Goal: Task Accomplishment & Management: Use online tool/utility

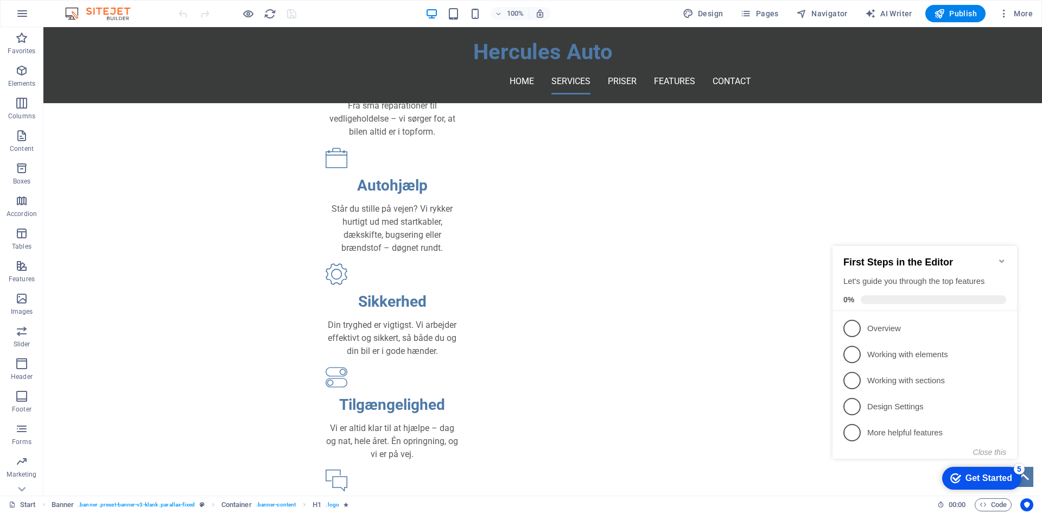
scroll to position [380, 0]
click at [618, 68] on nav "Home Services Priser Features Contact" at bounding box center [542, 81] width 417 height 26
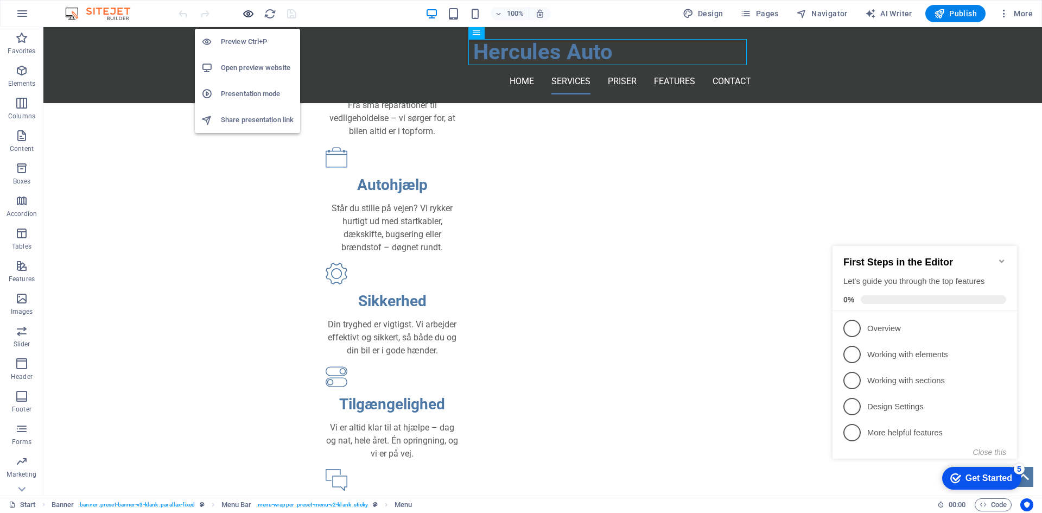
click at [251, 17] on icon "button" at bounding box center [248, 14] width 12 height 12
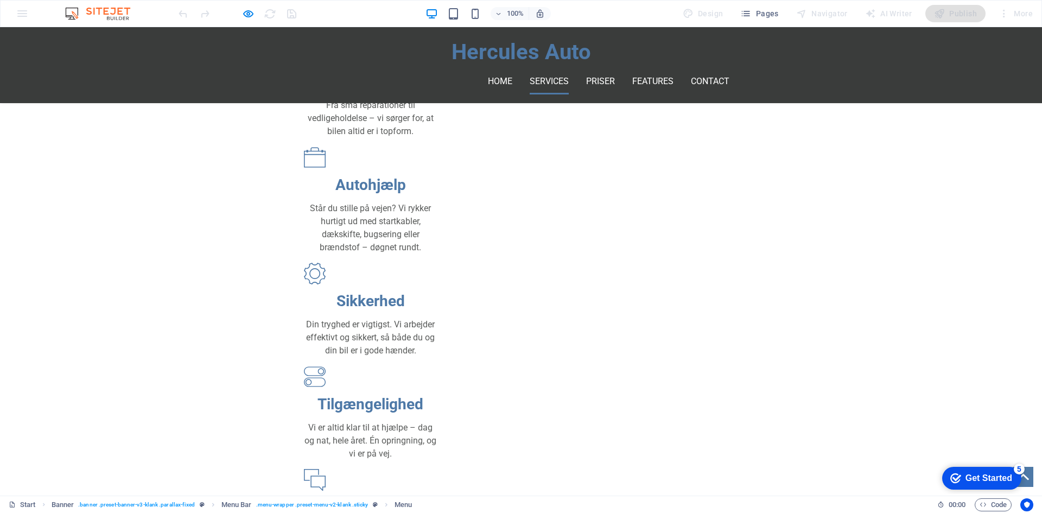
click at [612, 68] on ul "Home Services Priser Features Contact" at bounding box center [520, 81] width 417 height 26
click at [596, 68] on link "Priser" at bounding box center [600, 81] width 29 height 26
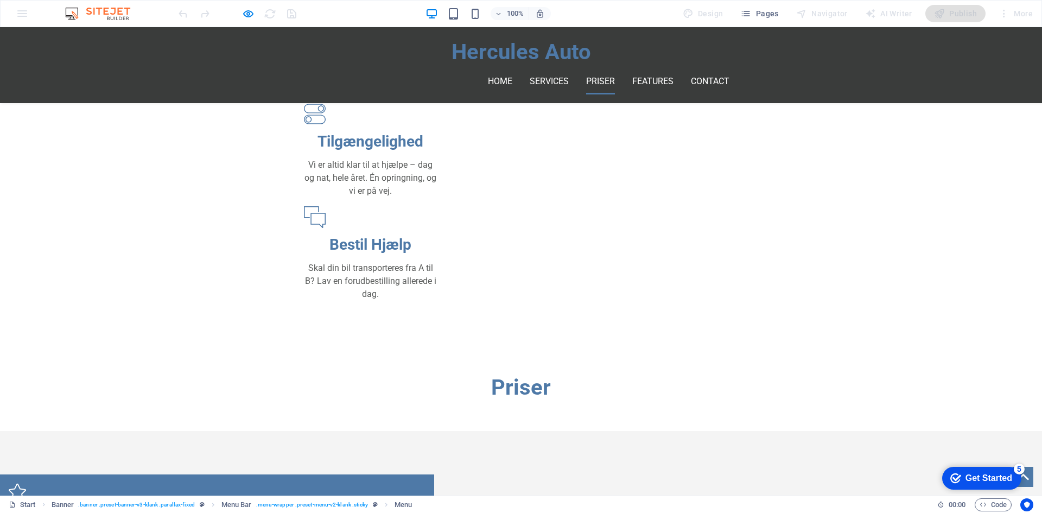
scroll to position [624, 0]
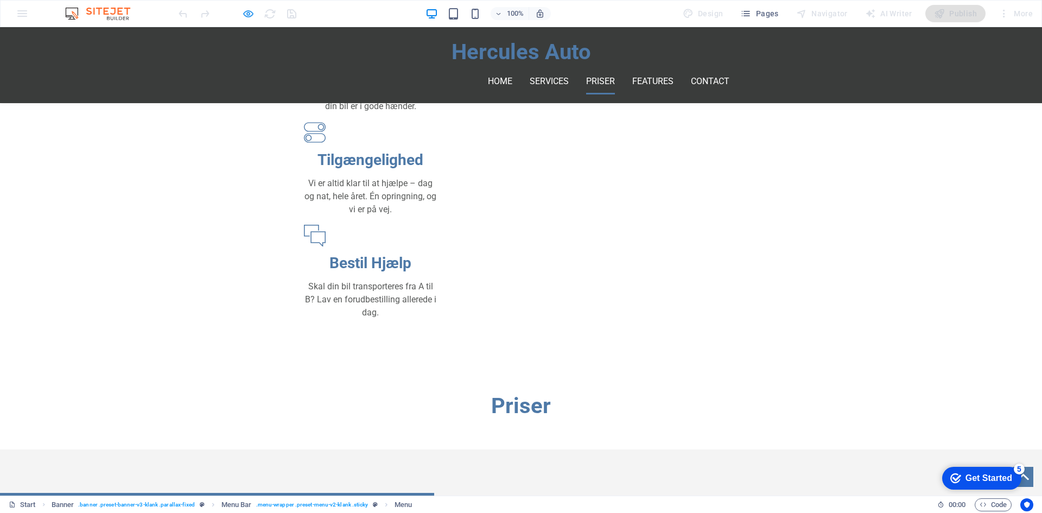
click at [251, 15] on icon "button" at bounding box center [248, 14] width 12 height 12
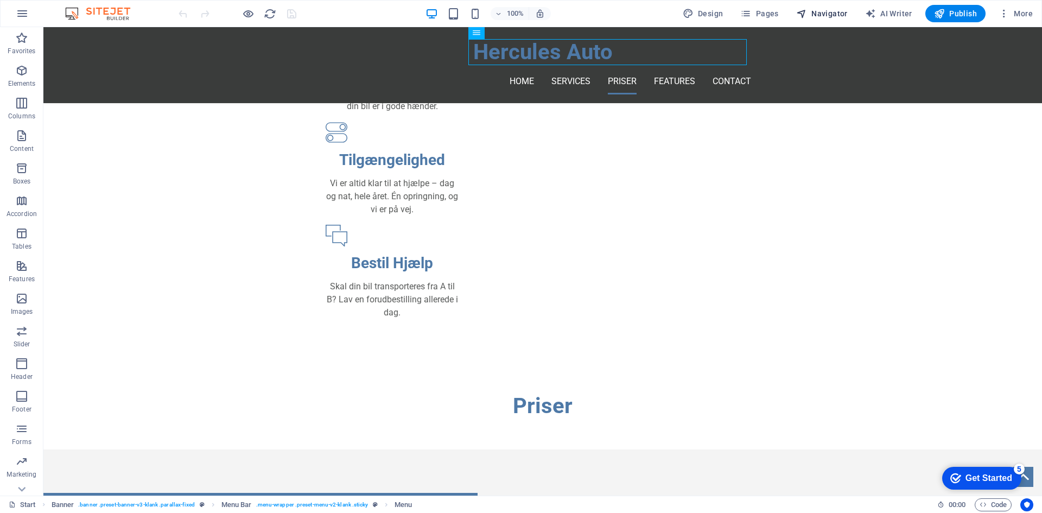
click at [825, 17] on span "Navigator" at bounding box center [822, 13] width 52 height 11
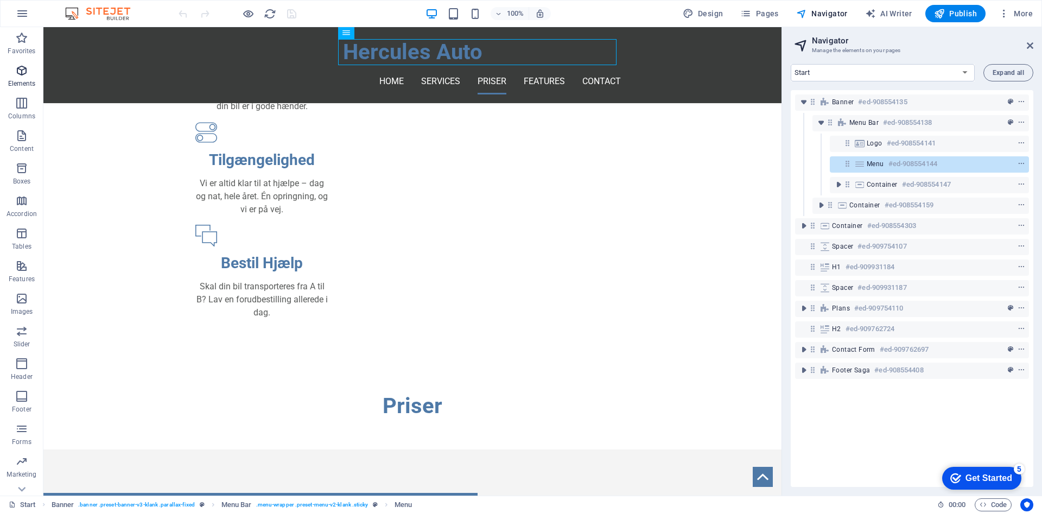
click at [25, 69] on icon "button" at bounding box center [21, 70] width 13 height 13
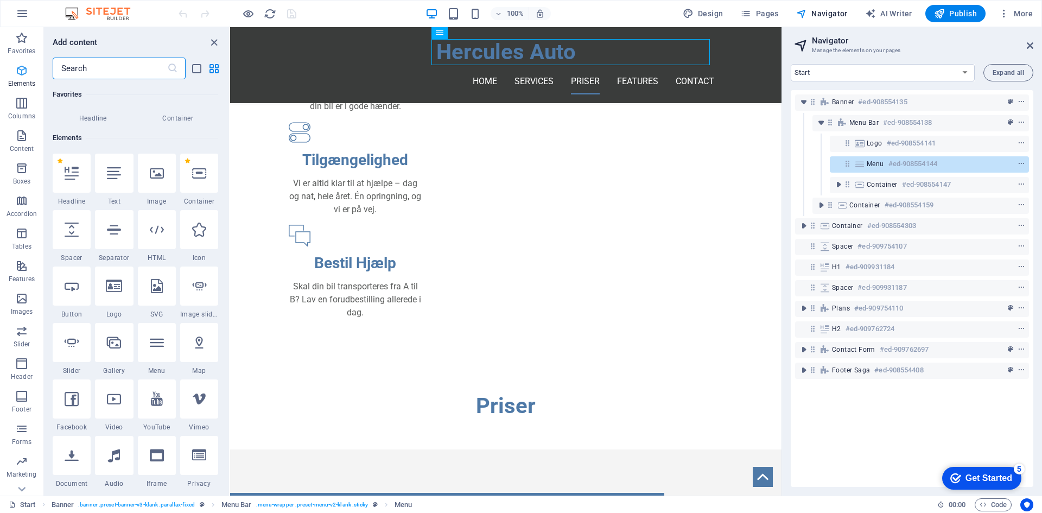
scroll to position [116, 0]
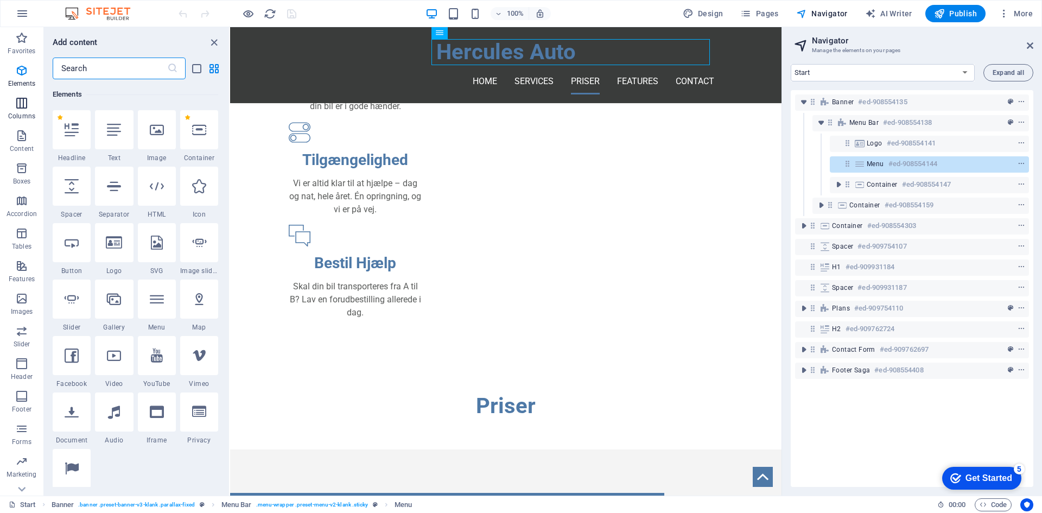
click at [24, 108] on icon "button" at bounding box center [21, 103] width 13 height 13
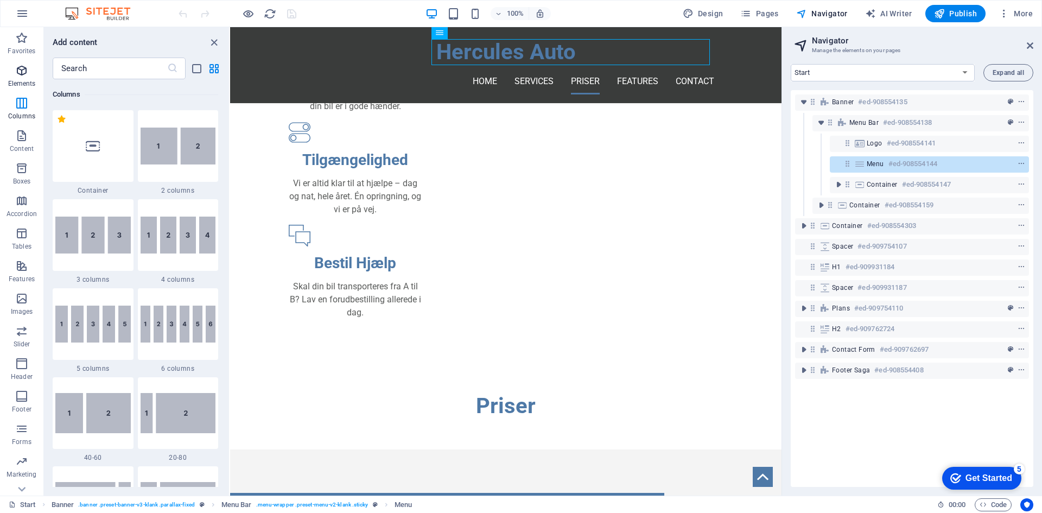
click at [29, 74] on span "Elements" at bounding box center [21, 77] width 43 height 26
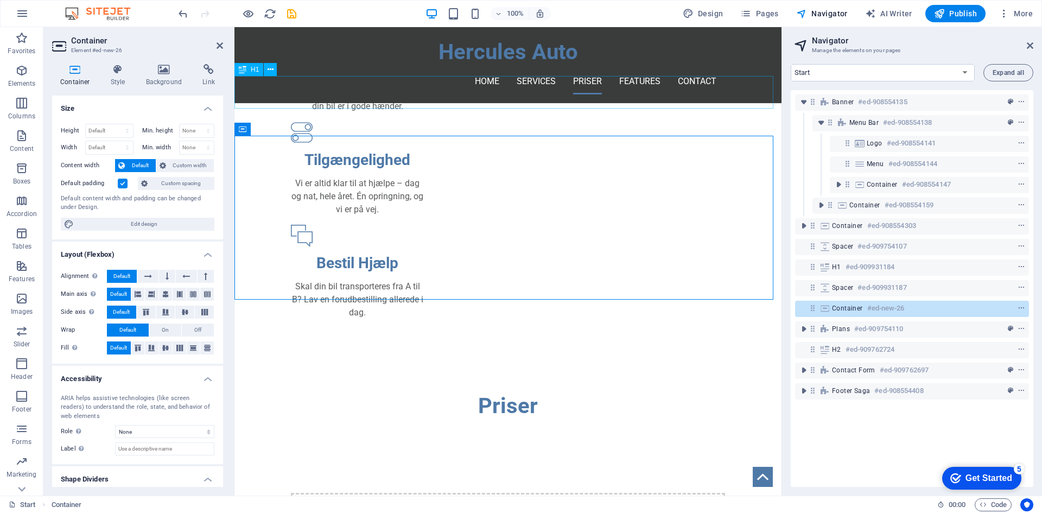
click at [553, 389] on div "Priser" at bounding box center [507, 405] width 547 height 33
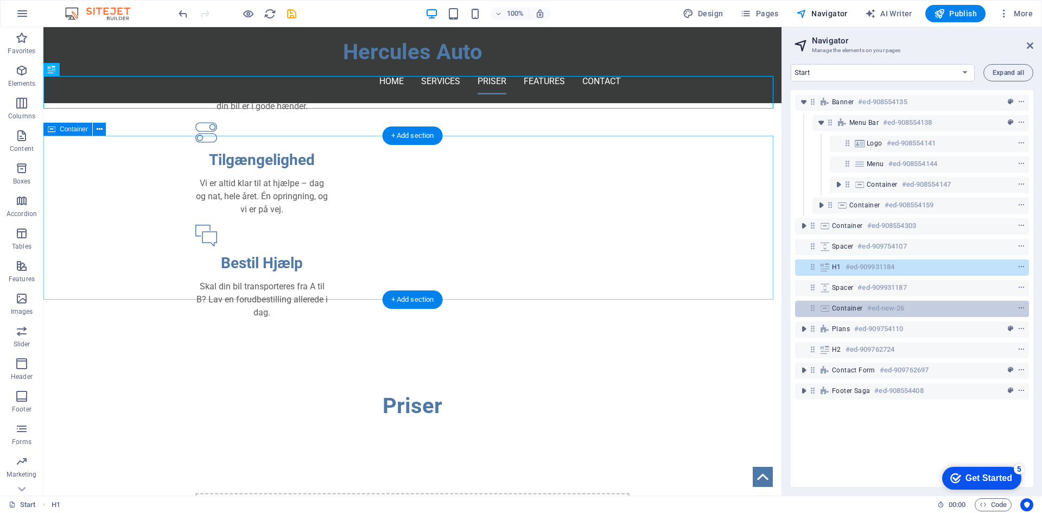
drag, startPoint x: 822, startPoint y: 267, endPoint x: 819, endPoint y: 286, distance: 18.7
click at [829, 302] on div "Banner #ed-908554135 Menu Bar #ed-908554138 Logo #ed-908554141 Menu #ed-9085541…" at bounding box center [911, 288] width 242 height 397
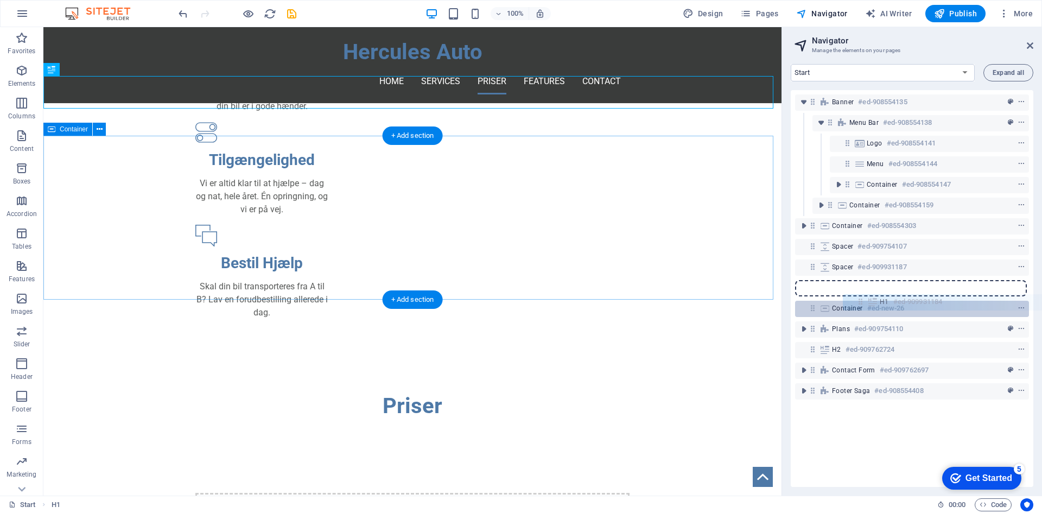
drag, startPoint x: 811, startPoint y: 268, endPoint x: 859, endPoint y: 305, distance: 60.7
click at [859, 305] on div "Banner #ed-908554135 Menu Bar #ed-908554138 Logo #ed-908554141 Menu #ed-9085541…" at bounding box center [911, 288] width 242 height 397
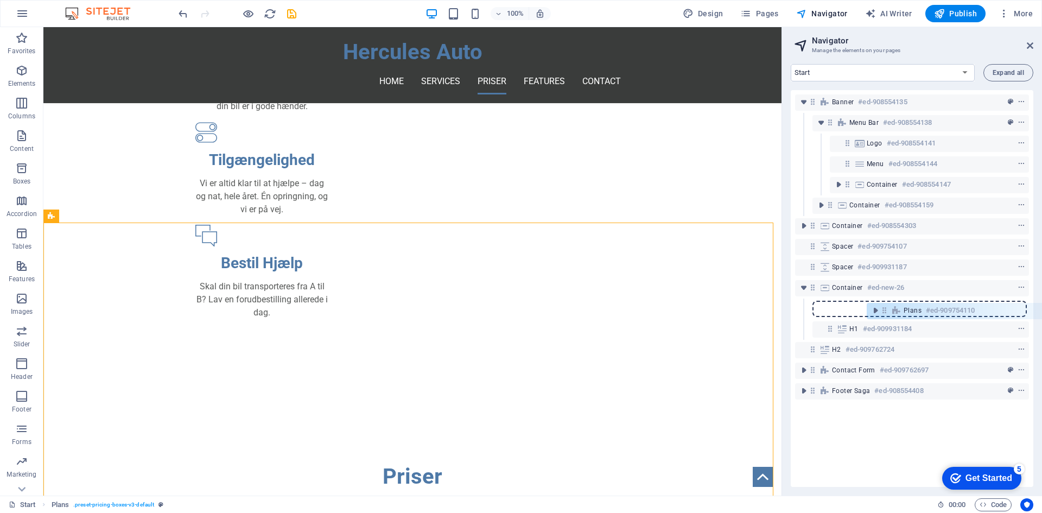
drag, startPoint x: 811, startPoint y: 331, endPoint x: 885, endPoint y: 311, distance: 76.8
click at [885, 311] on div "Banner #ed-908554135 Menu Bar #ed-908554138 Logo #ed-908554141 Menu #ed-9085541…" at bounding box center [911, 288] width 242 height 397
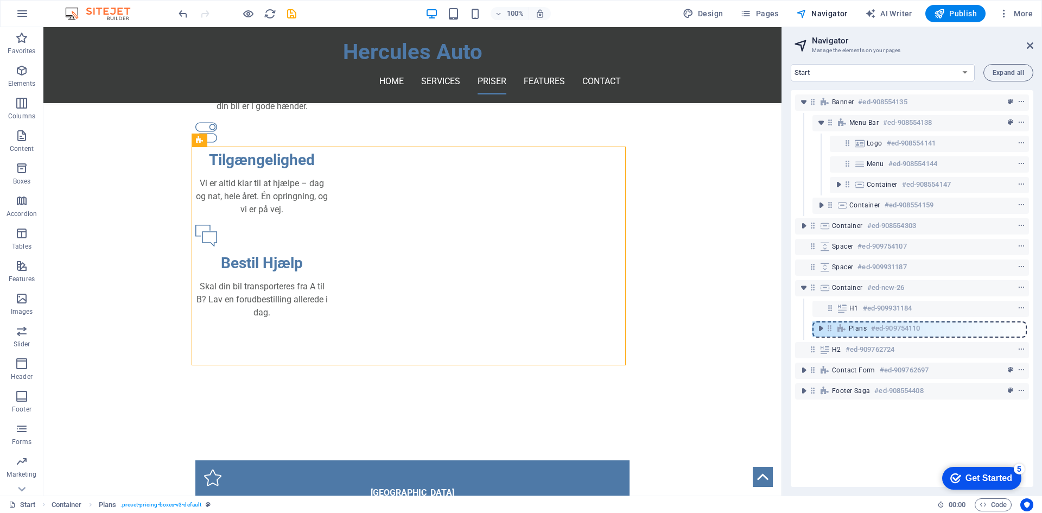
drag, startPoint x: 833, startPoint y: 310, endPoint x: 832, endPoint y: 333, distance: 23.3
click at [832, 333] on div "Banner #ed-908554135 Menu Bar #ed-908554138 Logo #ed-908554141 Menu #ed-9085541…" at bounding box center [911, 288] width 242 height 397
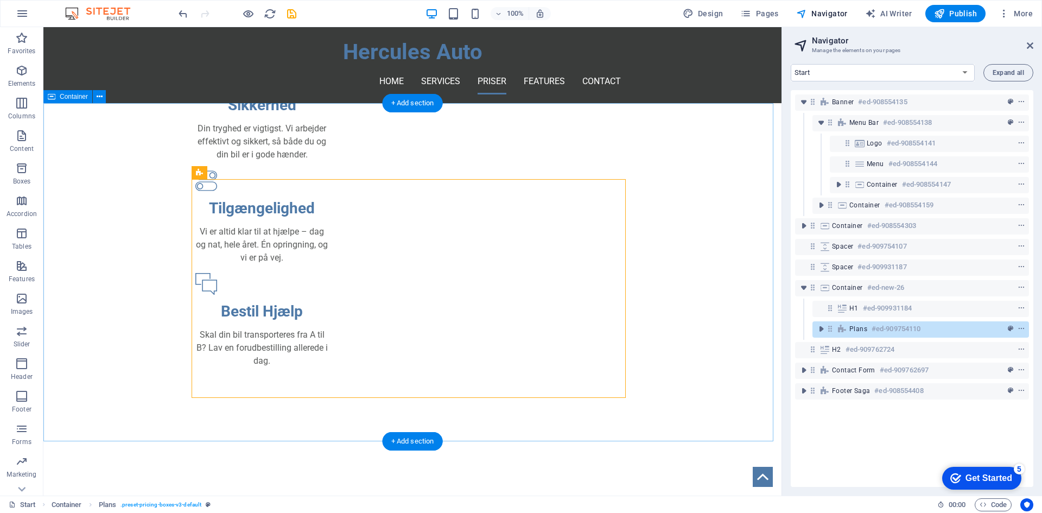
scroll to position [515, 0]
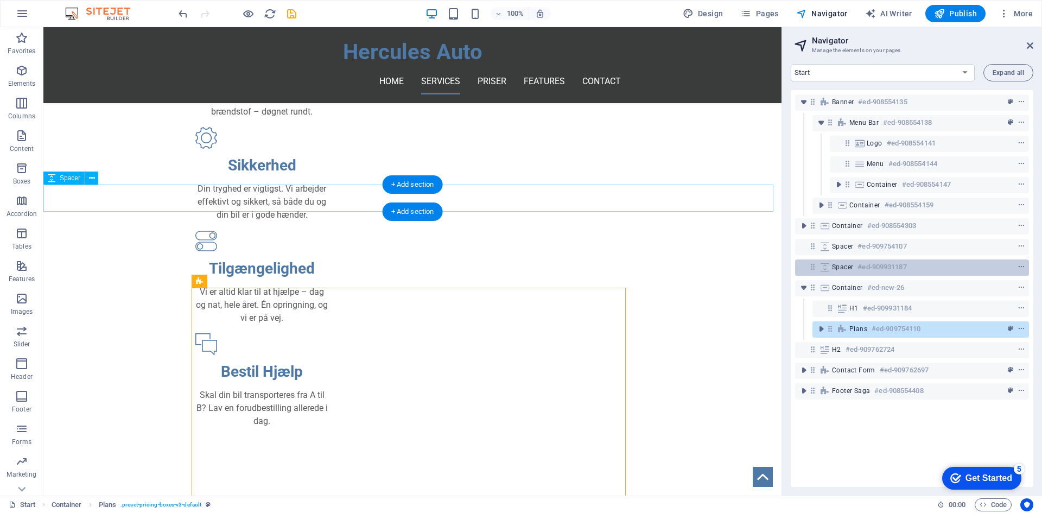
click at [809, 264] on icon at bounding box center [812, 266] width 9 height 9
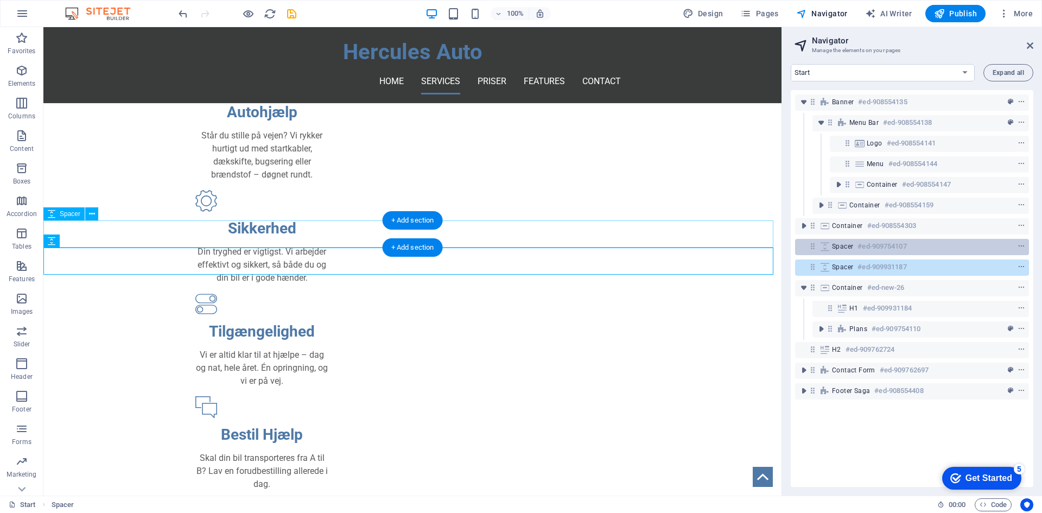
click at [806, 247] on div "Spacer #ed-909754107" at bounding box center [912, 247] width 234 height 16
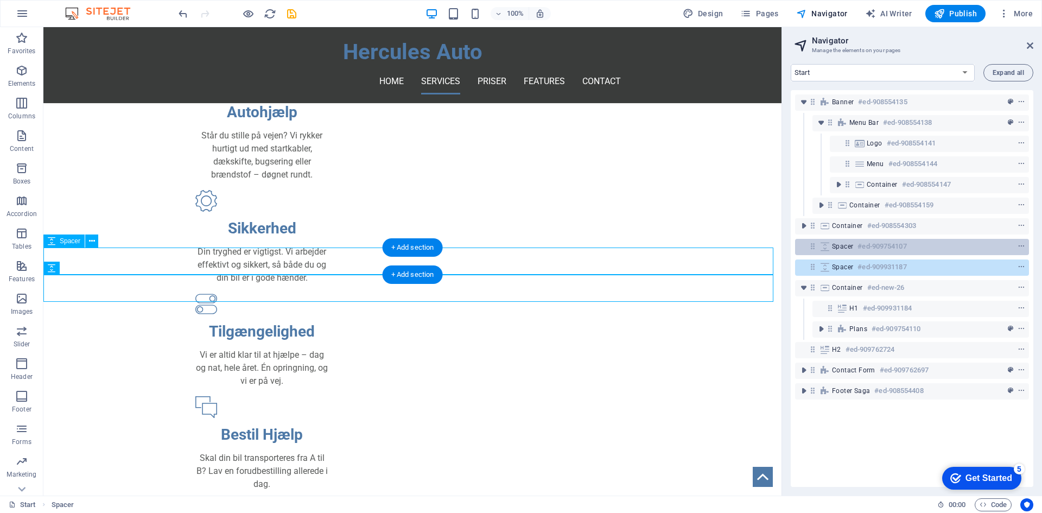
scroll to position [425, 0]
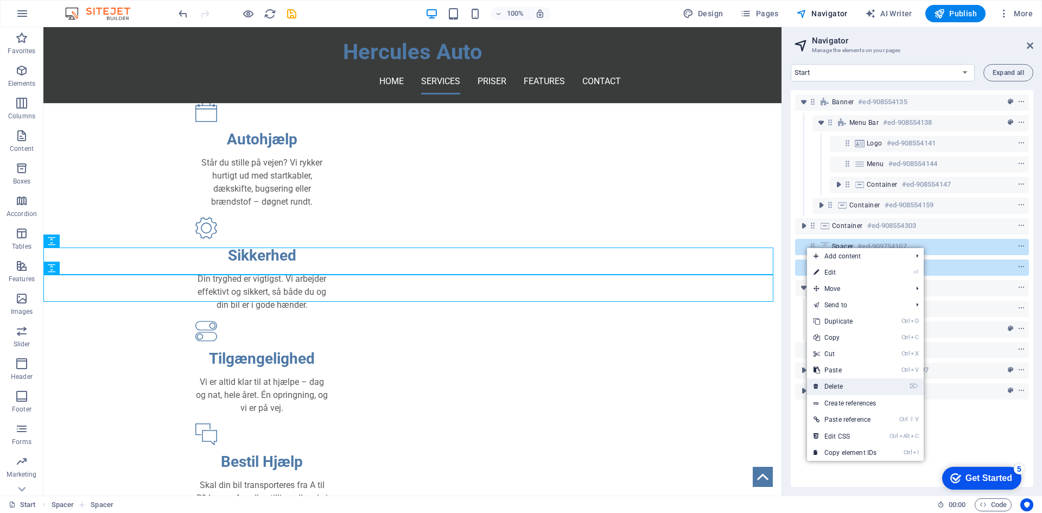
click at [868, 389] on link "⌦ Delete" at bounding box center [845, 386] width 76 height 16
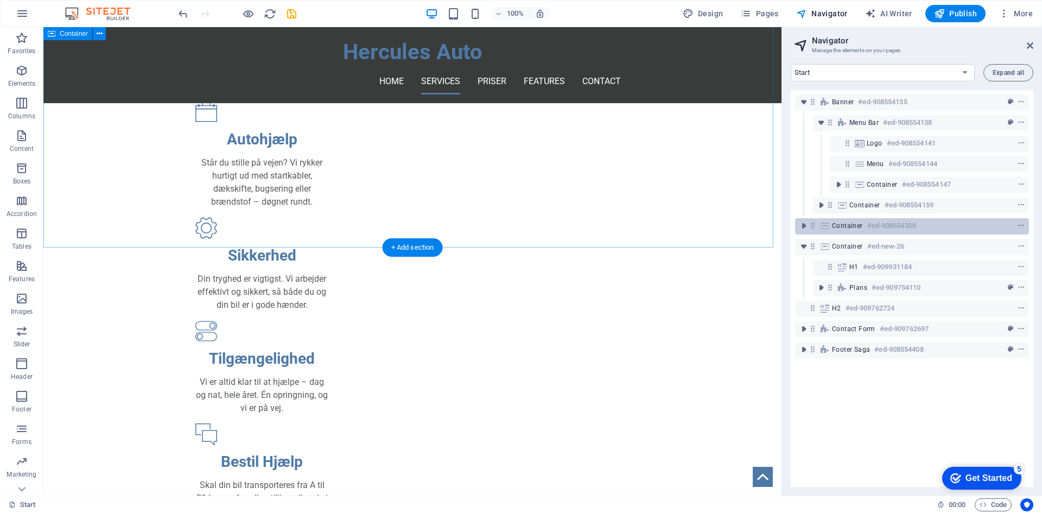
click at [821, 227] on icon at bounding box center [825, 225] width 12 height 9
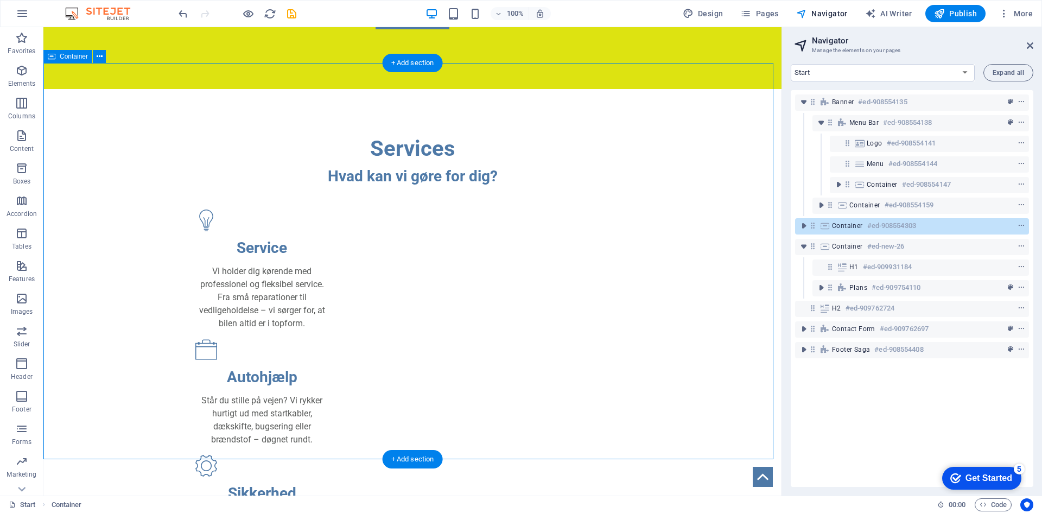
click at [821, 227] on icon at bounding box center [825, 225] width 12 height 9
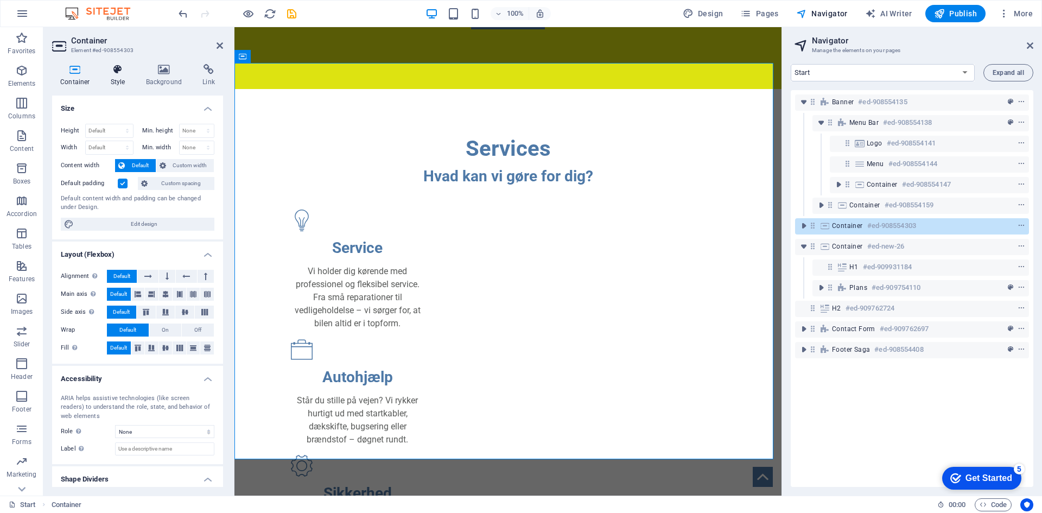
click at [119, 69] on icon at bounding box center [118, 69] width 31 height 11
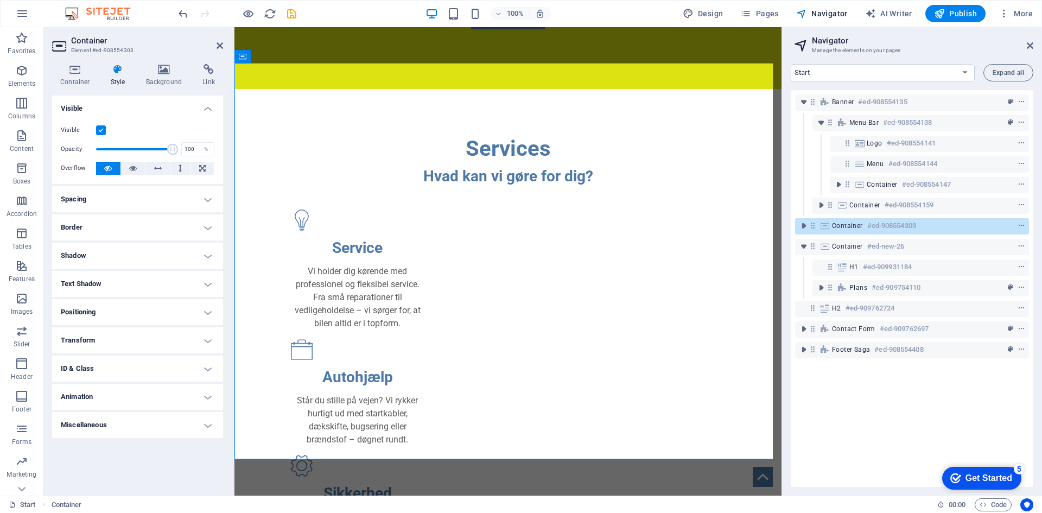
click at [108, 198] on h4 "Spacing" at bounding box center [137, 199] width 171 height 26
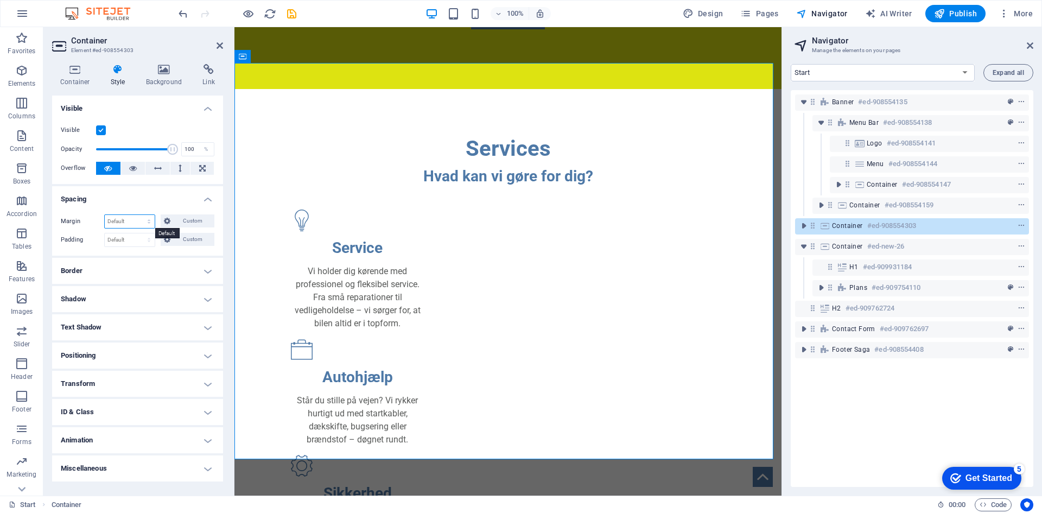
click at [132, 220] on select "Default auto px % rem vw vh Custom" at bounding box center [130, 221] width 50 height 13
select select "px"
click at [139, 215] on select "Default auto px % rem vw vh Custom" at bounding box center [130, 221] width 50 height 13
type input "0"
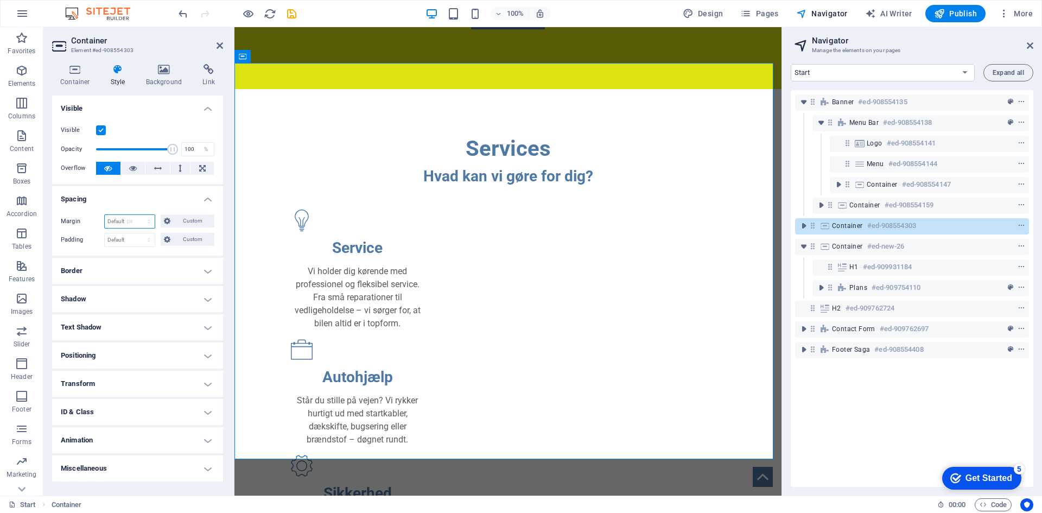
select select "px"
type input "0"
select select "px"
type input "0"
select select "px"
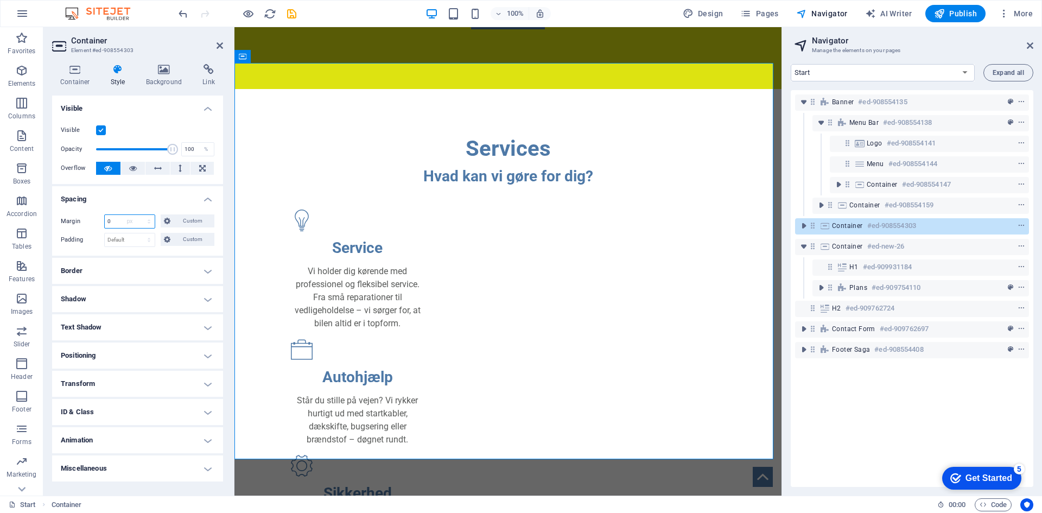
type input "0"
select select "px"
click at [178, 225] on span "Custom" at bounding box center [192, 220] width 37 height 13
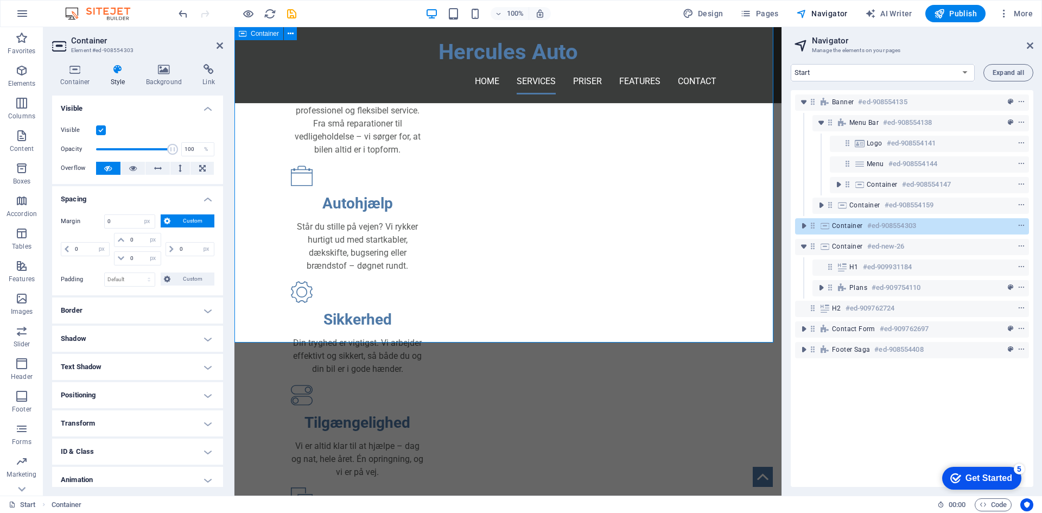
scroll to position [376, 0]
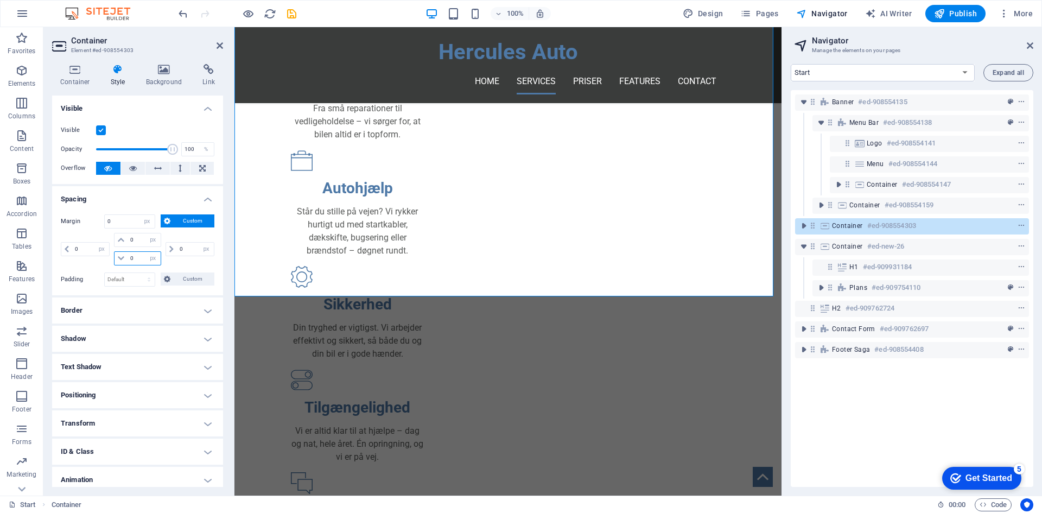
drag, startPoint x: 135, startPoint y: 260, endPoint x: 118, endPoint y: 260, distance: 16.8
click at [118, 260] on div "0 auto px % rem vw vh" at bounding box center [137, 258] width 47 height 14
type input "-10"
select select "DISABLED_OPTION_VALUE"
click at [136, 264] on input "-10" at bounding box center [143, 258] width 33 height 13
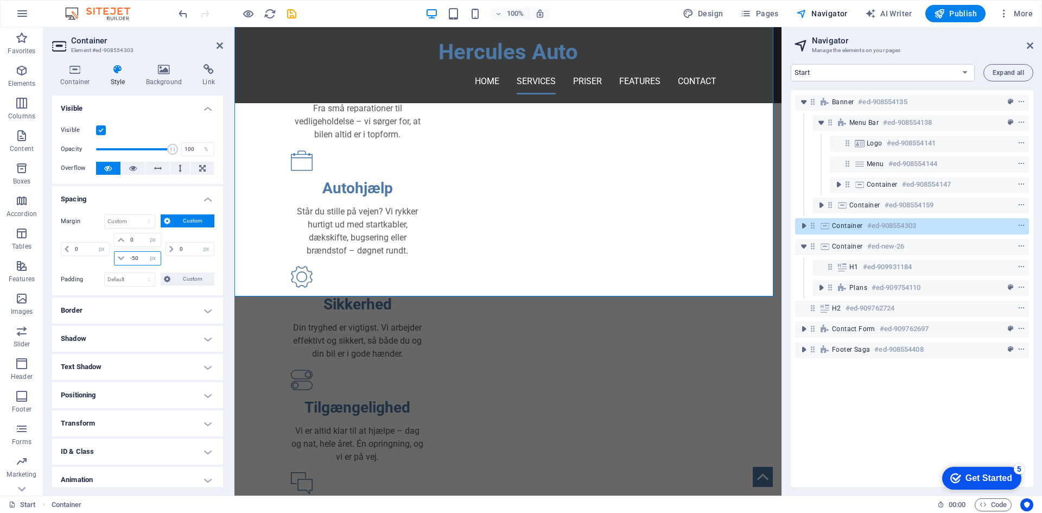
type input "-50"
drag, startPoint x: 144, startPoint y: 278, endPoint x: 142, endPoint y: 284, distance: 6.3
click at [144, 278] on select "Default px rem % vh vw Custom" at bounding box center [130, 279] width 50 height 13
select select "px"
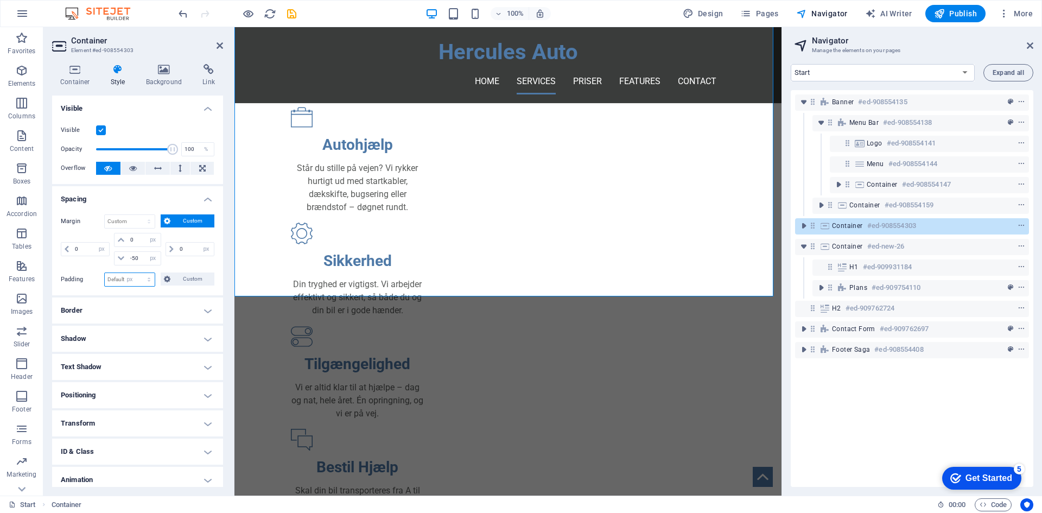
click at [138, 273] on select "Default px rem % vh vw Custom" at bounding box center [130, 279] width 50 height 13
type input "0"
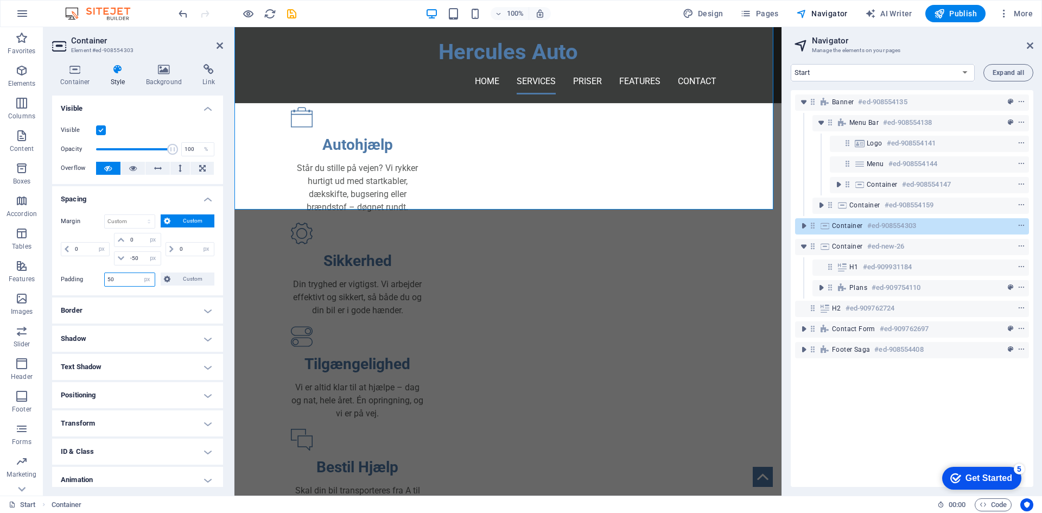
type input "50"
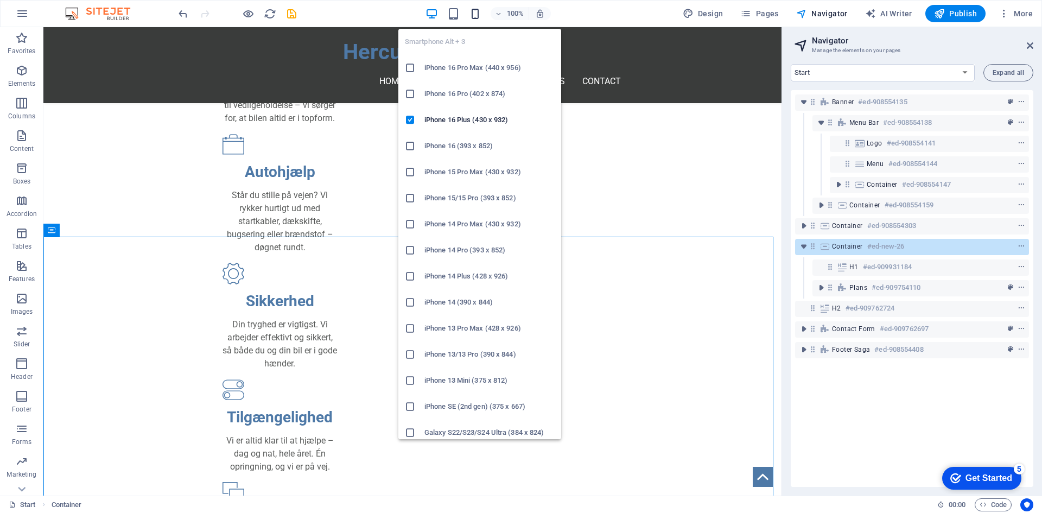
click at [476, 8] on icon "button" at bounding box center [475, 14] width 12 height 12
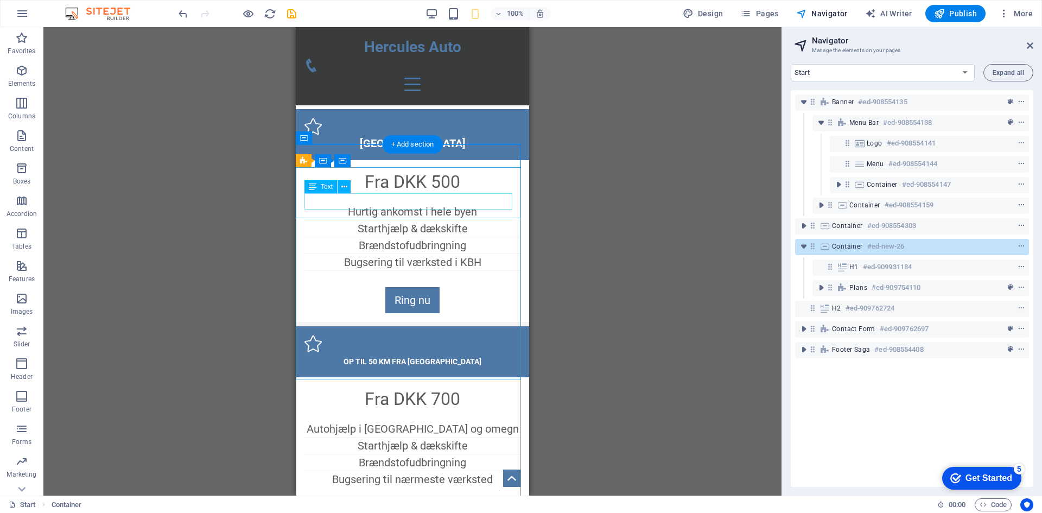
scroll to position [663, 0]
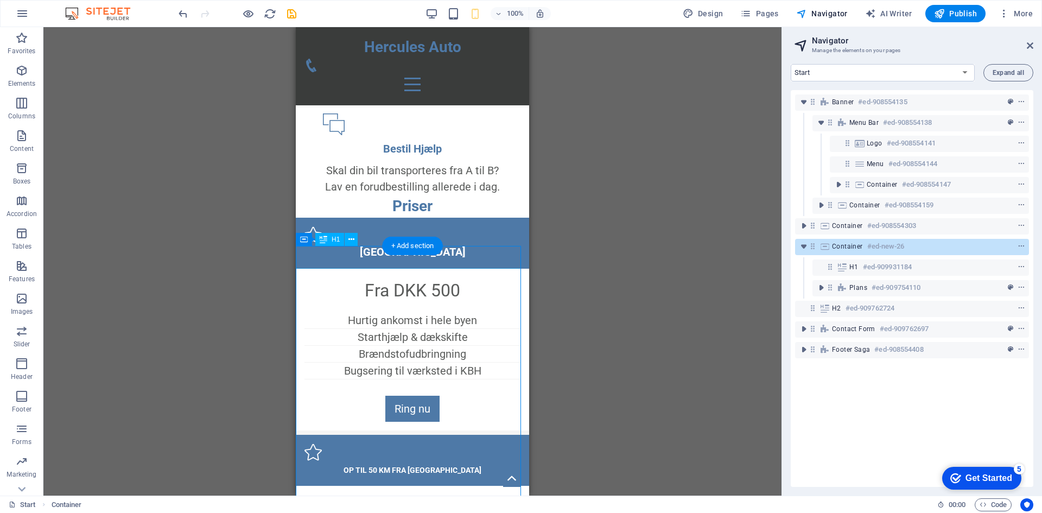
click at [480, 218] on div "Priser" at bounding box center [412, 206] width 233 height 23
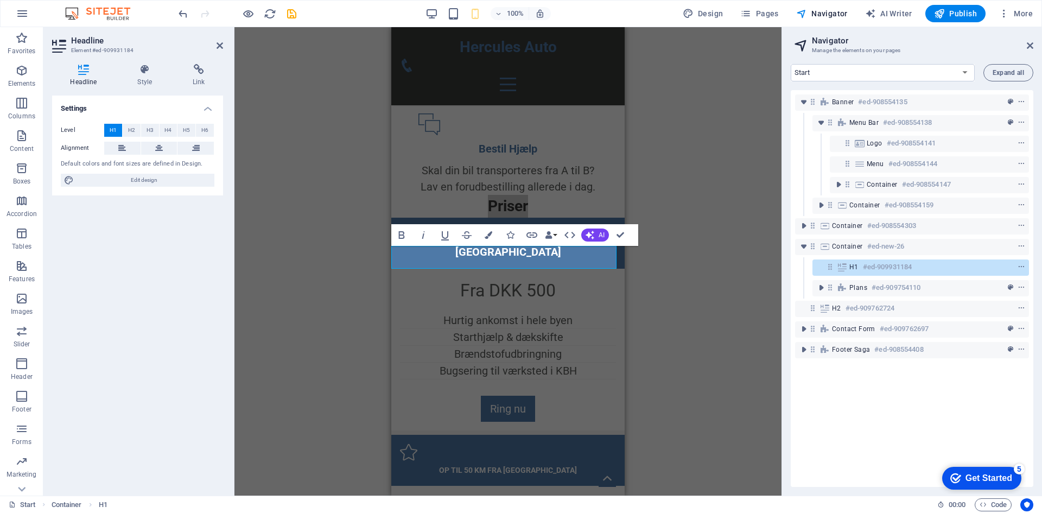
click at [328, 239] on div "H1 Banner Banner Container Container Menu Bar Menu Logo Spacer Container H1 Con…" at bounding box center [507, 261] width 547 height 468
click at [836, 252] on div "Container #ed-new-26" at bounding box center [903, 246] width 143 height 13
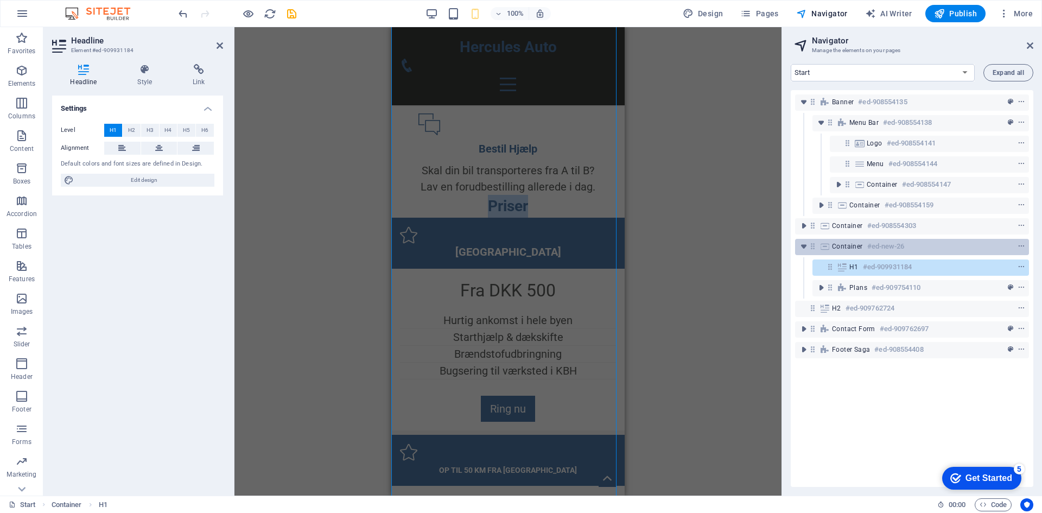
scroll to position [990, 0]
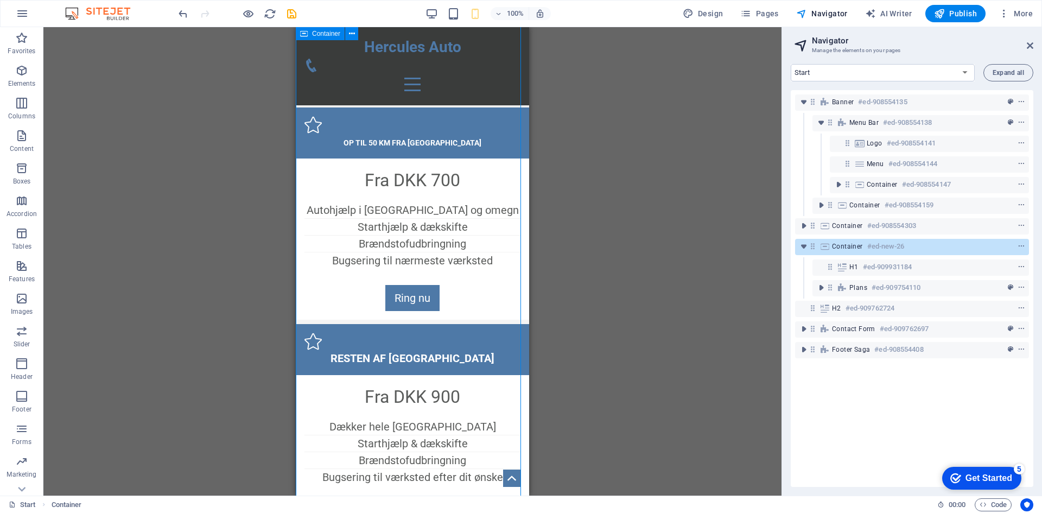
click at [825, 248] on icon at bounding box center [825, 246] width 12 height 9
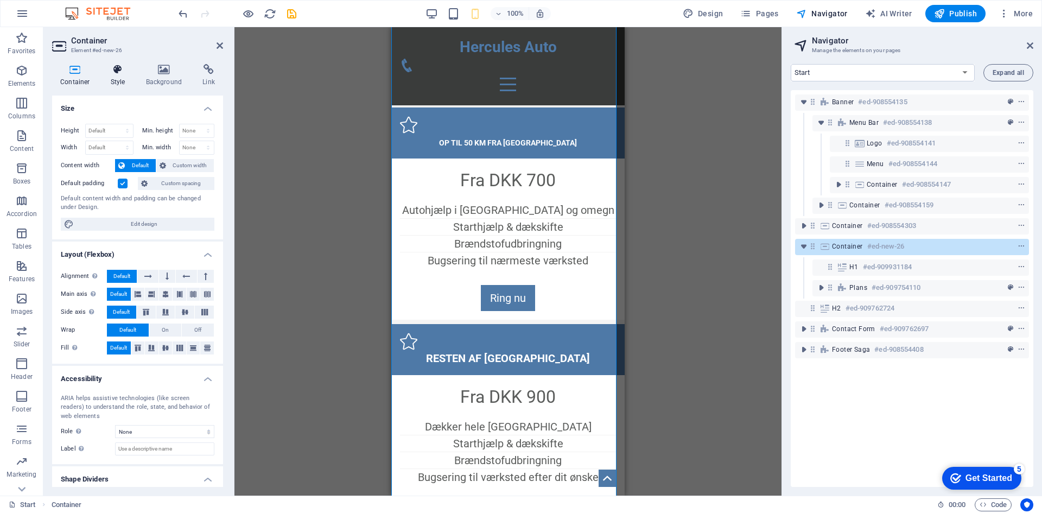
click at [127, 69] on icon at bounding box center [118, 69] width 31 height 11
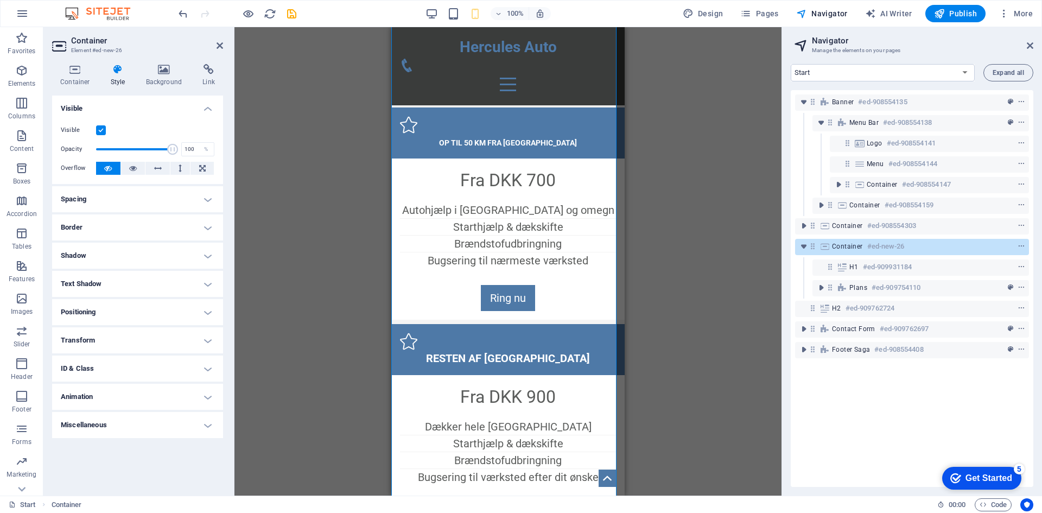
click at [162, 195] on h4 "Spacing" at bounding box center [137, 199] width 171 height 26
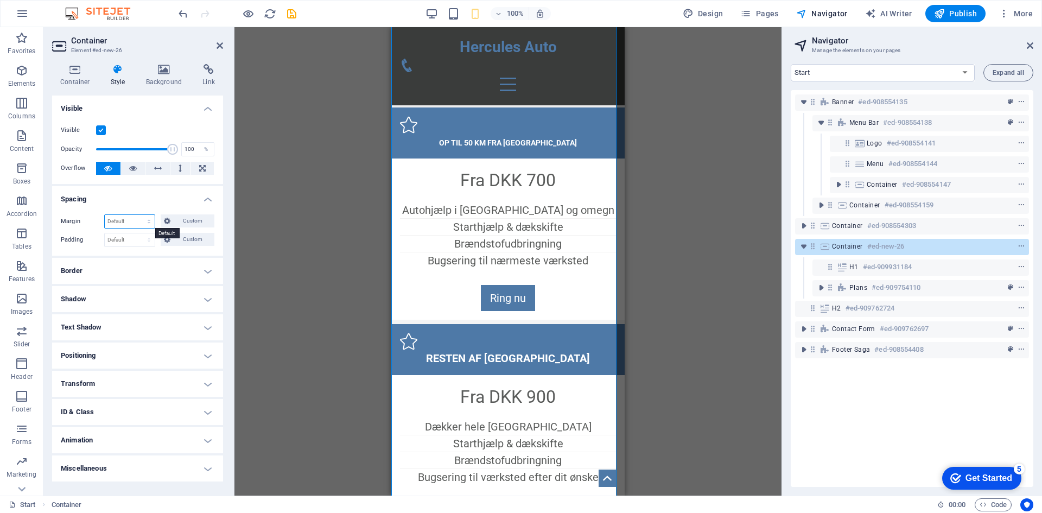
click at [149, 223] on select "Default auto px % rem vw vh Custom" at bounding box center [130, 221] width 50 height 13
click at [105, 215] on select "Default auto px % rem vw vh Custom" at bounding box center [130, 221] width 50 height 13
select select "DISABLED_OPTION_VALUE"
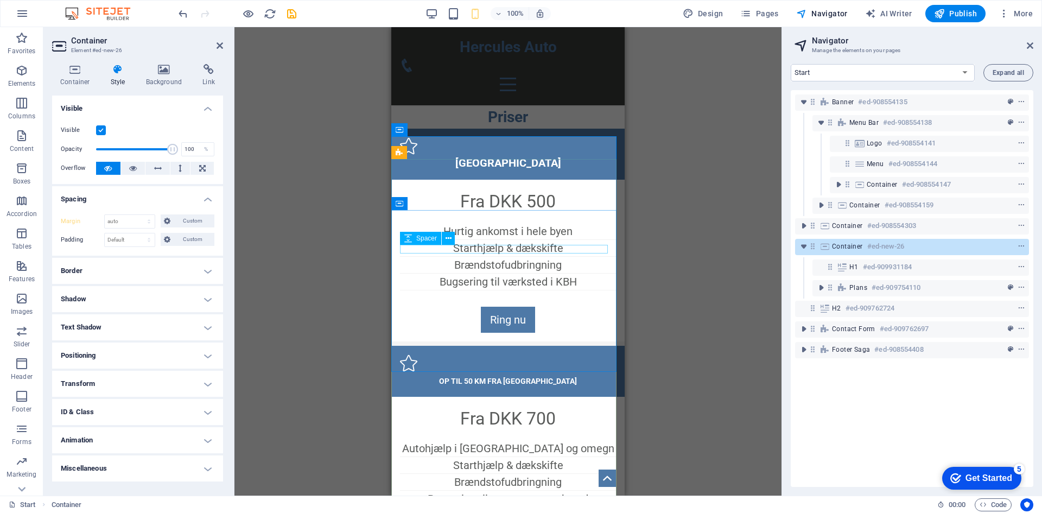
scroll to position [719, 0]
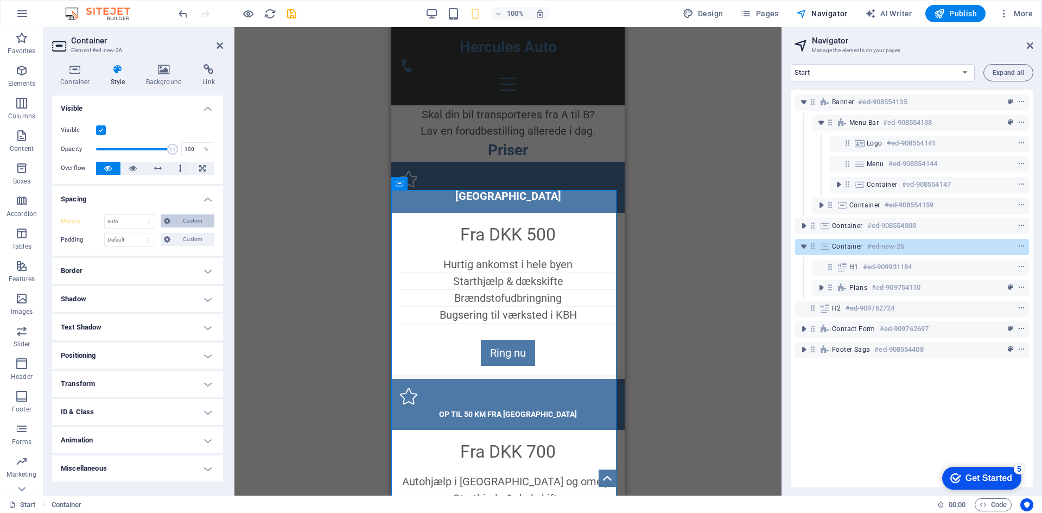
click at [188, 219] on span "Custom" at bounding box center [192, 220] width 37 height 13
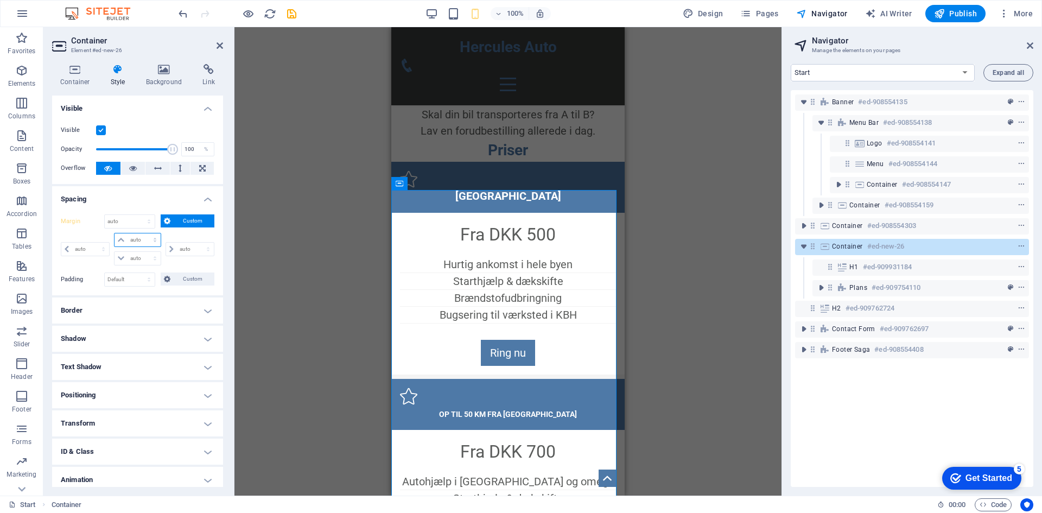
click at [154, 239] on select "auto px % rem vw vh" at bounding box center [137, 239] width 46 height 13
select select "px"
click at [144, 233] on select "auto px % rem vw vh" at bounding box center [137, 239] width 46 height 13
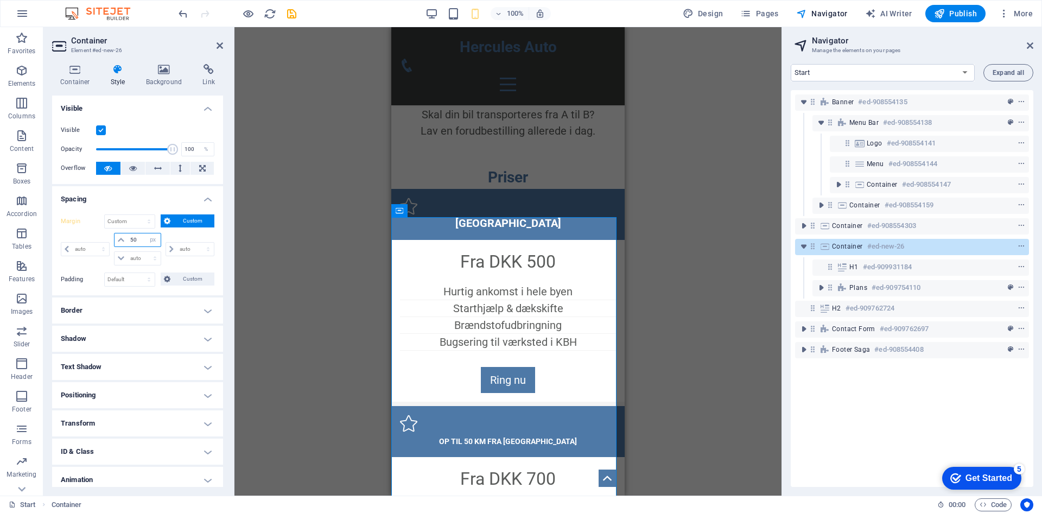
click at [135, 240] on input "50" at bounding box center [143, 239] width 33 height 13
type input "5"
click at [135, 242] on input "50" at bounding box center [143, 239] width 33 height 13
type input "5"
type input "35"
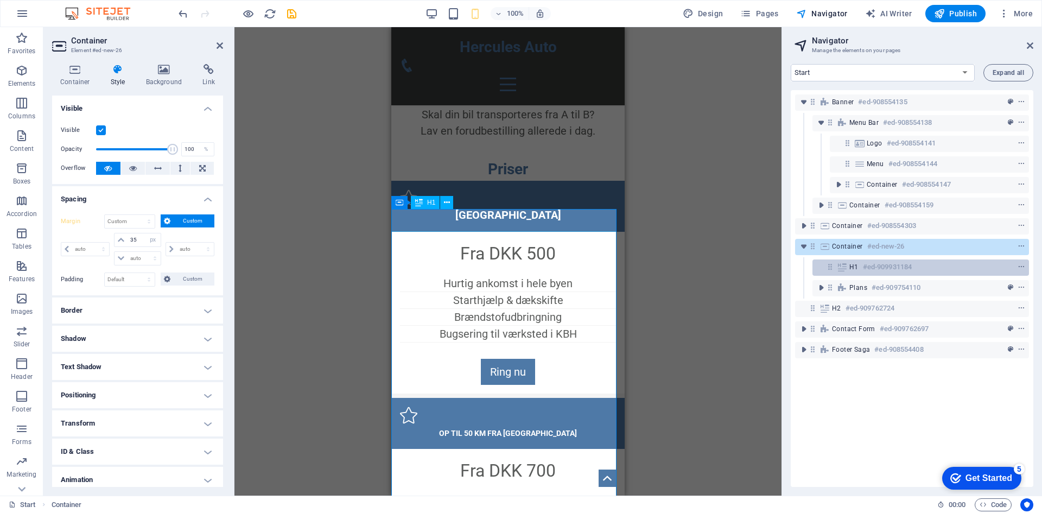
click at [845, 269] on icon at bounding box center [842, 267] width 12 height 9
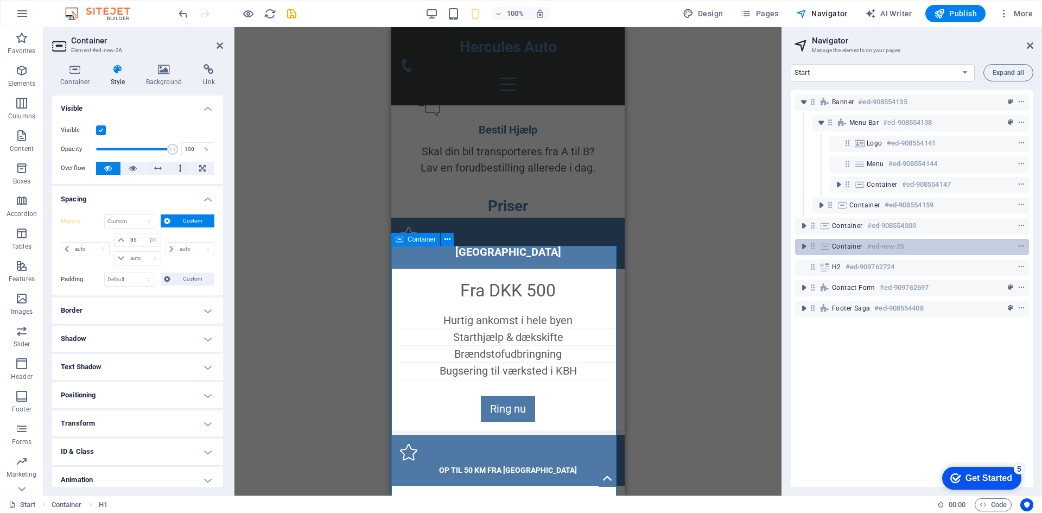
click at [816, 245] on icon at bounding box center [812, 245] width 9 height 9
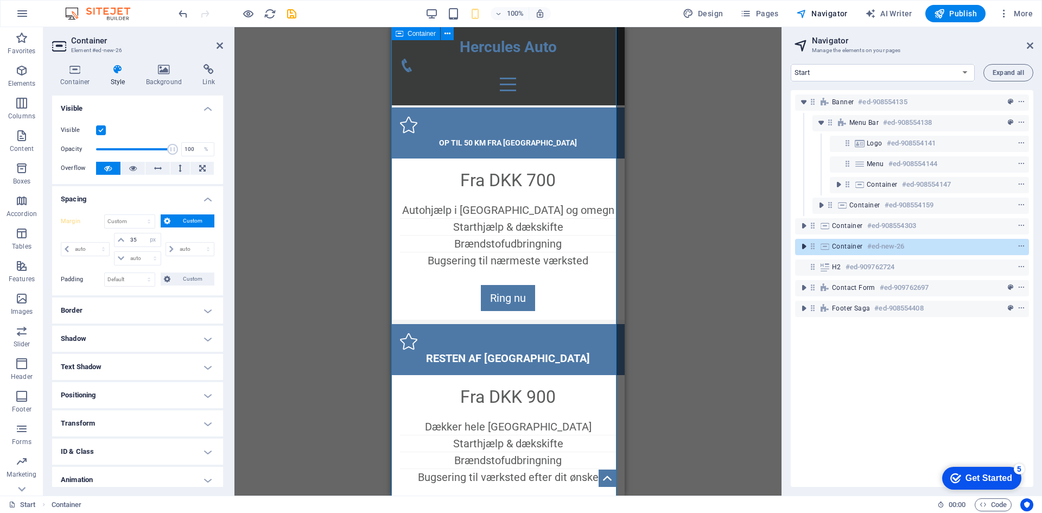
click at [802, 245] on icon "toggle-expand" at bounding box center [803, 246] width 11 height 11
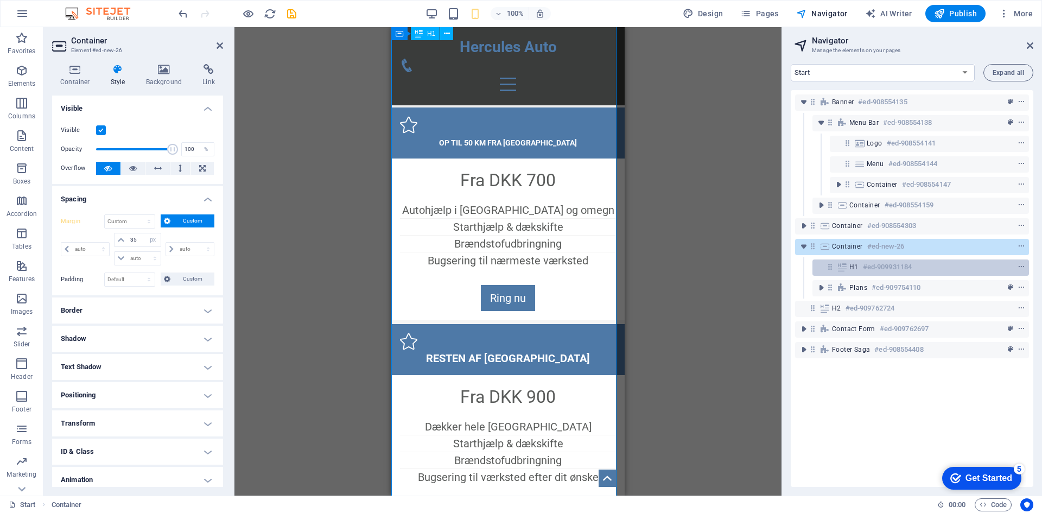
click at [825, 266] on icon at bounding box center [829, 266] width 9 height 9
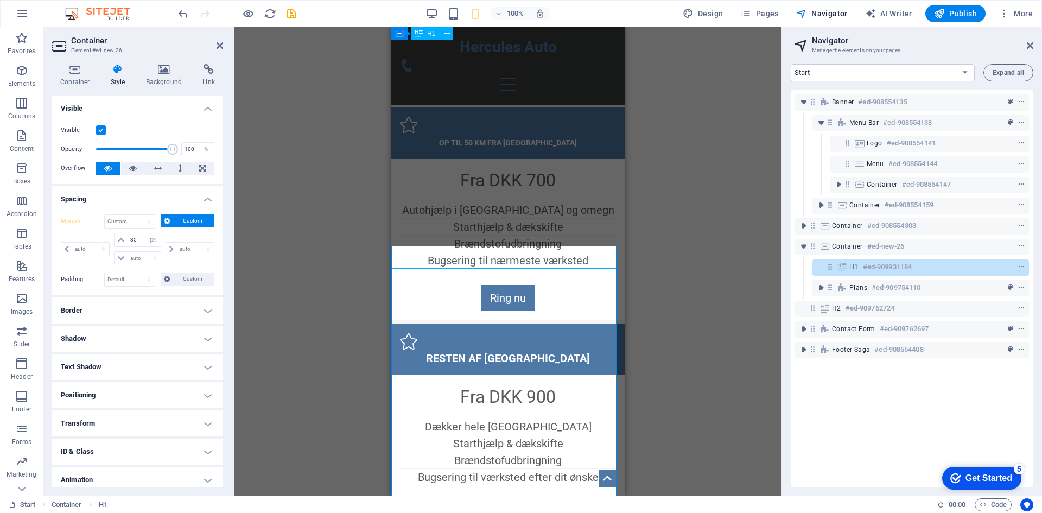
scroll to position [682, 0]
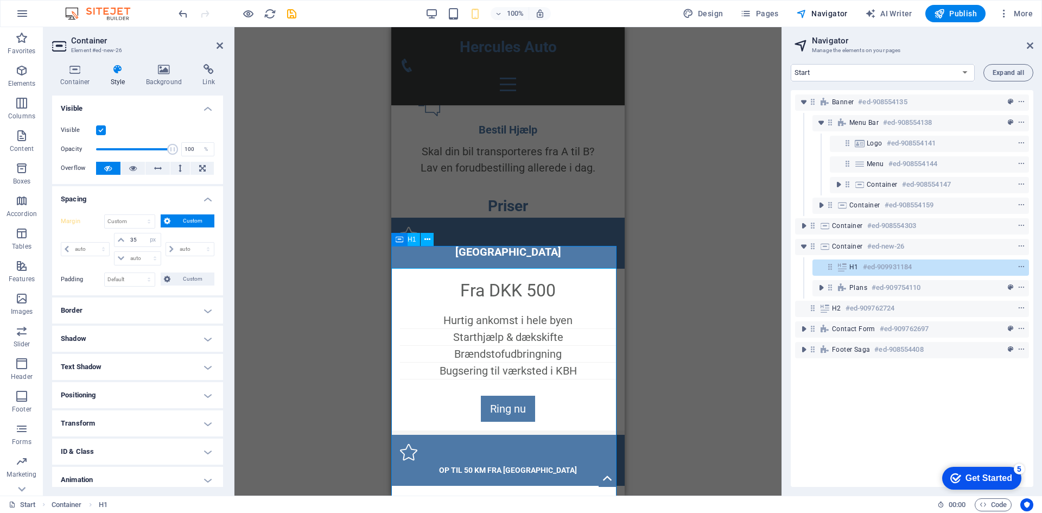
click at [843, 267] on icon at bounding box center [842, 267] width 12 height 9
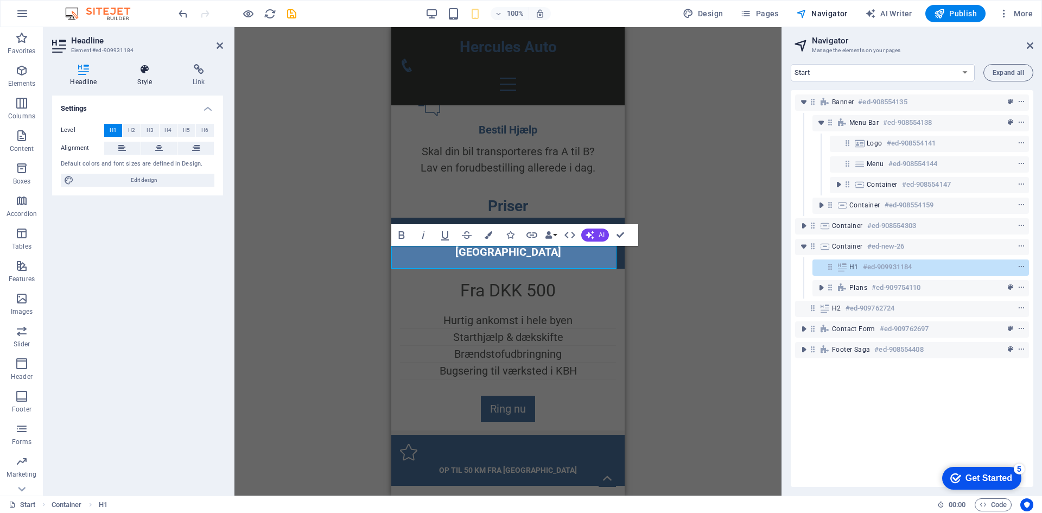
click at [156, 74] on icon at bounding box center [144, 69] width 51 height 11
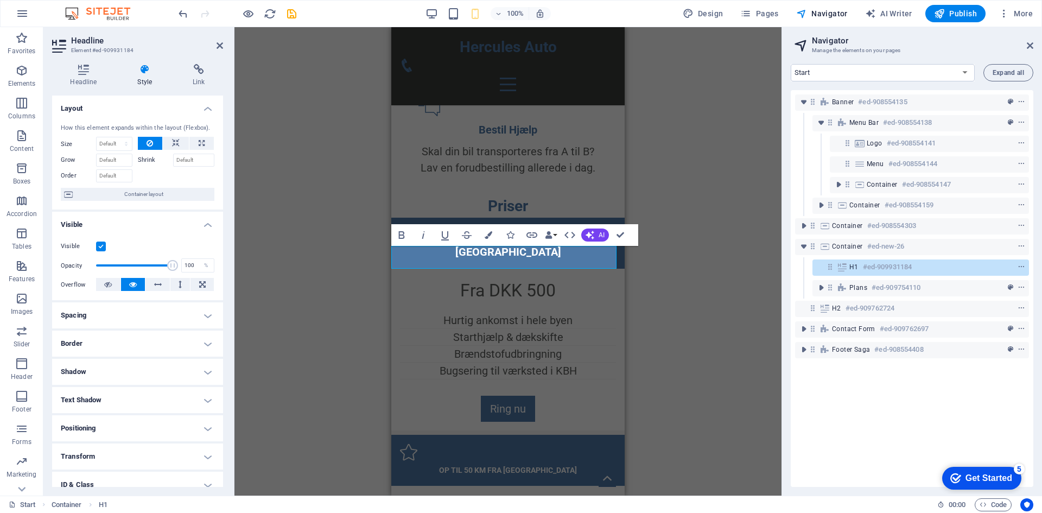
click at [120, 310] on h4 "Spacing" at bounding box center [137, 315] width 171 height 26
click at [142, 336] on select "Default auto px % rem vw vh Custom" at bounding box center [130, 337] width 50 height 13
click at [105, 331] on select "Default auto px % rem vw vh Custom" at bounding box center [130, 337] width 50 height 13
select select "DISABLED_OPTION_VALUE"
click at [187, 340] on span "Custom" at bounding box center [192, 336] width 37 height 13
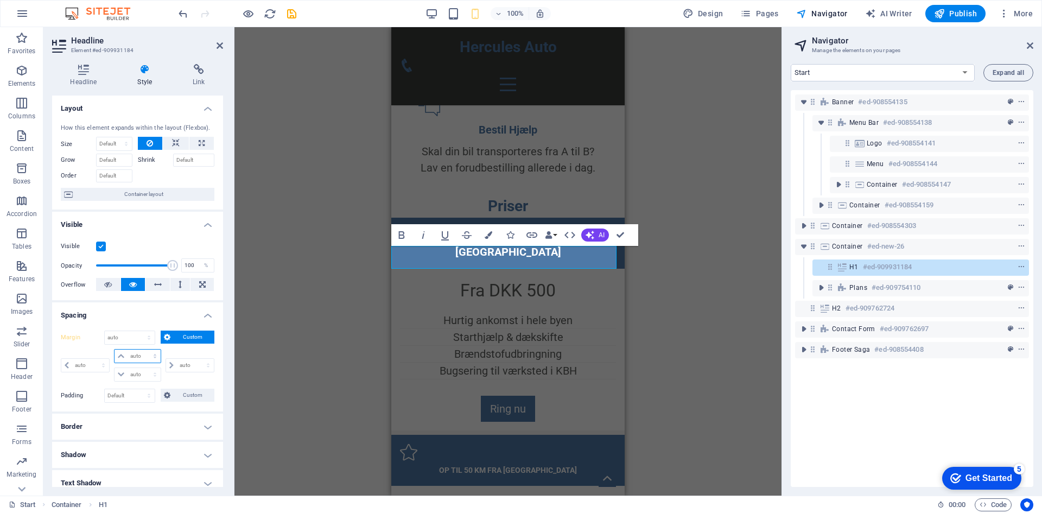
click at [139, 357] on select "auto px % rem vw vh" at bounding box center [137, 355] width 46 height 13
select select "px"
click at [144, 349] on select "auto px % rem vw vh" at bounding box center [137, 355] width 46 height 13
type input "0"
click at [139, 374] on select "auto px % rem vw vh" at bounding box center [137, 374] width 46 height 13
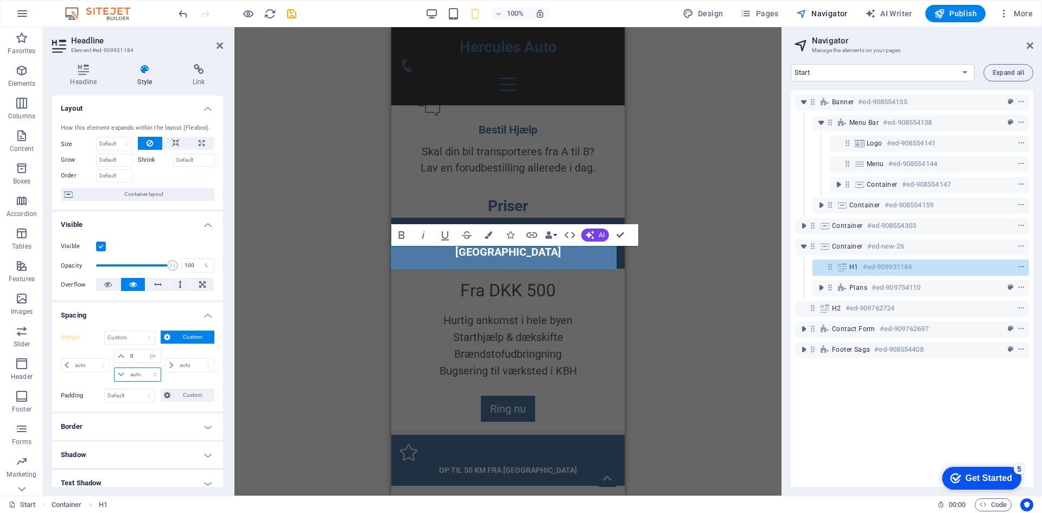
select select "px"
click at [144, 368] on select "auto px % rem vw vh" at bounding box center [137, 374] width 46 height 13
type input "20"
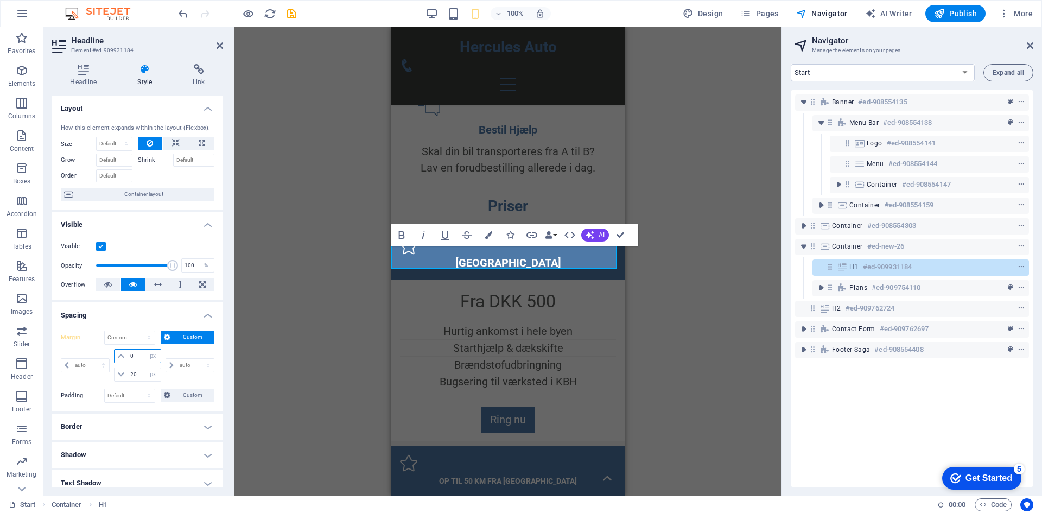
click at [136, 356] on input "0" at bounding box center [143, 355] width 33 height 13
type input "20"
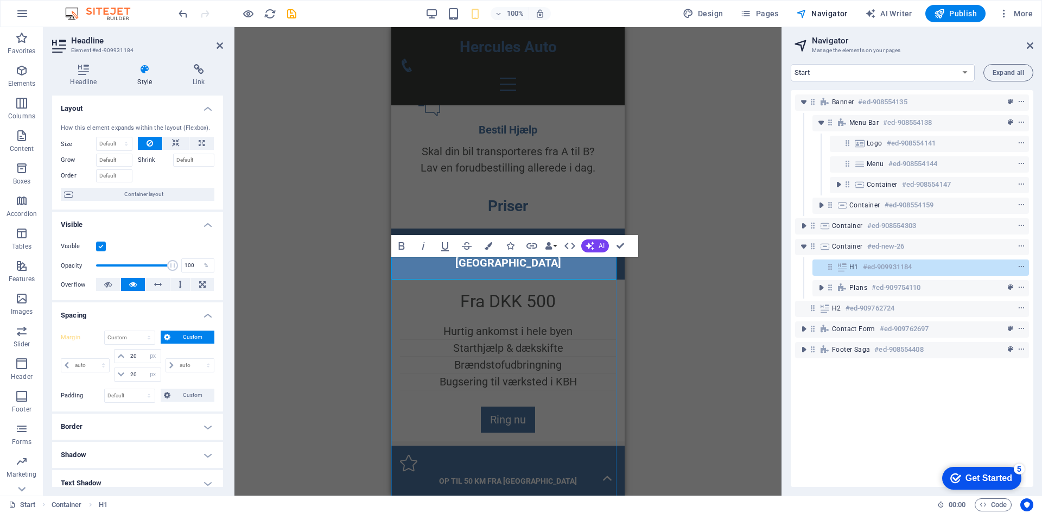
click at [558, 218] on h1 "Priser" at bounding box center [507, 206] width 233 height 23
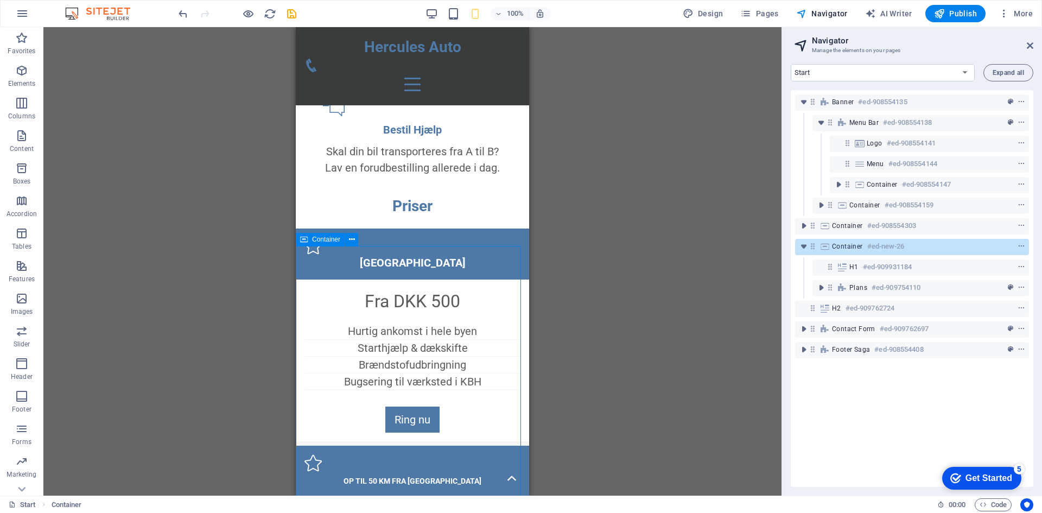
click at [321, 241] on span "Container" at bounding box center [326, 239] width 28 height 7
select select "px"
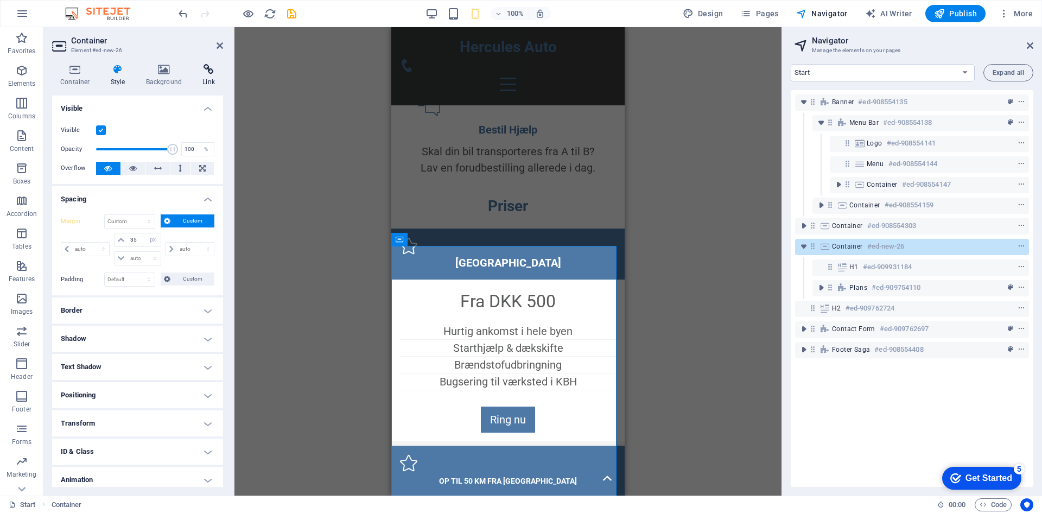
click at [199, 76] on h4 "Link" at bounding box center [208, 75] width 29 height 23
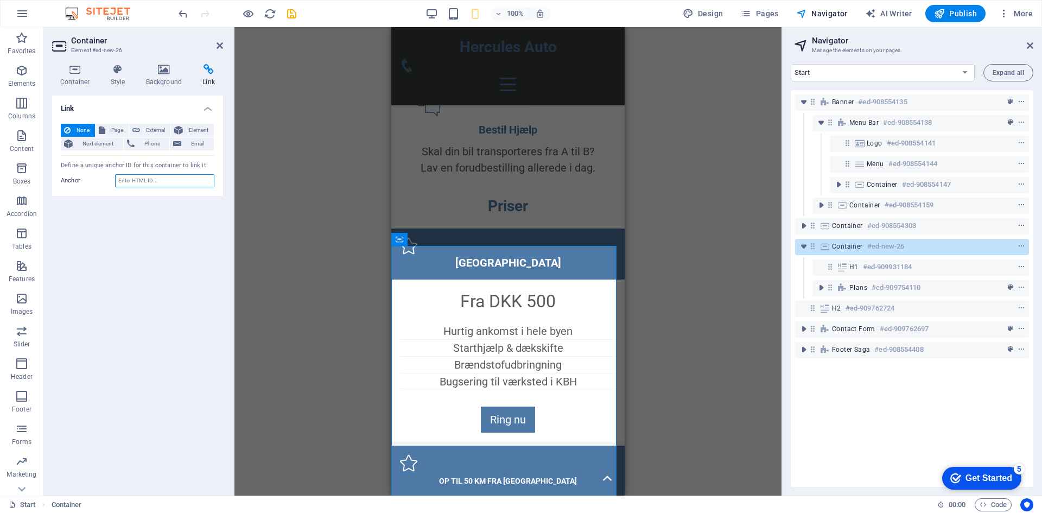
click at [149, 179] on input "Anchor" at bounding box center [164, 180] width 99 height 13
type input "priser"
click at [291, 16] on icon "save" at bounding box center [291, 14] width 12 height 12
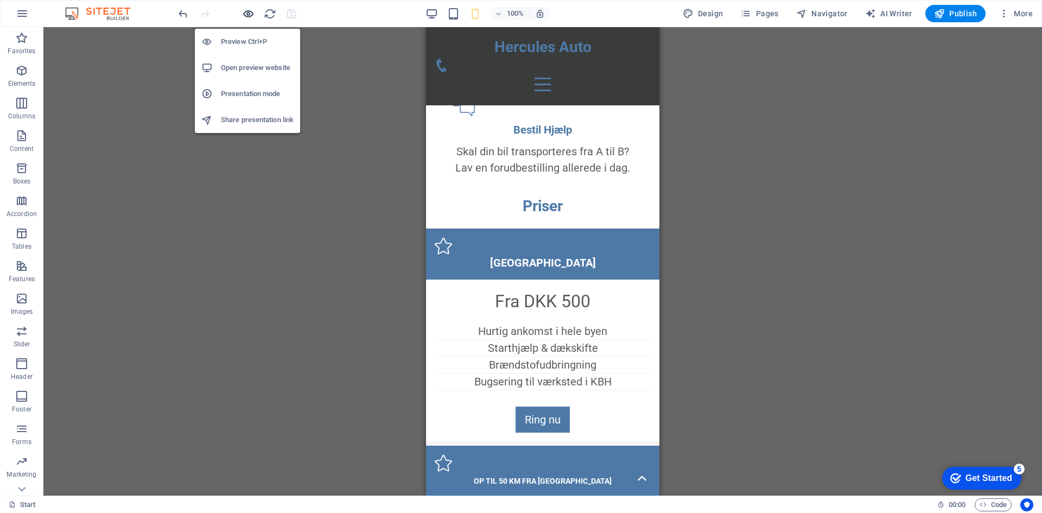
click at [248, 12] on icon "button" at bounding box center [248, 14] width 12 height 12
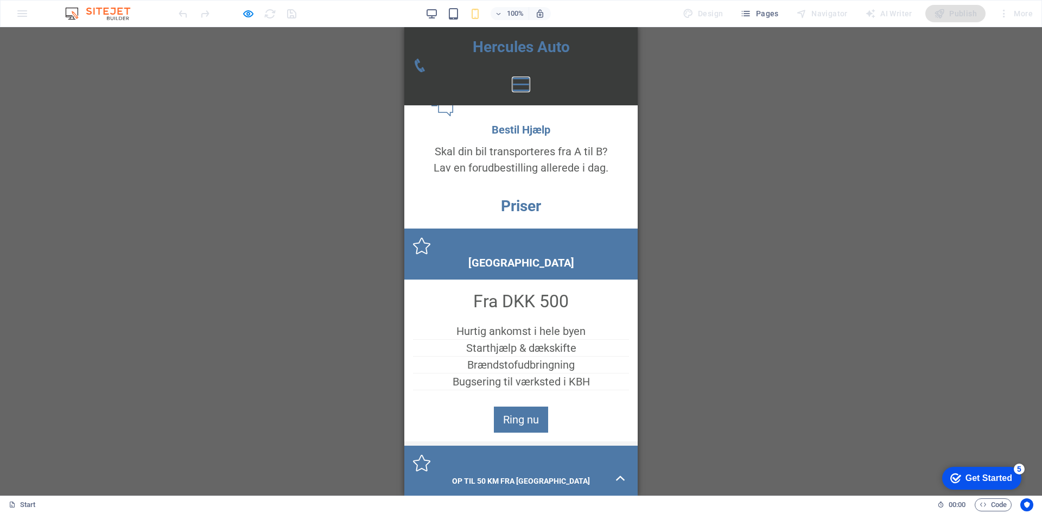
click at [529, 78] on button at bounding box center [521, 79] width 16 height 2
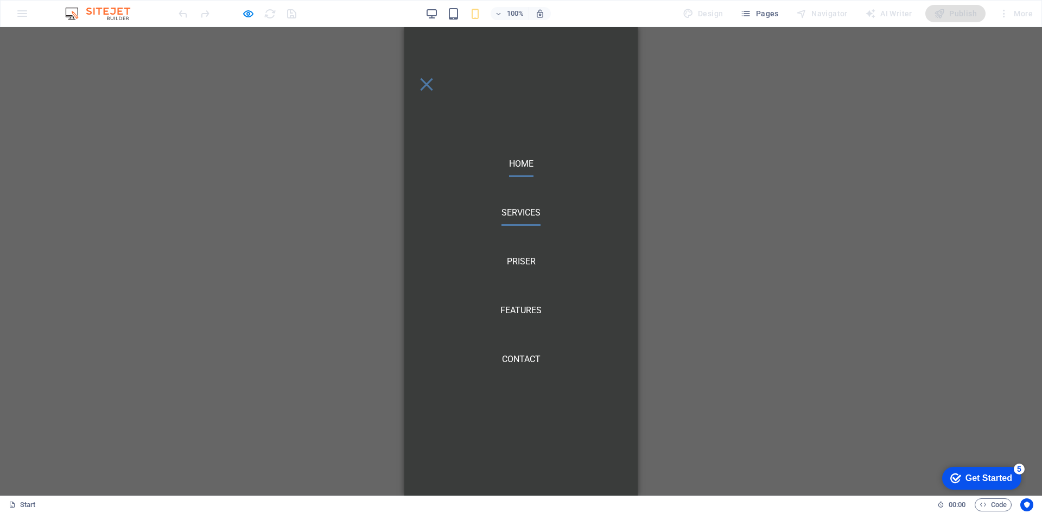
click at [514, 152] on link "Home" at bounding box center [521, 164] width 24 height 26
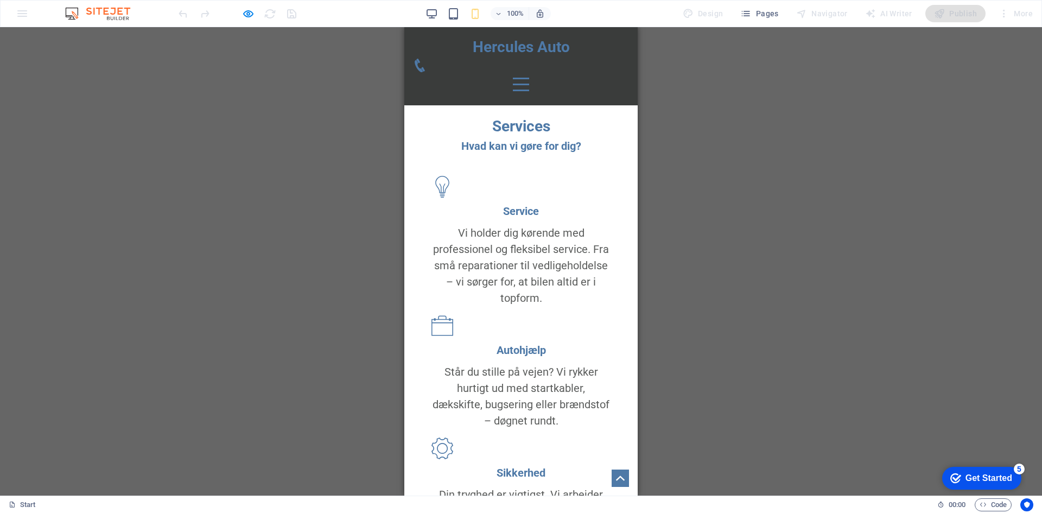
scroll to position [0, 0]
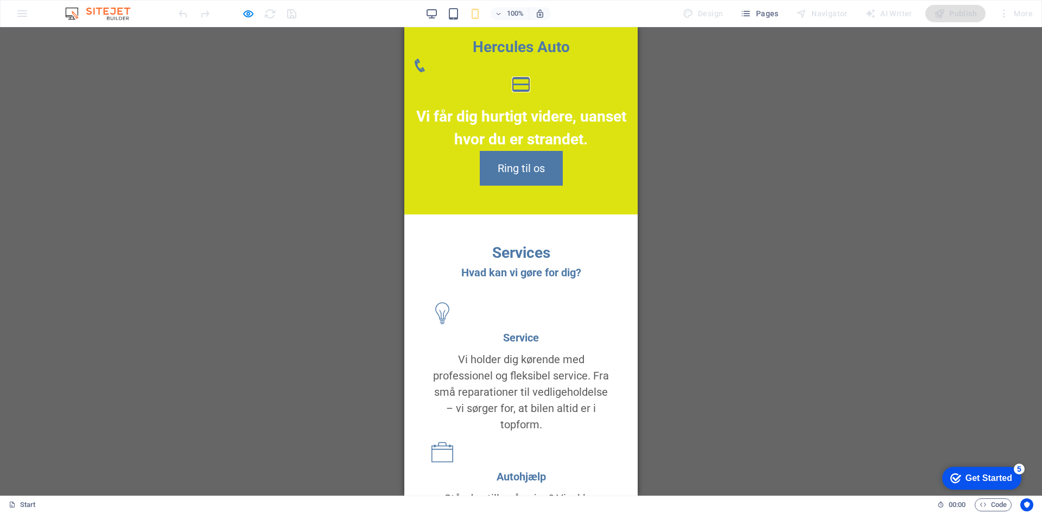
click at [529, 78] on button at bounding box center [521, 79] width 16 height 2
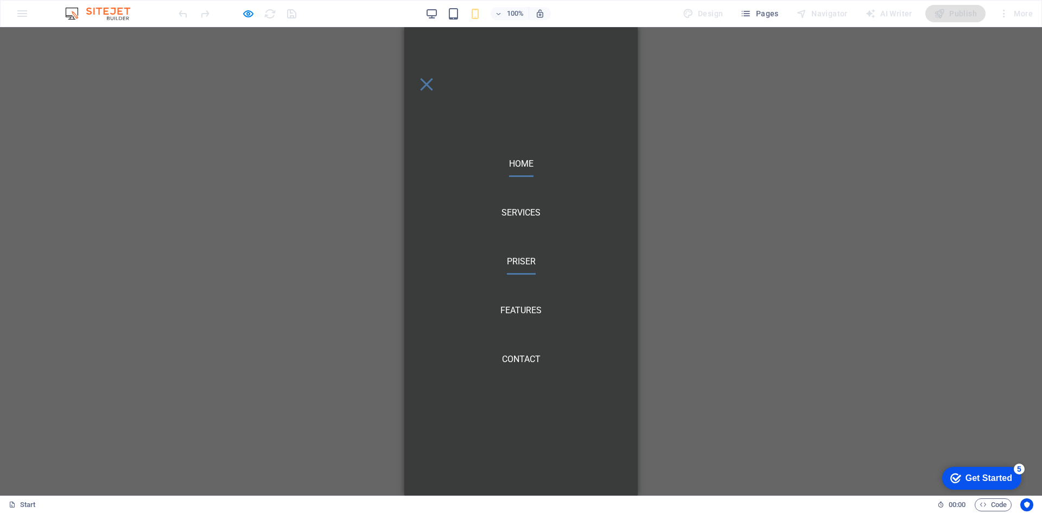
click at [513, 250] on link "Priser" at bounding box center [521, 261] width 29 height 26
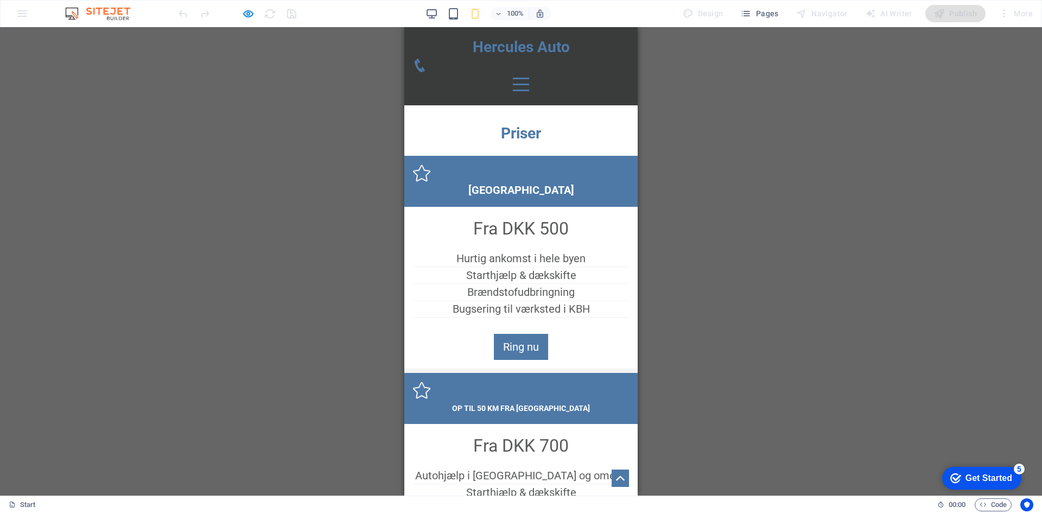
scroll to position [859, 0]
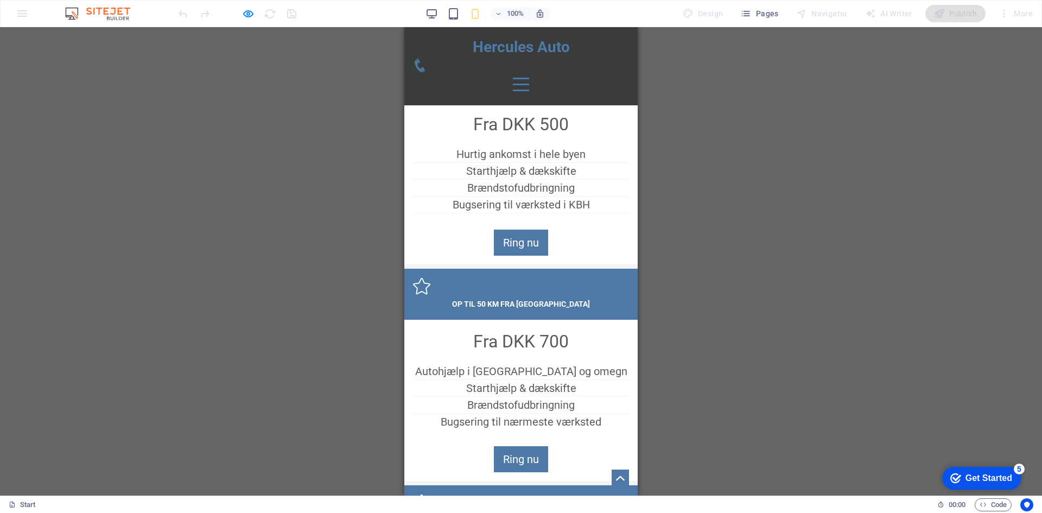
click at [606, 72] on div at bounding box center [521, 84] width 216 height 24
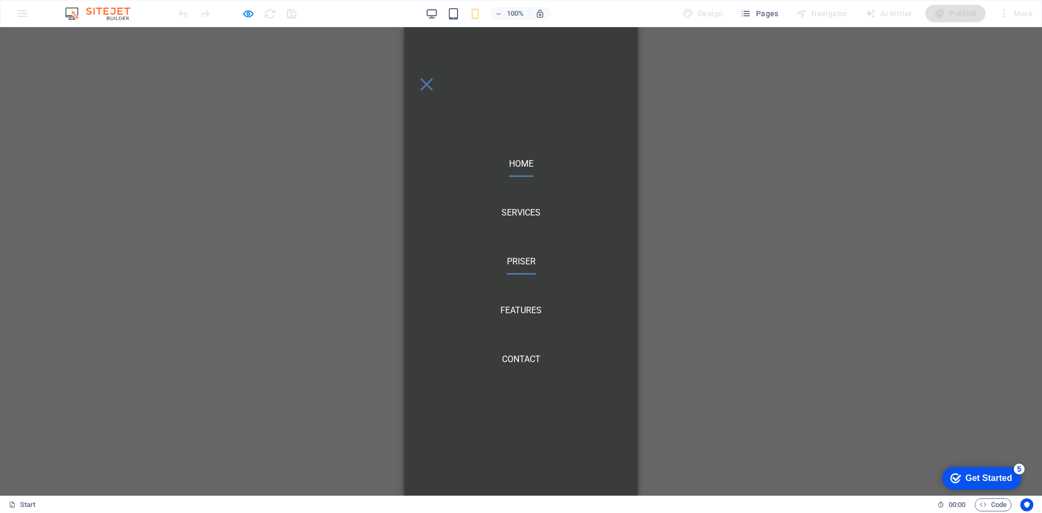
click at [522, 159] on link "Home" at bounding box center [521, 164] width 24 height 26
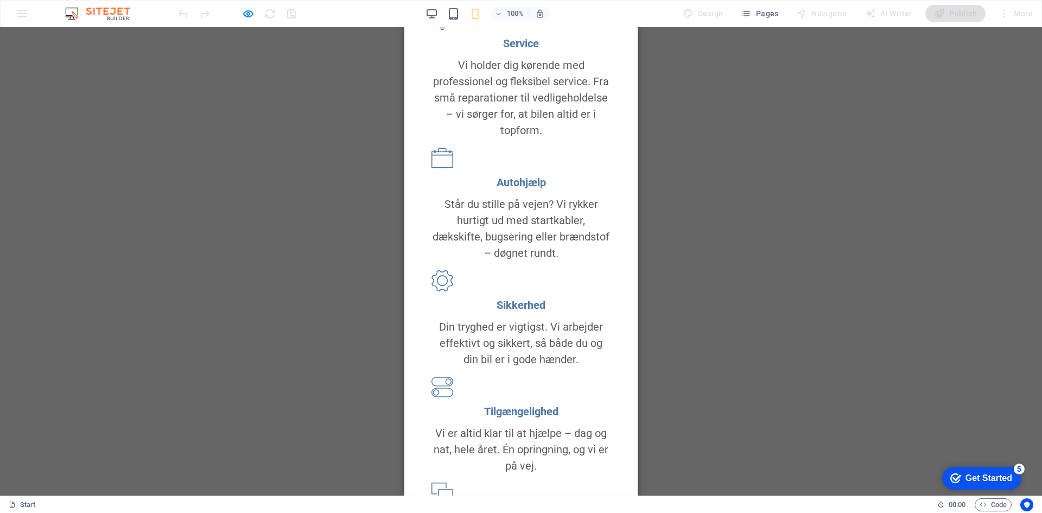
scroll to position [0, 0]
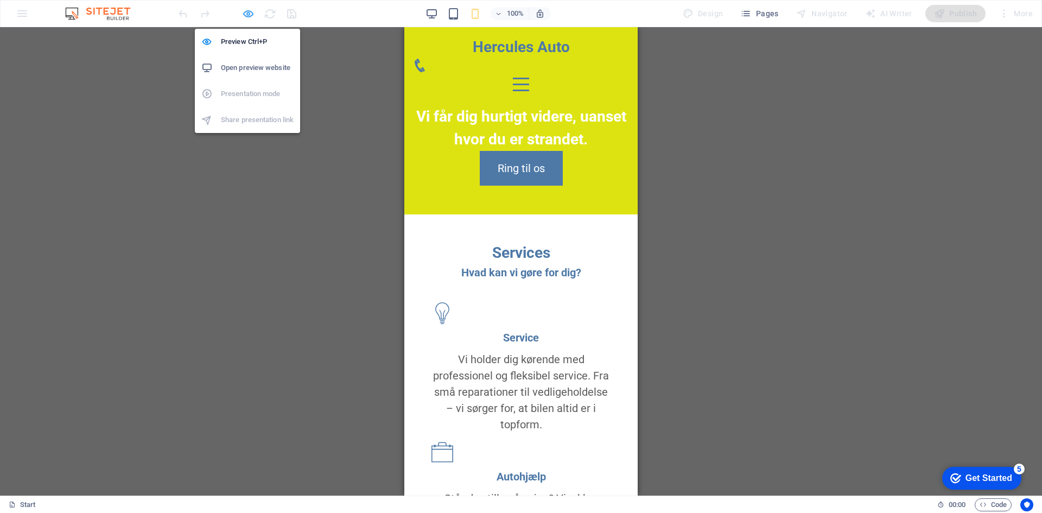
click at [252, 10] on icon "button" at bounding box center [248, 14] width 12 height 12
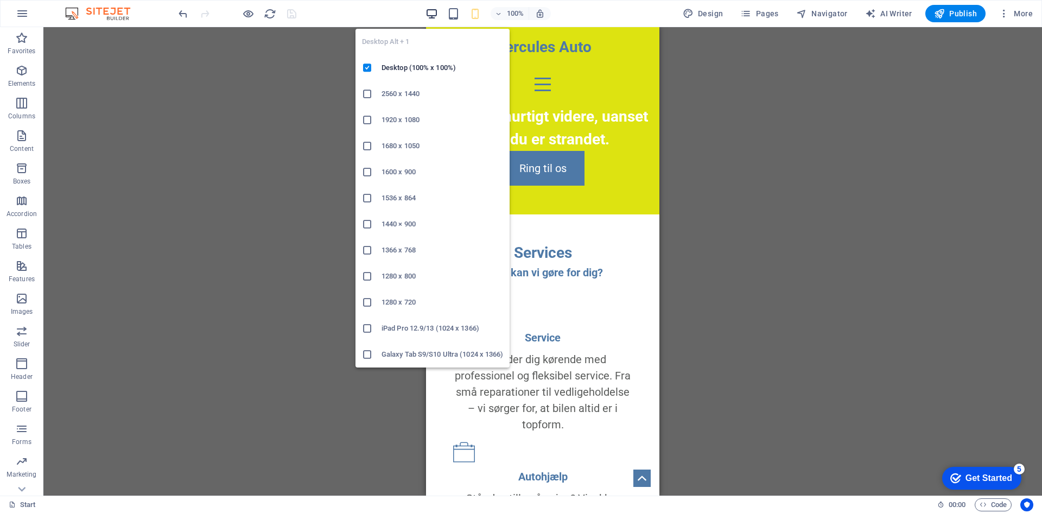
click at [438, 10] on icon "button" at bounding box center [431, 14] width 12 height 12
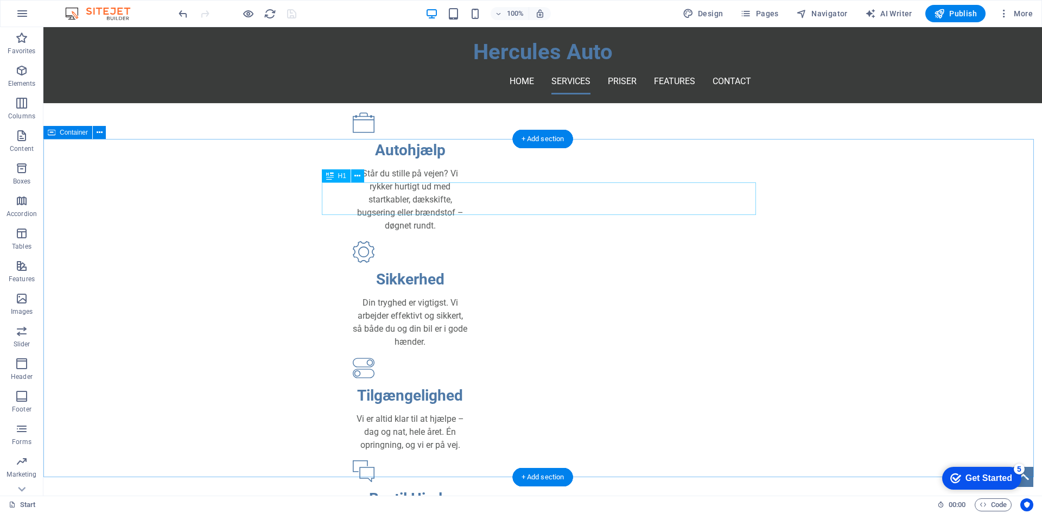
scroll to position [488, 0]
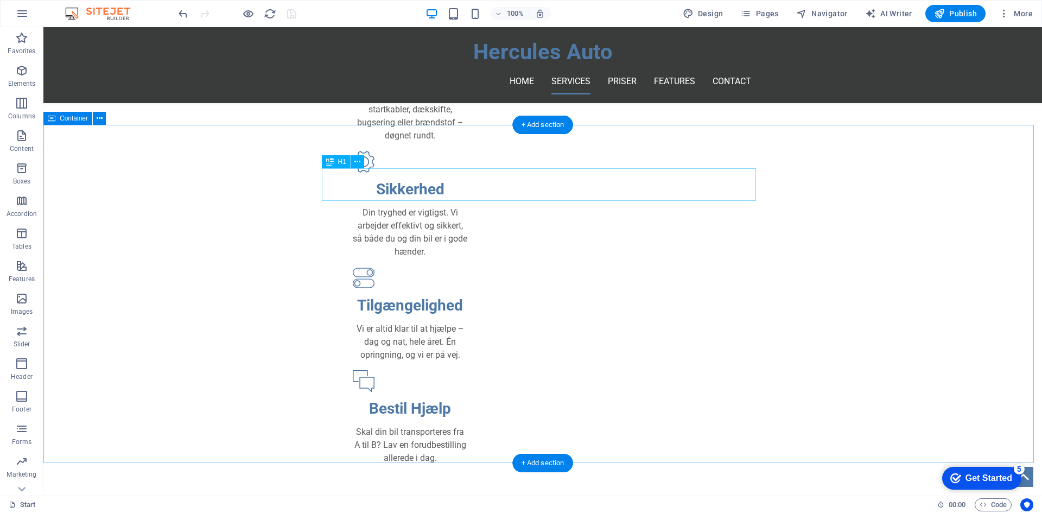
click at [63, 118] on span "Container" at bounding box center [74, 118] width 28 height 7
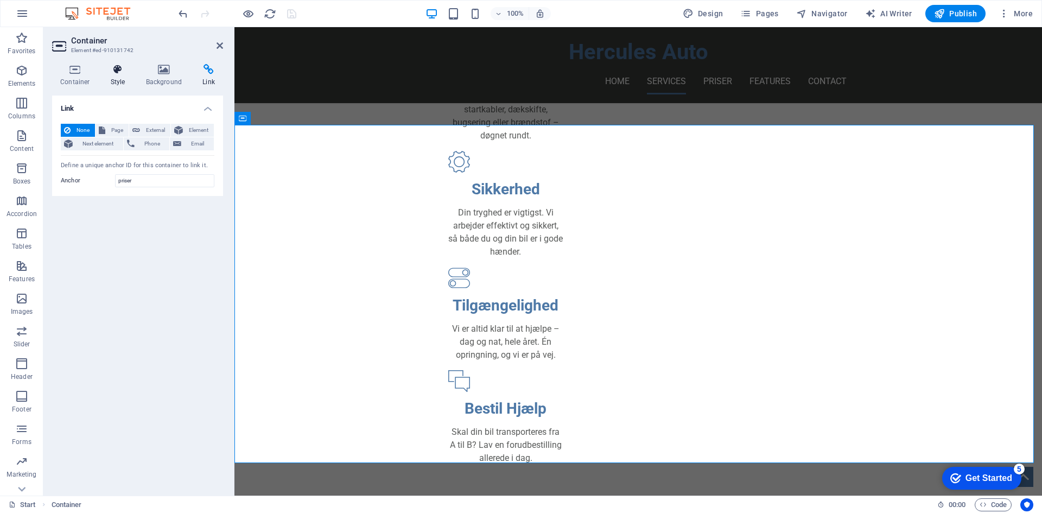
click at [114, 75] on h4 "Style" at bounding box center [120, 75] width 35 height 23
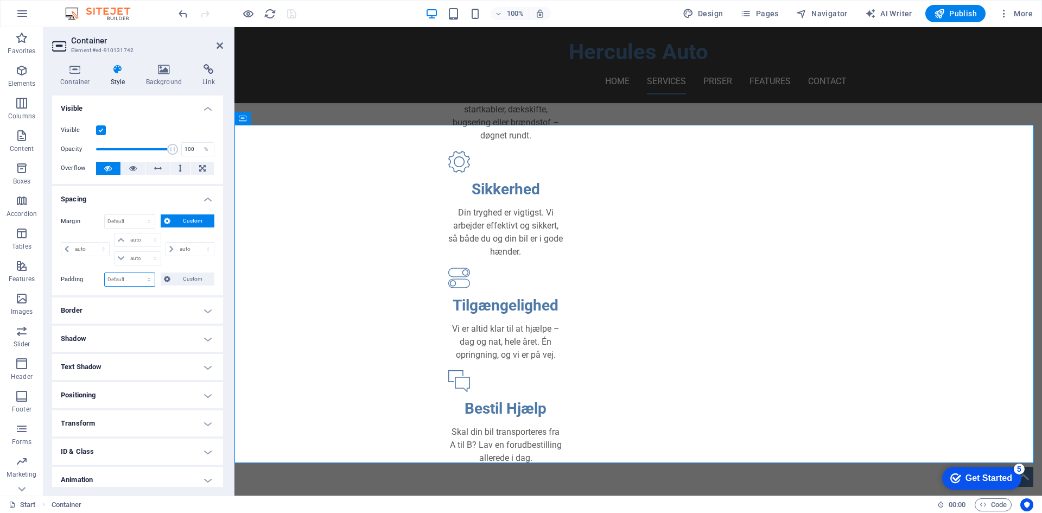
click at [131, 277] on select "Default px rem % vh vw Custom" at bounding box center [130, 279] width 50 height 13
select select "px"
click at [138, 273] on select "Default px rem % vh vw Custom" at bounding box center [130, 279] width 50 height 13
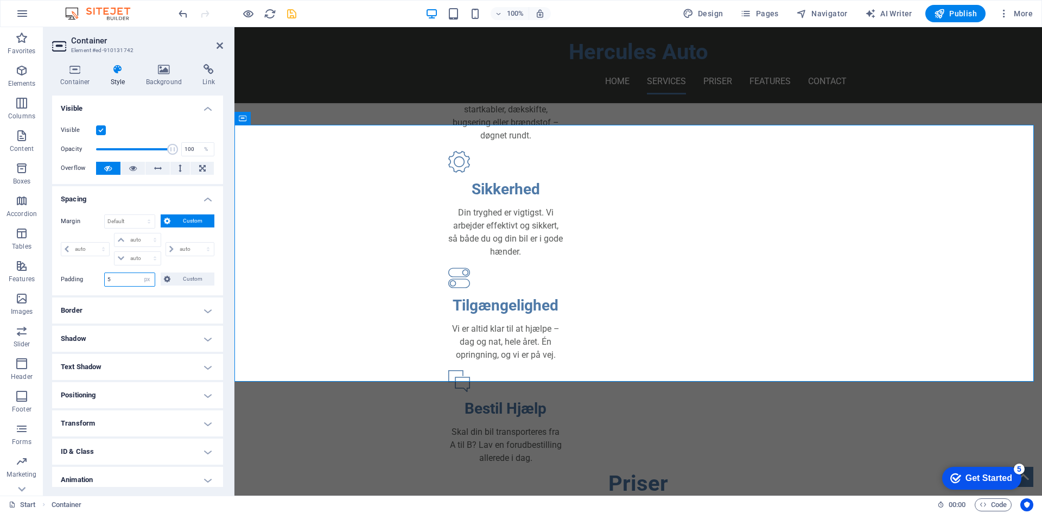
drag, startPoint x: 124, startPoint y: 281, endPoint x: 90, endPoint y: 278, distance: 34.8
click at [90, 278] on div "Padding 5 Default px rem % vh vw Custom Custom" at bounding box center [138, 279] width 154 height 14
type input "0"
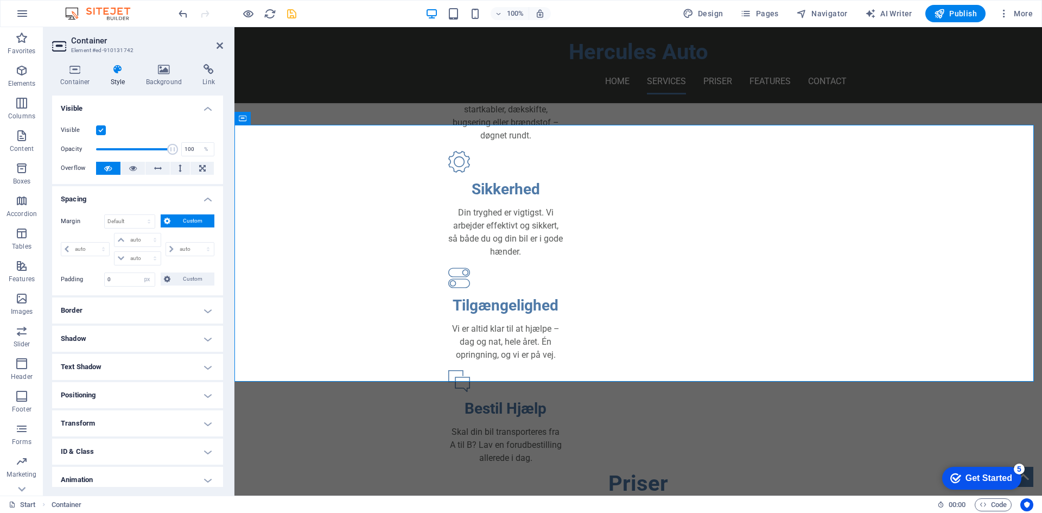
type input "0"
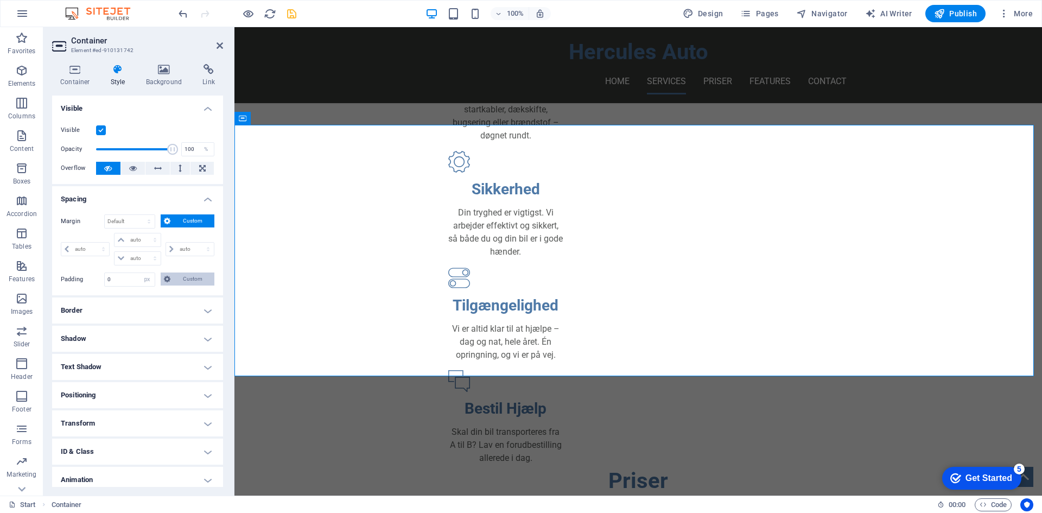
click at [165, 278] on icon at bounding box center [167, 278] width 7 height 13
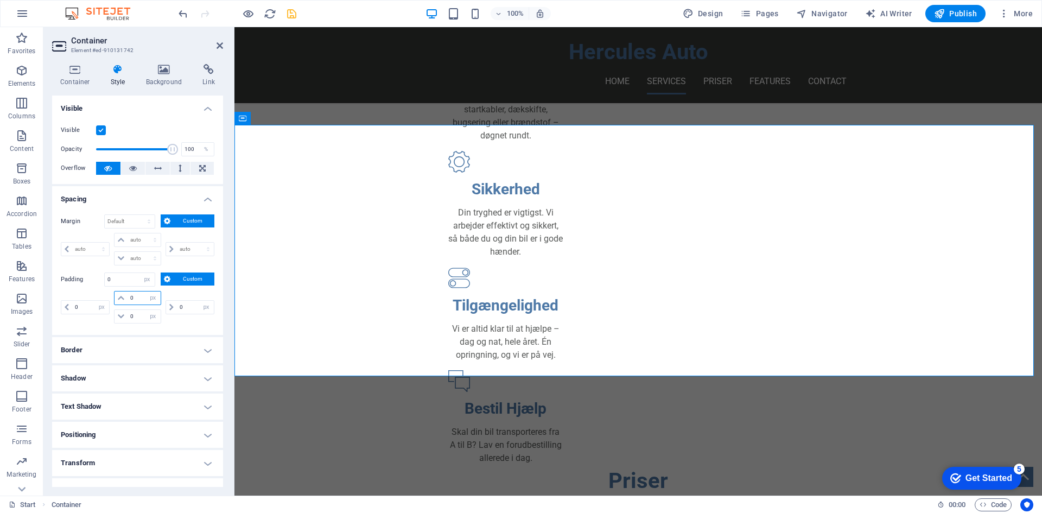
drag, startPoint x: 138, startPoint y: 297, endPoint x: 126, endPoint y: 297, distance: 11.9
click at [126, 297] on div "0 px rem % vh vw" at bounding box center [137, 298] width 47 height 14
click at [120, 297] on icon at bounding box center [121, 298] width 7 height 7
type input "20"
select select "DISABLED_OPTION_VALUE"
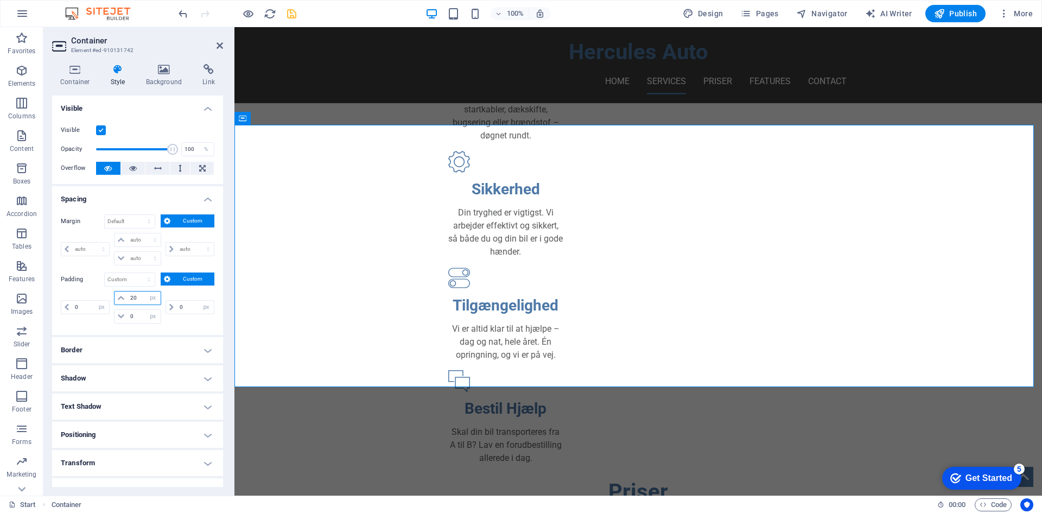
drag, startPoint x: 137, startPoint y: 301, endPoint x: 119, endPoint y: 299, distance: 17.4
click at [119, 299] on div "20 px rem % vh vw" at bounding box center [137, 298] width 47 height 14
type input "0"
select select "px"
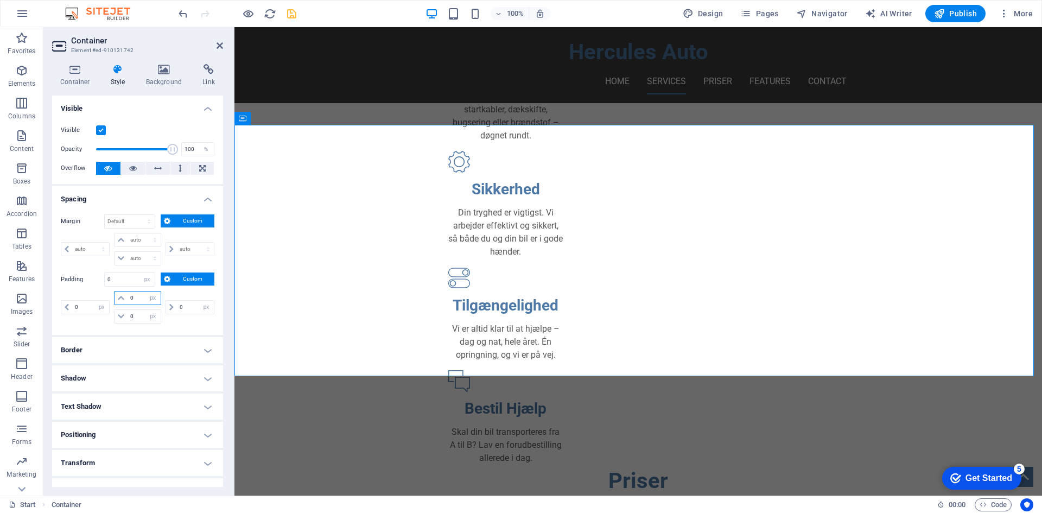
drag, startPoint x: 137, startPoint y: 303, endPoint x: 115, endPoint y: 301, distance: 21.8
click at [115, 301] on div "0 px rem % vh vw" at bounding box center [137, 298] width 47 height 14
type input "10"
select select "DISABLED_OPTION_VALUE"
type input "10"
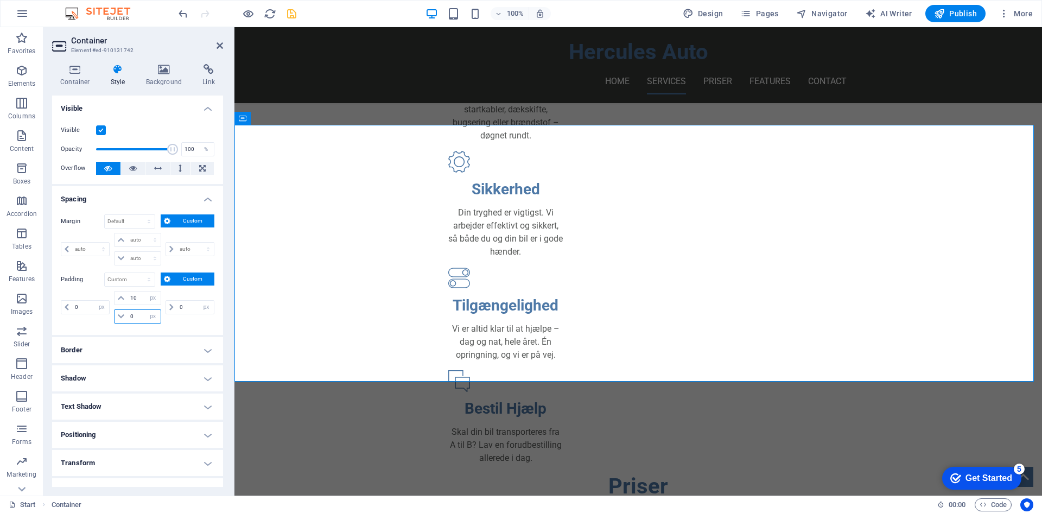
drag, startPoint x: 141, startPoint y: 316, endPoint x: 120, endPoint y: 315, distance: 20.6
click at [120, 315] on div "0 px rem % vh vw" at bounding box center [137, 316] width 47 height 14
type input "20"
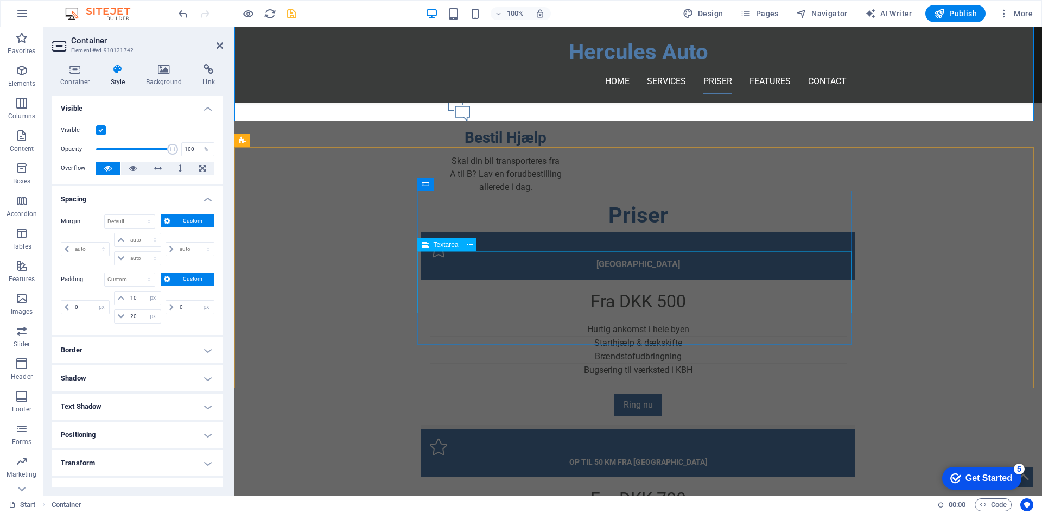
scroll to position [759, 0]
click at [287, 15] on icon "save" at bounding box center [291, 14] width 12 height 12
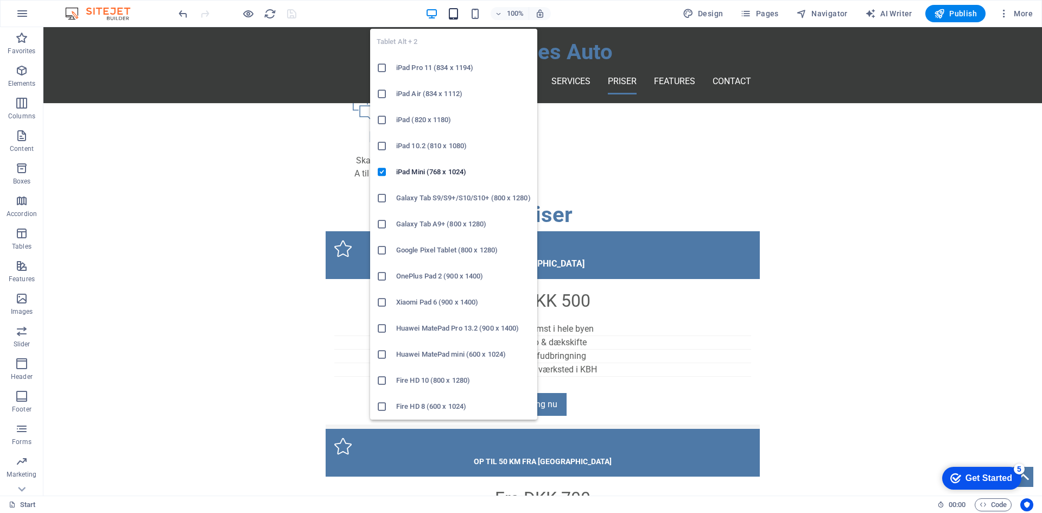
click at [455, 18] on icon "button" at bounding box center [453, 14] width 12 height 12
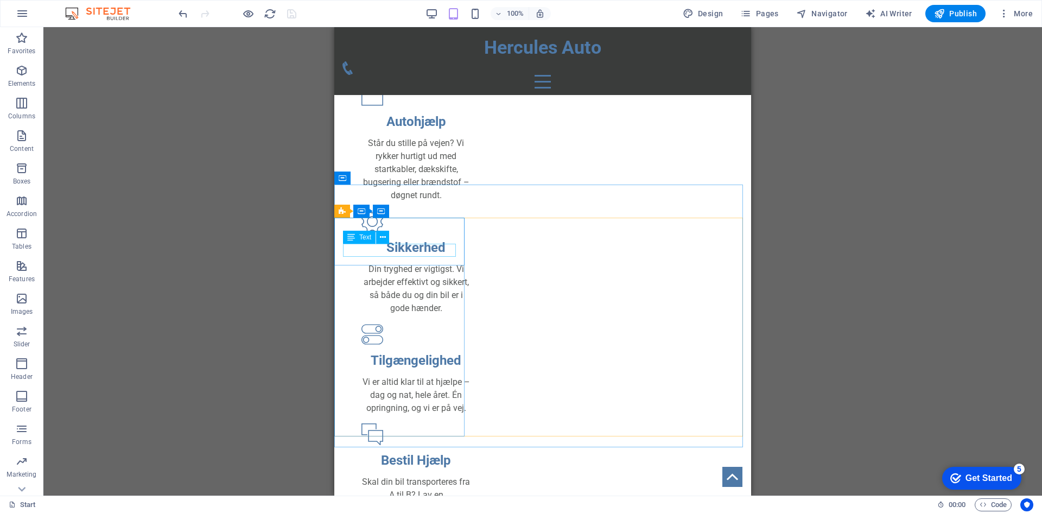
scroll to position [434, 0]
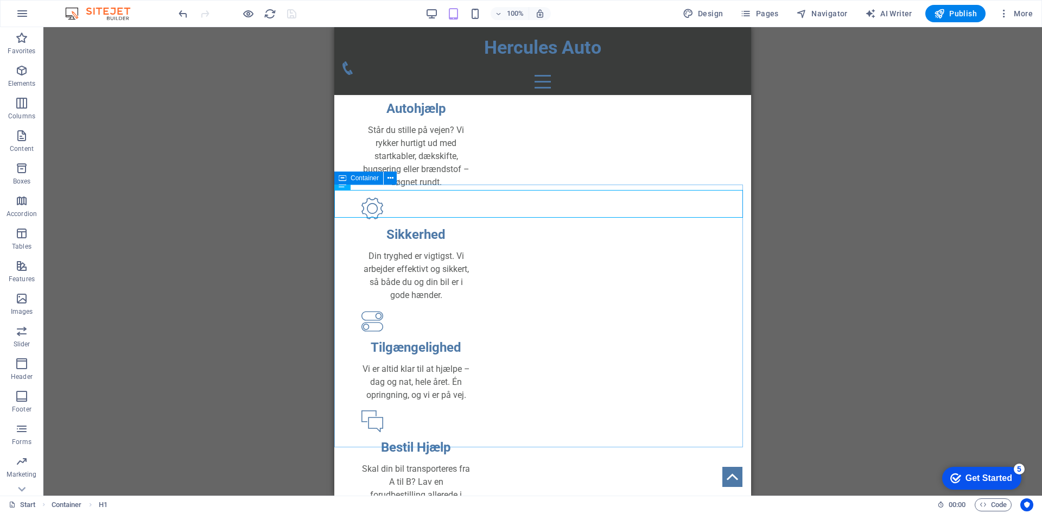
click at [348, 180] on div "Container" at bounding box center [358, 177] width 49 height 13
select select "px"
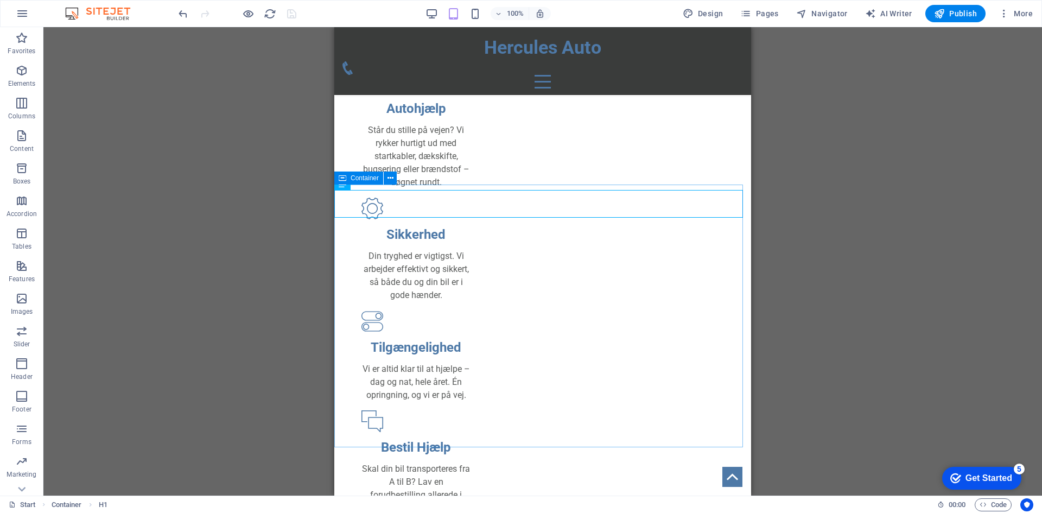
select select "px"
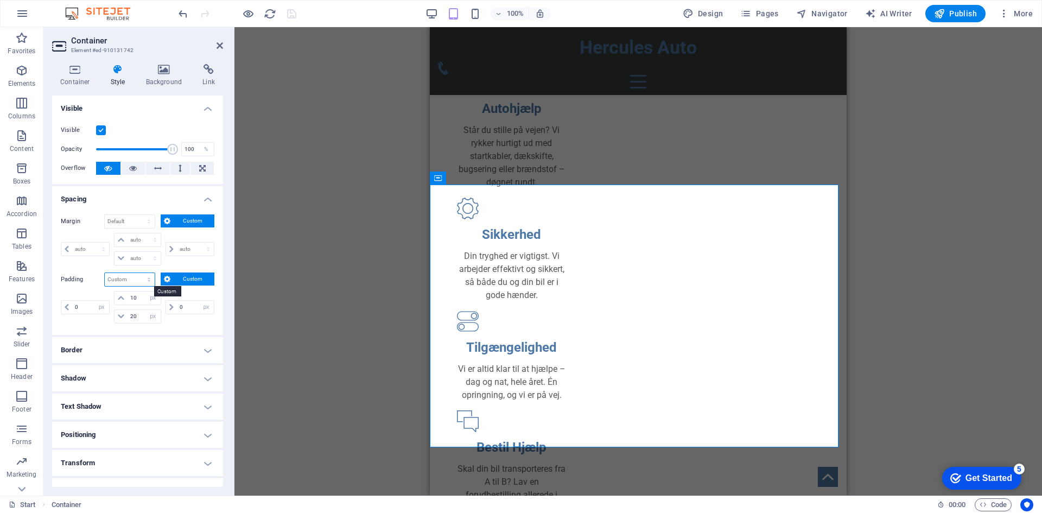
click at [144, 279] on select "Default px rem % vh vw Custom" at bounding box center [130, 279] width 50 height 13
click at [105, 273] on select "Default px rem % vh vw Custom" at bounding box center [130, 279] width 50 height 13
click at [182, 282] on span "Custom" at bounding box center [192, 278] width 37 height 13
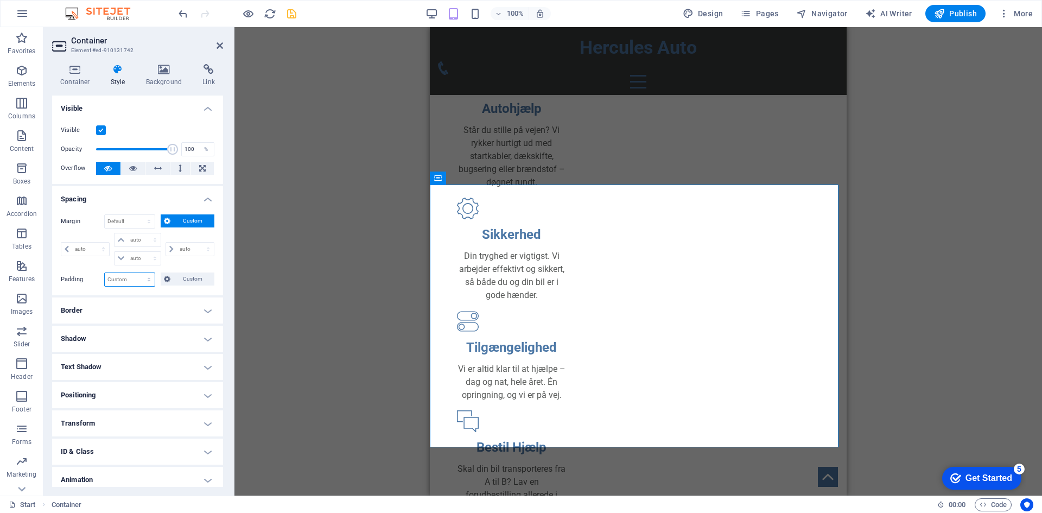
click at [148, 280] on select "Default px rem % vh vw Custom" at bounding box center [130, 279] width 50 height 13
click at [105, 273] on select "Default px rem % vh vw Custom" at bounding box center [130, 279] width 50 height 13
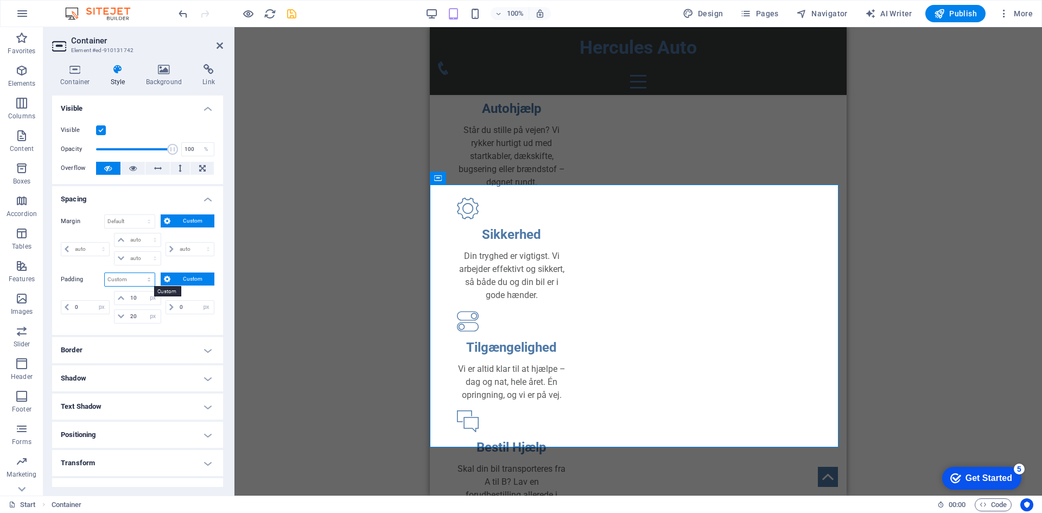
click at [130, 276] on select "Default px rem % vh vw Custom" at bounding box center [130, 279] width 50 height 13
click at [105, 273] on select "Default px rem % vh vw Custom" at bounding box center [130, 279] width 50 height 13
select select "DISABLED_OPTION_VALUE"
click at [181, 284] on span "Custom" at bounding box center [192, 278] width 37 height 13
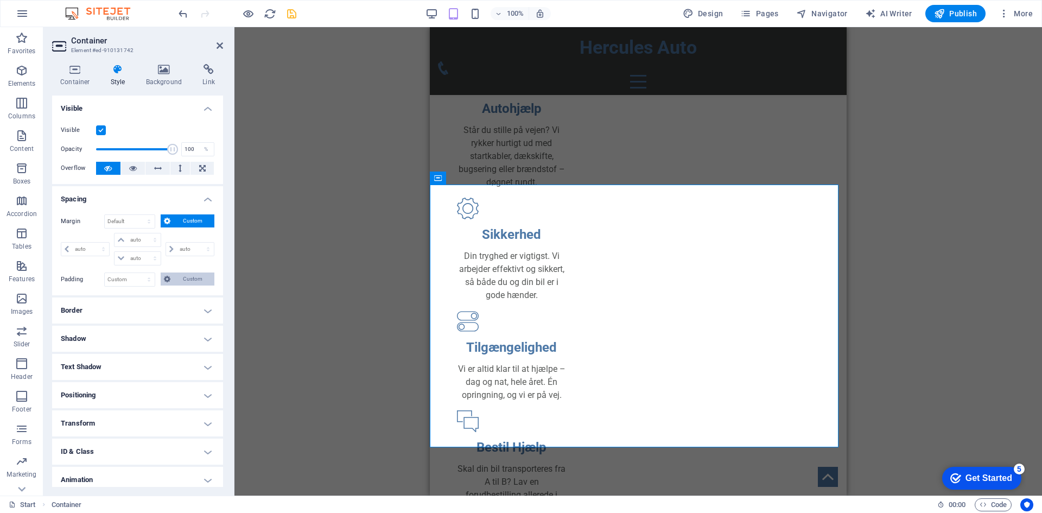
click at [181, 284] on span "Custom" at bounding box center [192, 278] width 37 height 13
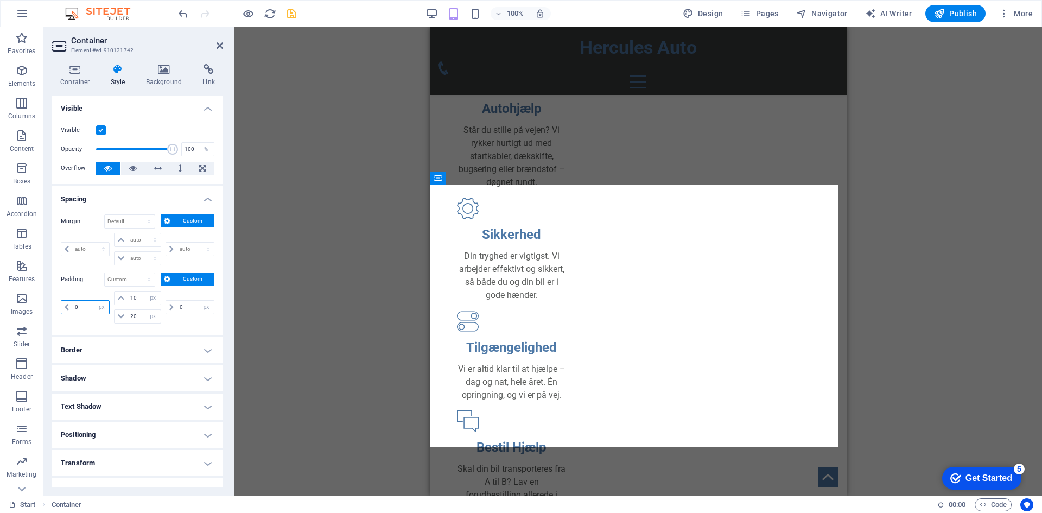
drag, startPoint x: 82, startPoint y: 305, endPoint x: 66, endPoint y: 305, distance: 16.8
click at [66, 305] on div "0 px rem % vh vw" at bounding box center [85, 307] width 49 height 14
type input "10"
drag, startPoint x: 181, startPoint y: 308, endPoint x: 157, endPoint y: 309, distance: 23.4
click at [157, 309] on div "10 px rem % vh vw 10 px rem % vh vw 20 px rem % vh vw 0 px rem % vh vw" at bounding box center [138, 307] width 154 height 33
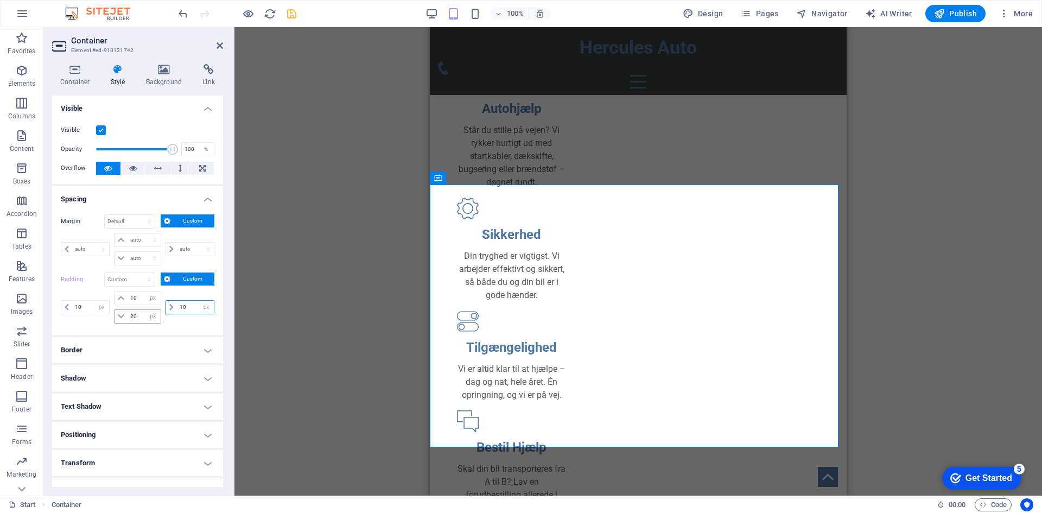
type input "10"
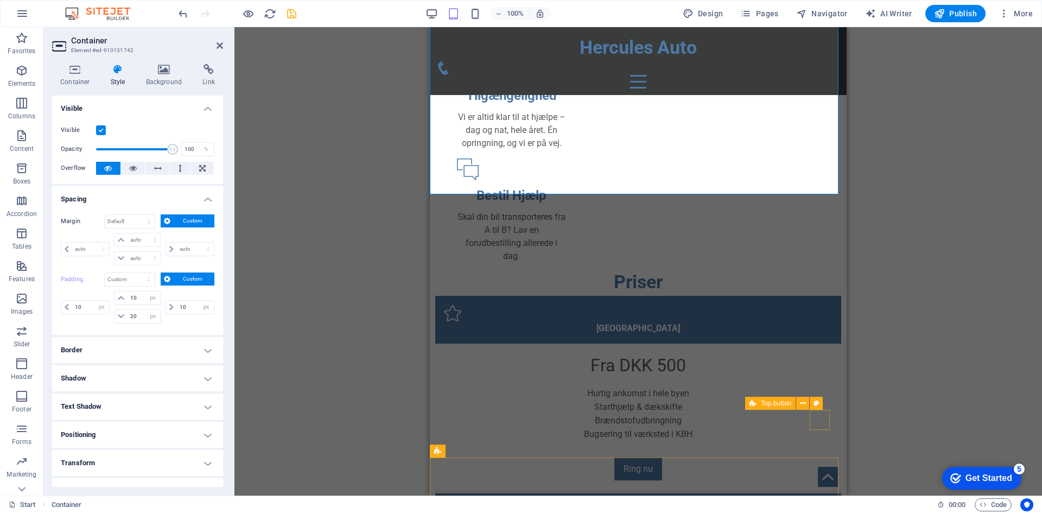
scroll to position [705, 0]
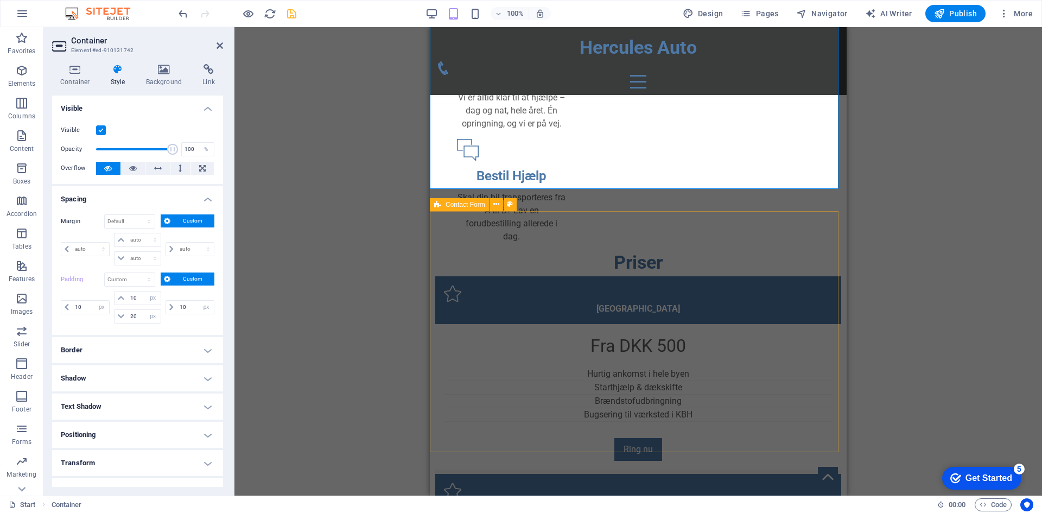
click at [463, 208] on div "Contact Form" at bounding box center [460, 204] width 60 height 13
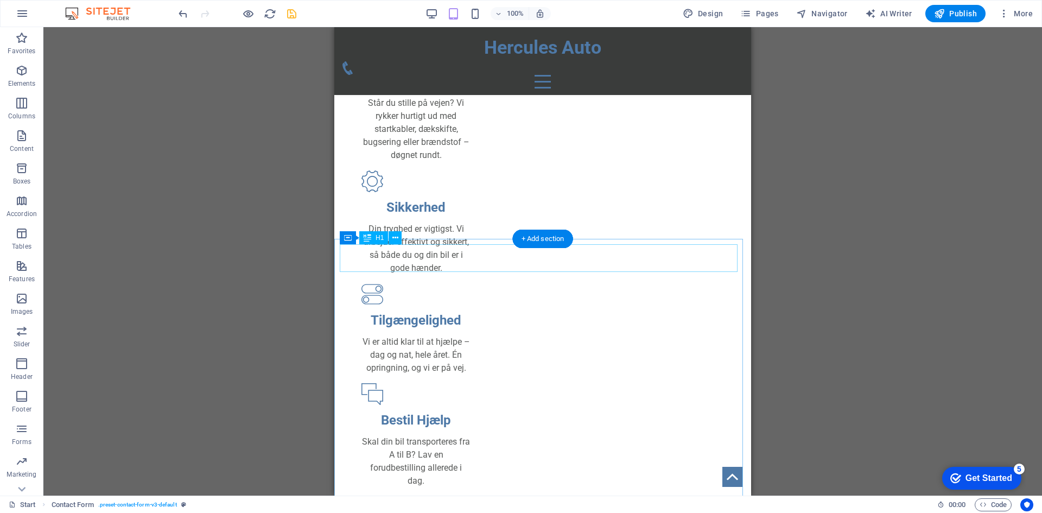
scroll to position [380, 0]
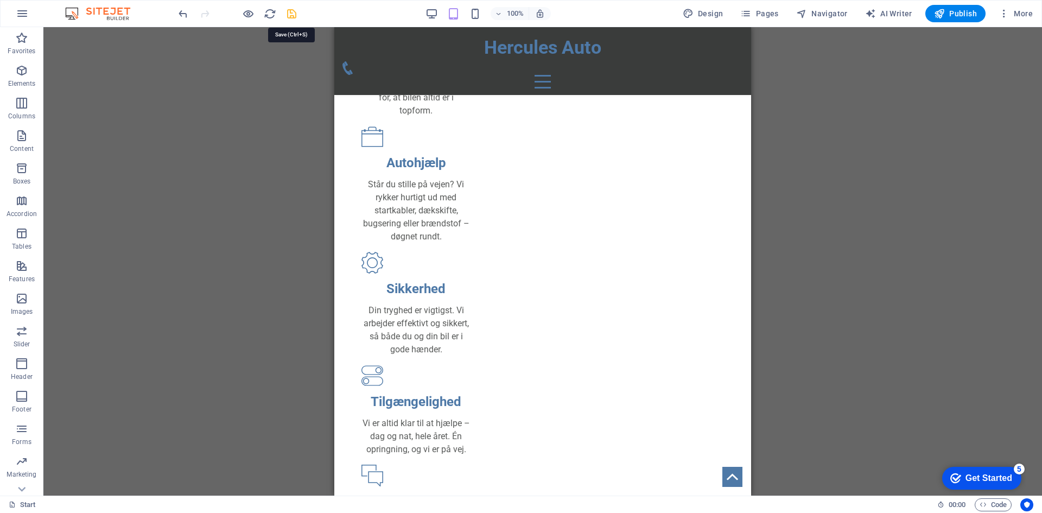
click at [288, 15] on icon "save" at bounding box center [291, 14] width 12 height 12
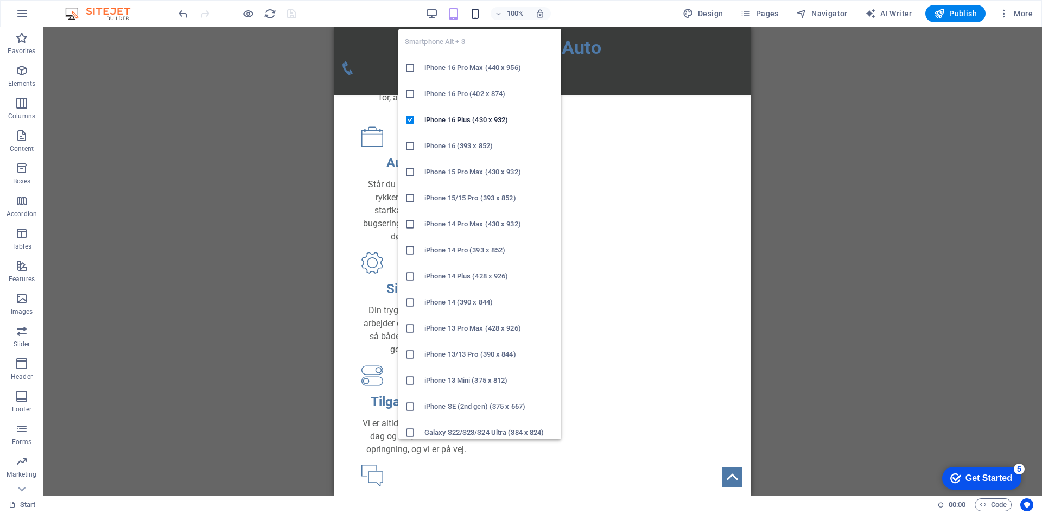
click at [478, 14] on icon "button" at bounding box center [475, 14] width 12 height 12
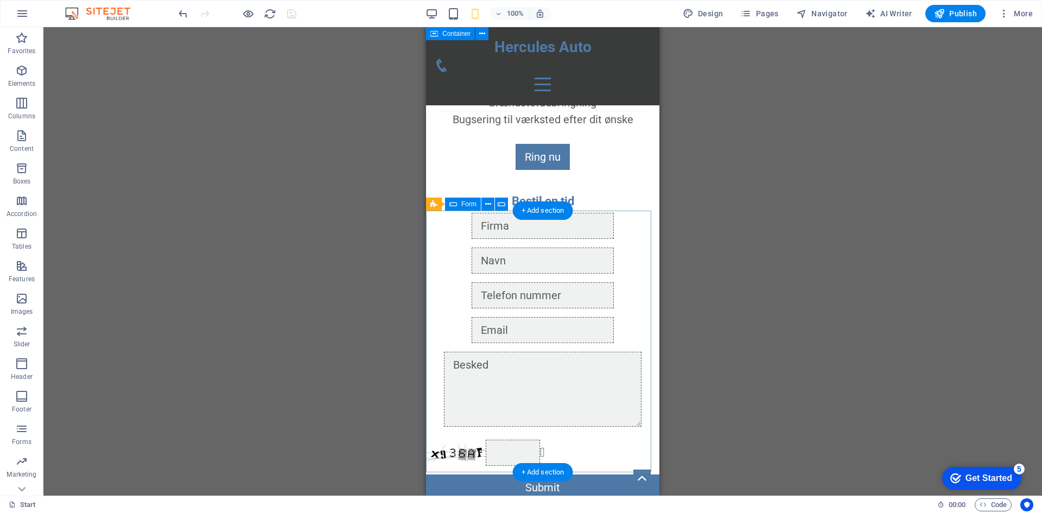
scroll to position [1465, 0]
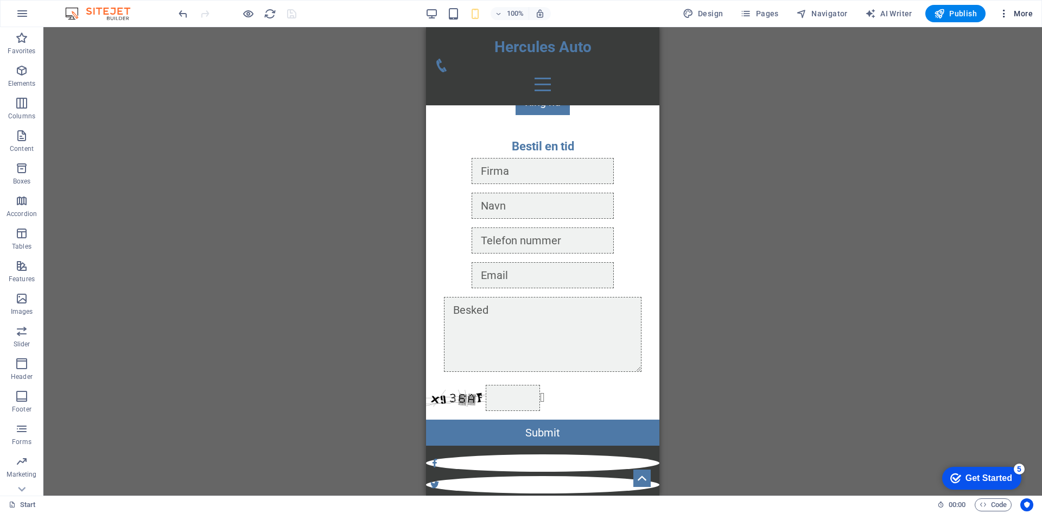
click at [1028, 12] on span "More" at bounding box center [1015, 13] width 34 height 11
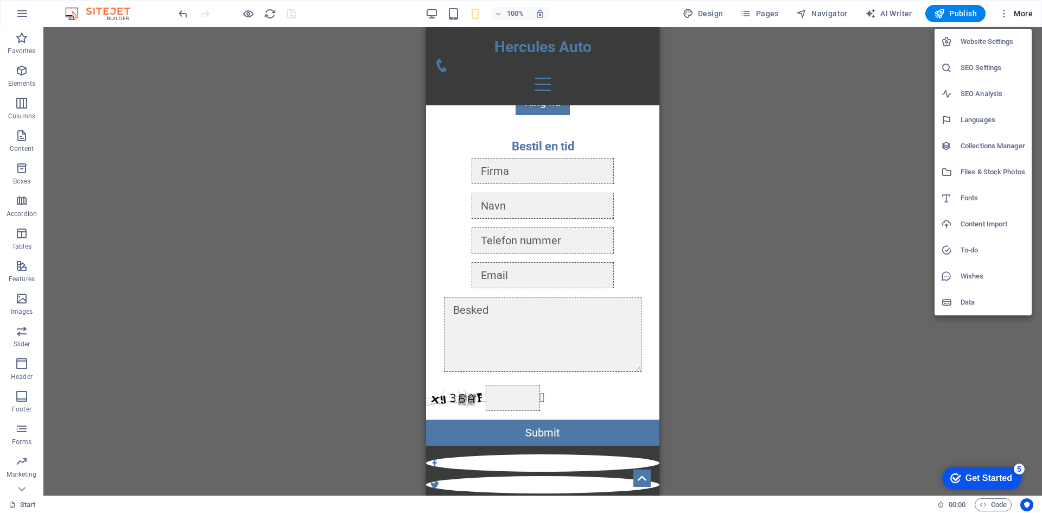
click at [1028, 12] on div at bounding box center [521, 256] width 1042 height 513
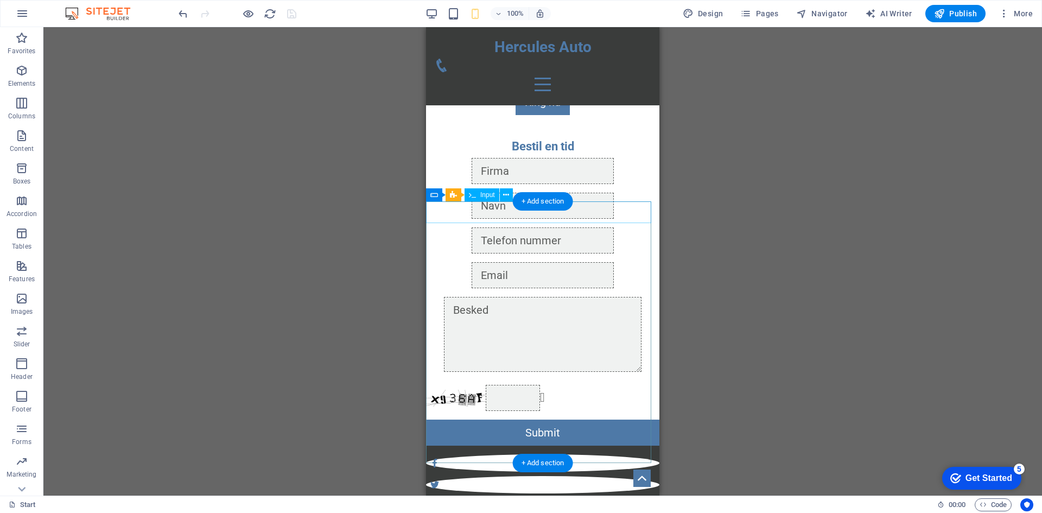
click at [648, 184] on div at bounding box center [542, 171] width 233 height 26
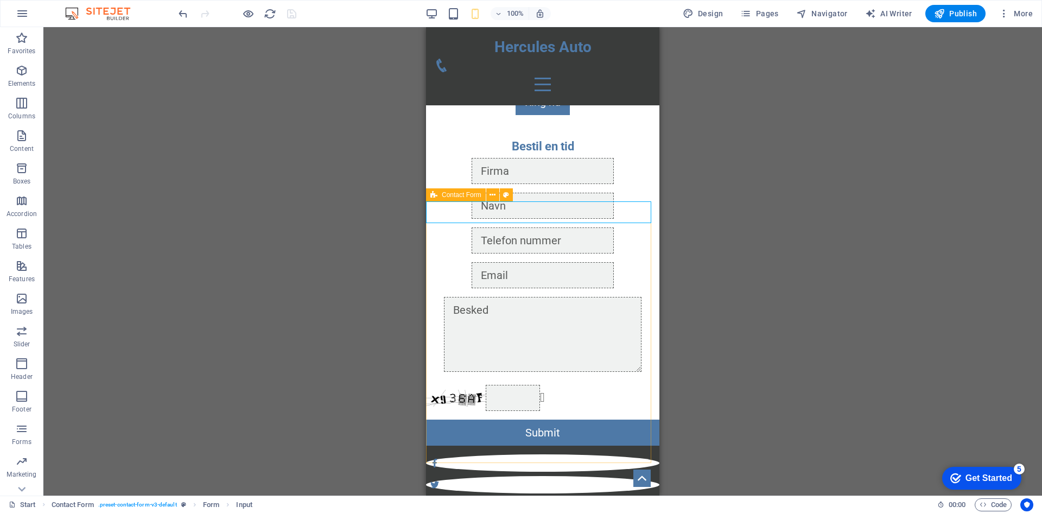
click at [440, 196] on div "Contact Form" at bounding box center [456, 194] width 60 height 13
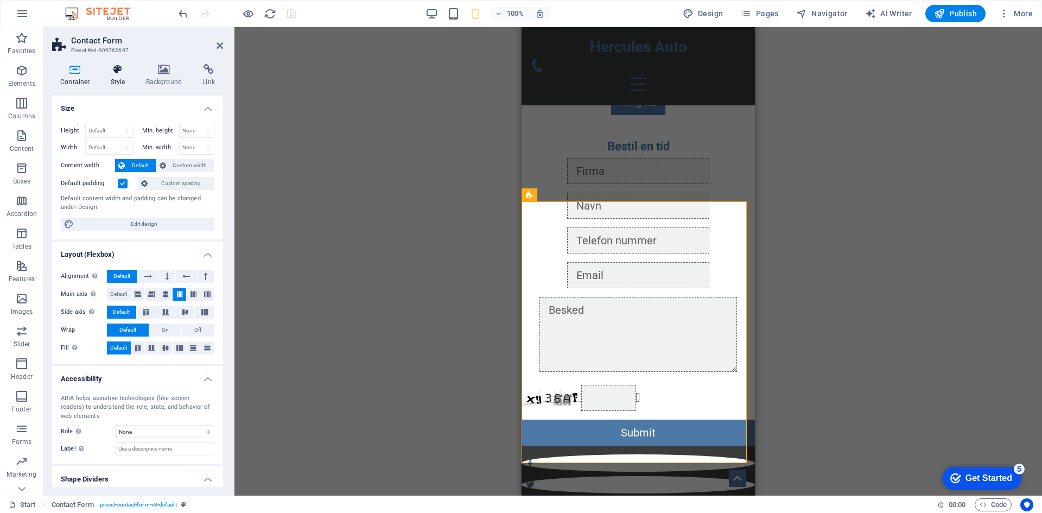
click at [126, 78] on h4 "Style" at bounding box center [120, 75] width 35 height 23
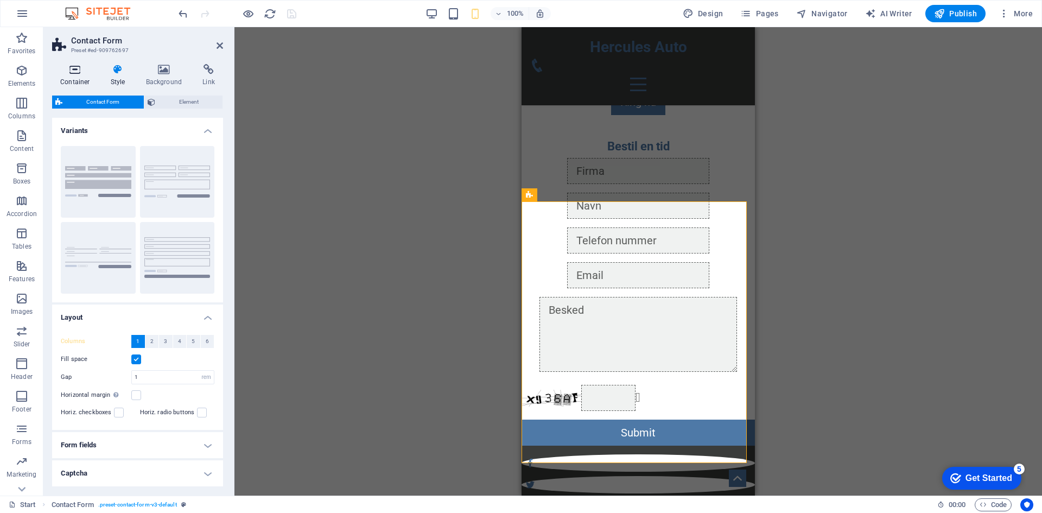
click at [85, 75] on h4 "Container" at bounding box center [77, 75] width 50 height 23
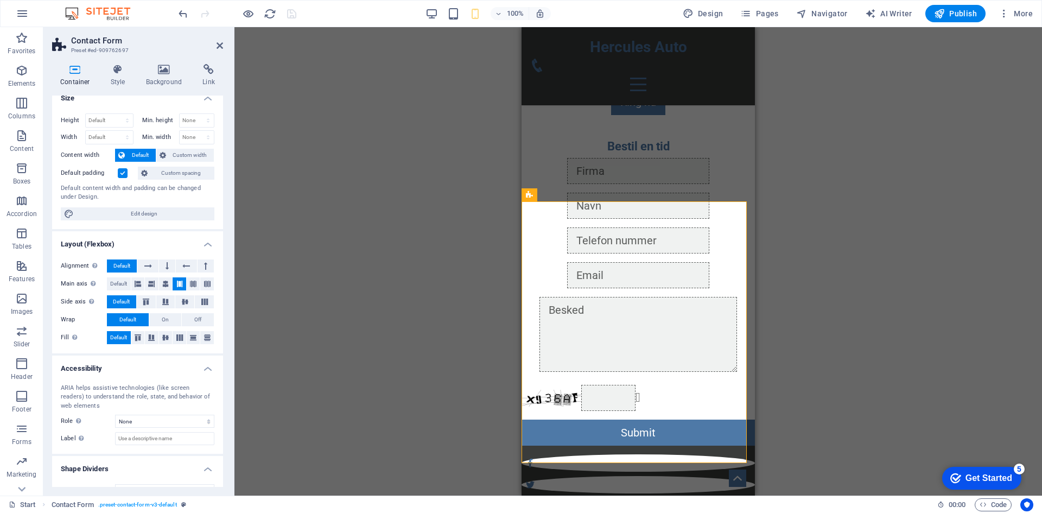
scroll to position [0, 0]
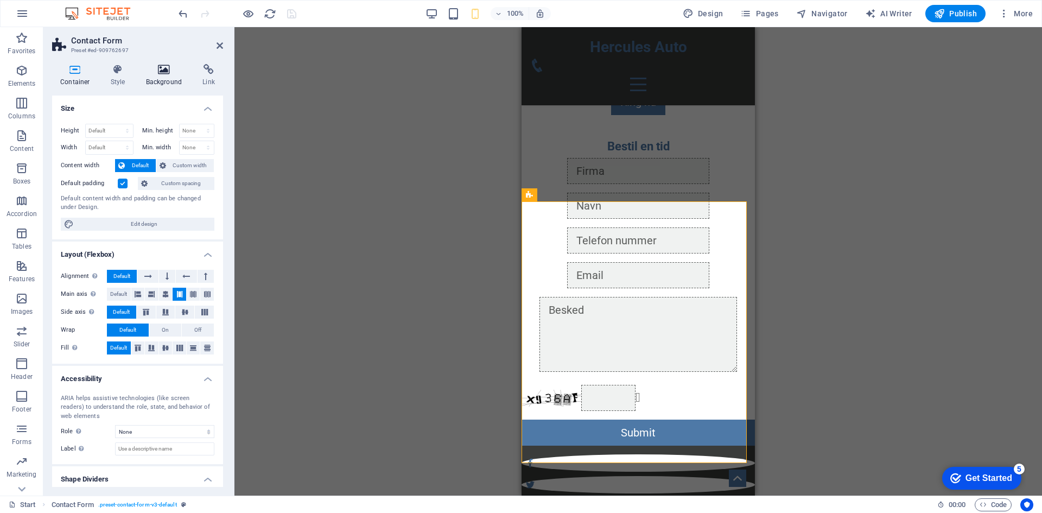
click at [161, 68] on icon at bounding box center [164, 69] width 53 height 11
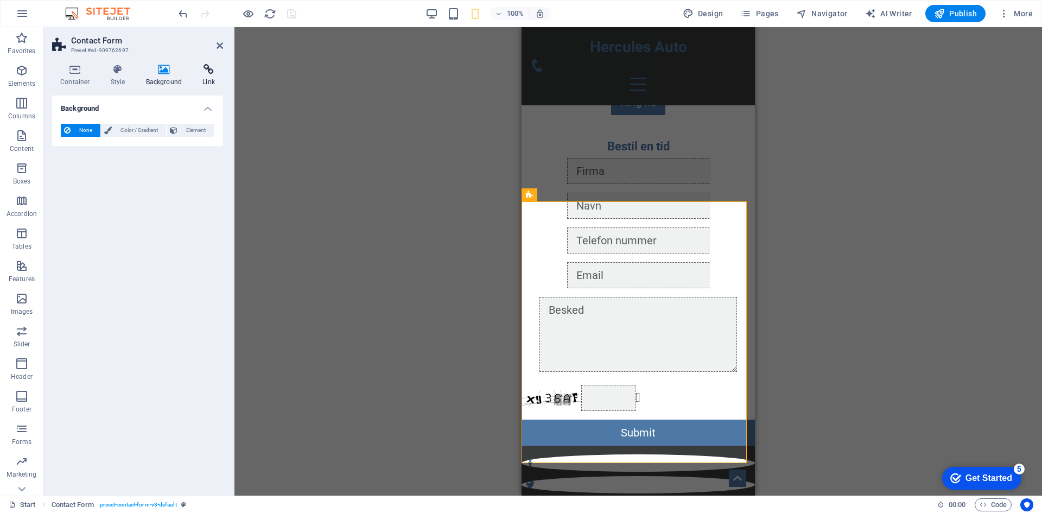
click at [199, 80] on h4 "Link" at bounding box center [208, 75] width 29 height 23
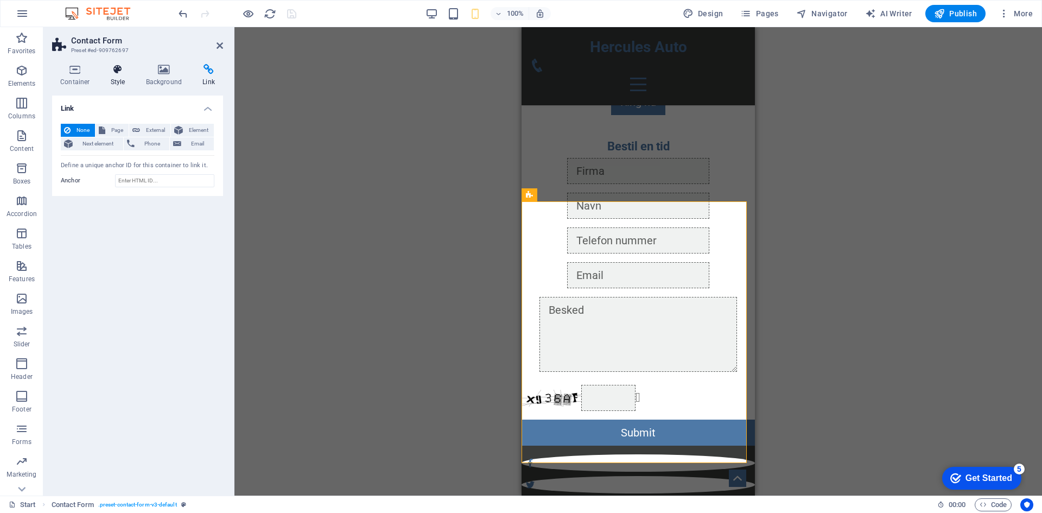
click at [120, 78] on h4 "Style" at bounding box center [120, 75] width 35 height 23
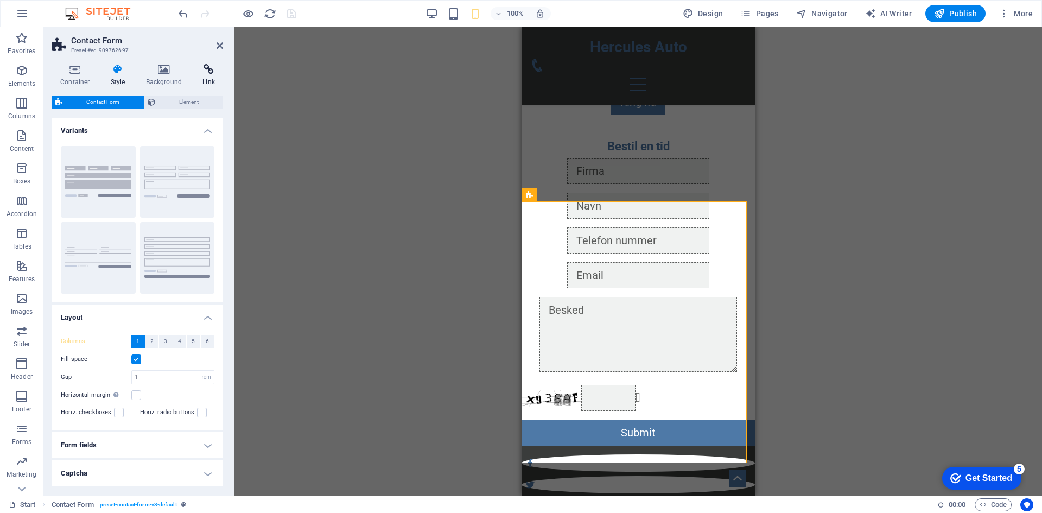
click at [206, 78] on h4 "Link" at bounding box center [208, 75] width 29 height 23
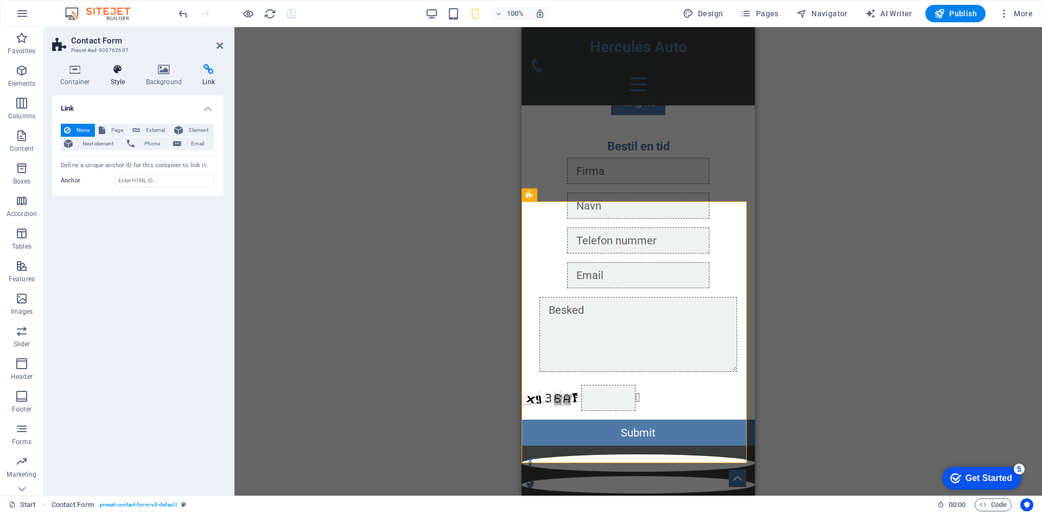
click at [116, 79] on h4 "Style" at bounding box center [120, 75] width 35 height 23
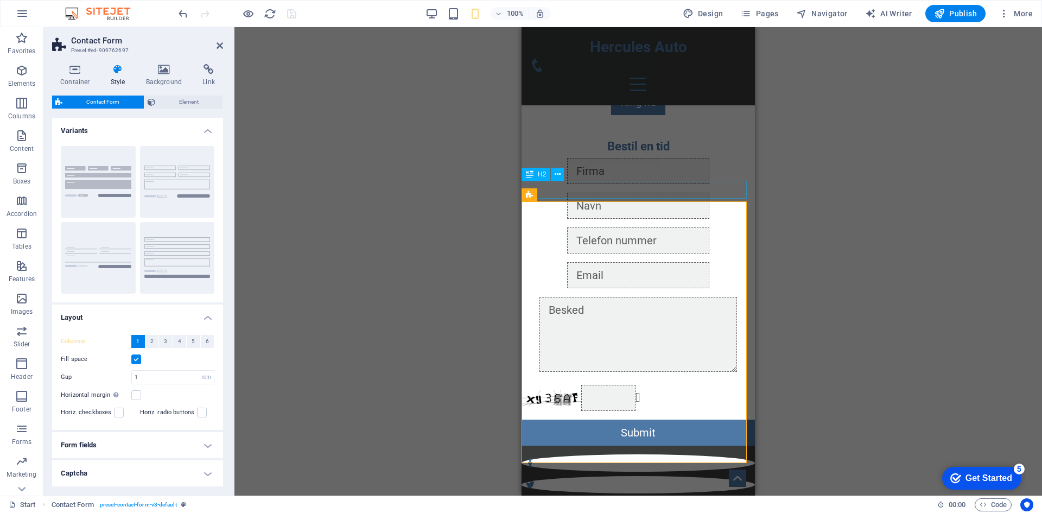
click at [695, 155] on div "Bestil en tid" at bounding box center [637, 146] width 233 height 18
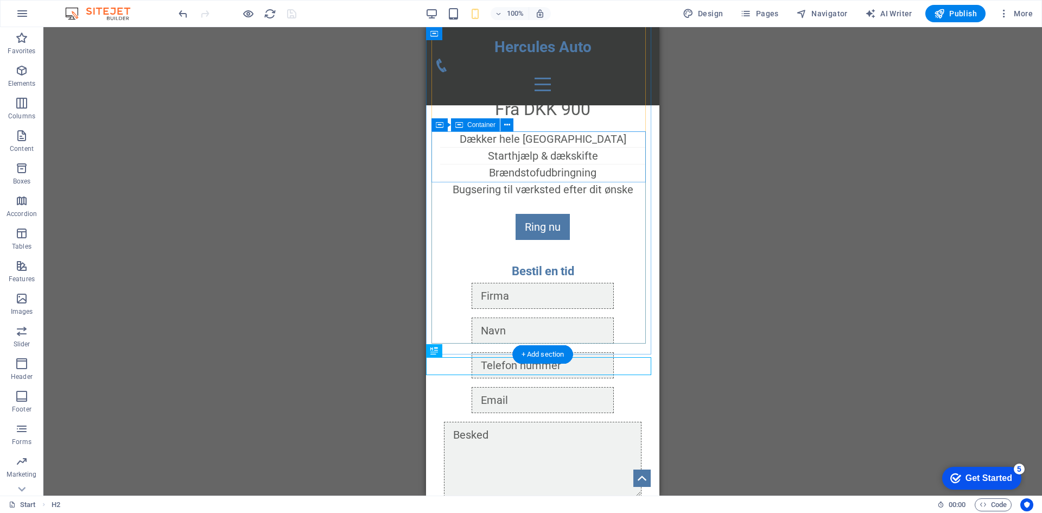
scroll to position [1248, 0]
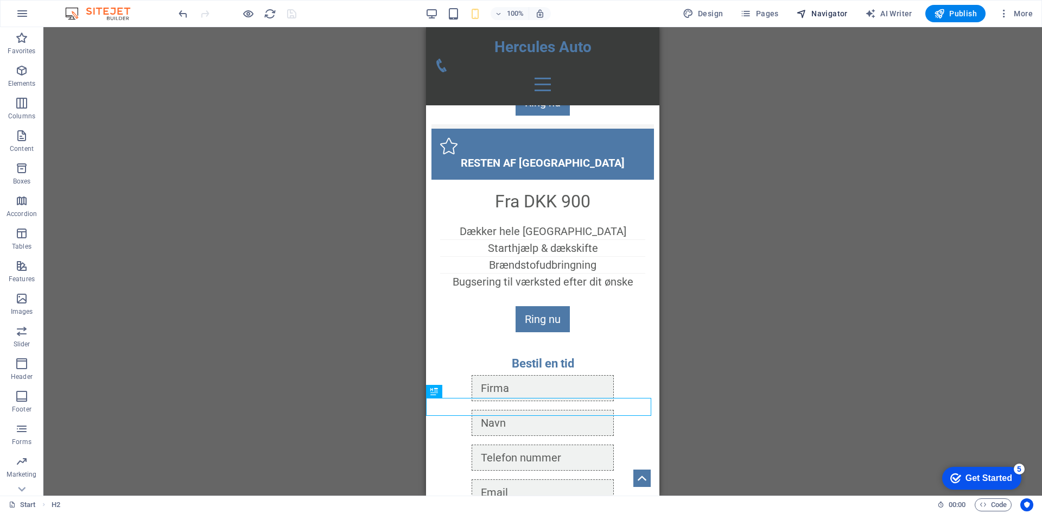
click at [847, 16] on span "Navigator" at bounding box center [822, 13] width 52 height 11
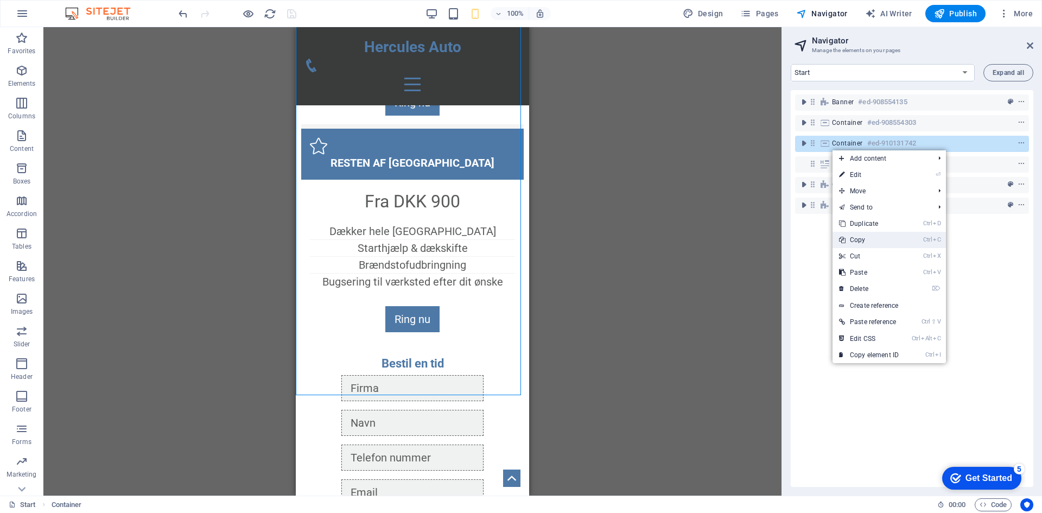
click at [876, 244] on link "Ctrl C Copy" at bounding box center [868, 240] width 73 height 16
click at [873, 224] on link "Ctrl D Duplicate" at bounding box center [872, 223] width 73 height 16
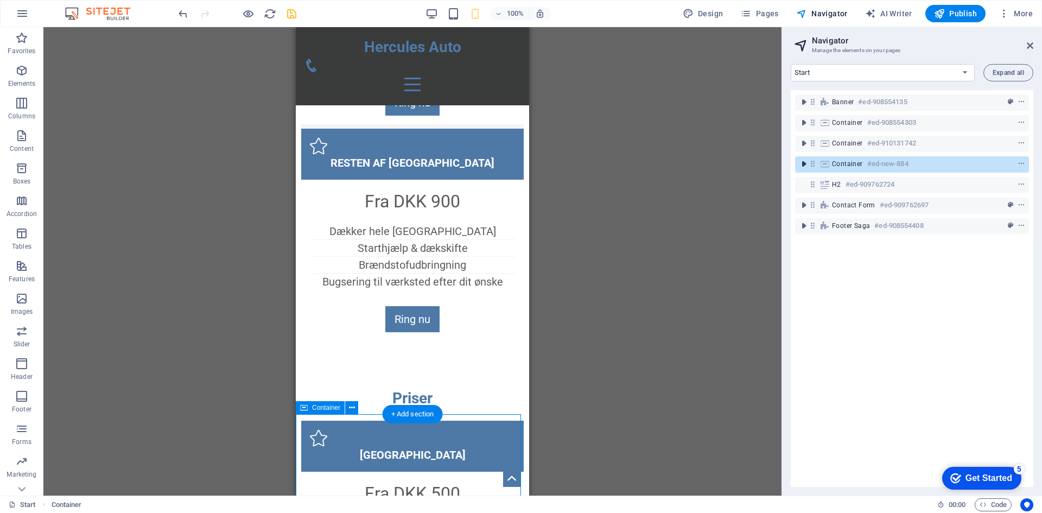
click at [807, 165] on icon "toggle-expand" at bounding box center [803, 163] width 11 height 11
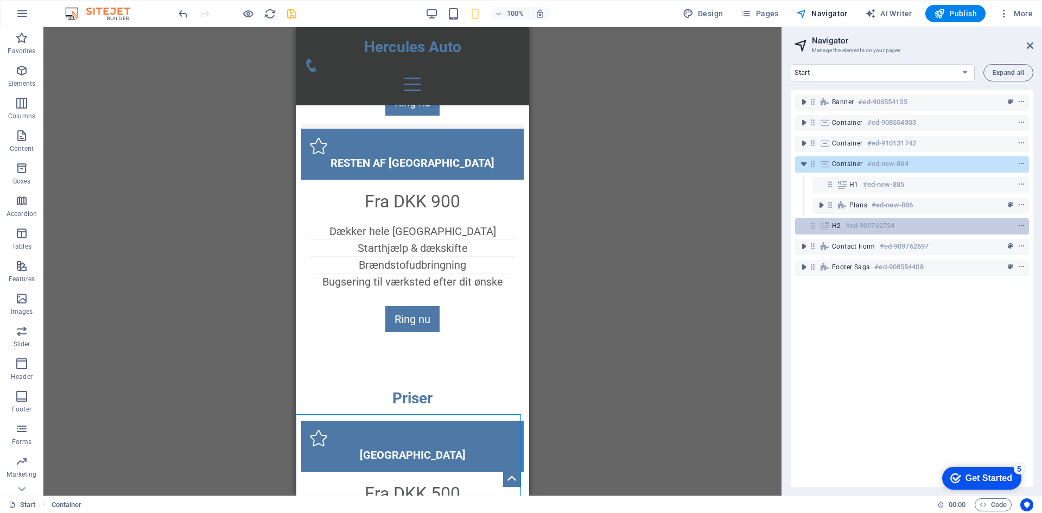
click at [834, 228] on span "H2" at bounding box center [836, 225] width 9 height 9
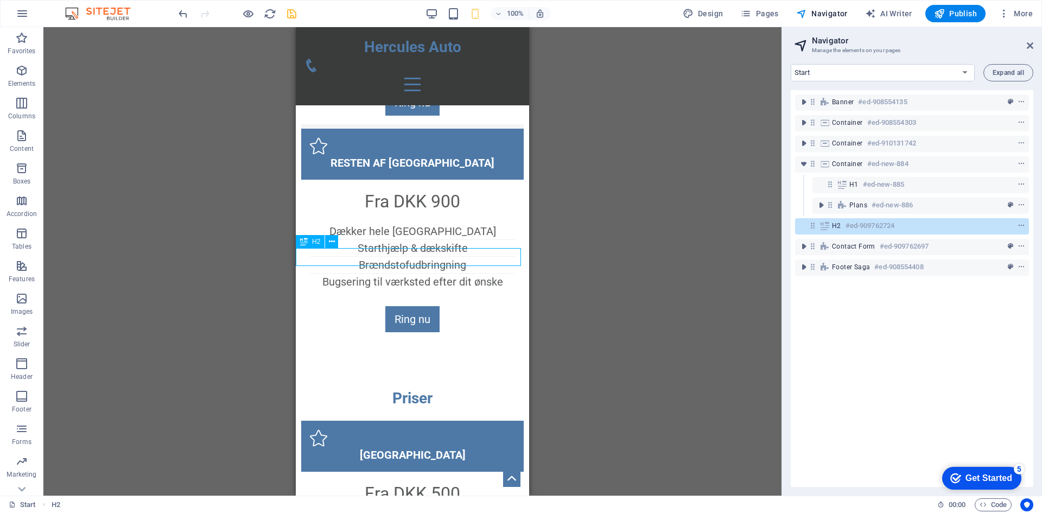
scroll to position [2131, 0]
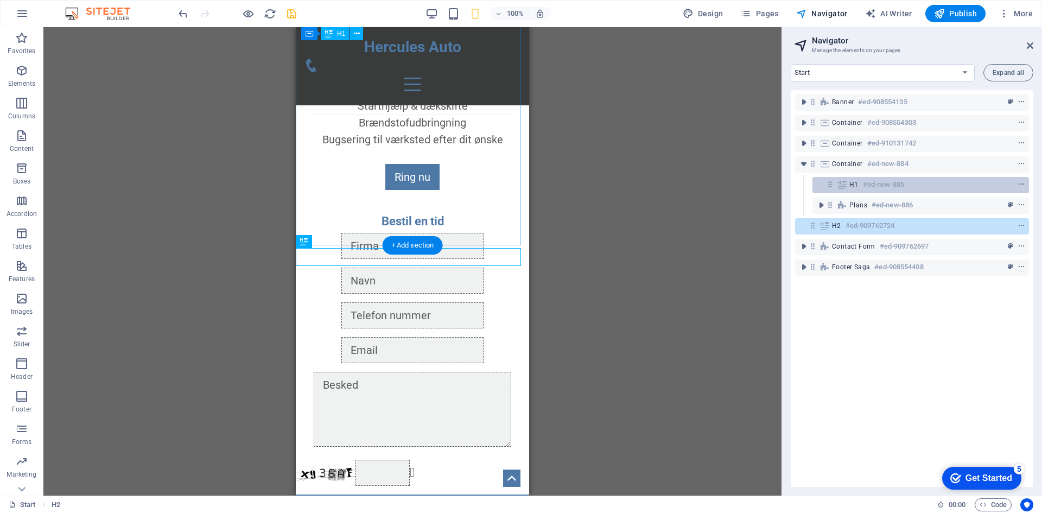
drag, startPoint x: 831, startPoint y: 228, endPoint x: 849, endPoint y: 191, distance: 40.5
click at [852, 186] on div "Banner #ed-908554135 Container #ed-908554303 Container #ed-910131742 Container …" at bounding box center [911, 288] width 242 height 397
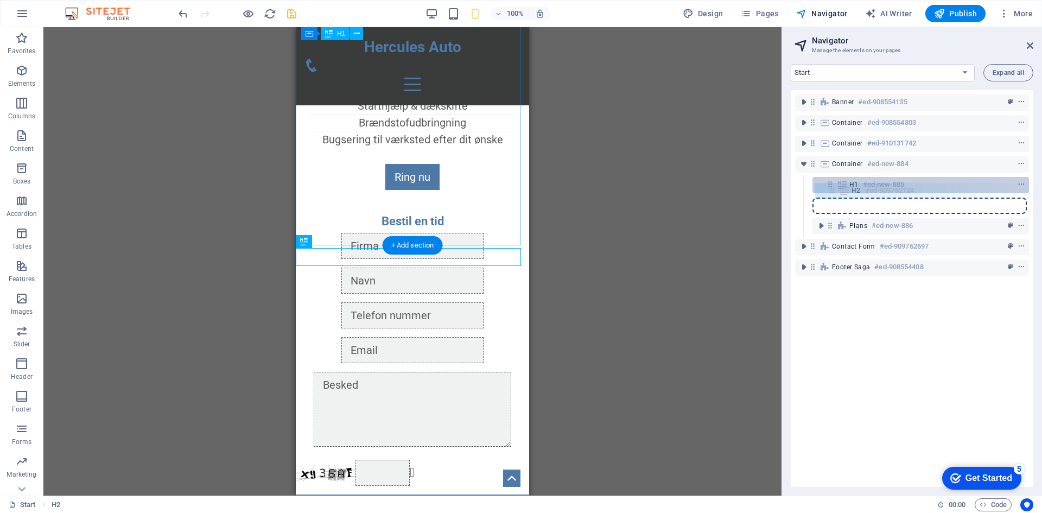
drag, startPoint x: 812, startPoint y: 223, endPoint x: 833, endPoint y: 185, distance: 43.5
click at [833, 185] on div "Banner #ed-908554135 Container #ed-908554303 Container #ed-910131742 Container …" at bounding box center [911, 288] width 242 height 397
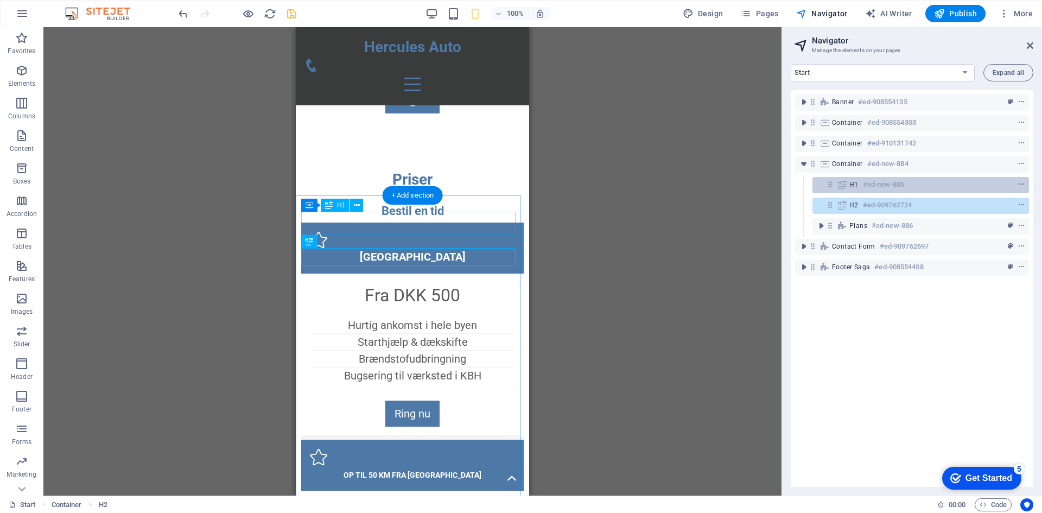
click at [844, 186] on icon at bounding box center [842, 184] width 12 height 9
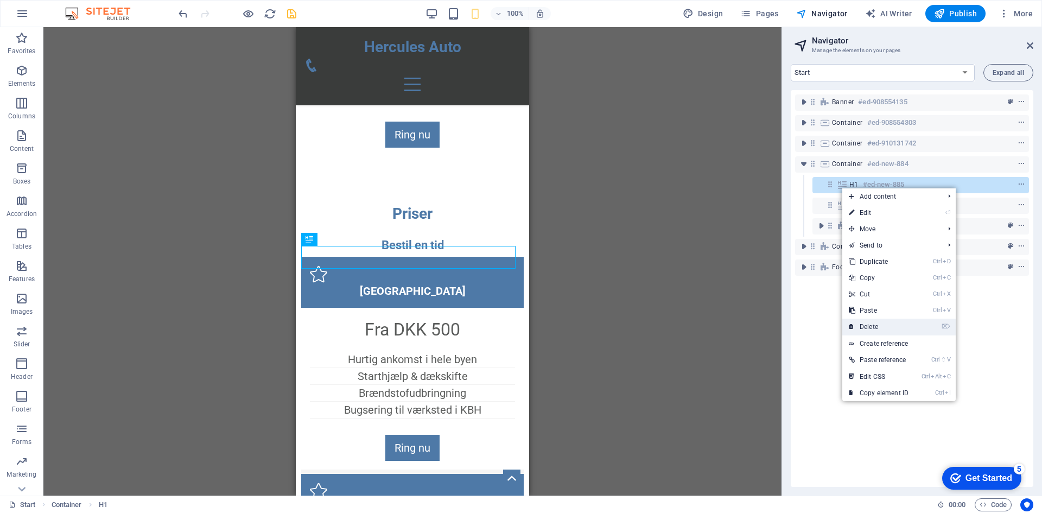
click at [875, 324] on link "⌦ Delete" at bounding box center [878, 326] width 73 height 16
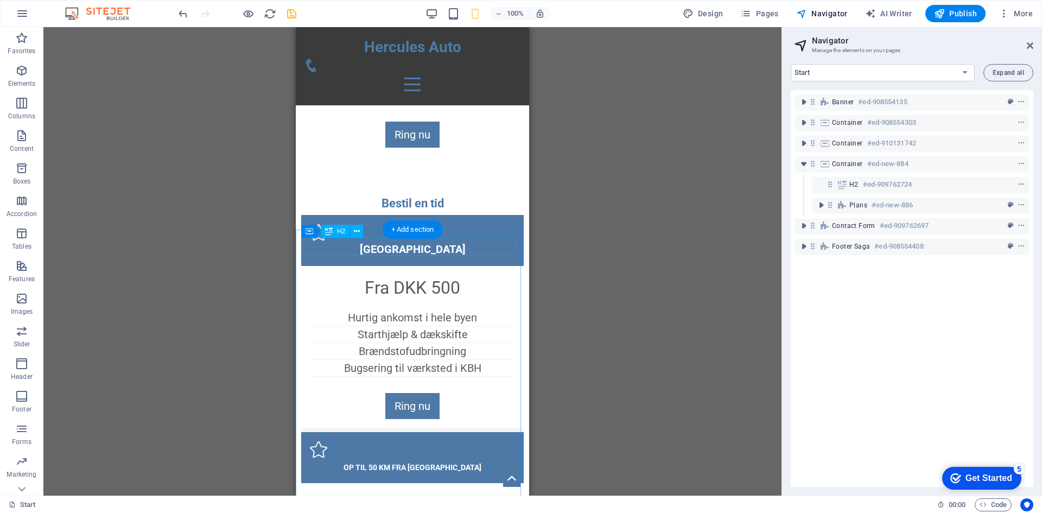
click at [424, 212] on div "Bestil en tid" at bounding box center [412, 203] width 222 height 18
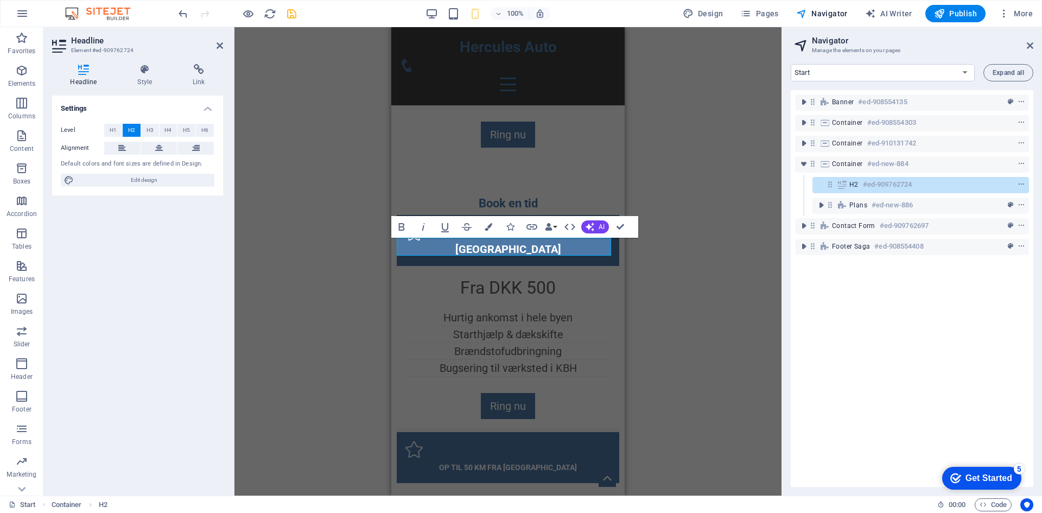
click at [938, 296] on div "Banner #ed-908554135 Container #ed-908554303 Container #ed-910131742 Container …" at bounding box center [911, 288] width 242 height 397
click at [114, 130] on span "H1" at bounding box center [113, 130] width 7 height 13
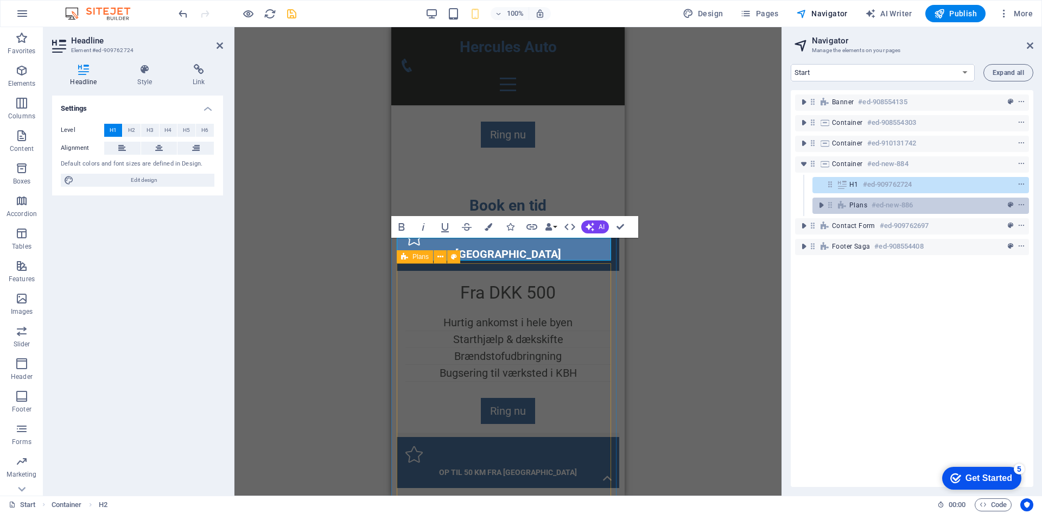
click at [852, 202] on span "Plans" at bounding box center [858, 205] width 18 height 9
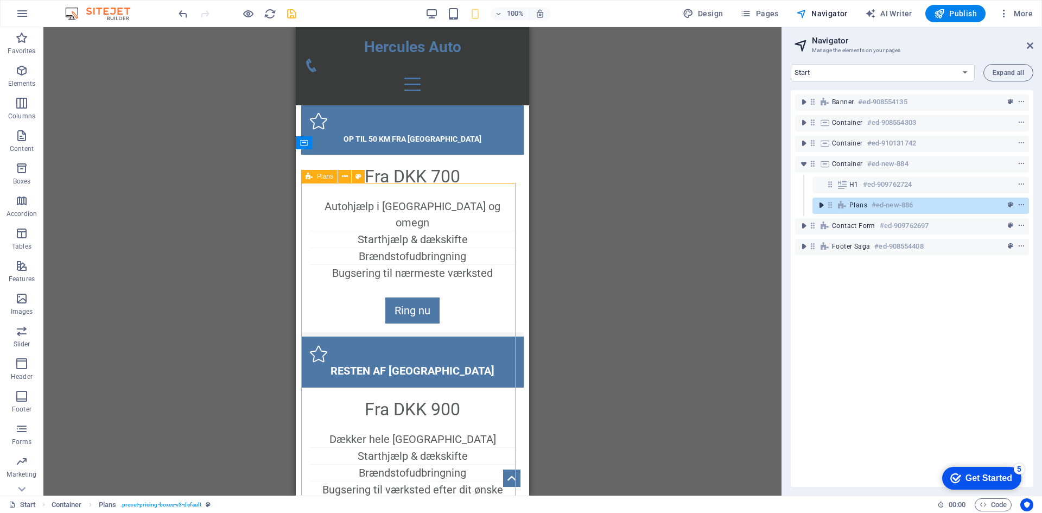
scroll to position [1424, 0]
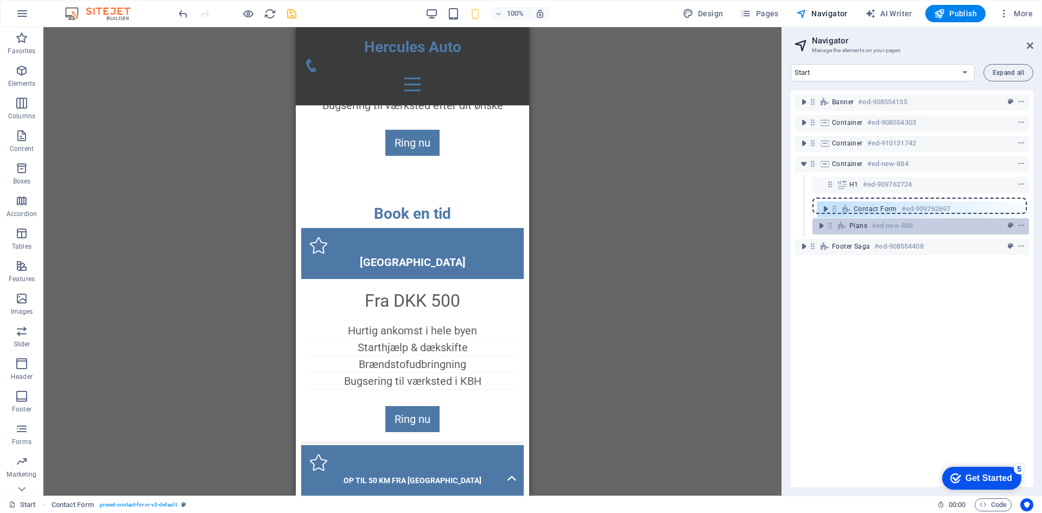
drag, startPoint x: 810, startPoint y: 225, endPoint x: 834, endPoint y: 206, distance: 31.3
click at [834, 206] on div "Banner #ed-908554135 Container #ed-908554303 Container #ed-910131742 Container …" at bounding box center [911, 288] width 242 height 397
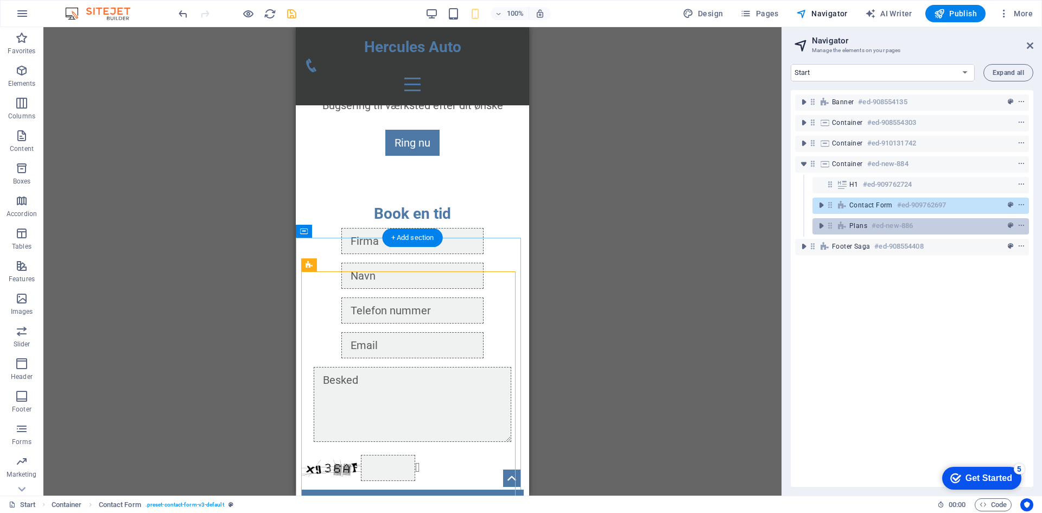
click at [848, 227] on div "Plans #ed-new-886" at bounding box center [920, 226] width 216 height 16
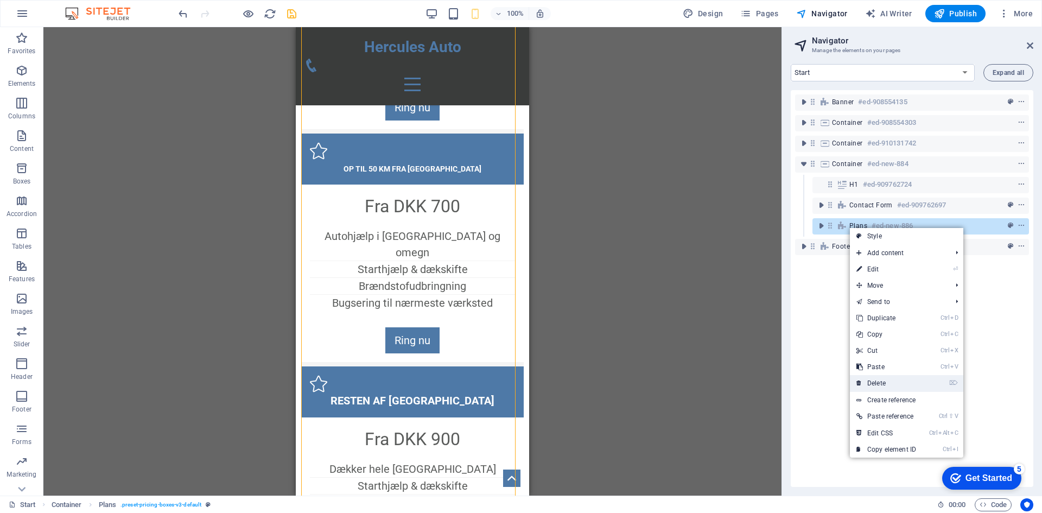
click at [887, 386] on link "⌦ Delete" at bounding box center [885, 383] width 73 height 16
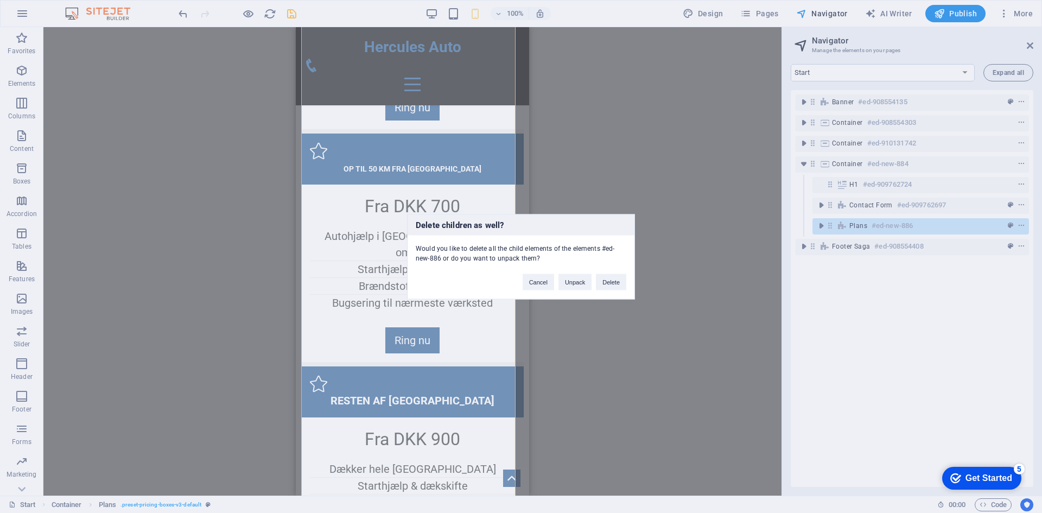
click at [623, 287] on button "Delete" at bounding box center [611, 281] width 30 height 16
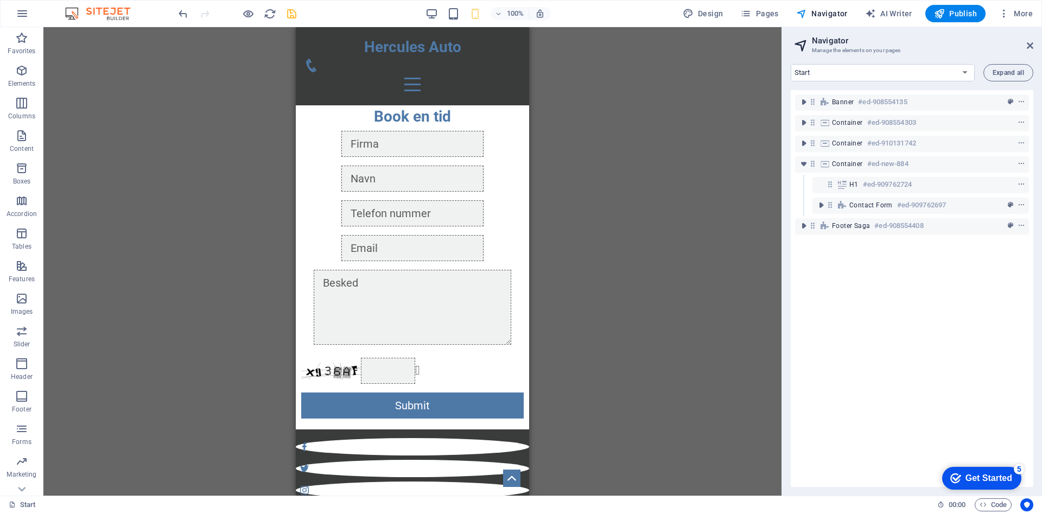
scroll to position [1413, 0]
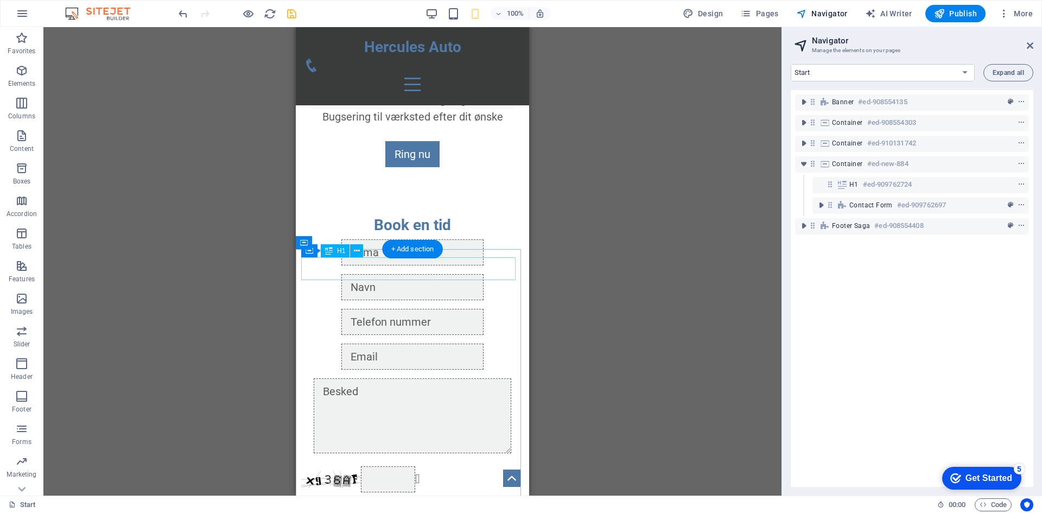
click at [465, 237] on div "Book en tid" at bounding box center [412, 225] width 222 height 23
click at [468, 254] on div "Book en tid Unreadable? Regenerate Submit" at bounding box center [412, 372] width 233 height 332
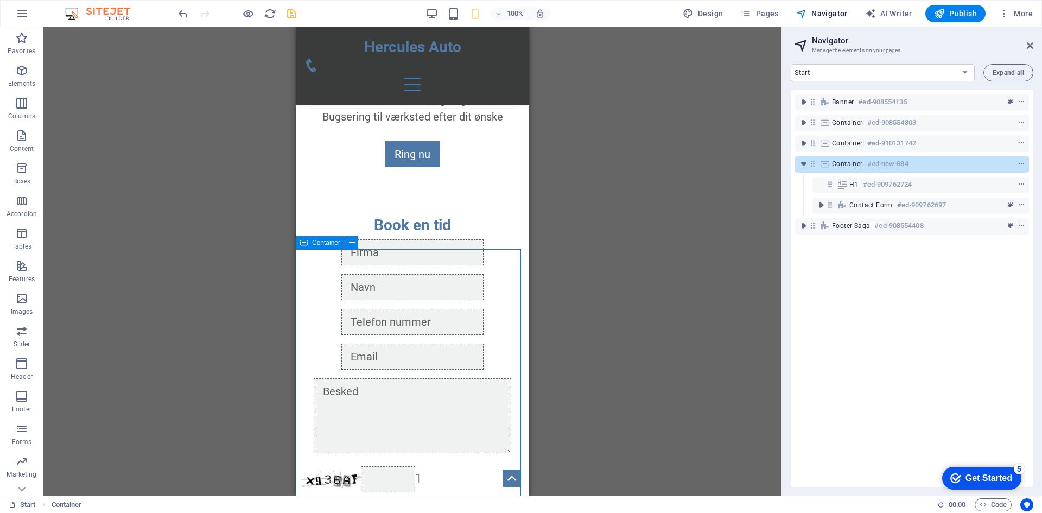
click at [327, 245] on span "Container" at bounding box center [326, 242] width 28 height 7
select select "px"
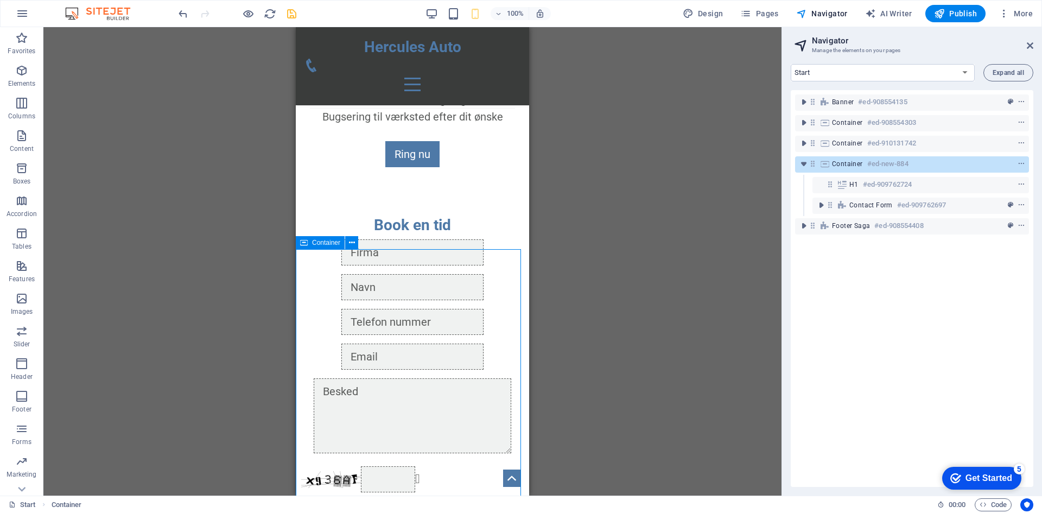
select select "px"
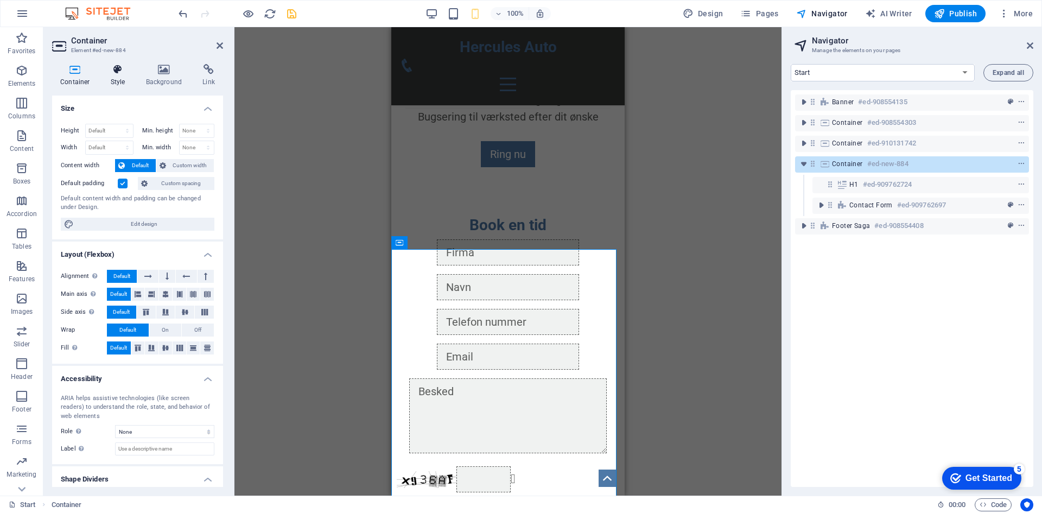
click at [125, 71] on icon at bounding box center [118, 69] width 31 height 11
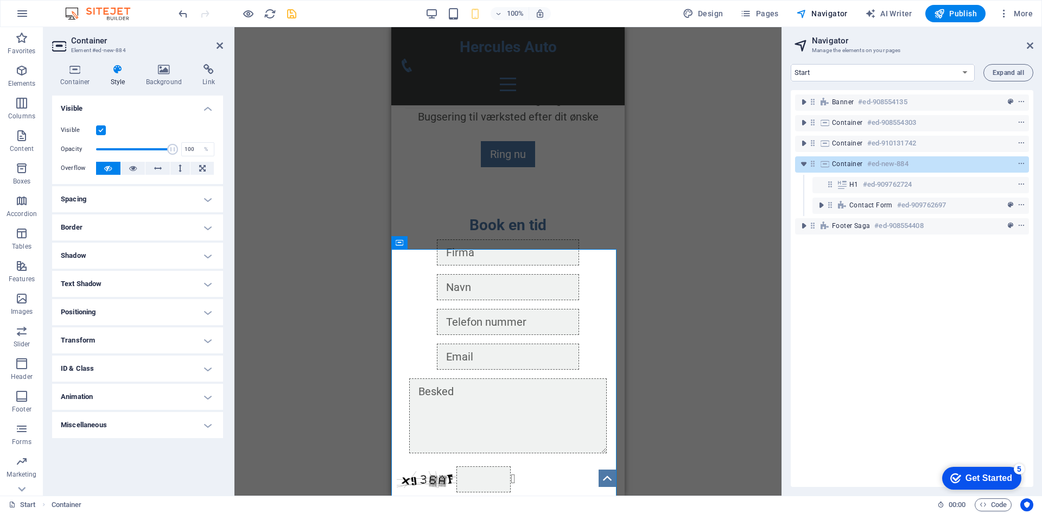
click at [120, 208] on h4 "Spacing" at bounding box center [137, 199] width 171 height 26
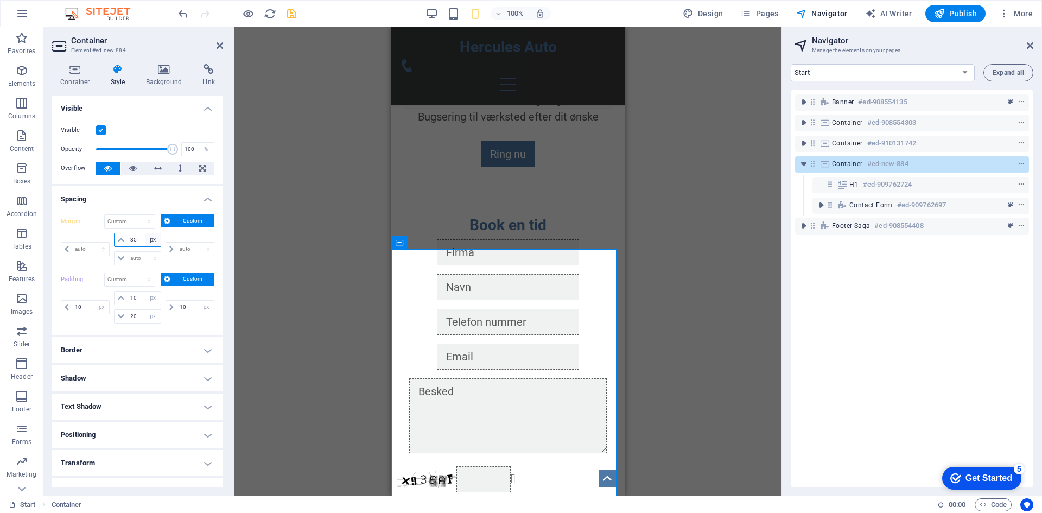
click at [152, 241] on select "auto px % rem vw vh" at bounding box center [152, 239] width 15 height 13
select select "%"
click at [145, 233] on select "auto px % rem vw vh" at bounding box center [152, 239] width 15 height 13
type input "100"
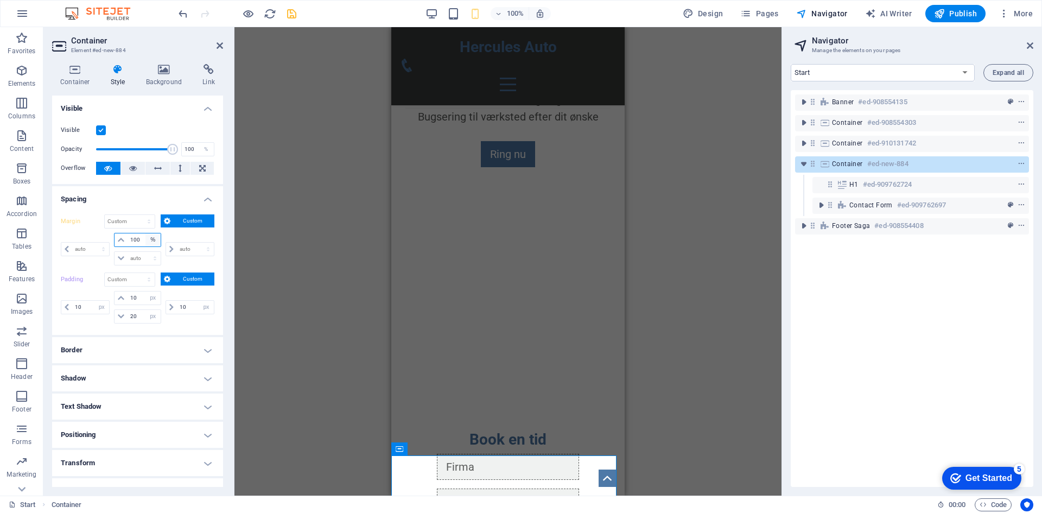
click at [153, 244] on select "auto px % rem vw vh" at bounding box center [152, 239] width 15 height 13
select select "px"
click at [145, 233] on select "auto px % rem vw vh" at bounding box center [152, 239] width 15 height 13
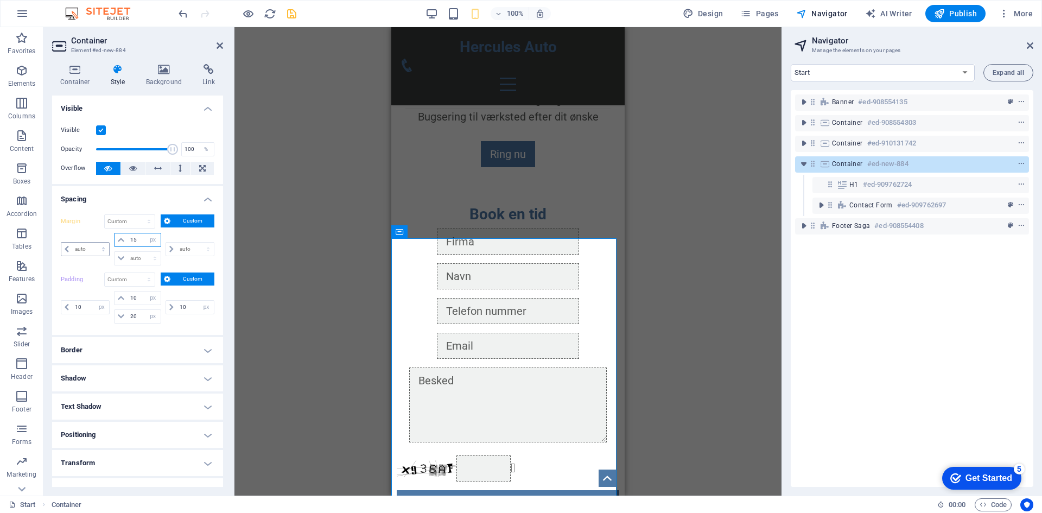
drag, startPoint x: 139, startPoint y: 244, endPoint x: 107, endPoint y: 242, distance: 32.0
click at [107, 242] on div "auto px % rem vw vh 15 auto px % rem vw vh auto px % rem vw vh auto px % rem vw…" at bounding box center [138, 249] width 154 height 33
type input "0"
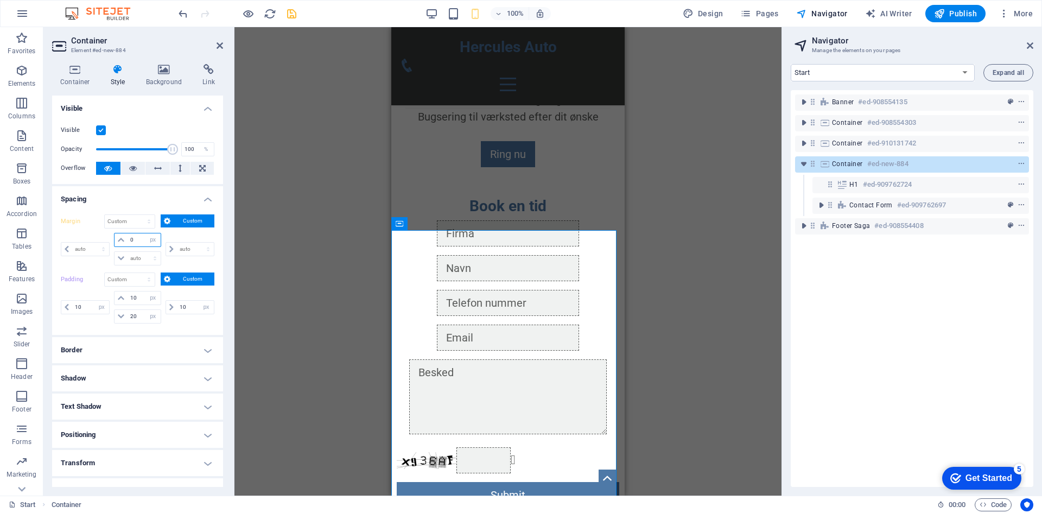
drag, startPoint x: 139, startPoint y: 238, endPoint x: 112, endPoint y: 239, distance: 27.1
click at [112, 239] on div "0 auto px % rem vw vh auto px % rem vw vh" at bounding box center [137, 249] width 51 height 33
type input "-15"
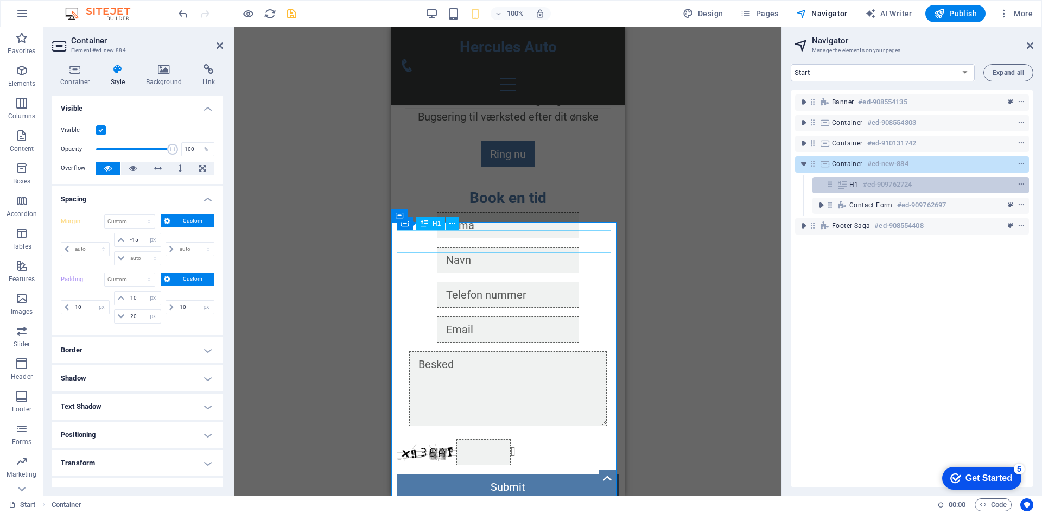
click at [845, 186] on icon at bounding box center [842, 184] width 12 height 9
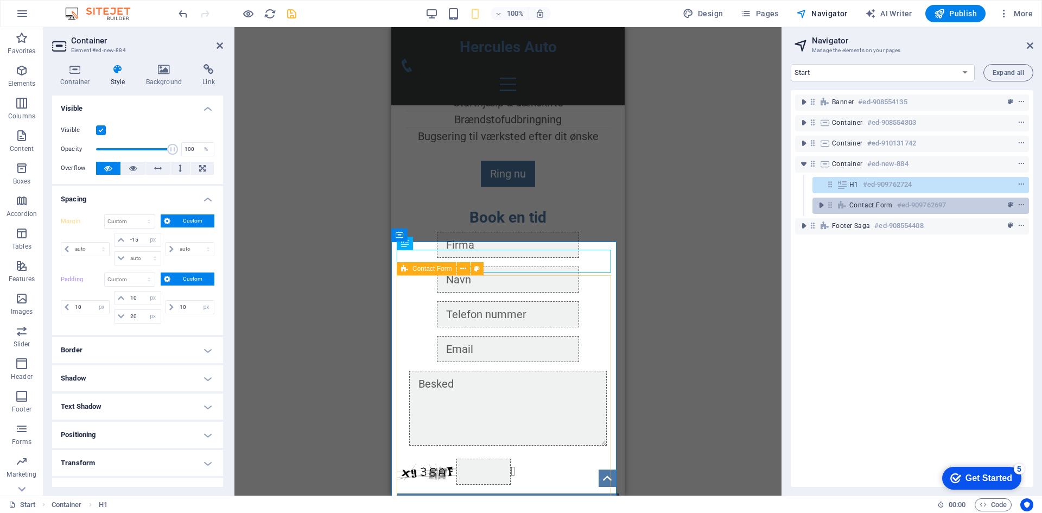
click at [842, 208] on icon at bounding box center [842, 205] width 12 height 9
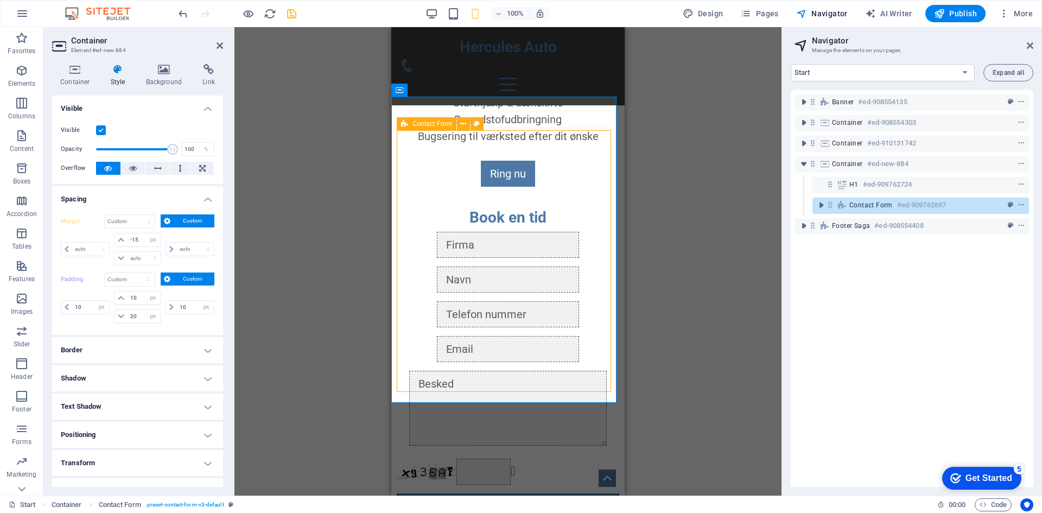
scroll to position [1538, 0]
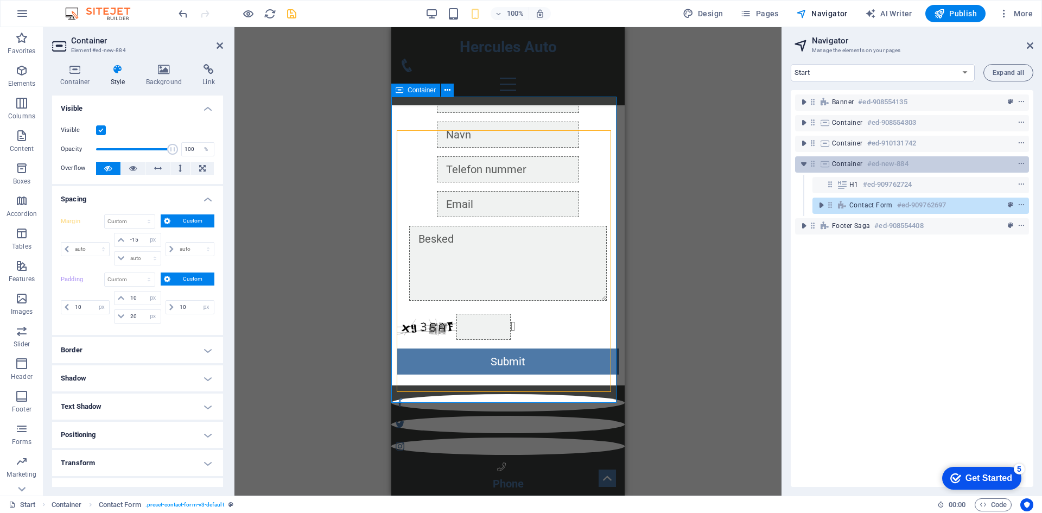
click at [829, 168] on div "Container #ed-new-884" at bounding box center [912, 164] width 234 height 16
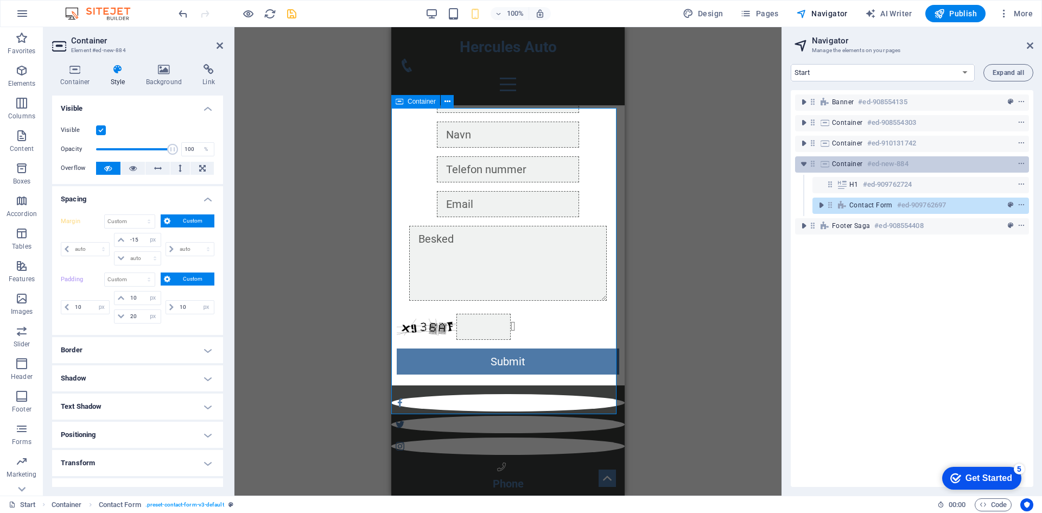
scroll to position [1526, 0]
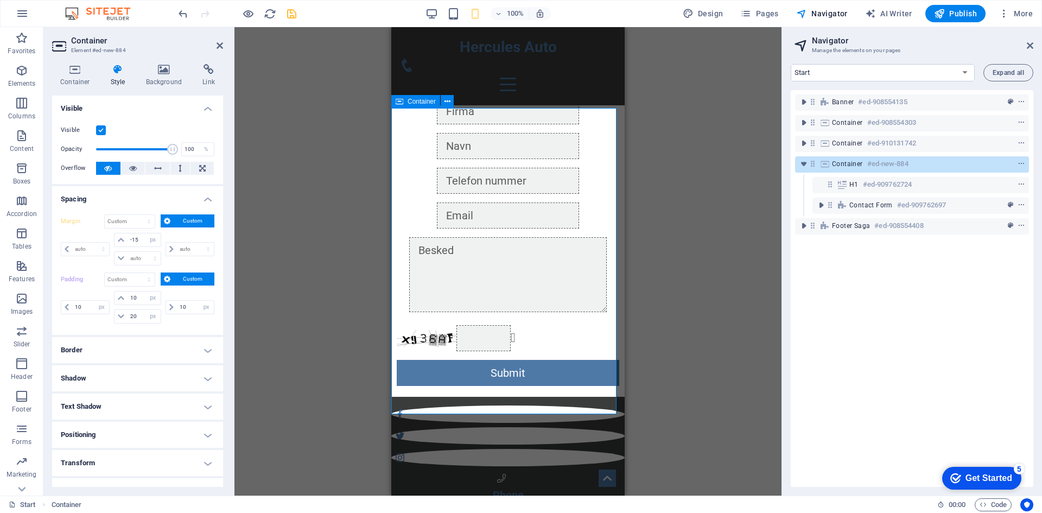
click at [417, 102] on span "Container" at bounding box center [421, 101] width 28 height 7
click at [85, 74] on icon at bounding box center [75, 69] width 46 height 11
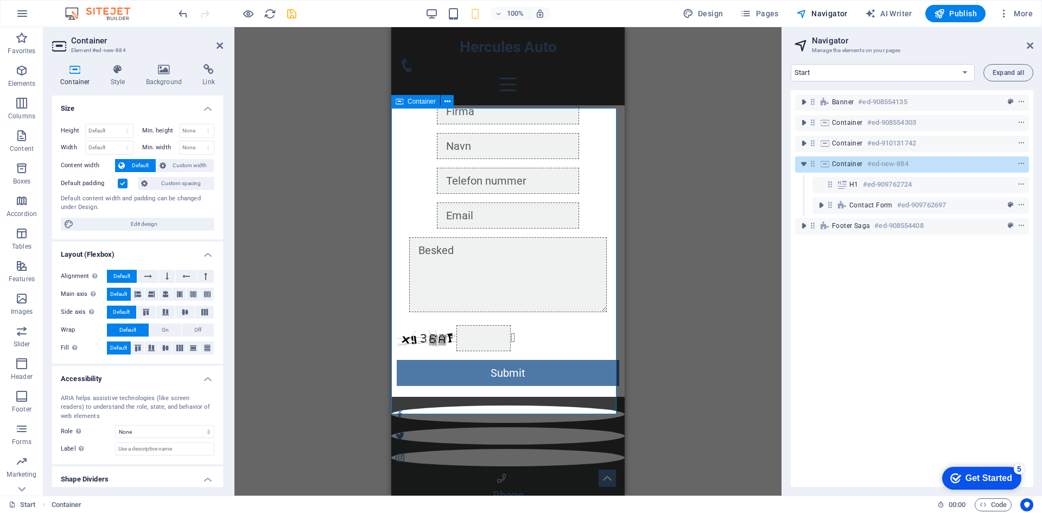
click at [822, 167] on icon at bounding box center [825, 163] width 12 height 9
click at [203, 74] on icon at bounding box center [208, 69] width 29 height 11
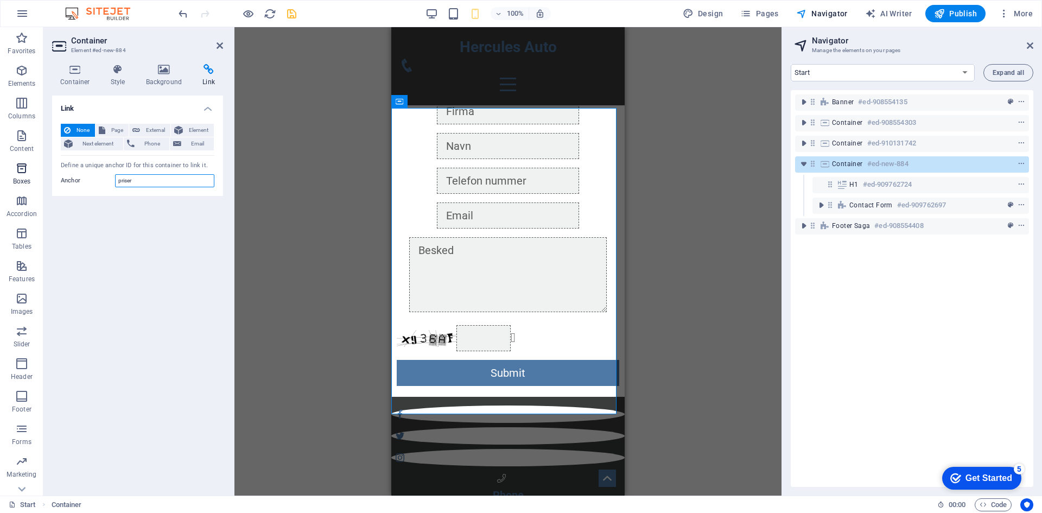
drag, startPoint x: 146, startPoint y: 185, endPoint x: 41, endPoint y: 179, distance: 105.4
click at [41, 178] on section "Favorites Elements Columns Content Boxes Accordion Tables Features Images Slide…" at bounding box center [390, 261] width 781 height 468
type input "booking"
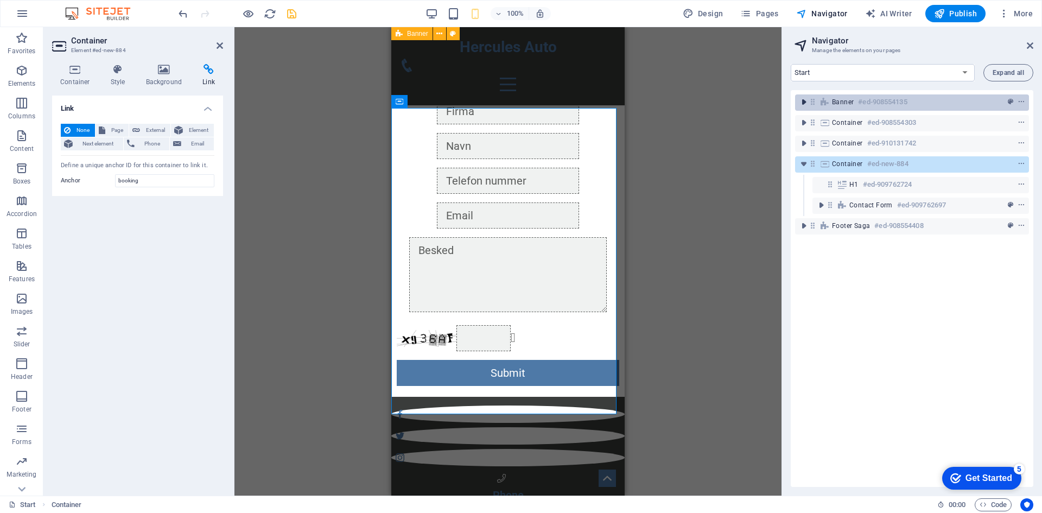
click at [802, 104] on icon "toggle-expand" at bounding box center [803, 102] width 11 height 11
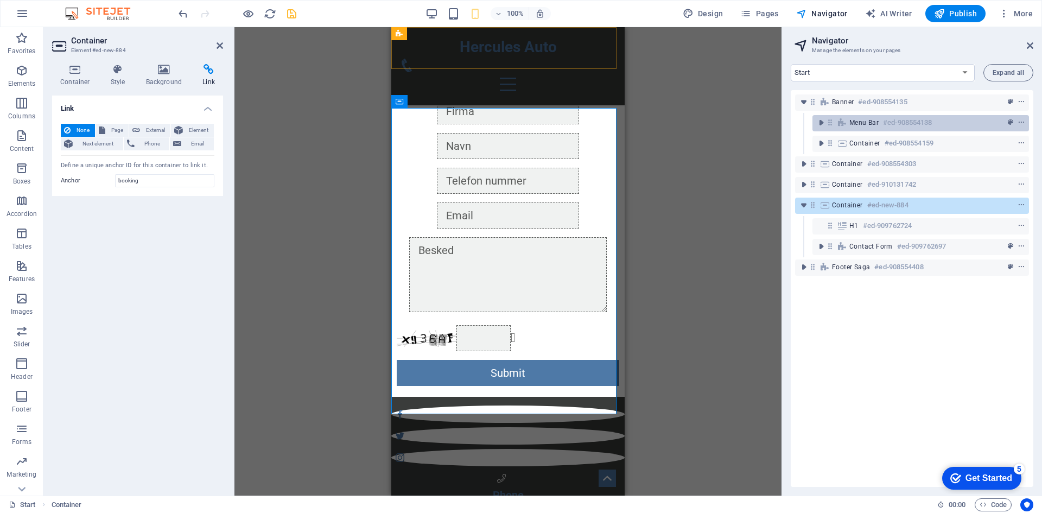
click at [857, 126] on span "Menu Bar" at bounding box center [863, 122] width 29 height 9
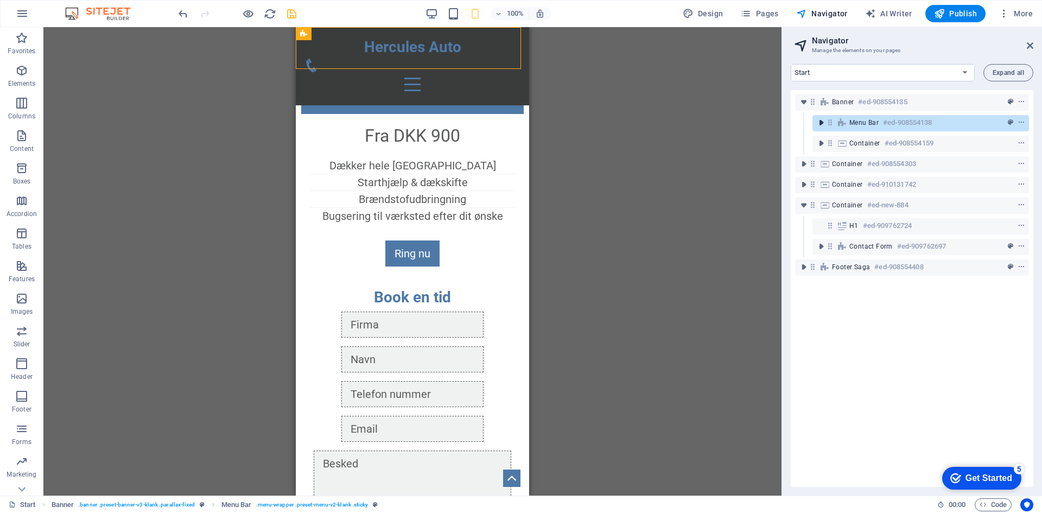
click at [821, 123] on icon "toggle-expand" at bounding box center [820, 122] width 11 height 11
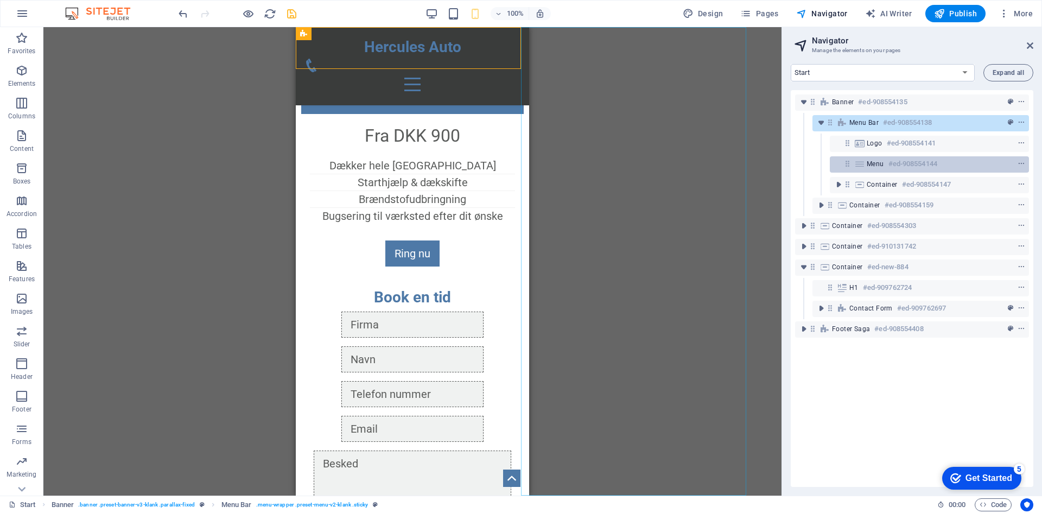
click at [862, 167] on icon at bounding box center [859, 163] width 12 height 9
select select
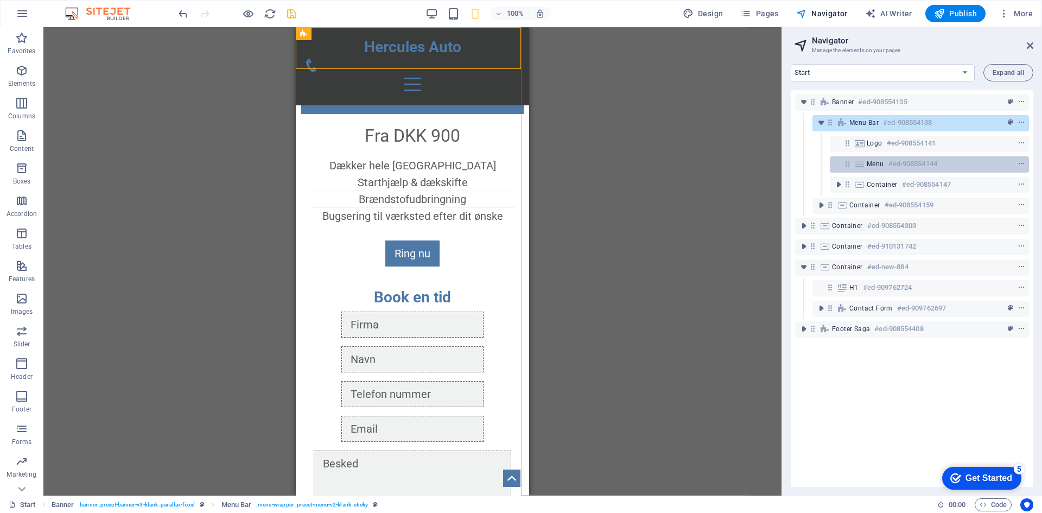
select select
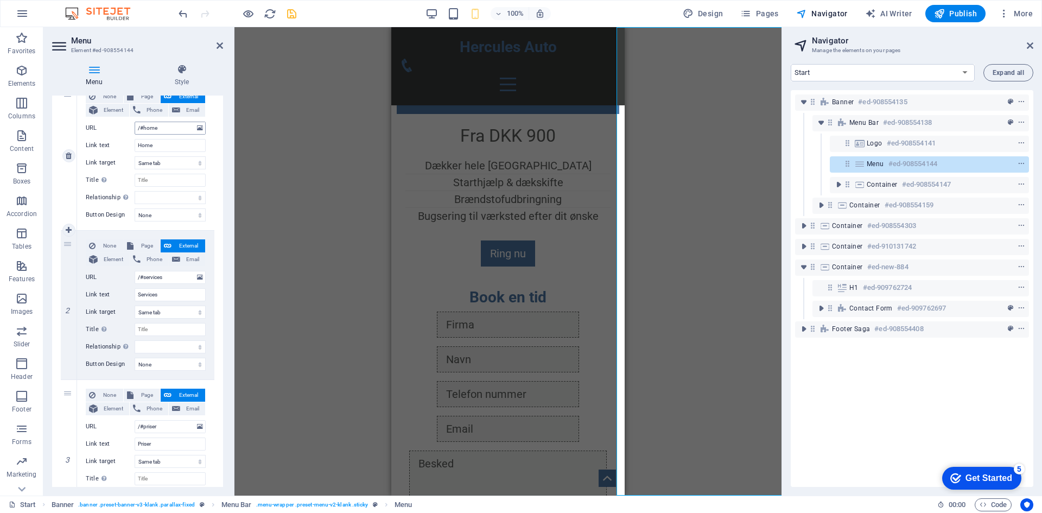
scroll to position [380, 0]
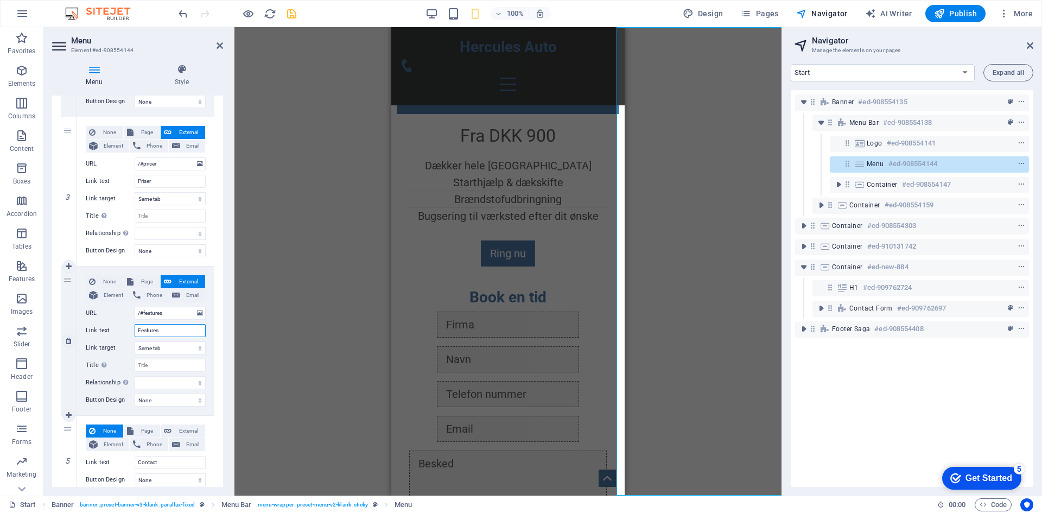
drag, startPoint x: 168, startPoint y: 327, endPoint x: 93, endPoint y: 328, distance: 74.9
click at [93, 328] on div "Link text Features" at bounding box center [146, 330] width 120 height 13
click at [177, 336] on input "Features" at bounding box center [170, 330] width 71 height 13
drag, startPoint x: 177, startPoint y: 336, endPoint x: 120, endPoint y: 334, distance: 57.5
click at [120, 334] on div "Link text Features" at bounding box center [146, 330] width 120 height 13
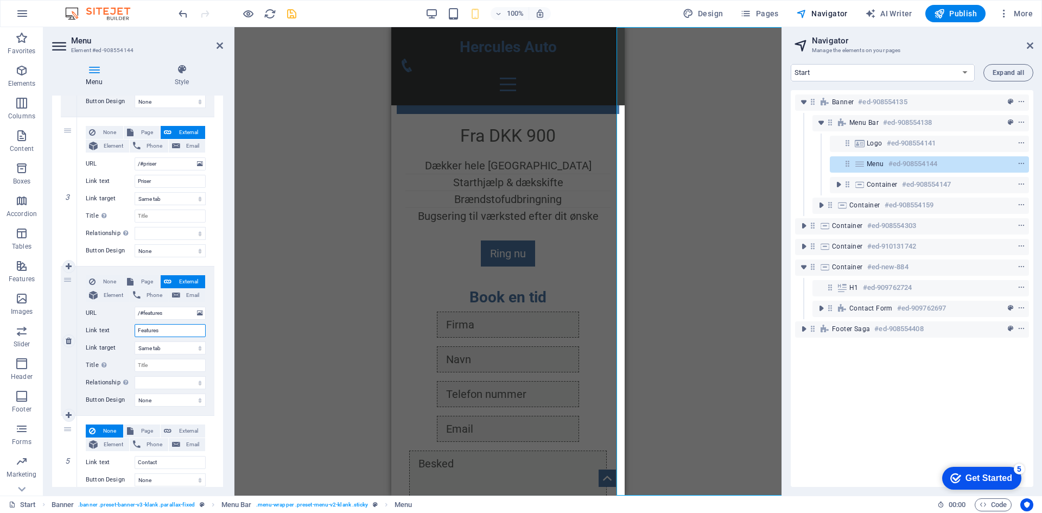
type input "B"
select select
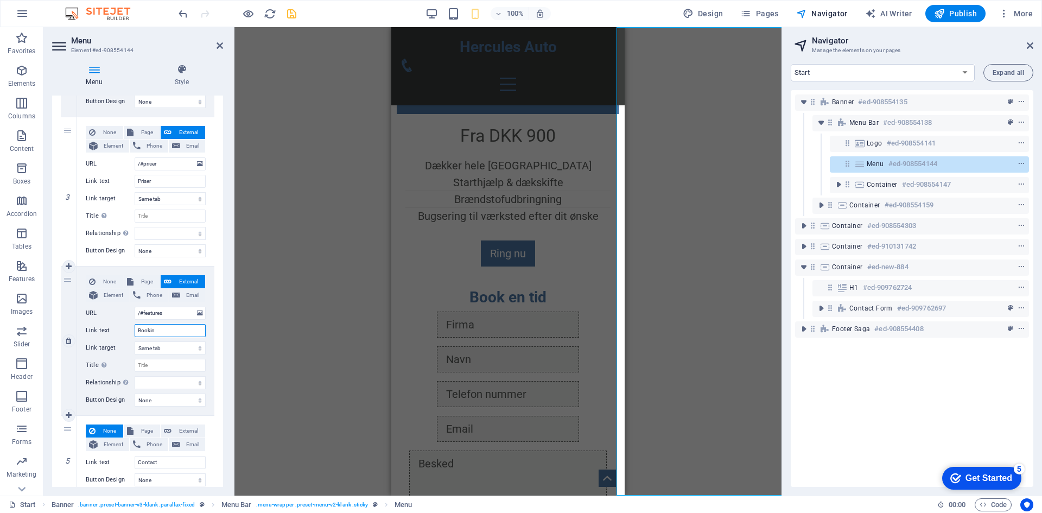
type input "Booki"
select select
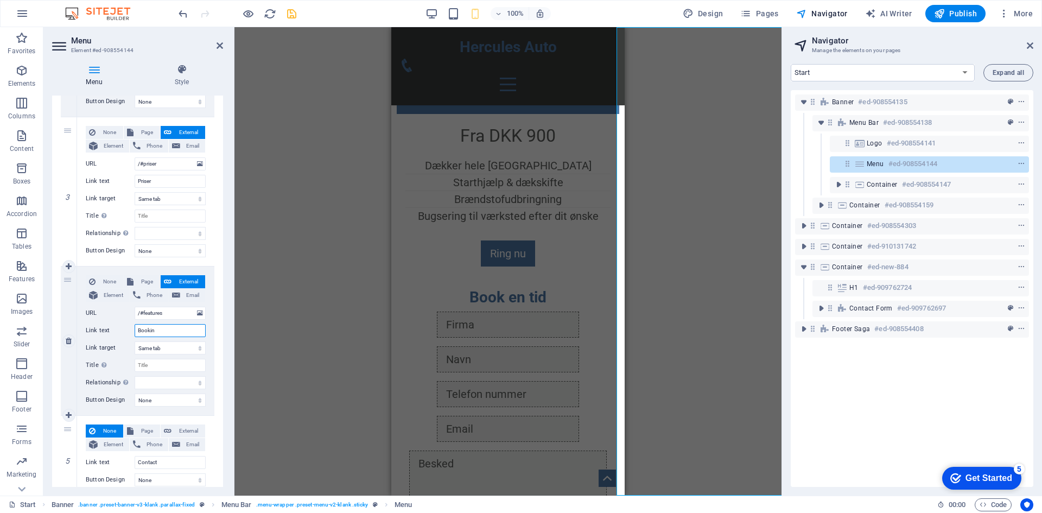
type input "Booking"
select select
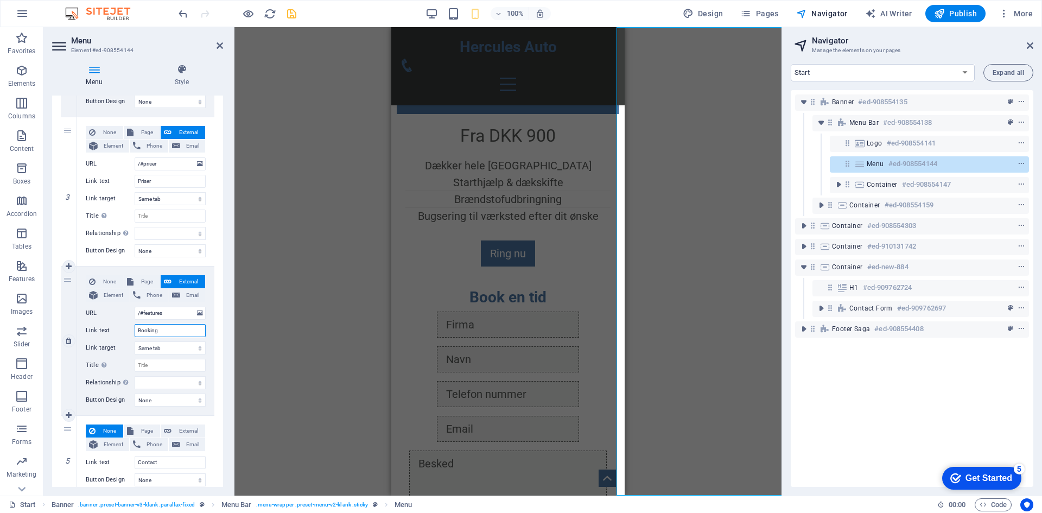
drag, startPoint x: 164, startPoint y: 329, endPoint x: 94, endPoint y: 323, distance: 69.7
click at [94, 323] on div "None Page External Element Phone Email Page Start Subpage Legal Notice Privacy …" at bounding box center [146, 332] width 120 height 114
type input "Booking"
click at [157, 316] on input "/#features" at bounding box center [170, 312] width 71 height 13
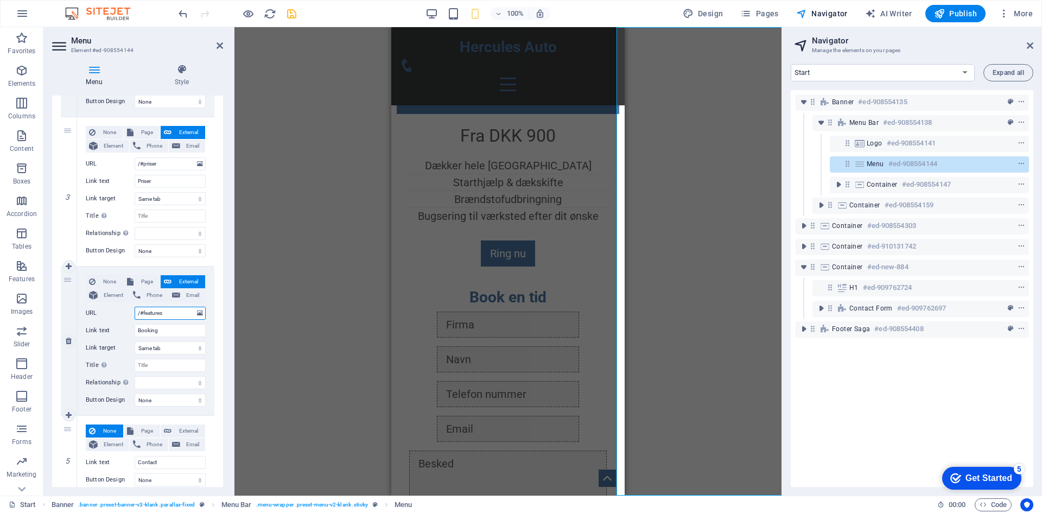
paste input "Booking"
type input "/#Booking"
select select
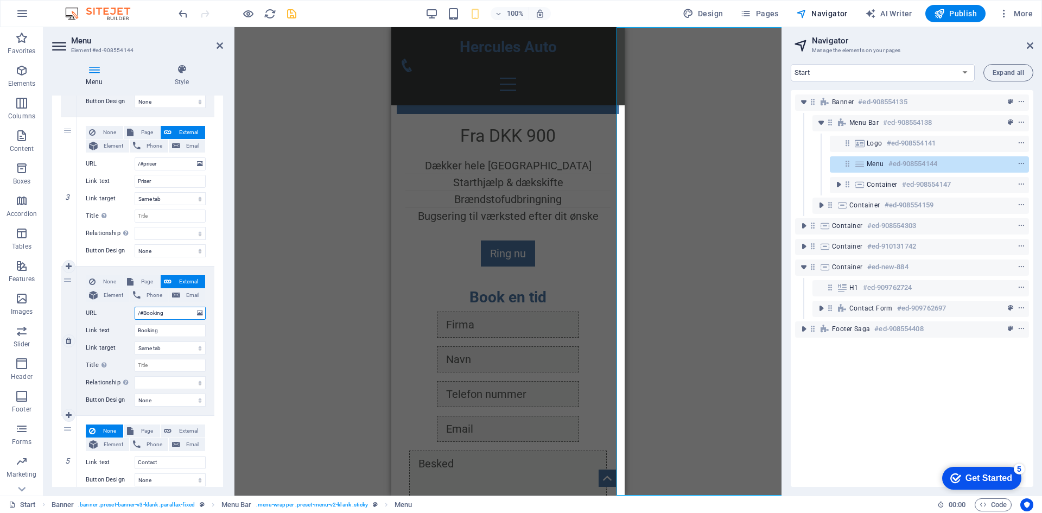
select select
click at [144, 316] on input "/#Booking" at bounding box center [170, 312] width 71 height 13
type input "/#booking"
select select
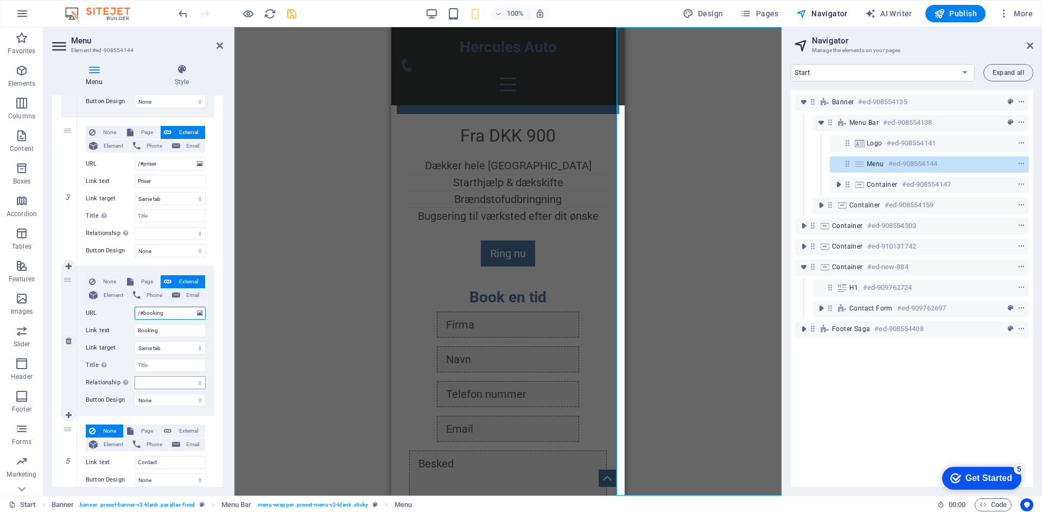
select select
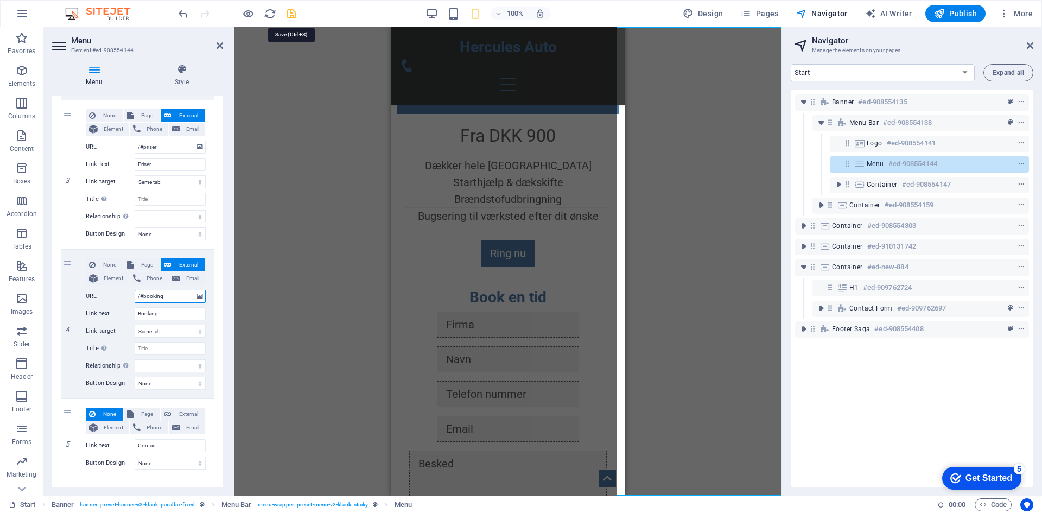
type input "/#booking"
click at [293, 16] on icon "save" at bounding box center [291, 14] width 12 height 12
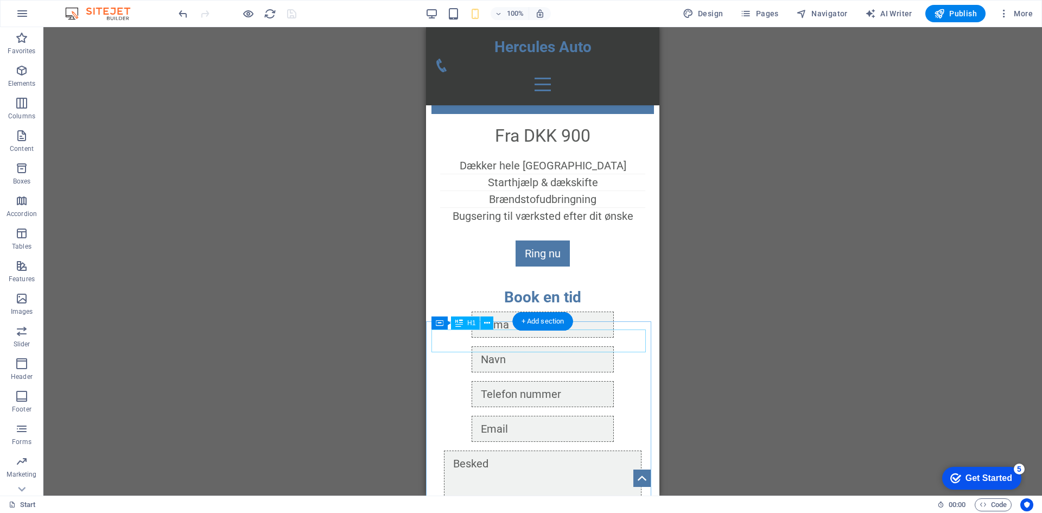
click at [582, 309] on div "Book en tid" at bounding box center [542, 297] width 222 height 23
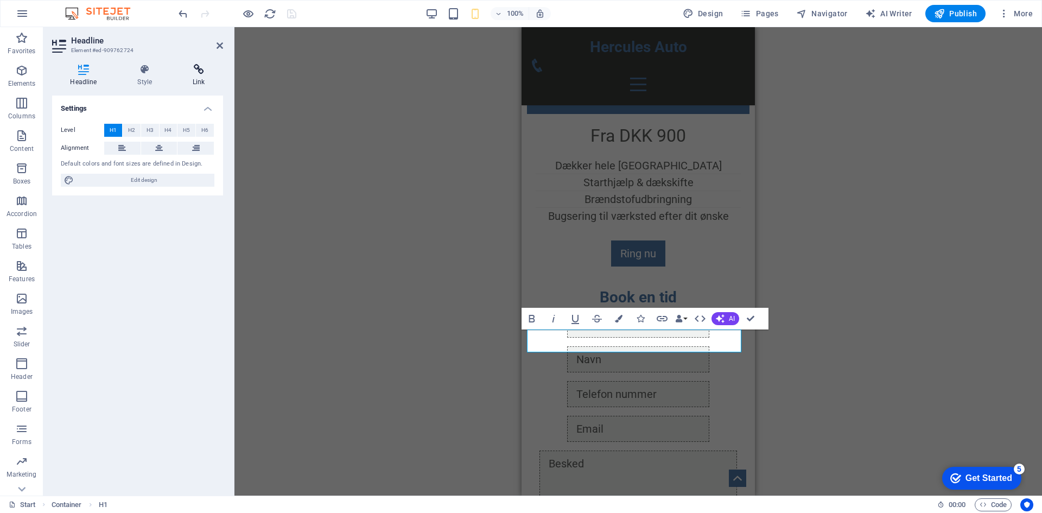
click at [182, 71] on icon at bounding box center [199, 69] width 48 height 11
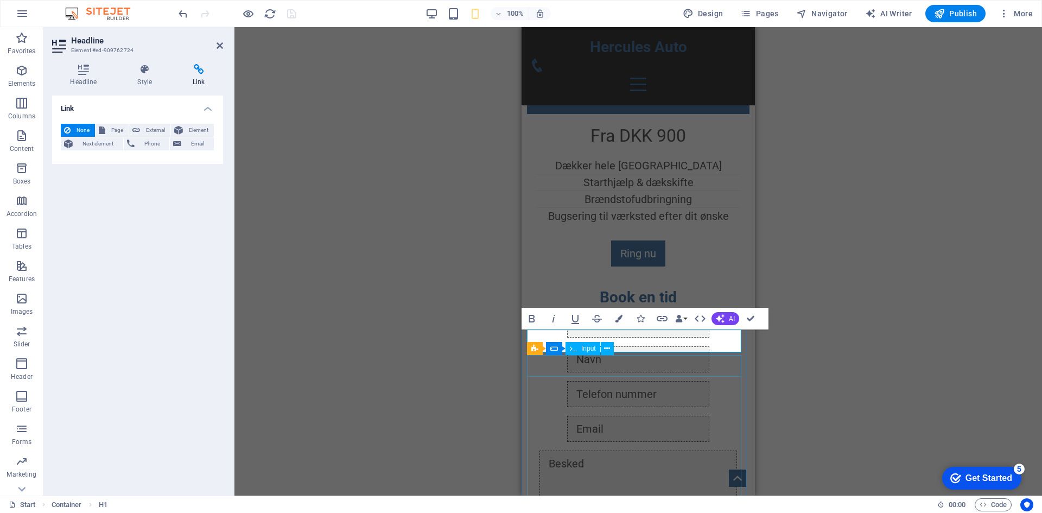
click at [552, 337] on div at bounding box center [638, 324] width 222 height 26
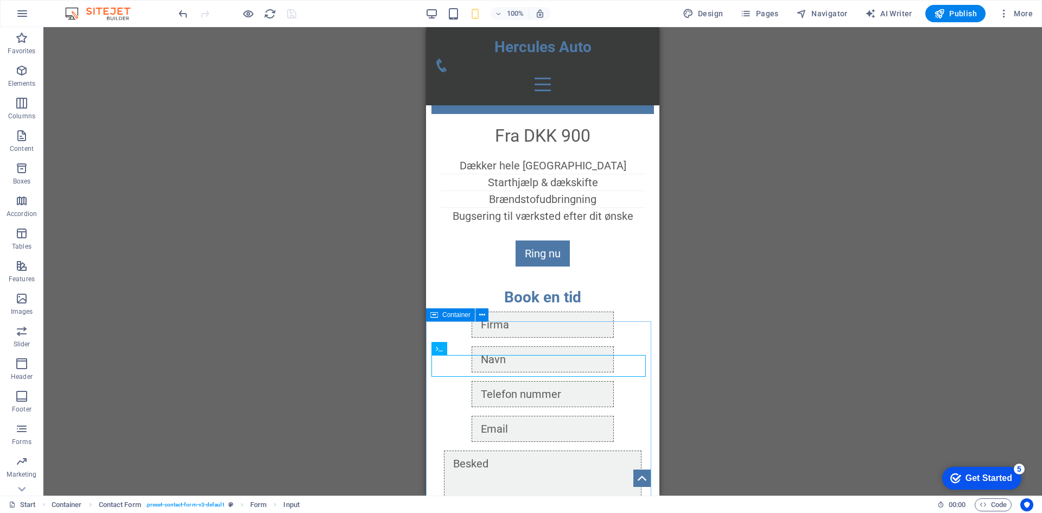
click at [441, 316] on div "Container" at bounding box center [450, 314] width 49 height 13
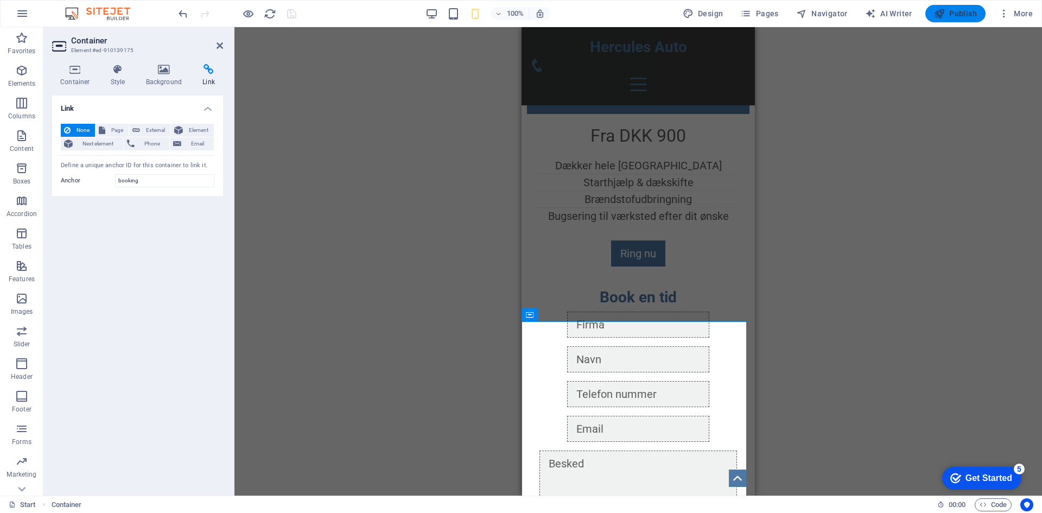
click at [942, 19] on button "Publish" at bounding box center [955, 13] width 60 height 17
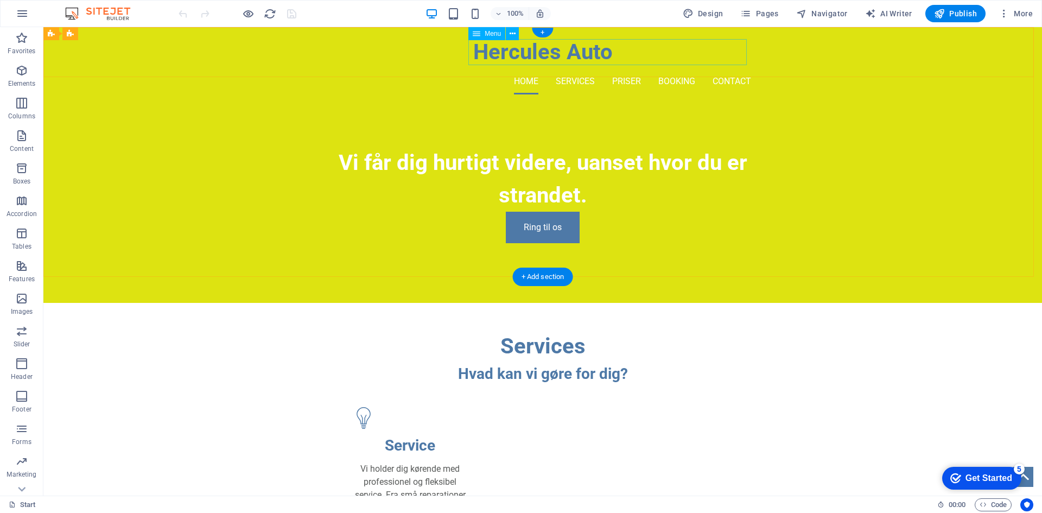
click at [565, 68] on nav "Home Services Priser Booking Contact" at bounding box center [542, 81] width 417 height 26
click at [496, 37] on span "Menu" at bounding box center [492, 33] width 16 height 7
select select
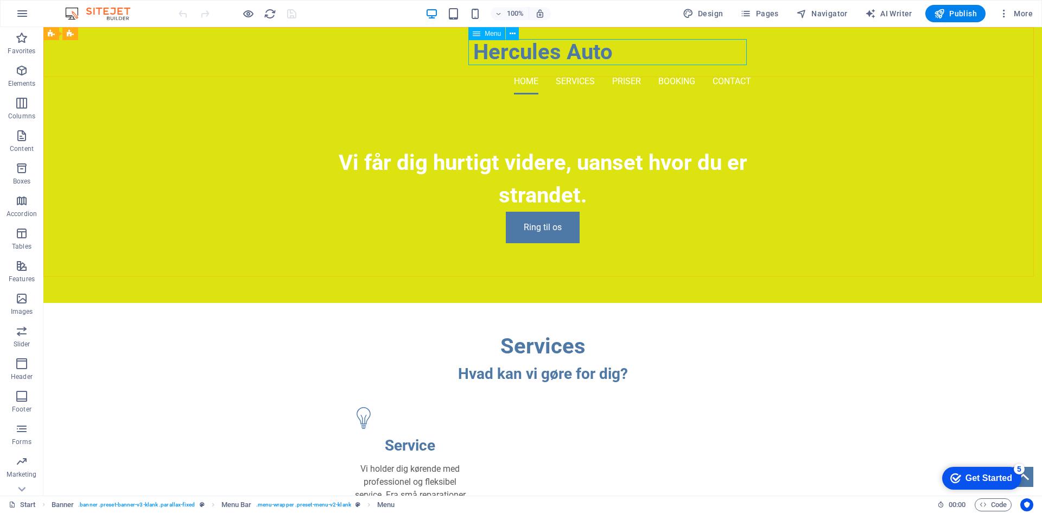
select select
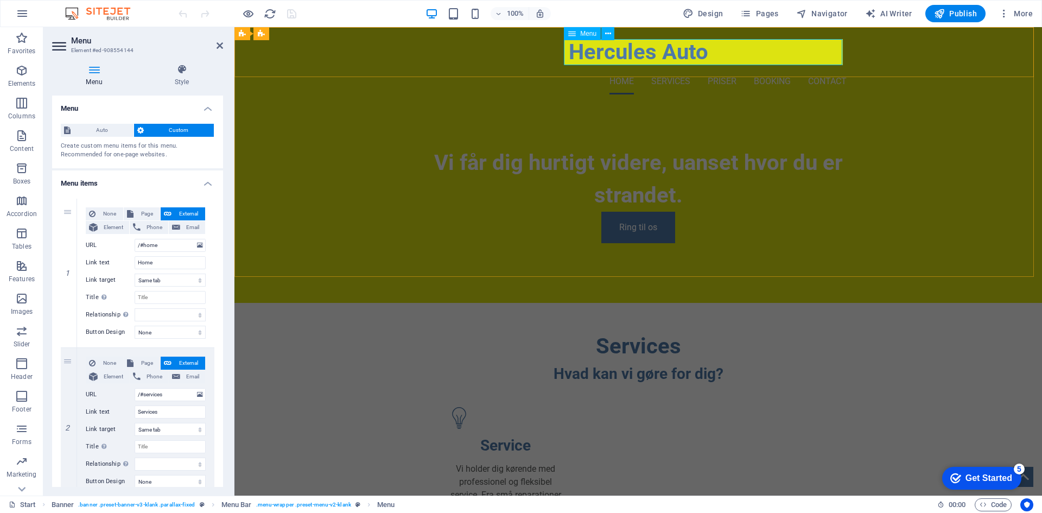
click at [833, 68] on nav "Home Services Priser Booking Contact" at bounding box center [638, 81] width 417 height 26
click at [826, 68] on nav "Home Services Priser Booking Contact" at bounding box center [638, 81] width 417 height 26
click at [843, 16] on span "Navigator" at bounding box center [822, 13] width 52 height 11
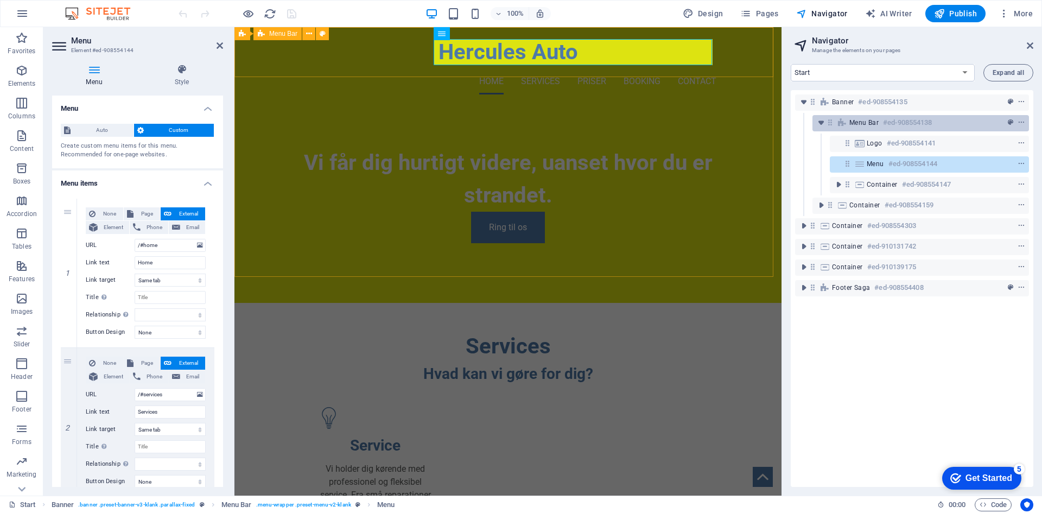
click at [879, 125] on div "Menu Bar #ed-908554138" at bounding box center [911, 122] width 125 height 13
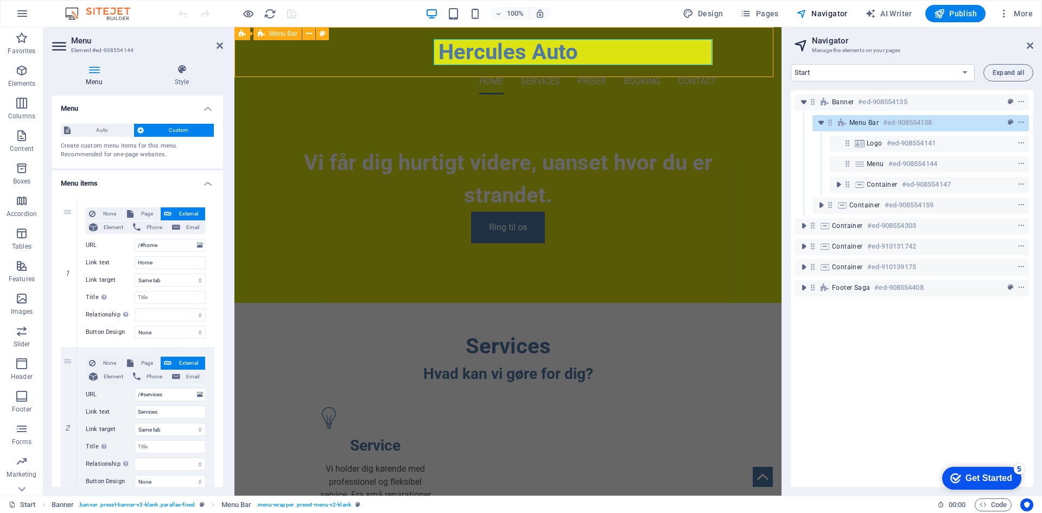
click at [879, 125] on div "Menu Bar #ed-908554138" at bounding box center [911, 122] width 125 height 13
click at [870, 159] on div "Menu #ed-908554144" at bounding box center [920, 163] width 108 height 13
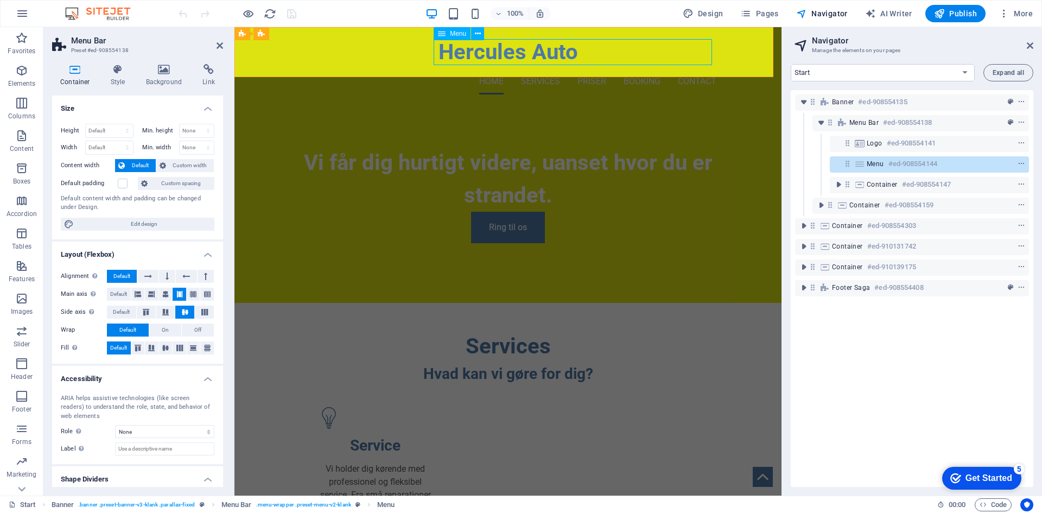
click at [869, 167] on span "Menu" at bounding box center [874, 163] width 17 height 9
select select
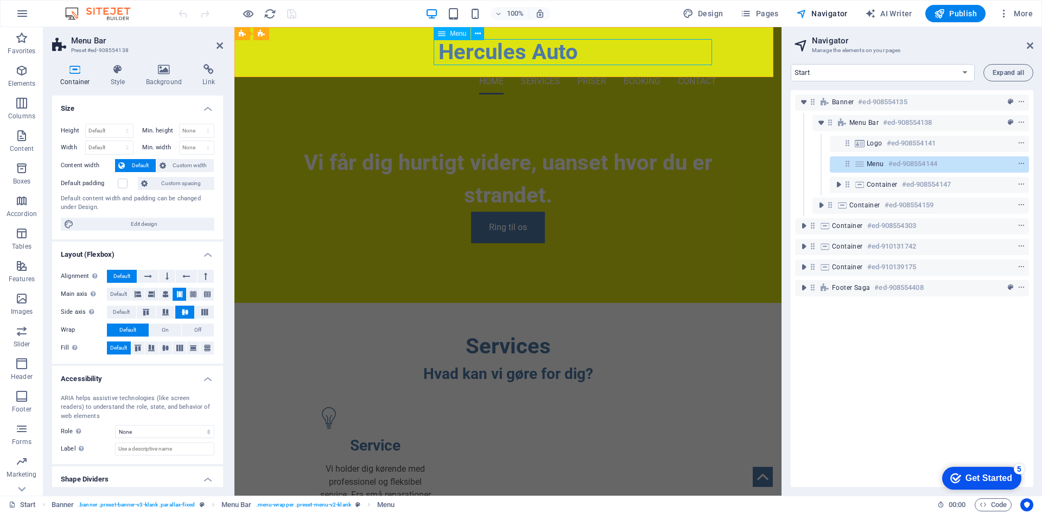
select select
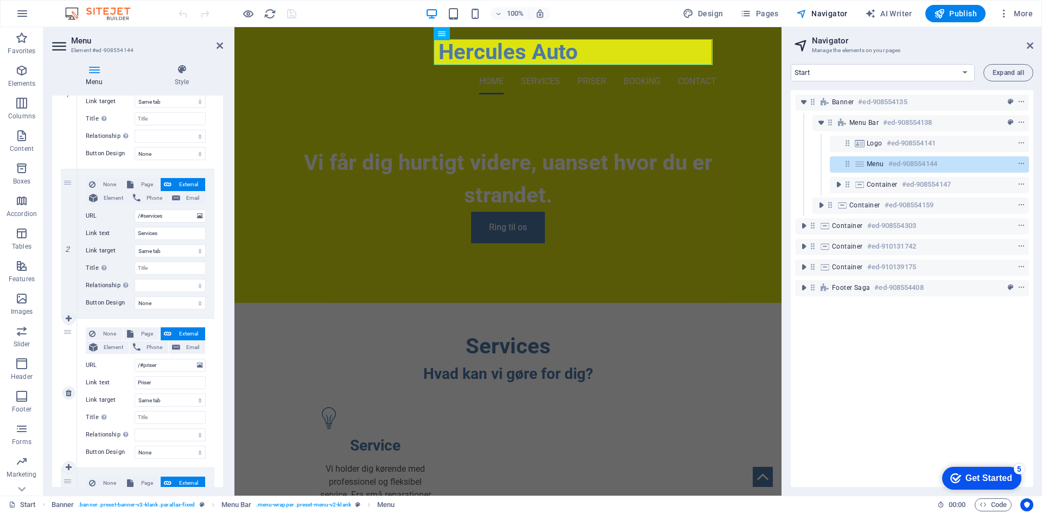
scroll to position [397, 0]
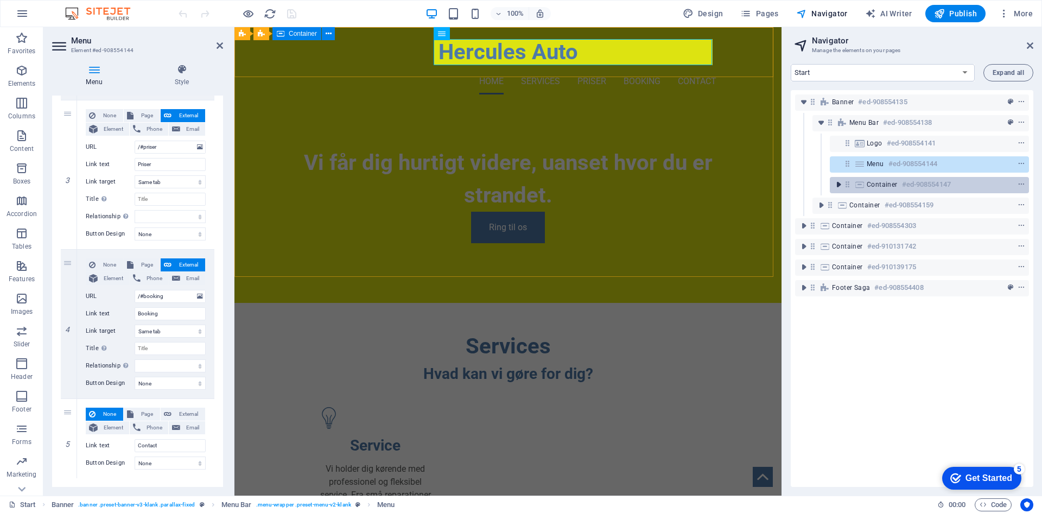
click at [842, 187] on icon "toggle-expand" at bounding box center [838, 184] width 11 height 11
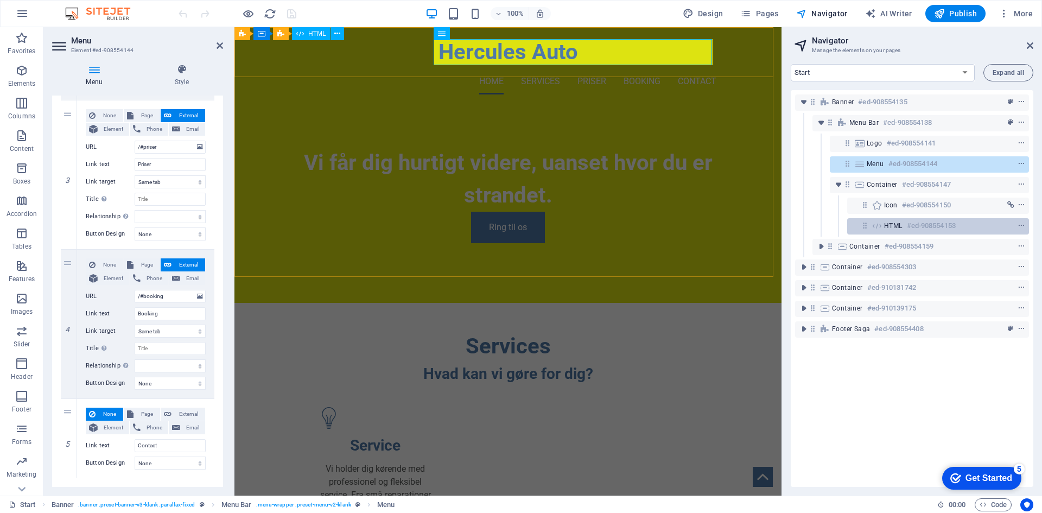
click at [876, 227] on icon at bounding box center [877, 225] width 12 height 9
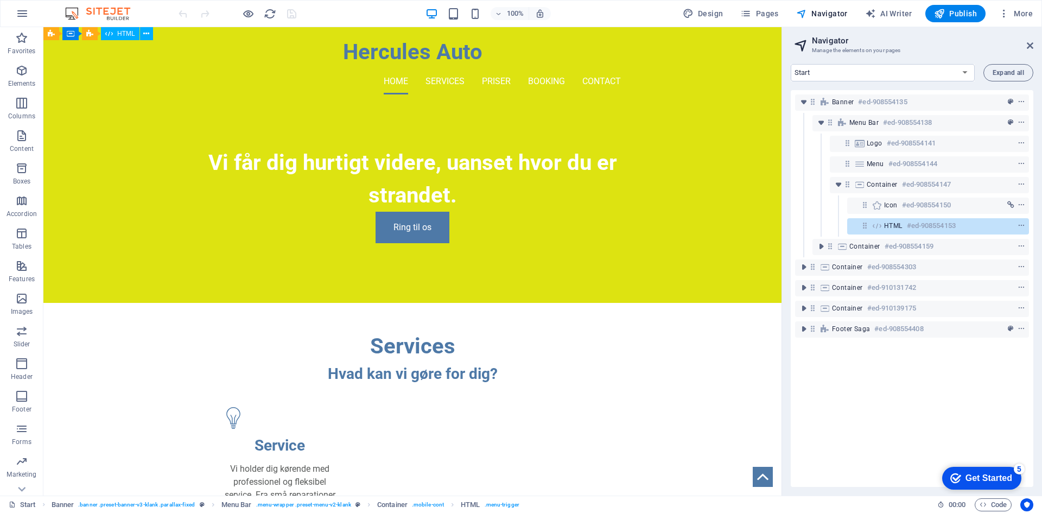
click at [865, 226] on icon at bounding box center [864, 225] width 9 height 9
click at [880, 229] on icon at bounding box center [877, 225] width 12 height 9
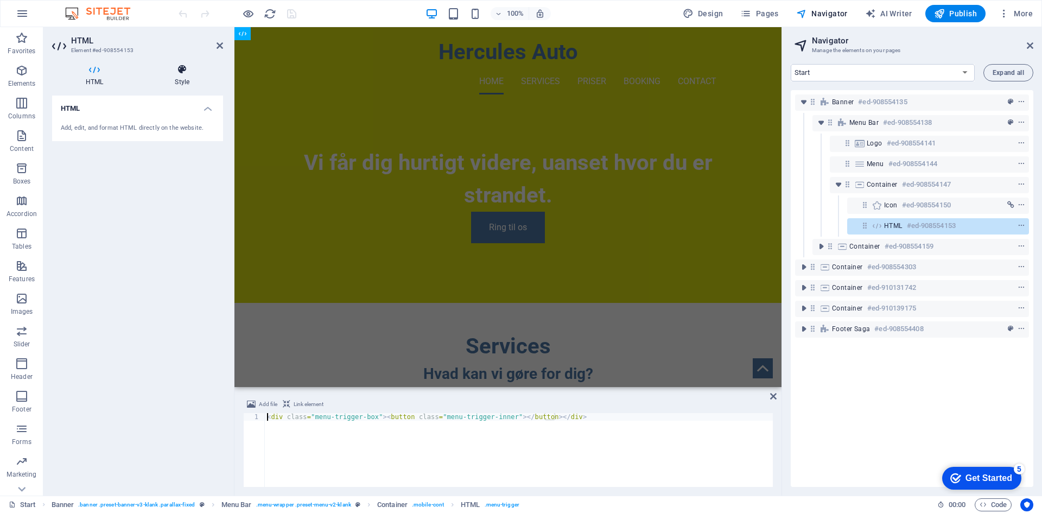
click at [199, 75] on h4 "Style" at bounding box center [182, 75] width 82 height 23
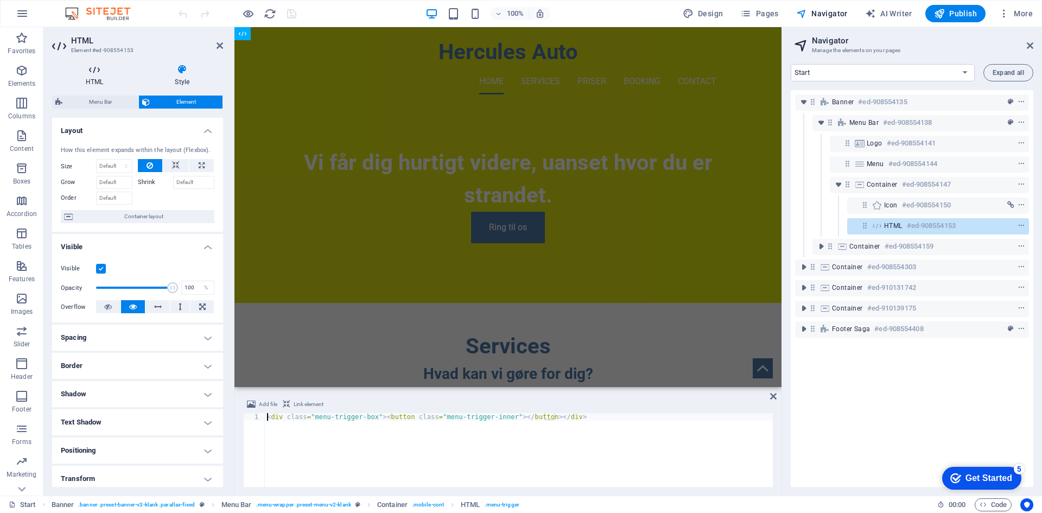
click at [112, 83] on h4 "HTML" at bounding box center [96, 75] width 89 height 23
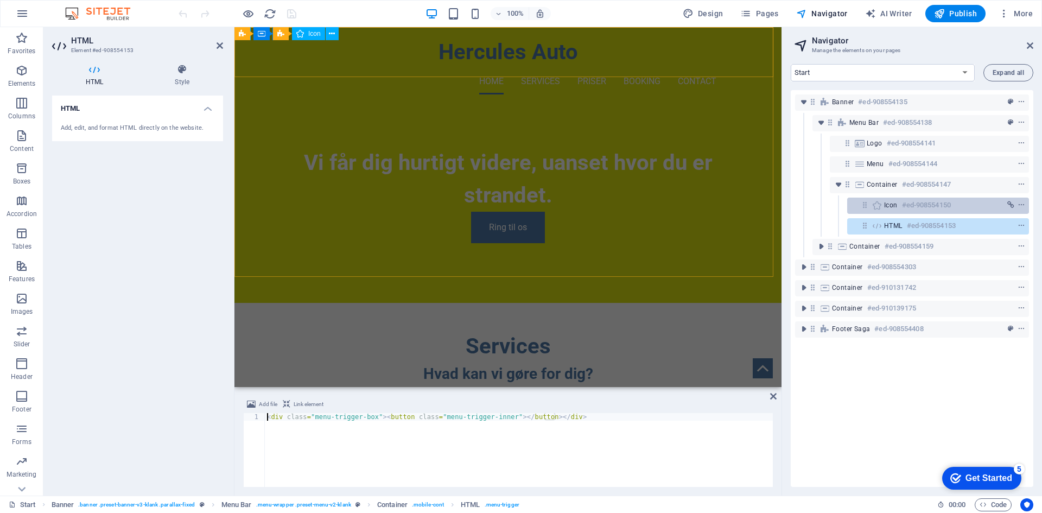
click at [929, 210] on h6 "#ed-908554150" at bounding box center [926, 205] width 49 height 13
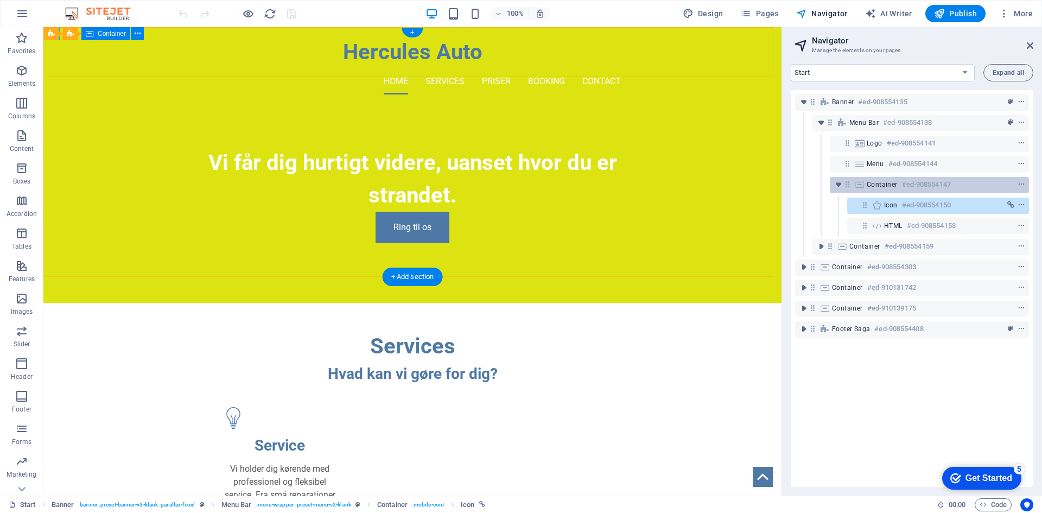
click at [891, 186] on span "Container" at bounding box center [881, 184] width 31 height 9
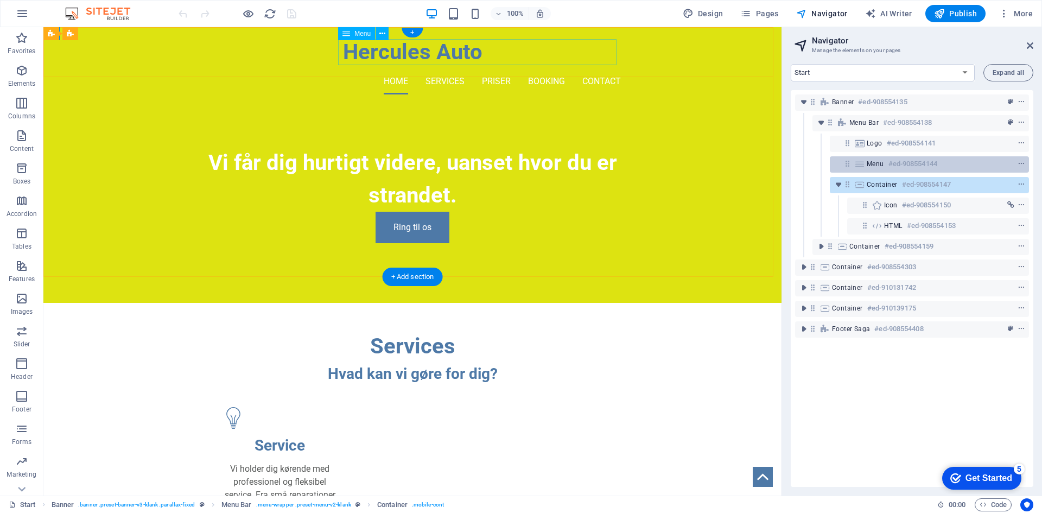
click at [867, 164] on span "Menu" at bounding box center [874, 163] width 17 height 9
select select
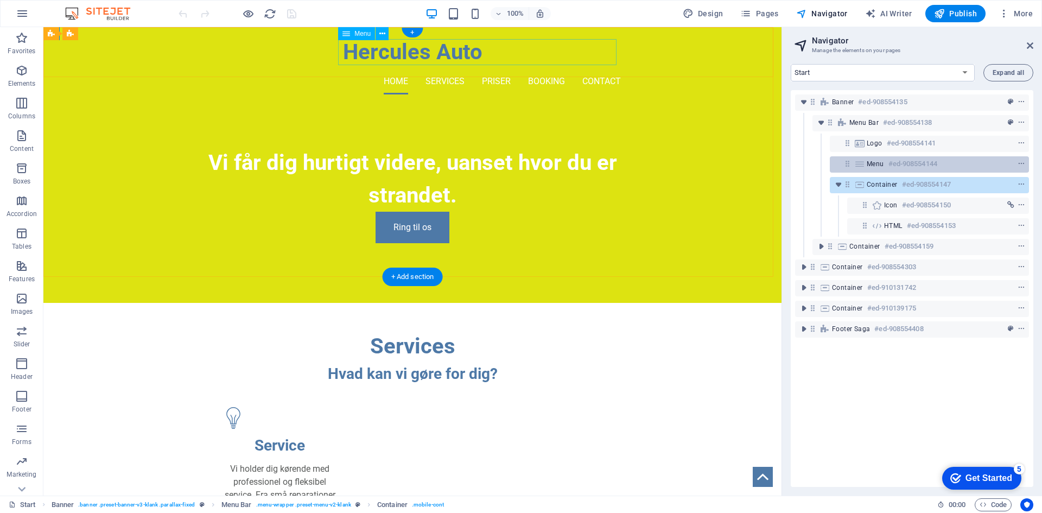
select select
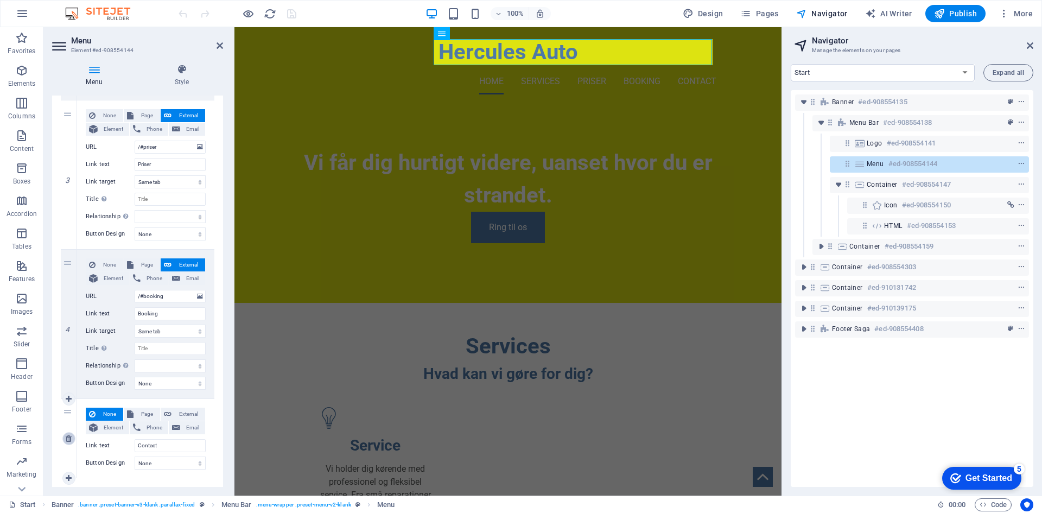
click at [74, 441] on link at bounding box center [68, 438] width 13 height 13
select select
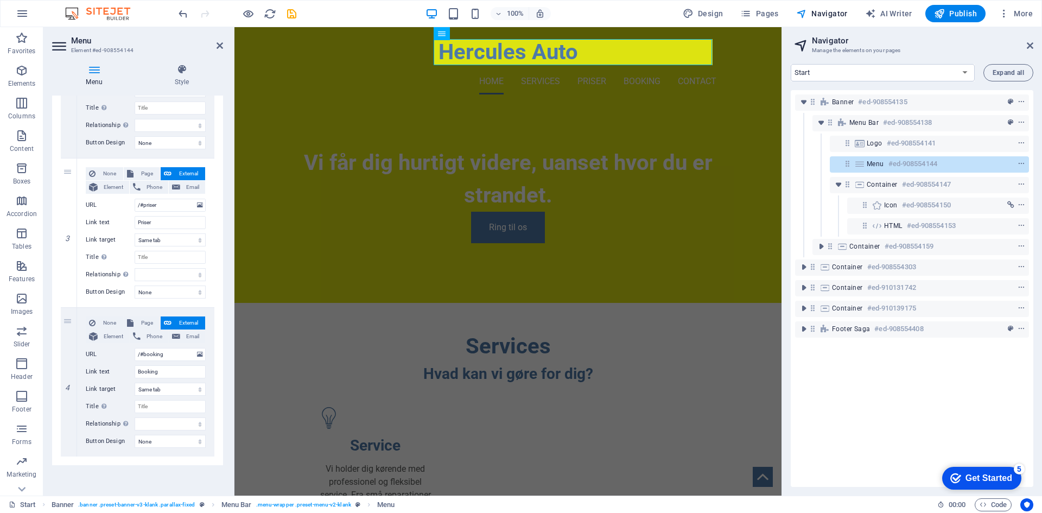
scroll to position [338, 0]
drag, startPoint x: 31, startPoint y: 79, endPoint x: 35, endPoint y: 90, distance: 11.8
click at [31, 79] on span "Elements" at bounding box center [21, 77] width 43 height 26
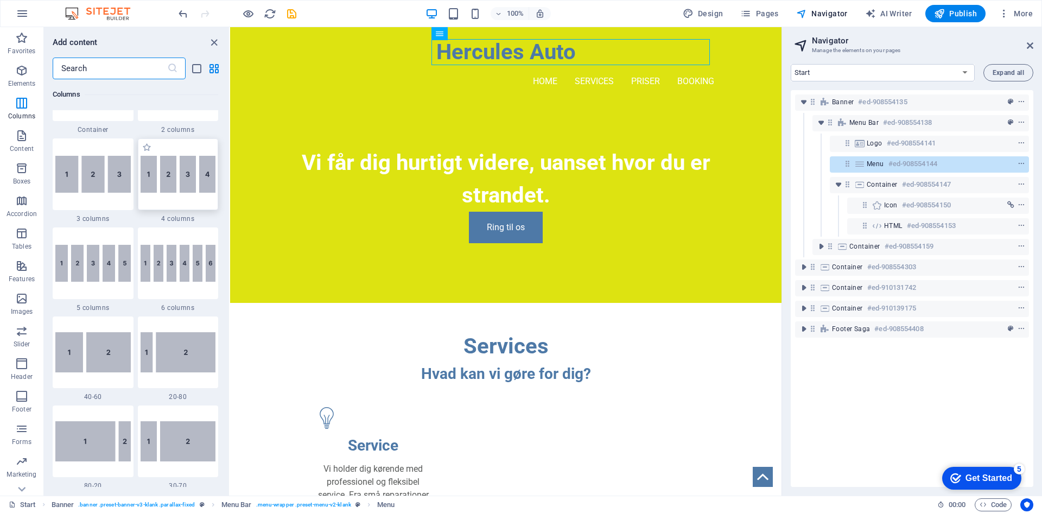
scroll to position [604, 0]
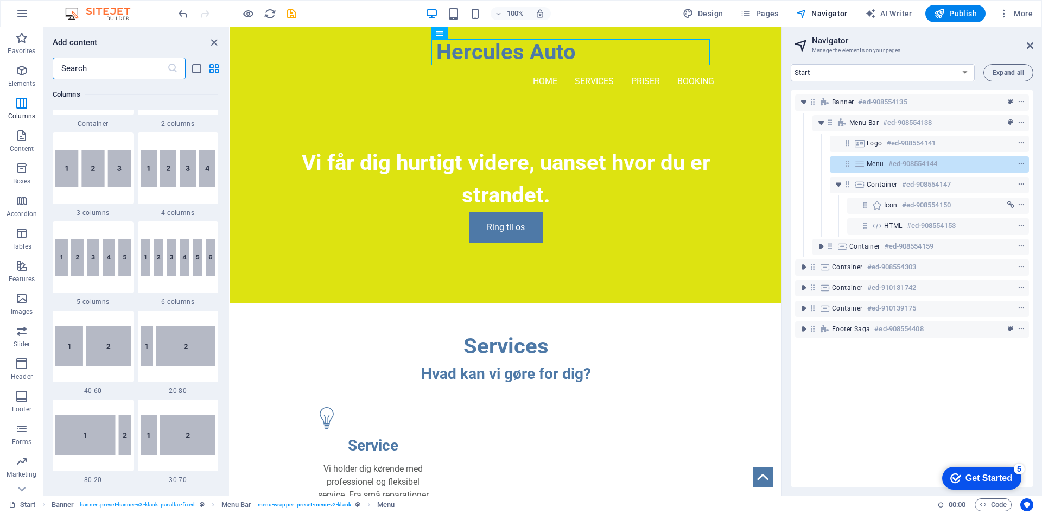
click at [135, 69] on input "text" at bounding box center [110, 68] width 114 height 22
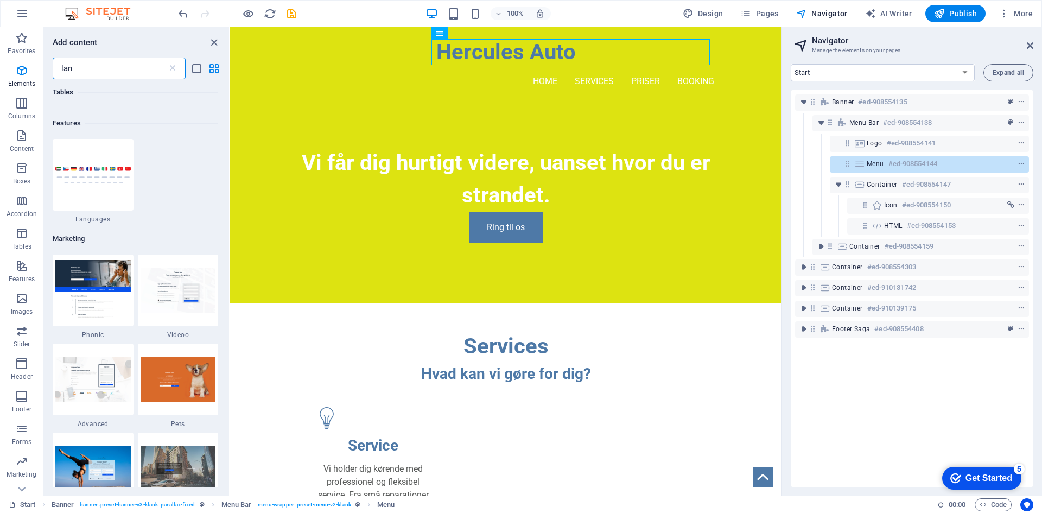
scroll to position [0, 0]
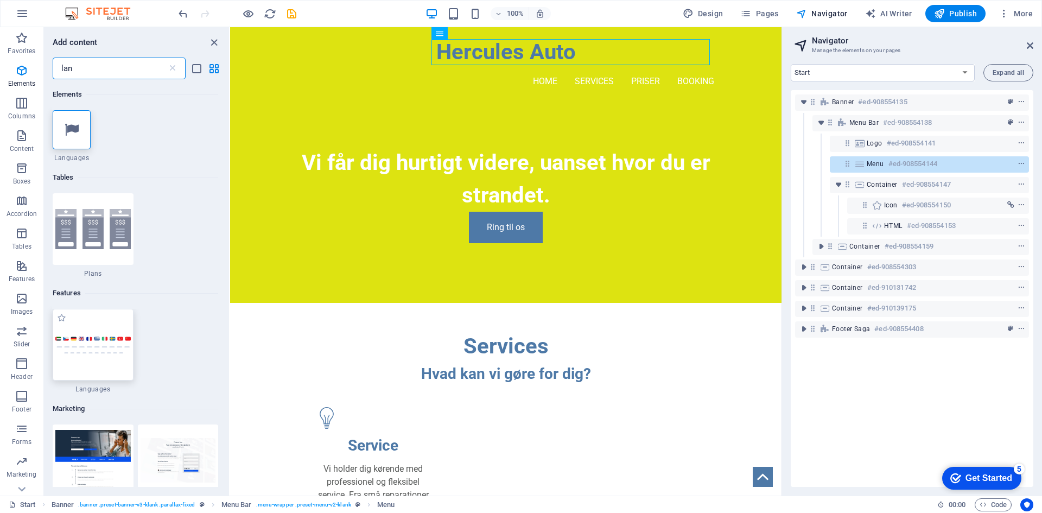
type input "lan"
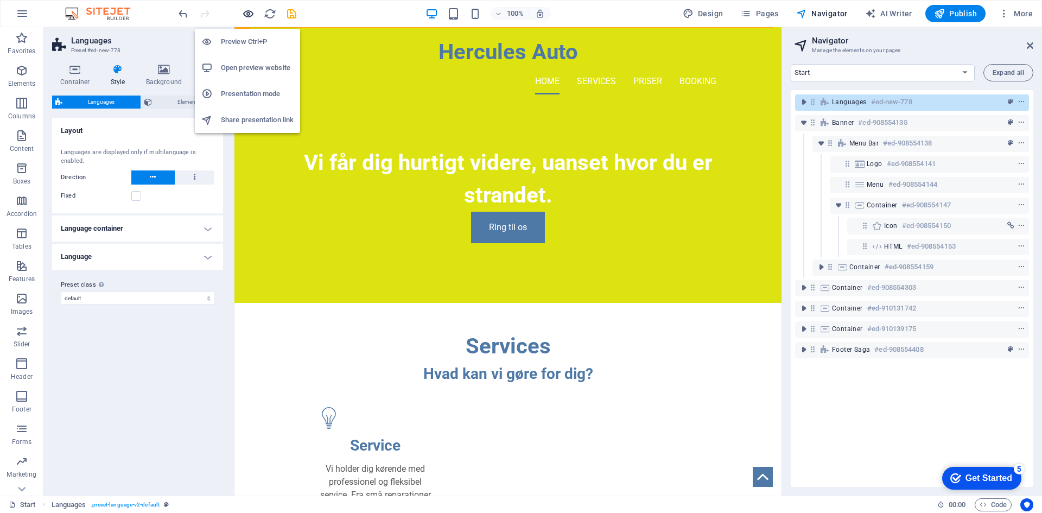
click at [247, 10] on icon "button" at bounding box center [248, 14] width 12 height 12
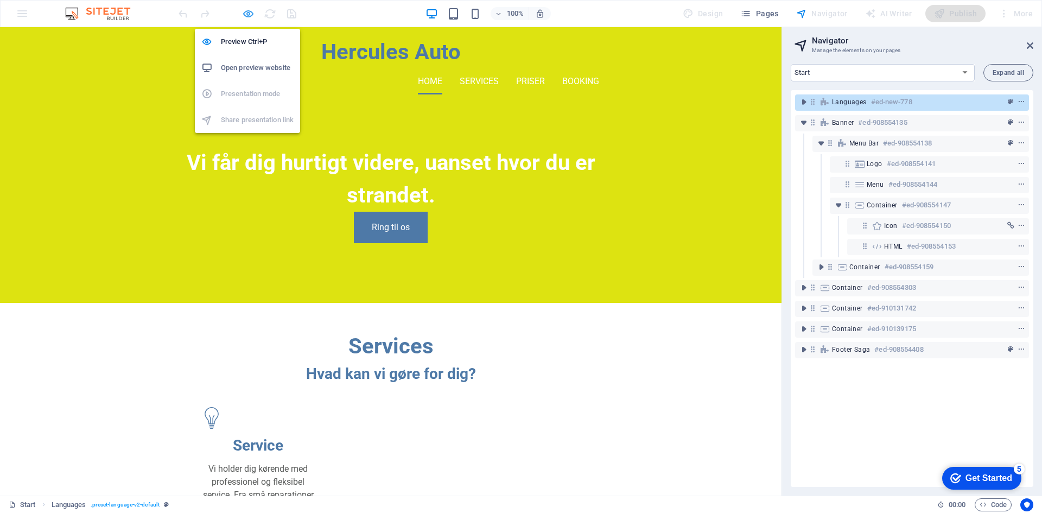
click at [243, 20] on icon "button" at bounding box center [248, 14] width 12 height 12
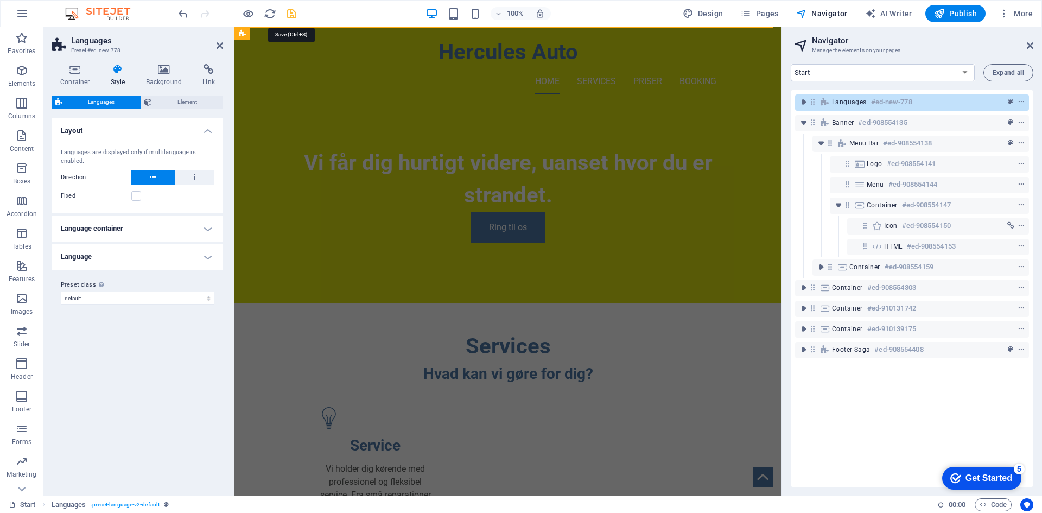
click at [296, 15] on icon "save" at bounding box center [291, 14] width 12 height 12
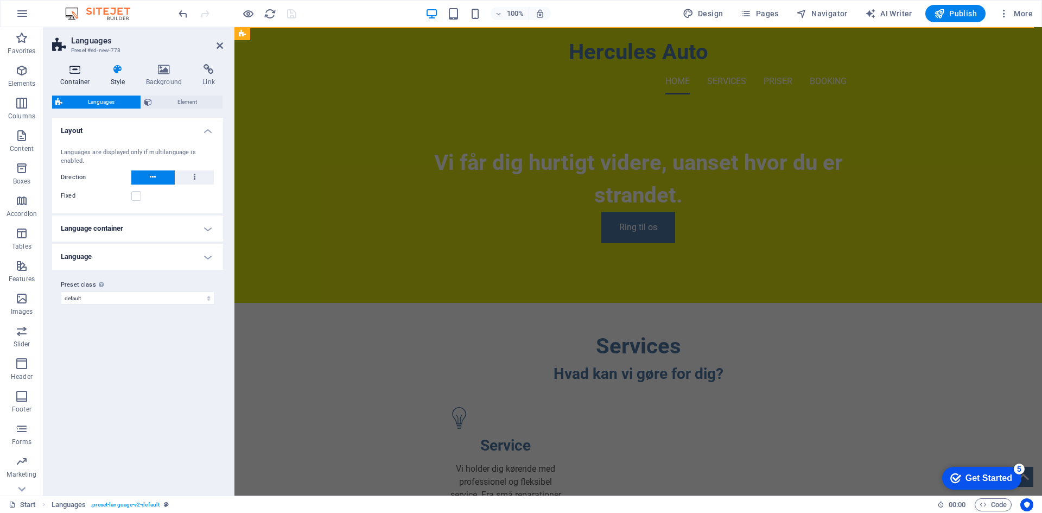
click at [71, 70] on icon at bounding box center [75, 69] width 46 height 11
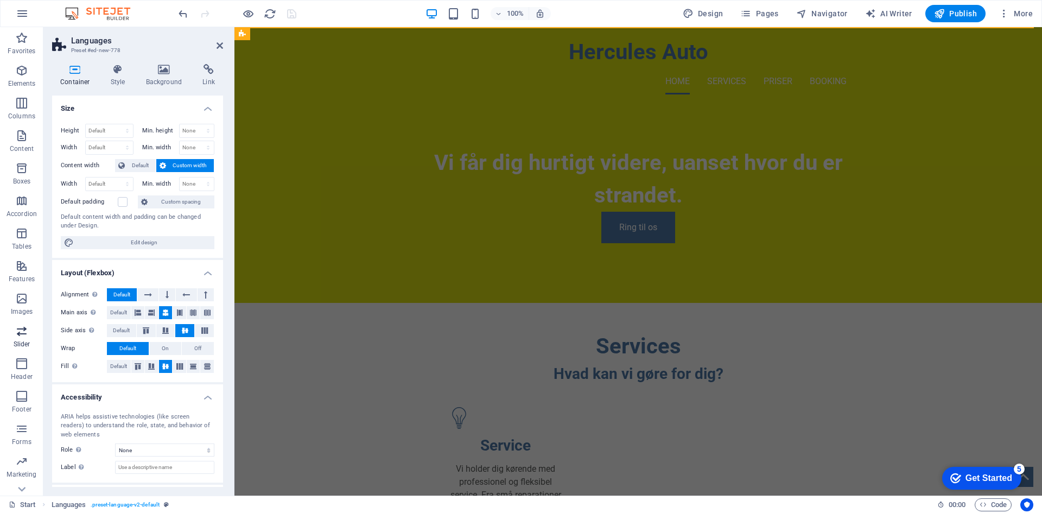
scroll to position [20, 0]
click at [25, 453] on p "Marketing" at bounding box center [22, 454] width 30 height 9
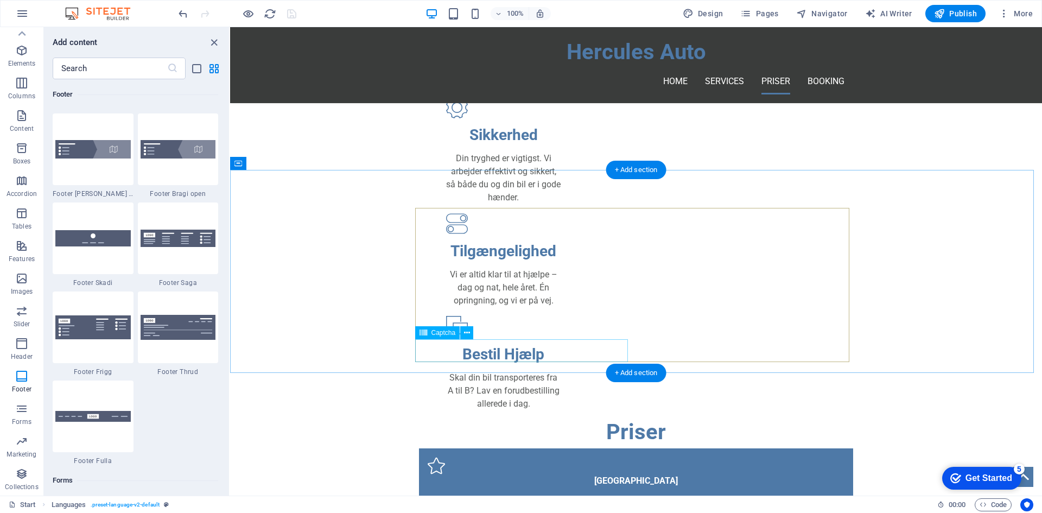
scroll to position [752, 0]
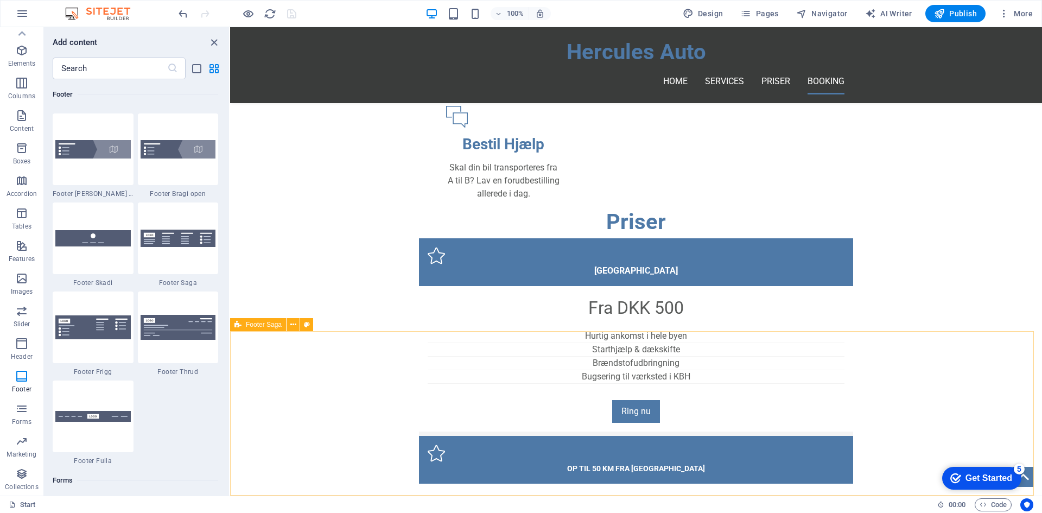
drag, startPoint x: 271, startPoint y: 323, endPoint x: 68, endPoint y: 341, distance: 203.7
click at [271, 323] on span "Footer Saga" at bounding box center [264, 324] width 36 height 7
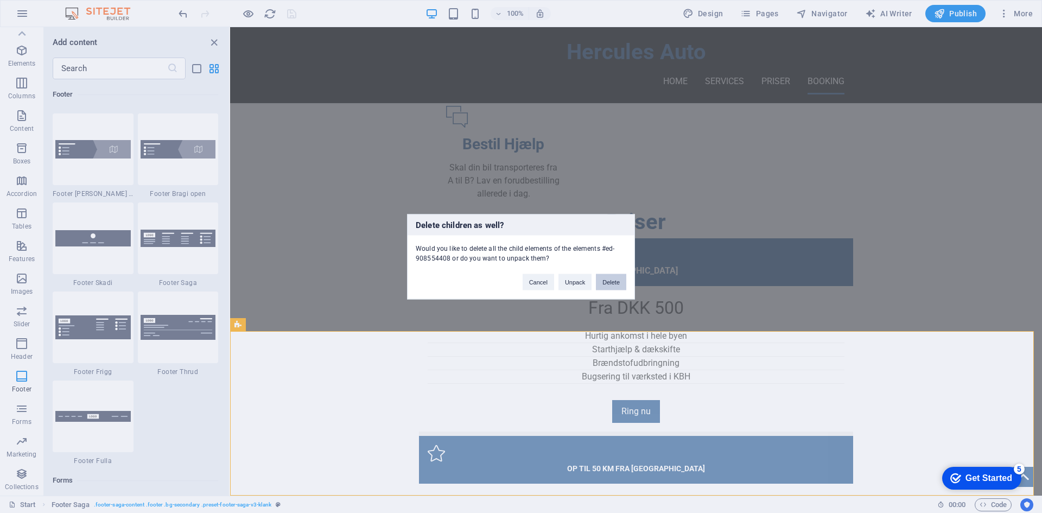
click at [606, 280] on button "Delete" at bounding box center [611, 281] width 30 height 16
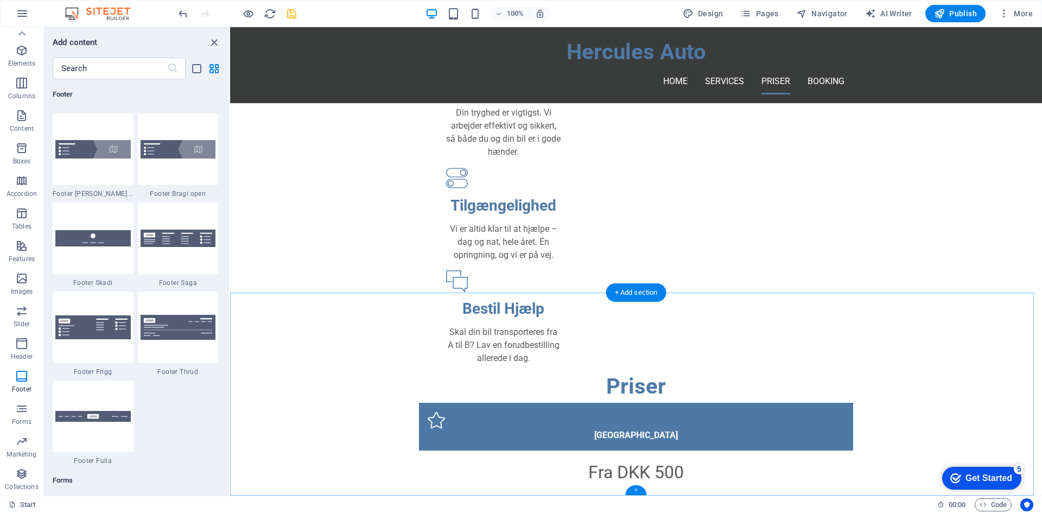
click at [635, 488] on div "+" at bounding box center [635, 490] width 21 height 10
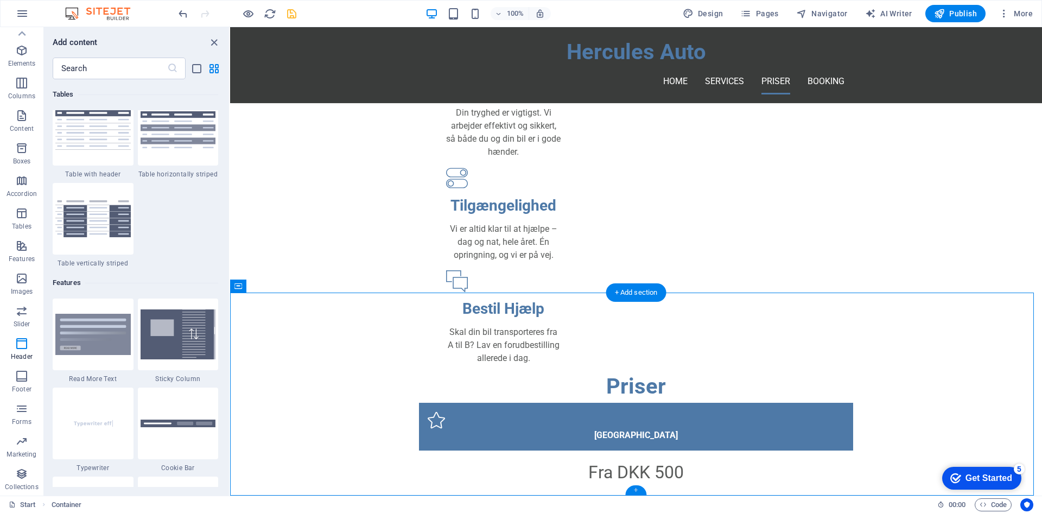
scroll to position [1898, 0]
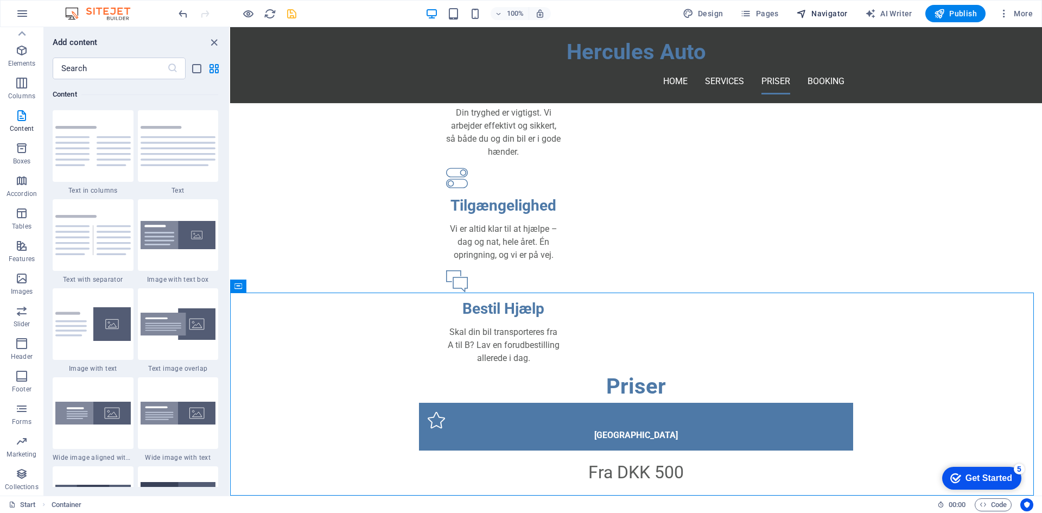
click at [819, 15] on span "Navigator" at bounding box center [822, 13] width 52 height 11
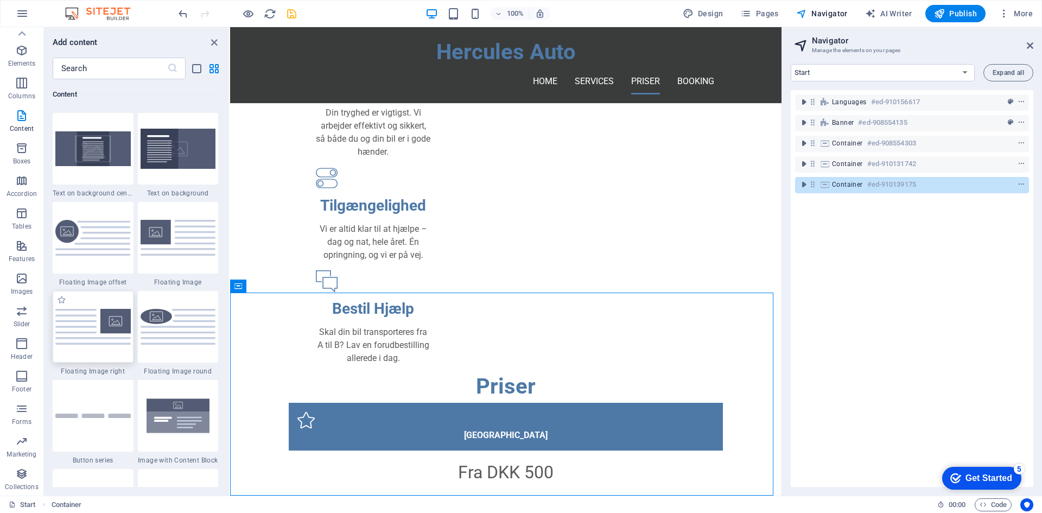
scroll to position [2332, 0]
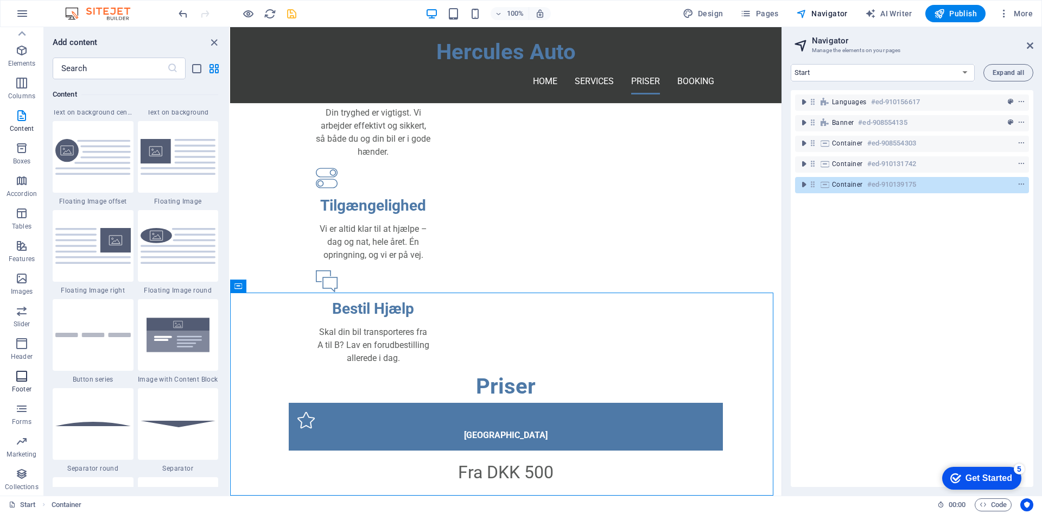
click at [25, 381] on icon "button" at bounding box center [21, 375] width 13 height 13
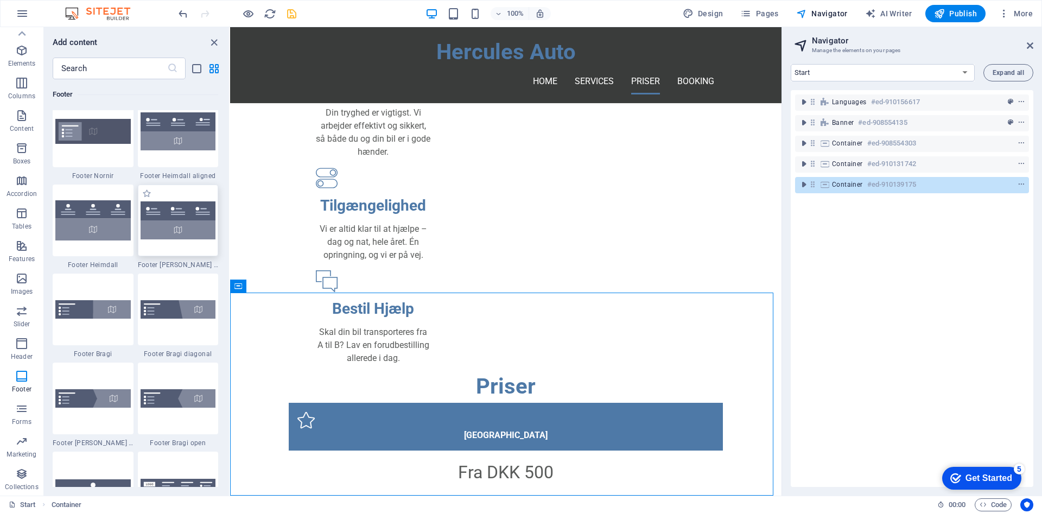
scroll to position [7344, 0]
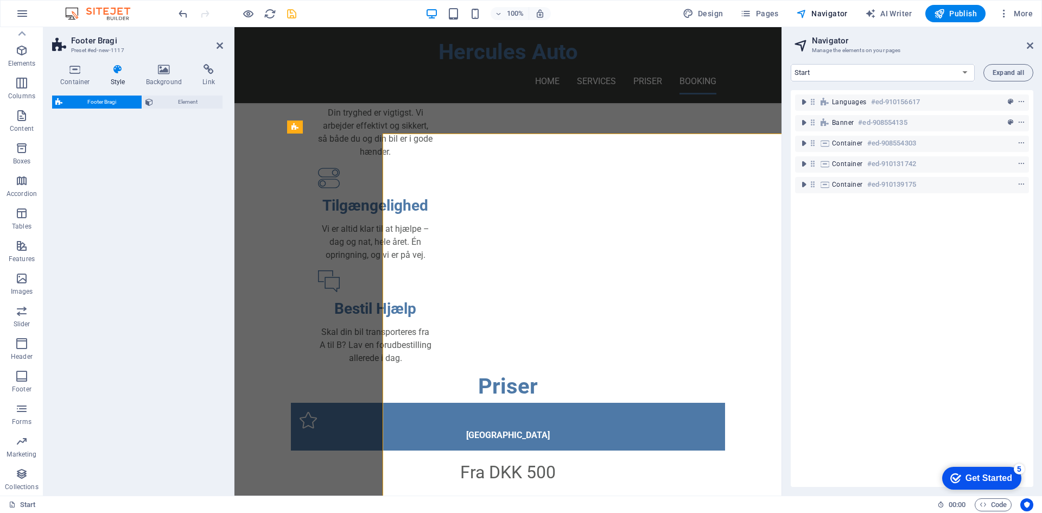
select select "%"
select select "rem"
select select "px"
select select "rem"
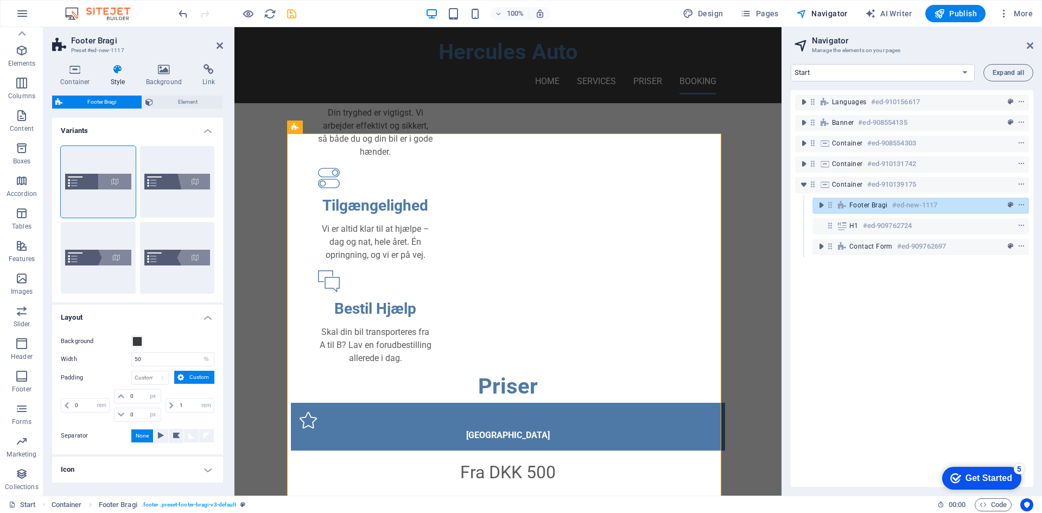
scroll to position [752, 0]
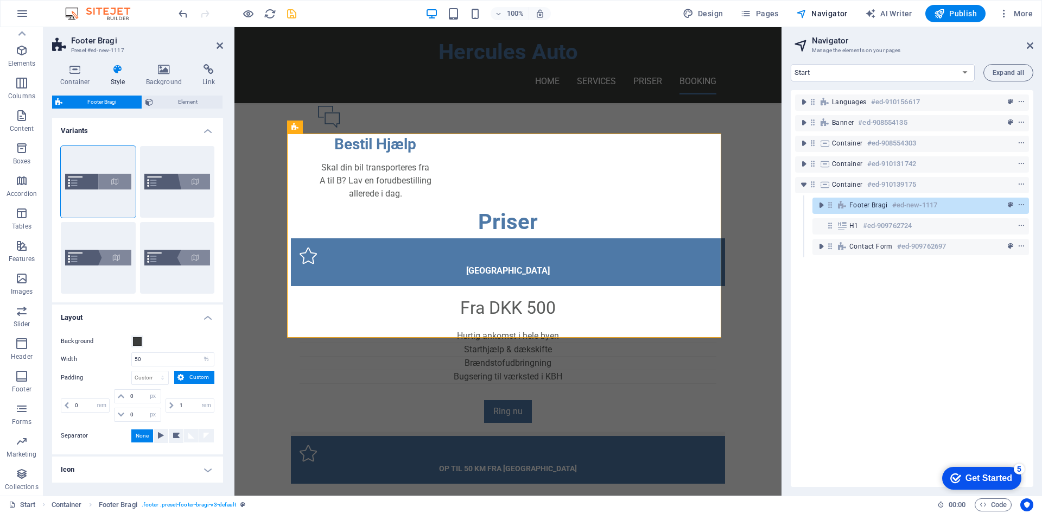
drag, startPoint x: 840, startPoint y: 205, endPoint x: 841, endPoint y: 270, distance: 65.1
click at [841, 270] on div "Languages #ed-910156617 Banner #ed-908554135 Container #ed-908554303 Container …" at bounding box center [911, 288] width 242 height 397
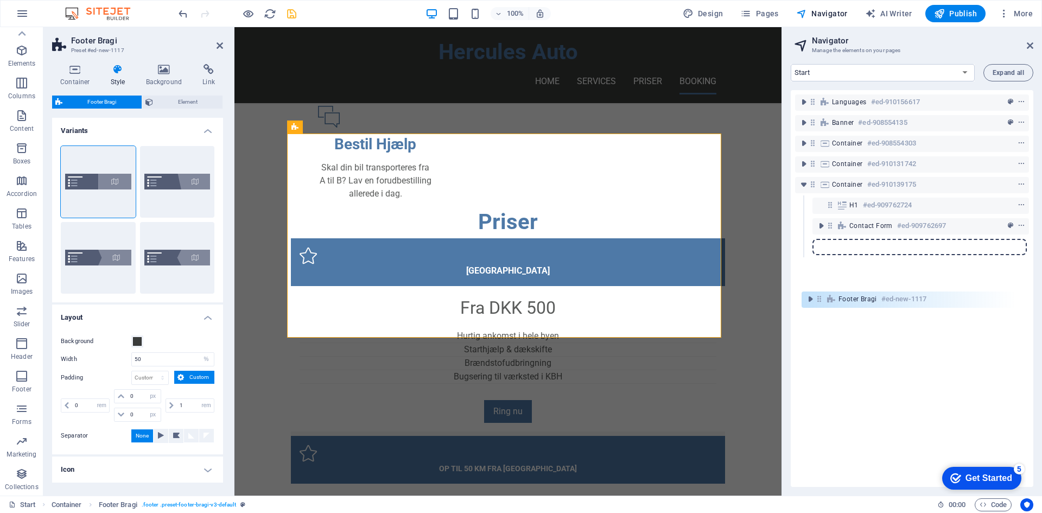
drag, startPoint x: 829, startPoint y: 206, endPoint x: 816, endPoint y: 304, distance: 99.1
click at [816, 304] on div "Languages #ed-910156617 Banner #ed-908554135 Container #ed-908554303 Container …" at bounding box center [911, 288] width 242 height 397
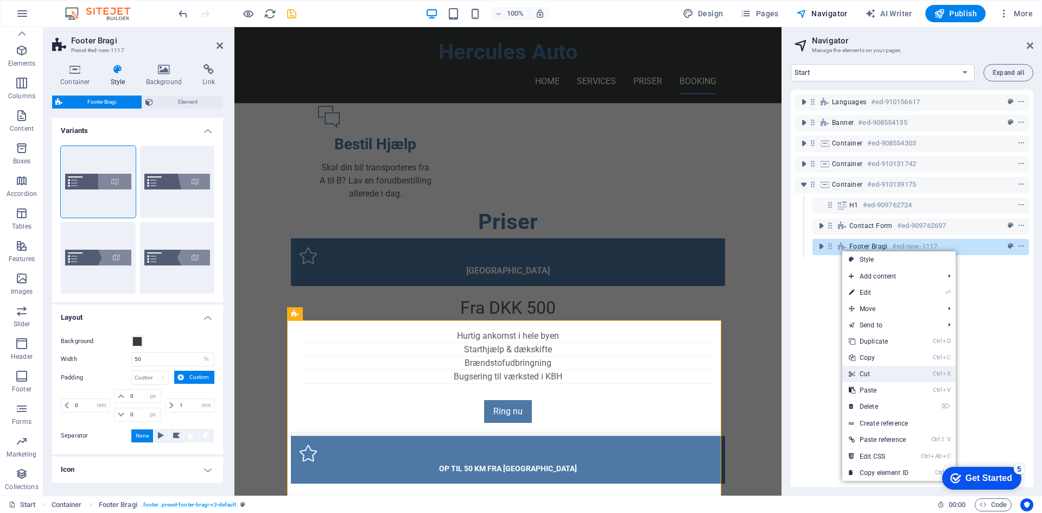
click at [897, 371] on link "Ctrl X Cut" at bounding box center [878, 374] width 73 height 16
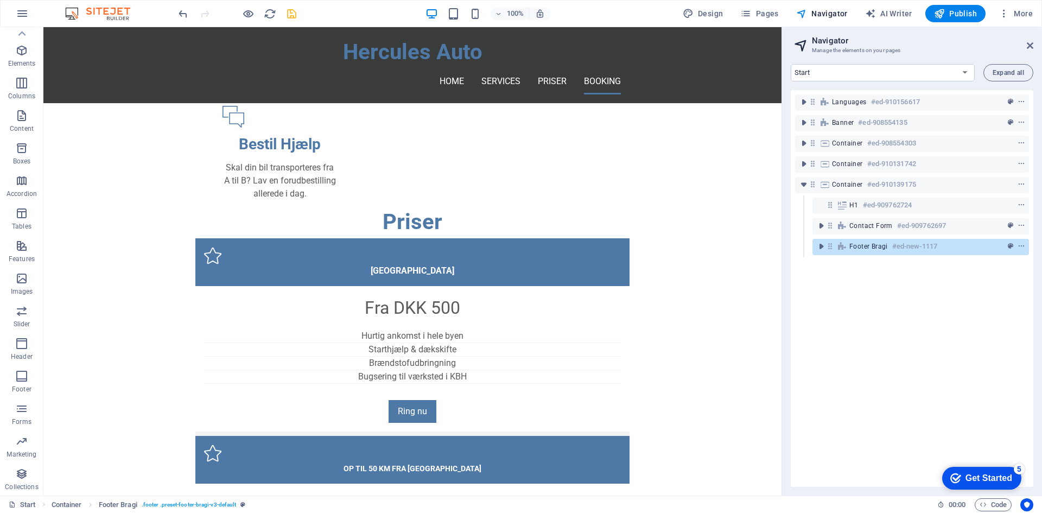
scroll to position [588, 0]
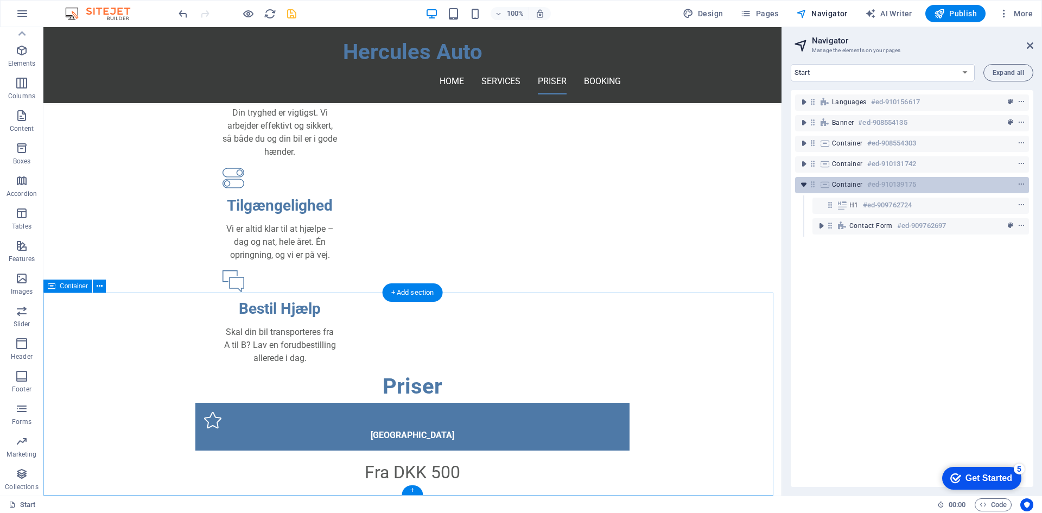
click at [803, 184] on icon "toggle-expand" at bounding box center [803, 184] width 11 height 11
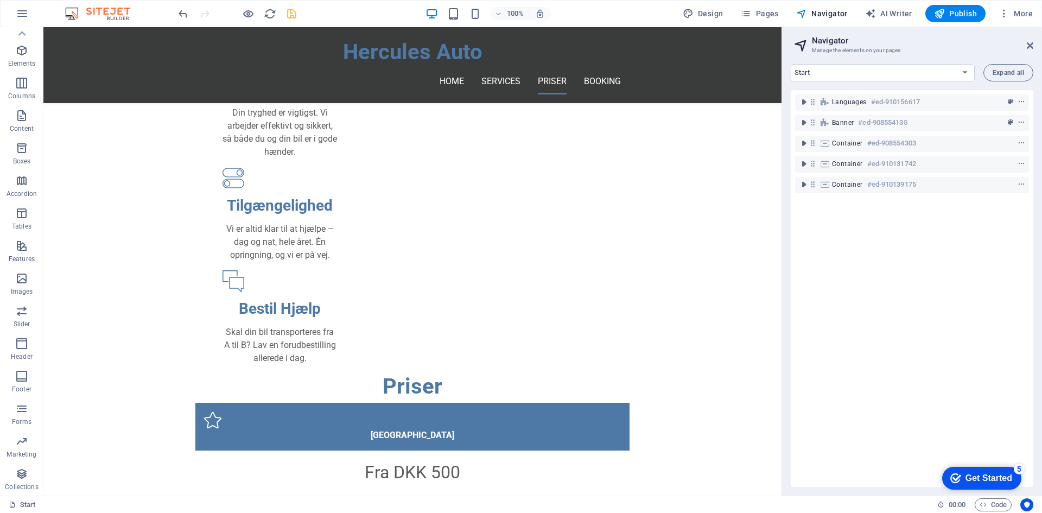
drag, startPoint x: 857, startPoint y: 254, endPoint x: 899, endPoint y: 267, distance: 44.6
click at [899, 267] on div "Languages #ed-910156617 Banner #ed-908554135 Container #ed-908554303 Container …" at bounding box center [911, 288] width 242 height 397
drag, startPoint x: 899, startPoint y: 267, endPoint x: 911, endPoint y: 264, distance: 11.7
click at [911, 264] on div "Languages #ed-910156617 Banner #ed-908554135 Container #ed-908554303 Container …" at bounding box center [911, 288] width 242 height 397
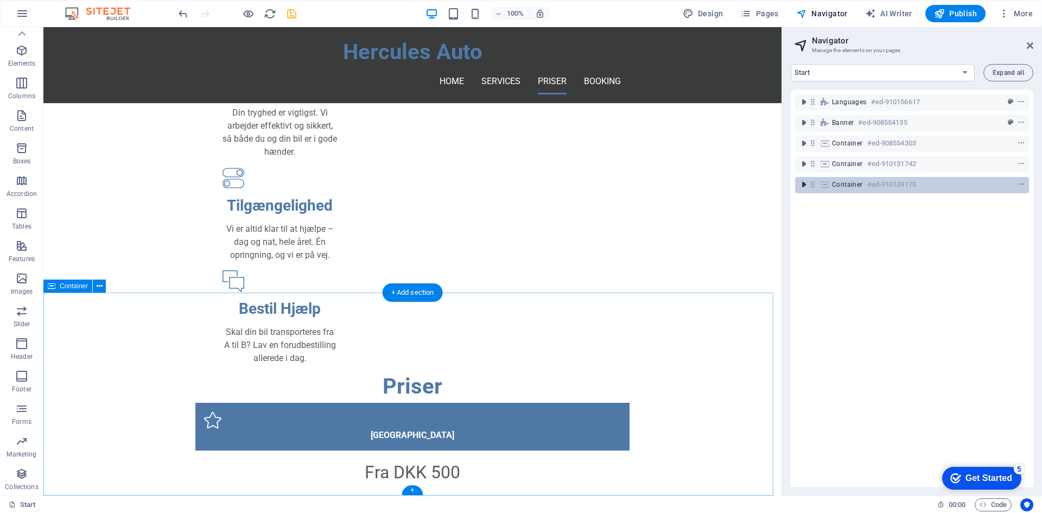
click at [806, 186] on icon "toggle-expand" at bounding box center [803, 184] width 11 height 11
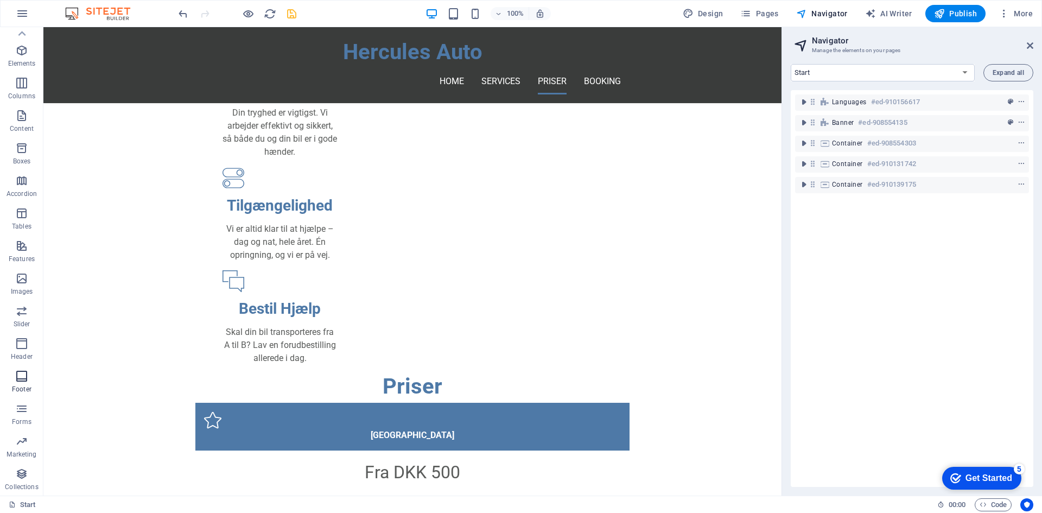
click at [31, 382] on span "Footer" at bounding box center [21, 382] width 43 height 26
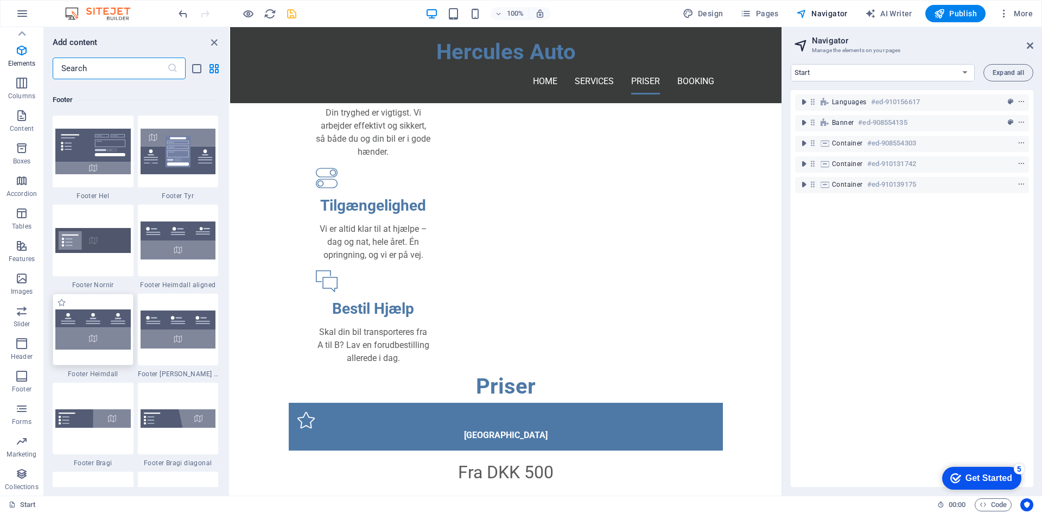
scroll to position [7182, 0]
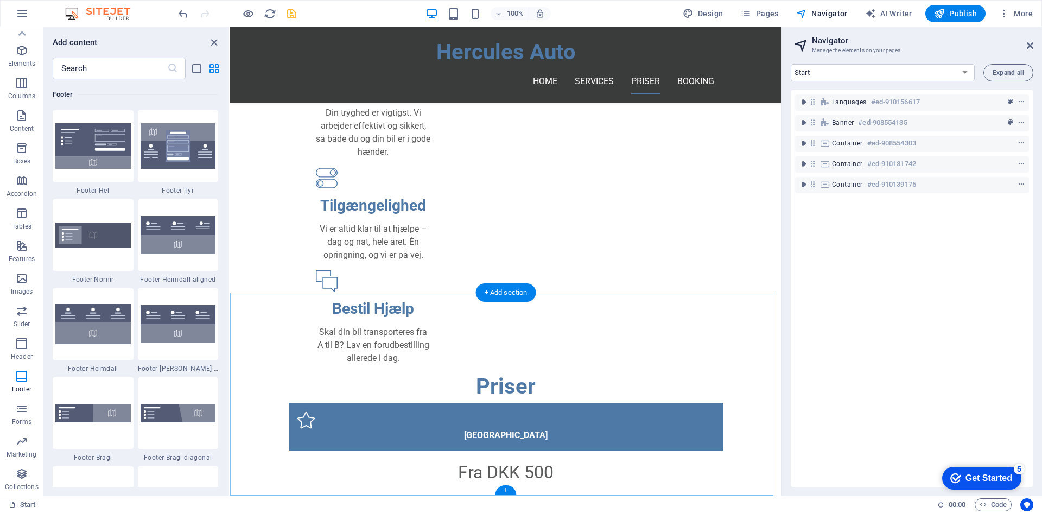
click at [504, 490] on div "+" at bounding box center [505, 490] width 21 height 10
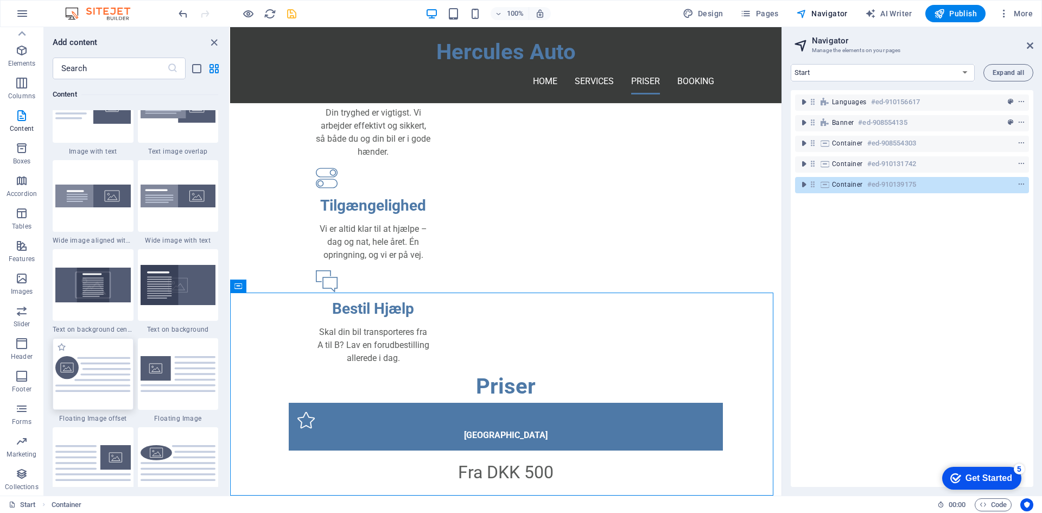
scroll to position [2440, 0]
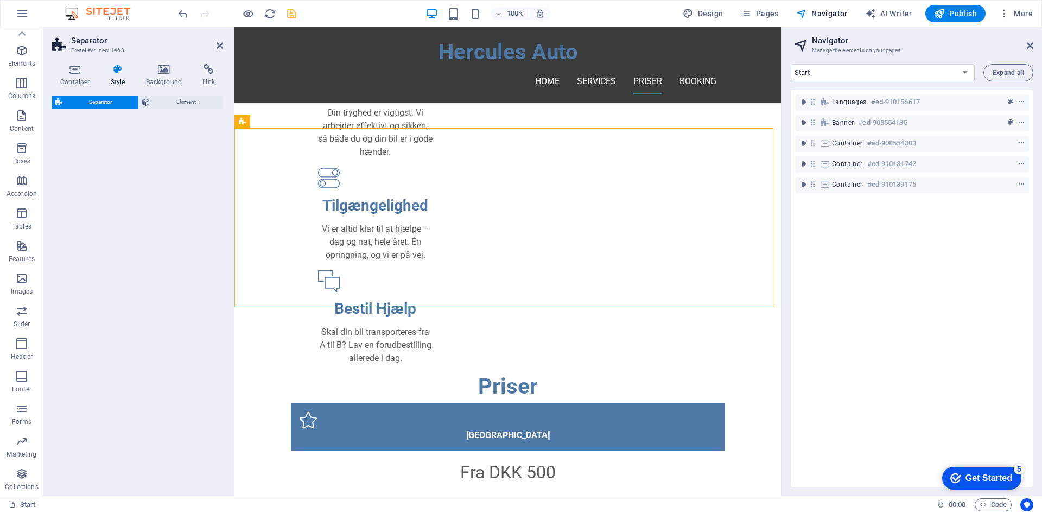
select select "rem"
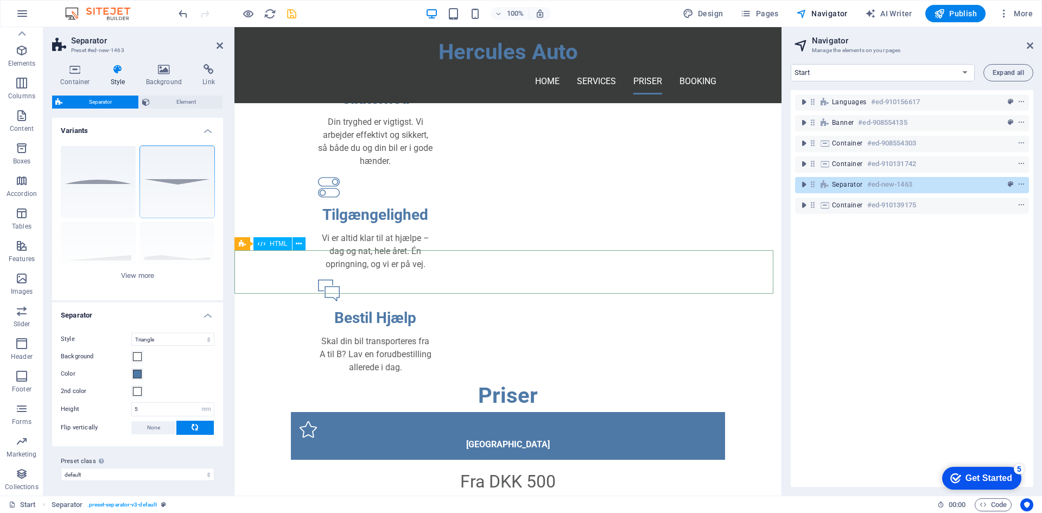
scroll to position [523, 0]
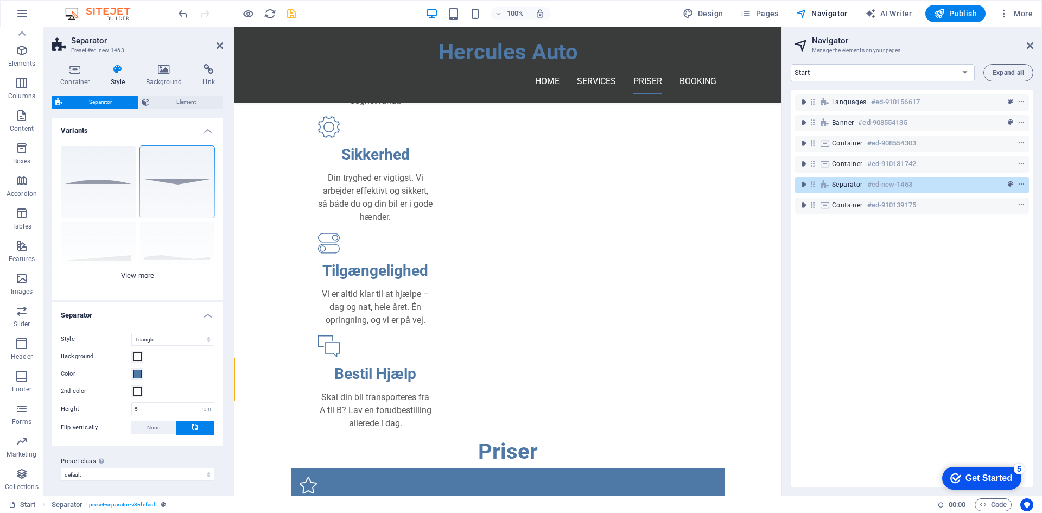
click at [108, 189] on div "Circle Default Diagonal Polygon 1 Polygon 2 Square Zigzag" at bounding box center [137, 218] width 171 height 163
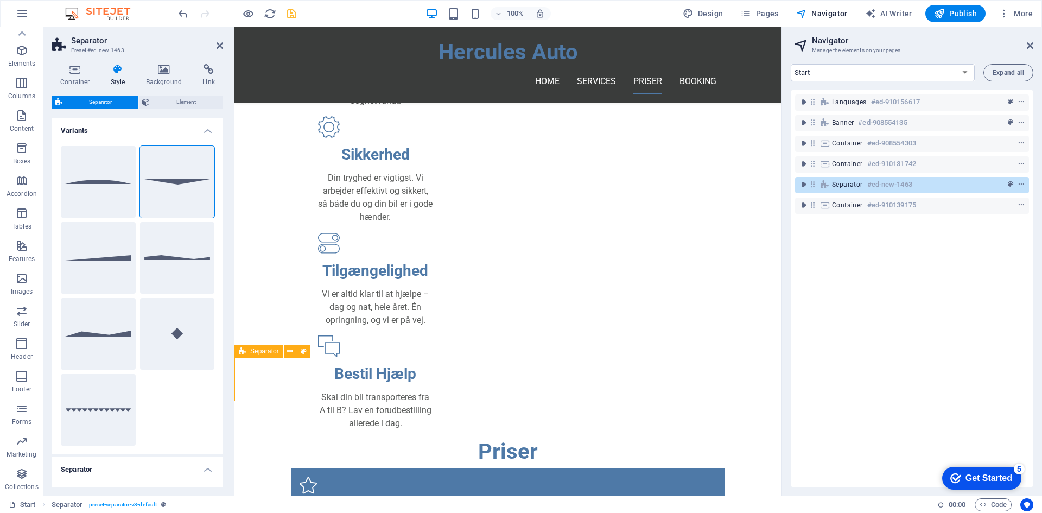
click at [244, 354] on icon at bounding box center [242, 350] width 7 height 13
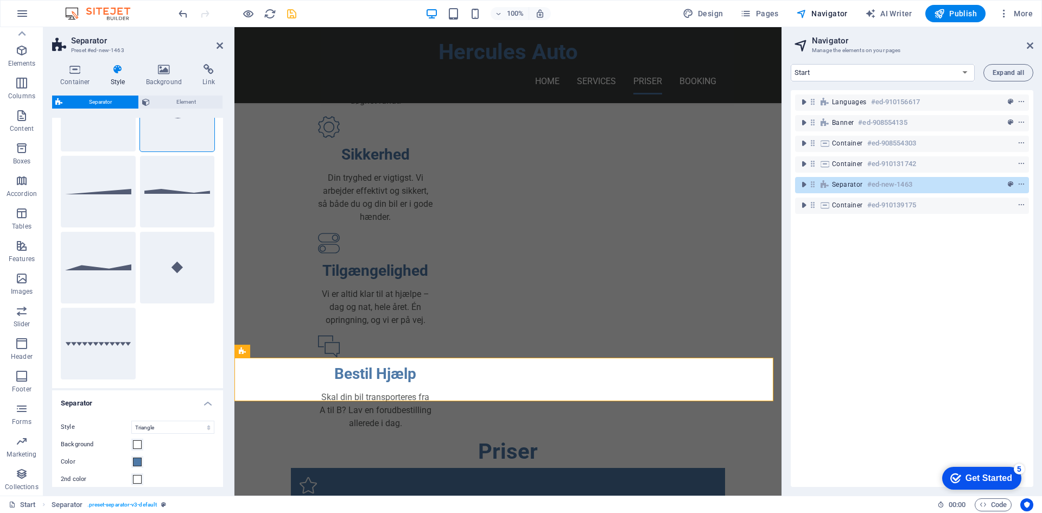
scroll to position [157, 0]
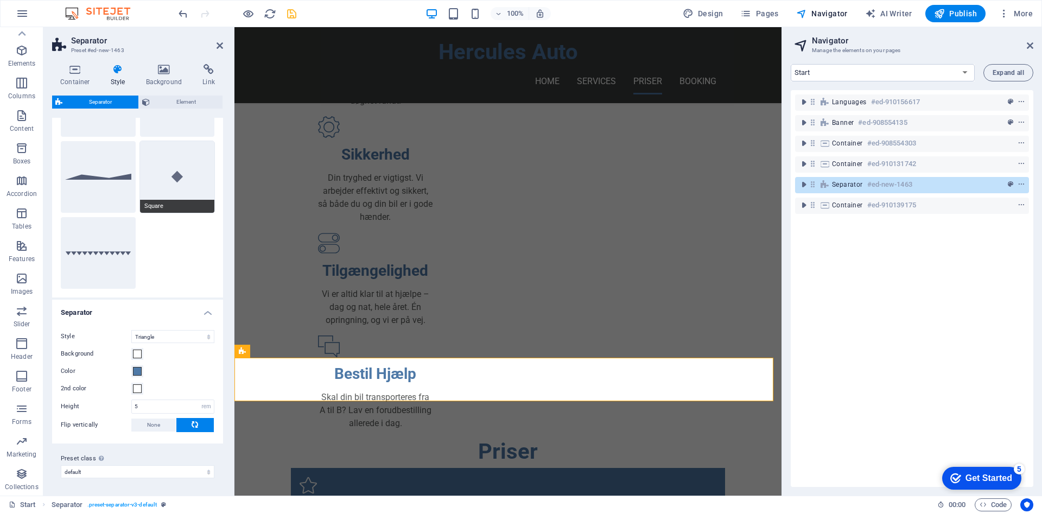
click at [179, 156] on button "Square" at bounding box center [177, 177] width 75 height 72
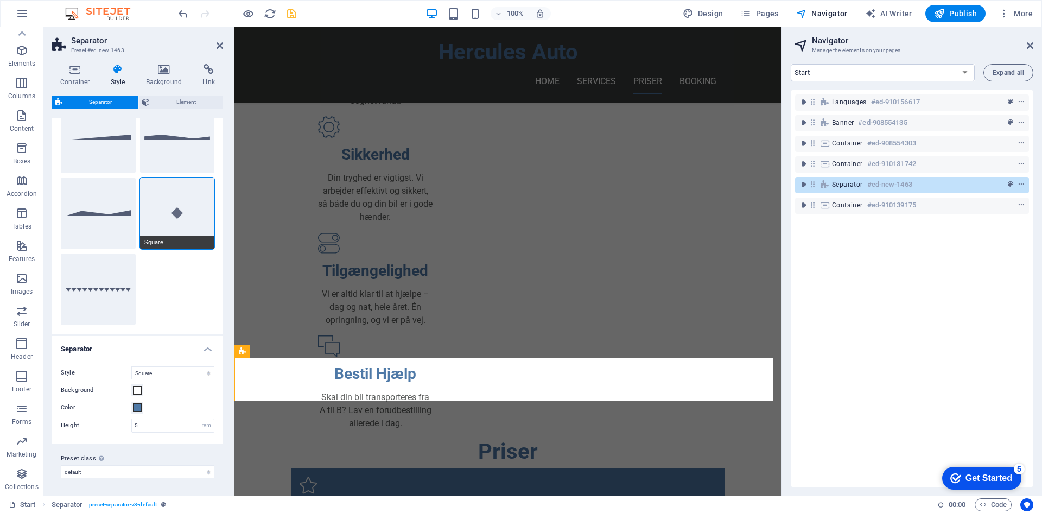
scroll to position [120, 0]
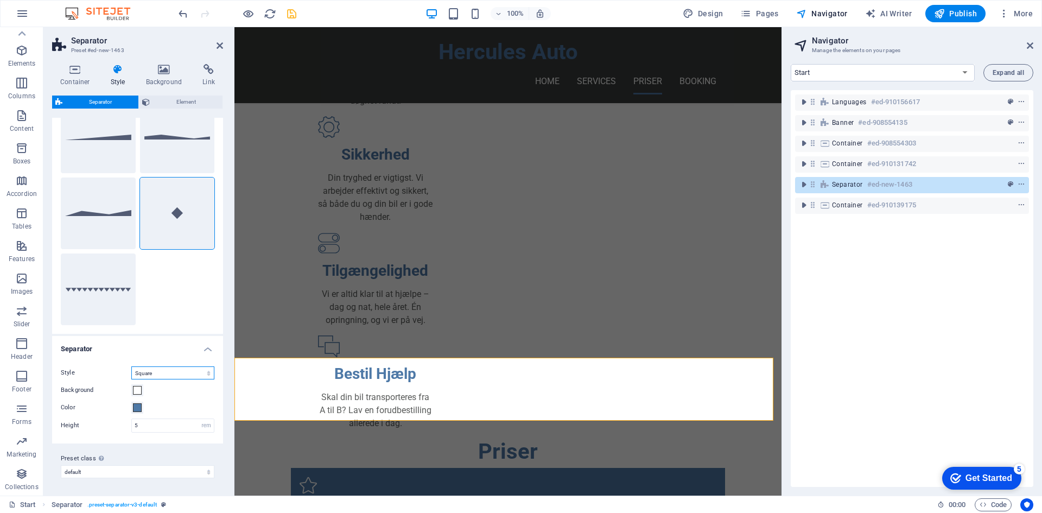
click at [183, 373] on select "Triangle Circle Diagonal Zigzag Polygon 1 Polygon 2 Square" at bounding box center [172, 372] width 83 height 13
select select "circle"
click at [131, 366] on select "Triangle Circle Diagonal Zigzag Polygon 1 Polygon 2 Square" at bounding box center [172, 372] width 83 height 13
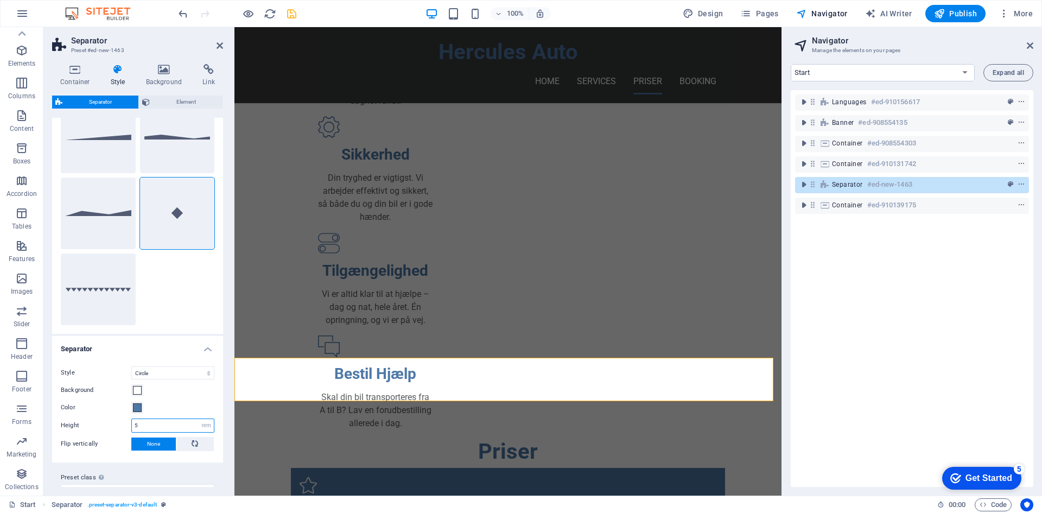
drag, startPoint x: 163, startPoint y: 421, endPoint x: 113, endPoint y: 419, distance: 49.4
click at [113, 419] on div "Height 5 rem px vh vw" at bounding box center [138, 425] width 154 height 14
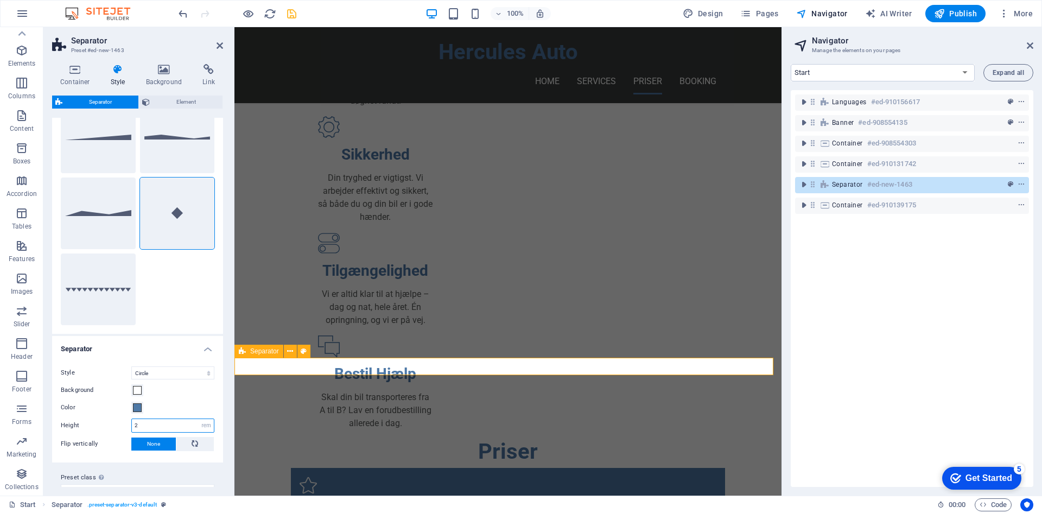
type input "2"
click at [854, 184] on span "Separator" at bounding box center [847, 184] width 31 height 9
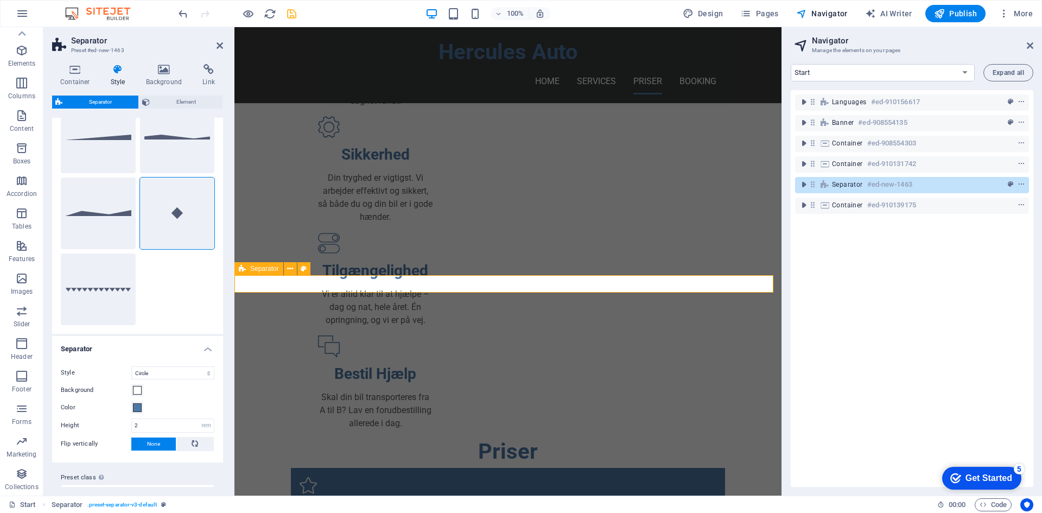
scroll to position [605, 0]
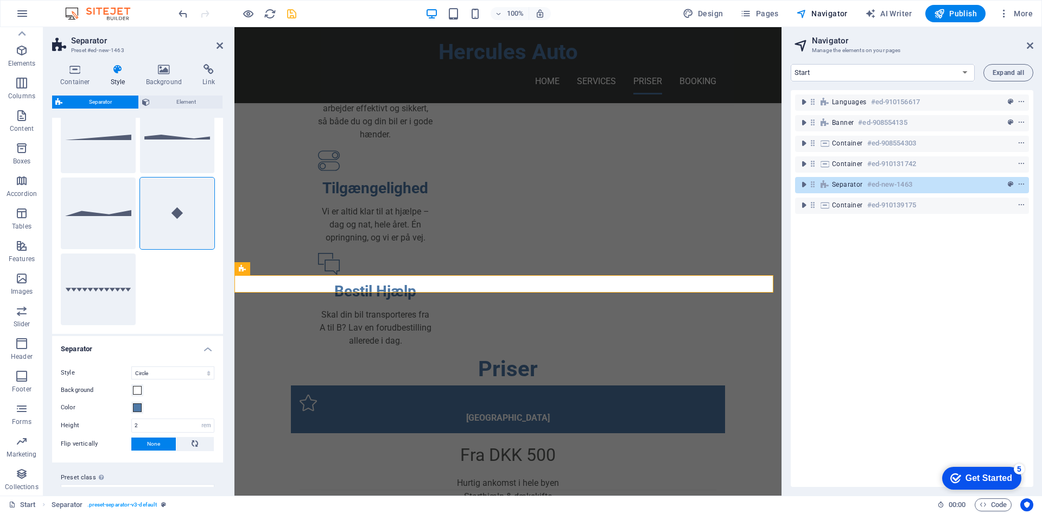
drag, startPoint x: 850, startPoint y: 186, endPoint x: 852, endPoint y: 154, distance: 32.1
click at [852, 154] on div "Languages #ed-910156617 Banner #ed-908554135 Container #ed-908554303 Container …" at bounding box center [911, 288] width 242 height 397
drag, startPoint x: 810, startPoint y: 182, endPoint x: 810, endPoint y: 159, distance: 23.3
click at [810, 159] on div "Languages #ed-910156617 Banner #ed-908554135 Container #ed-908554303 Container …" at bounding box center [911, 288] width 242 height 397
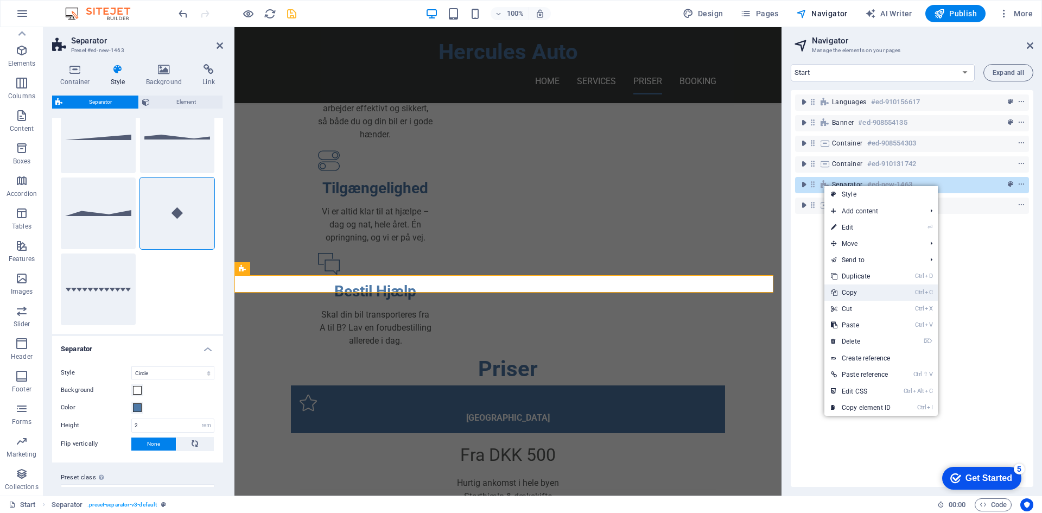
click at [861, 296] on link "Ctrl C Copy" at bounding box center [860, 292] width 73 height 16
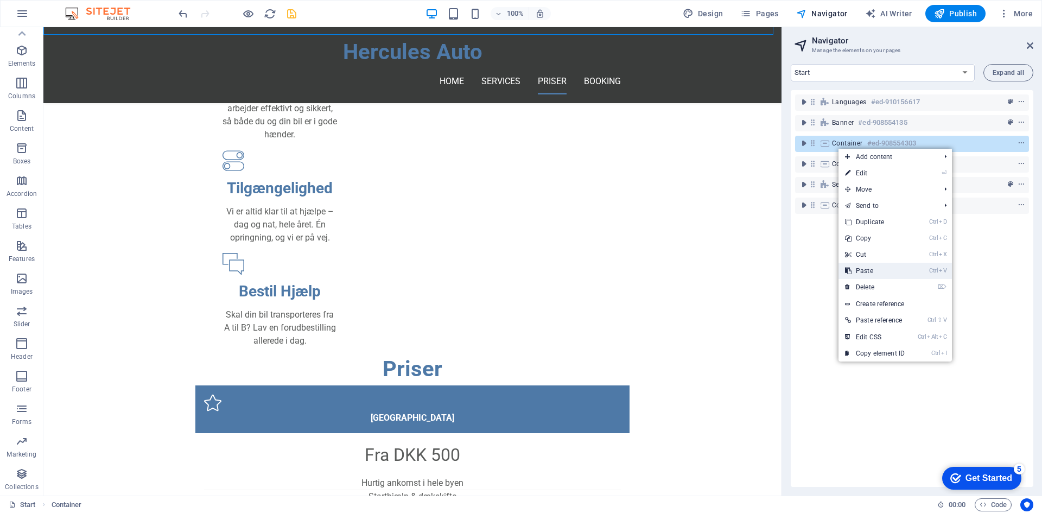
click at [868, 268] on link "Ctrl V Paste" at bounding box center [874, 271] width 73 height 16
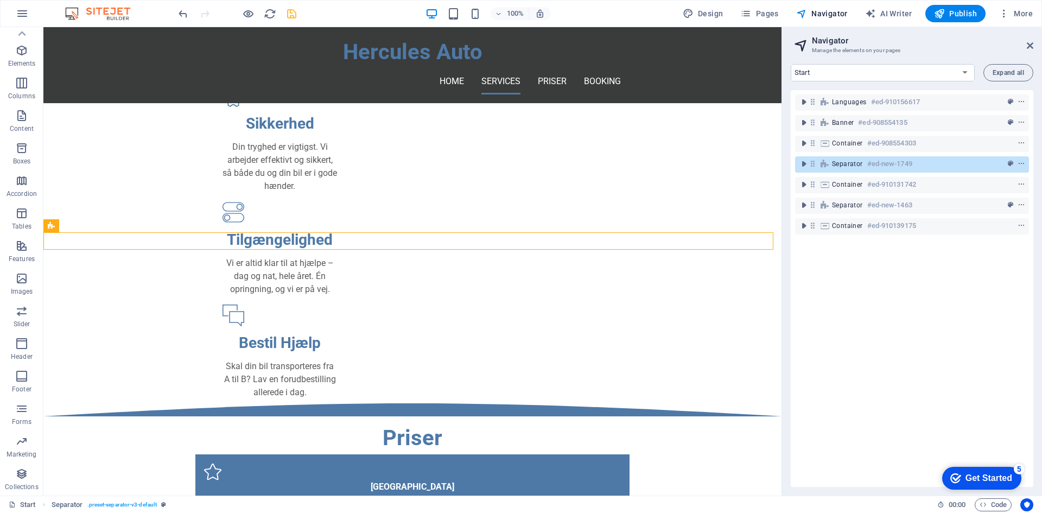
scroll to position [361, 0]
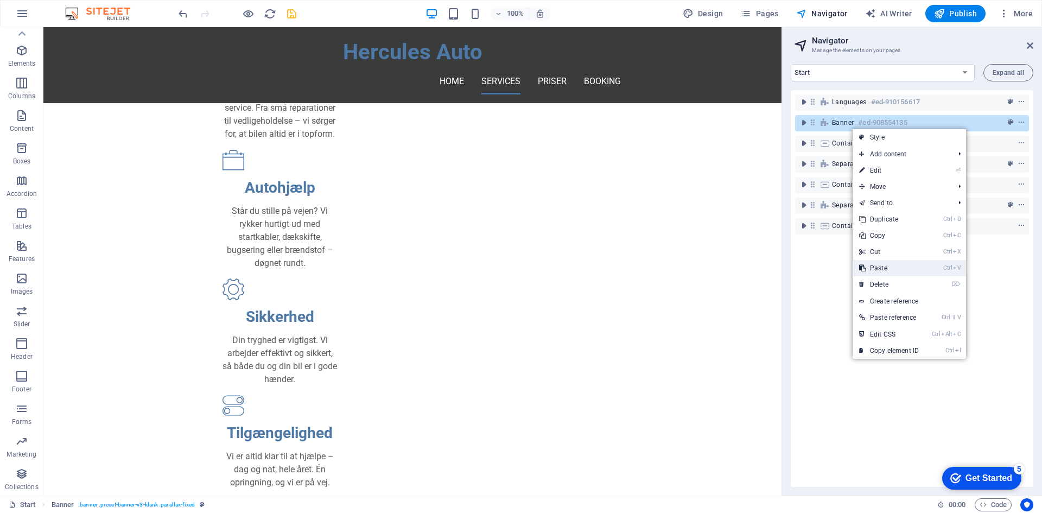
click at [896, 267] on link "Ctrl V Paste" at bounding box center [888, 268] width 73 height 16
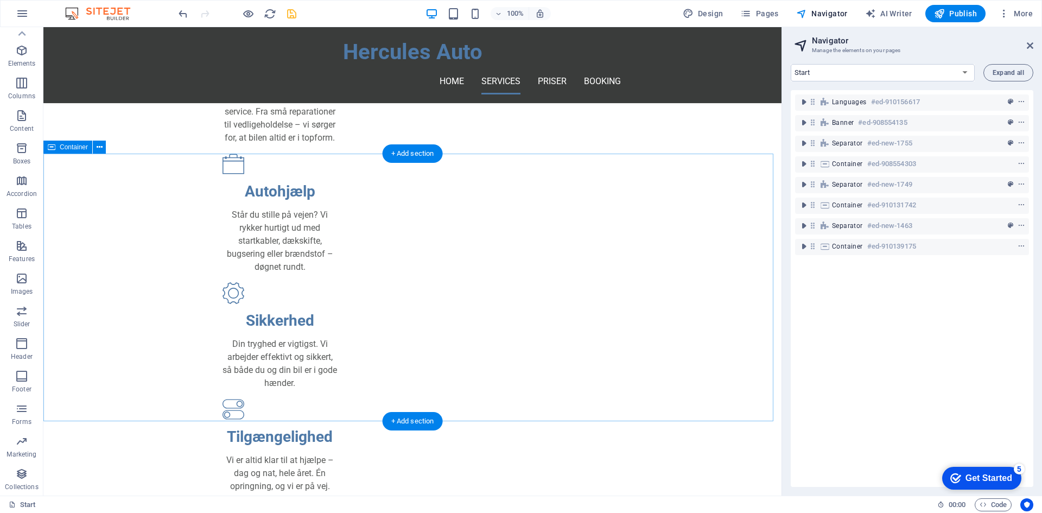
scroll to position [369, 0]
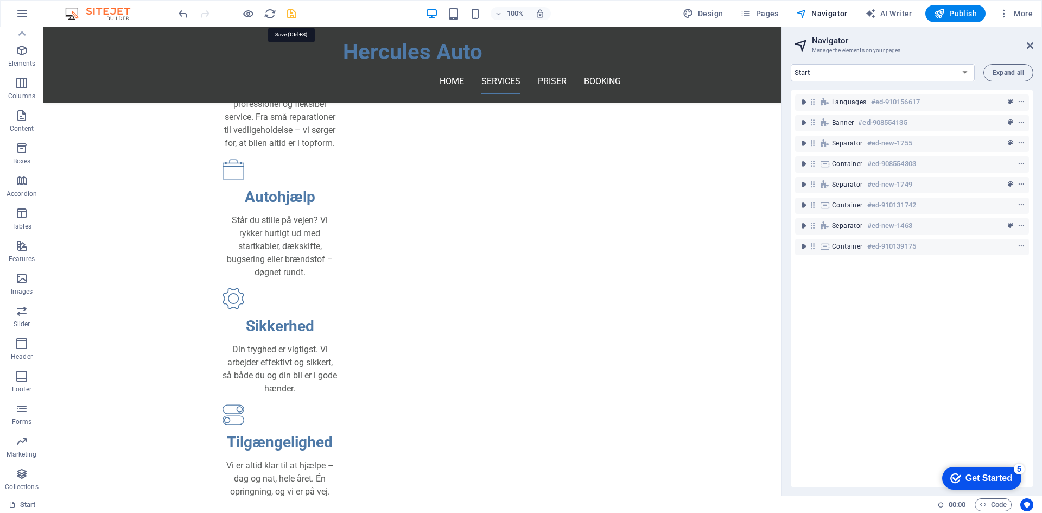
click at [291, 15] on icon "save" at bounding box center [291, 14] width 12 height 12
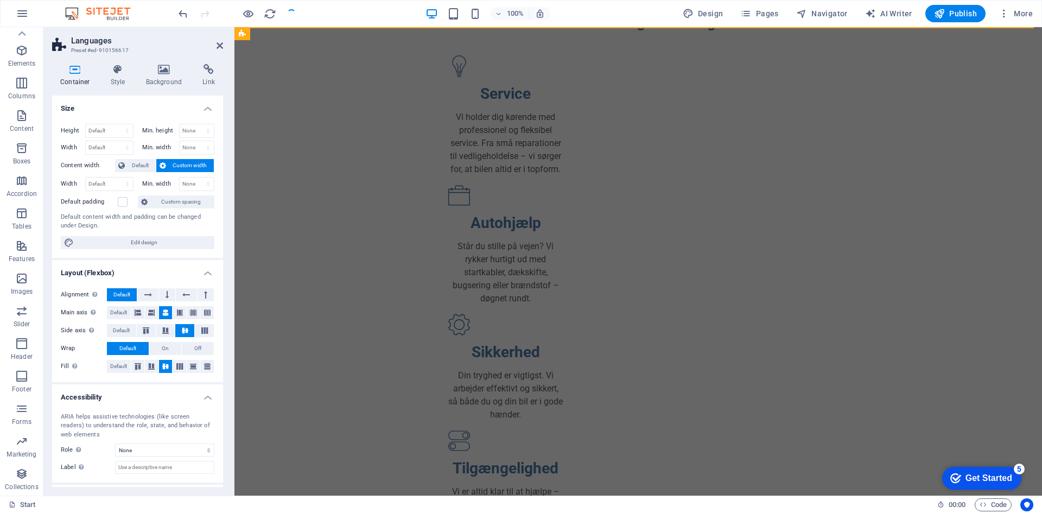
scroll to position [0, 0]
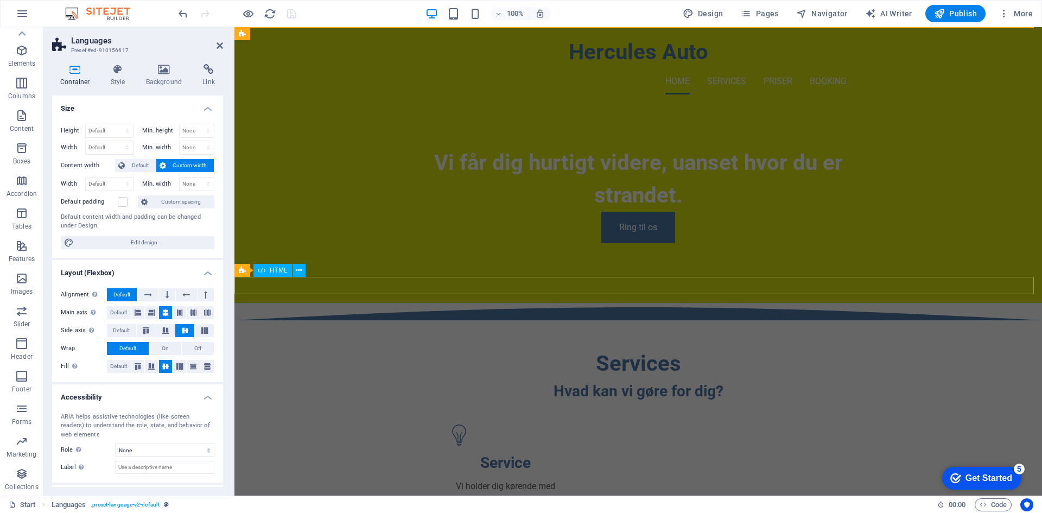
click at [582, 303] on div at bounding box center [637, 311] width 807 height 17
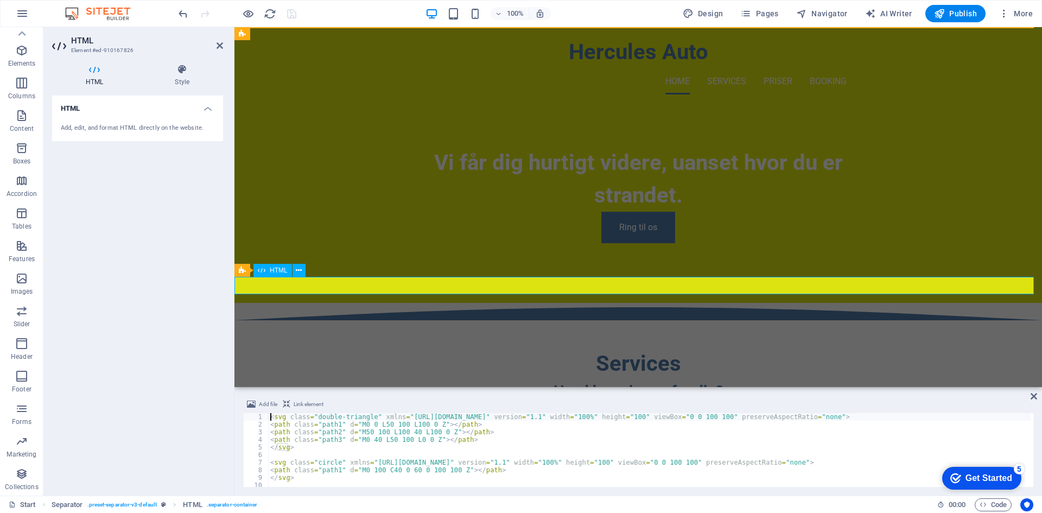
click at [599, 303] on div at bounding box center [637, 311] width 807 height 17
click at [246, 269] on div "Separator" at bounding box center [258, 270] width 49 height 13
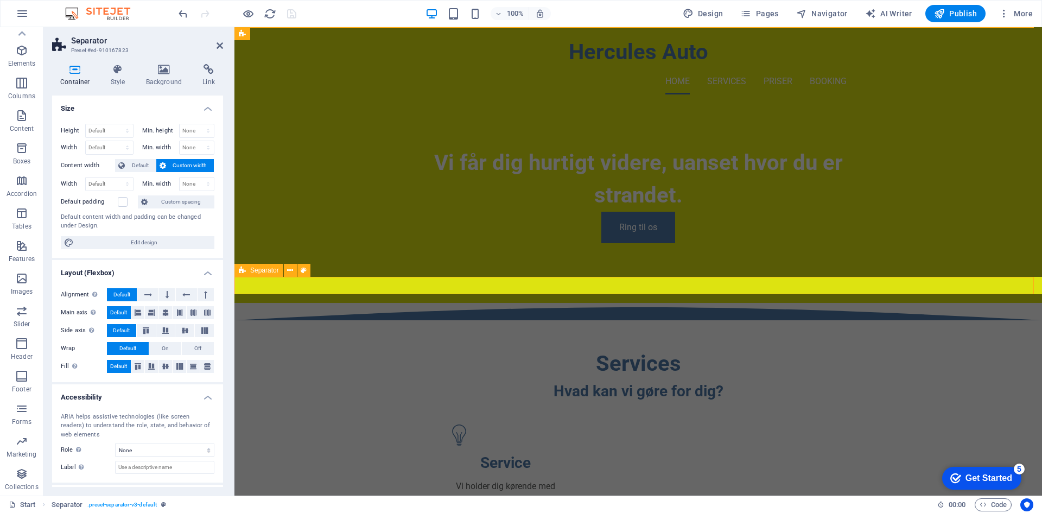
select select "circle"
select select "rem"
click at [117, 72] on icon at bounding box center [118, 69] width 31 height 11
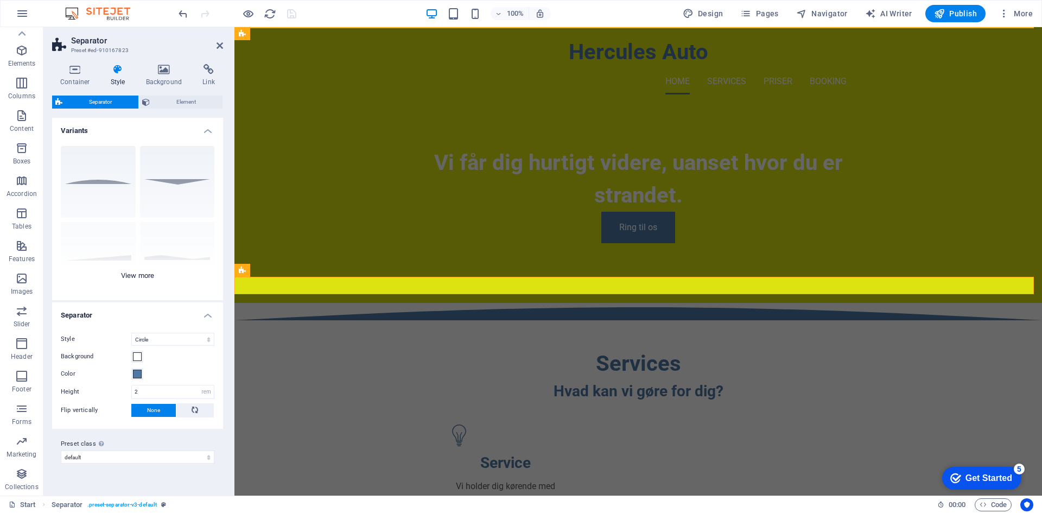
click at [172, 245] on div "Circle Default Diagonal Polygon 1 Polygon 2 Square Zigzag" at bounding box center [137, 218] width 171 height 163
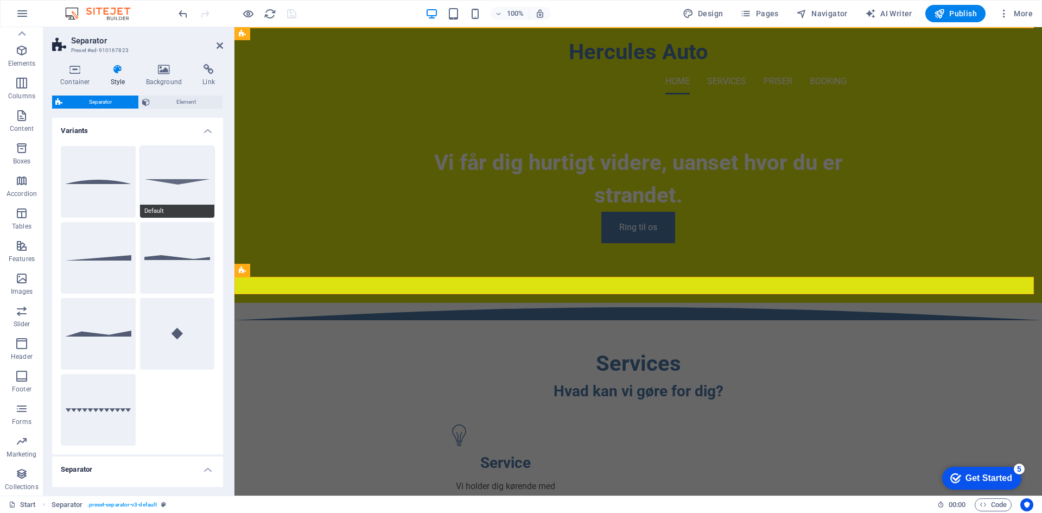
click at [183, 168] on button "Default" at bounding box center [177, 182] width 75 height 72
select select "triangle"
type input "5"
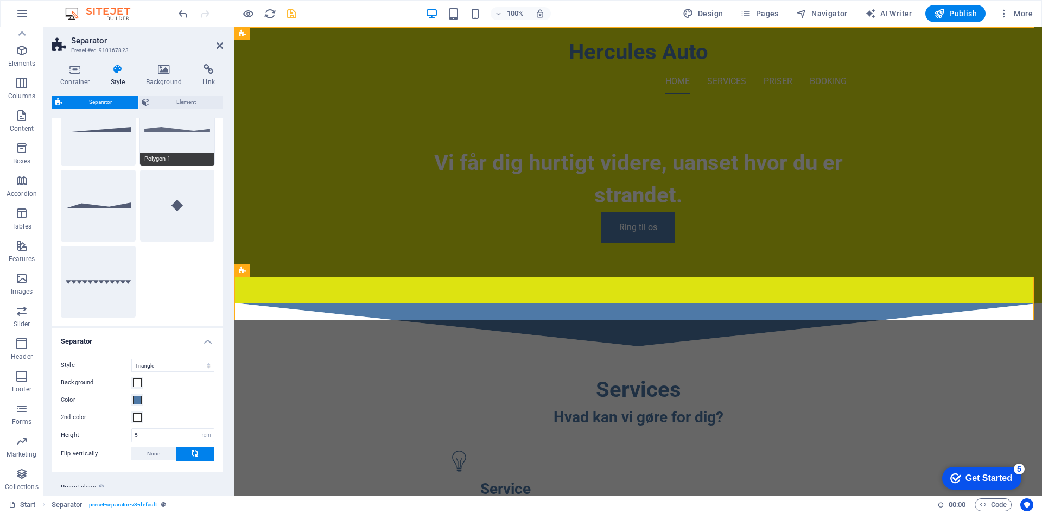
scroll to position [157, 0]
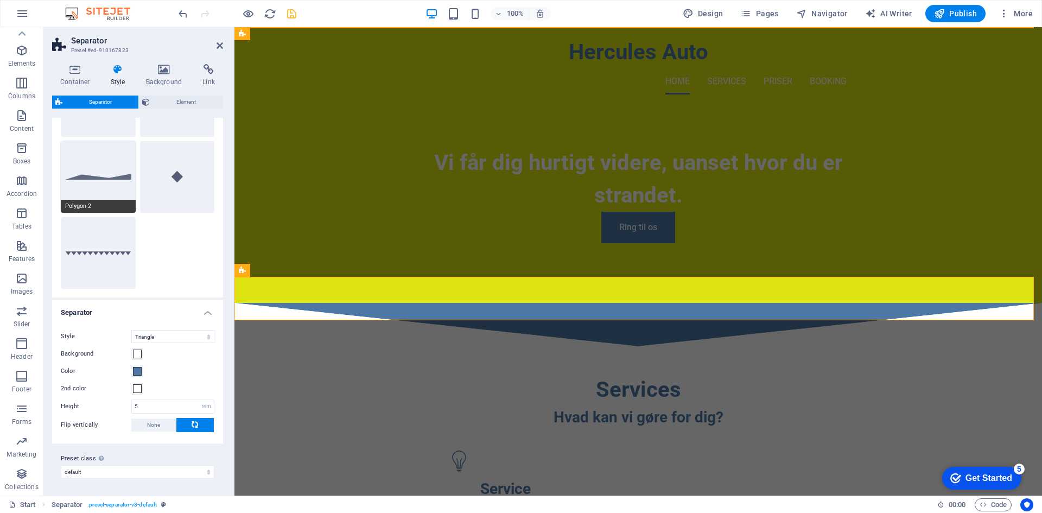
click at [115, 180] on button "Polygon 2" at bounding box center [98, 177] width 75 height 72
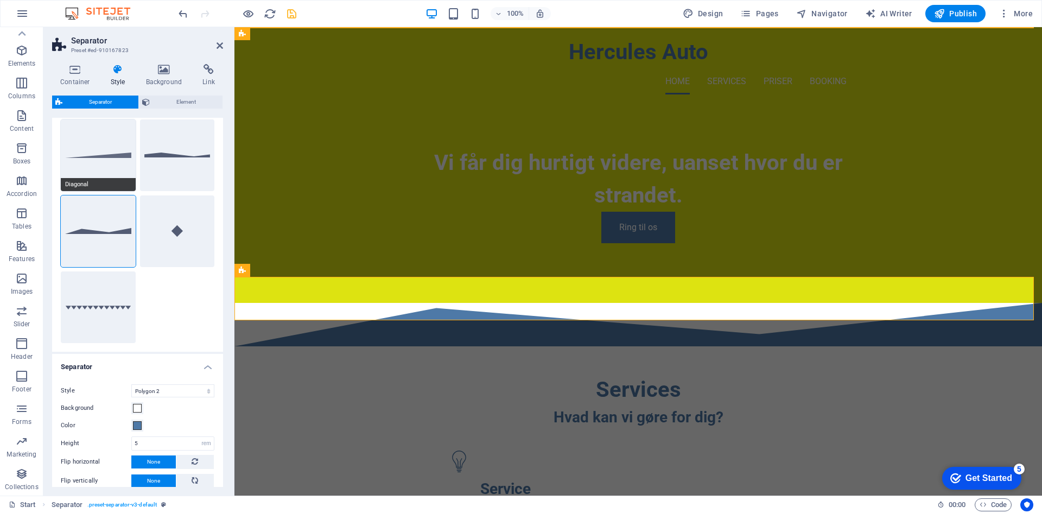
scroll to position [0, 0]
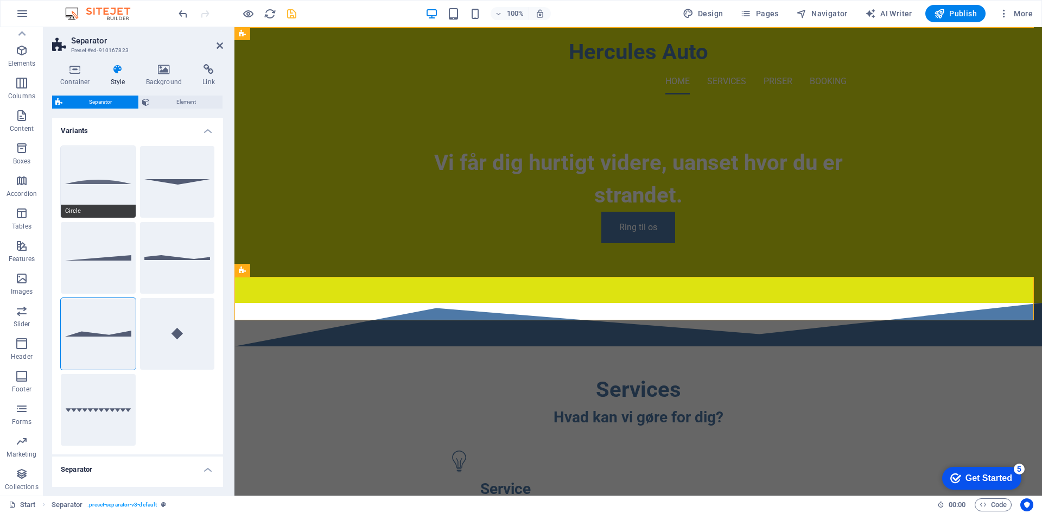
click at [113, 185] on button "Circle" at bounding box center [98, 182] width 75 height 72
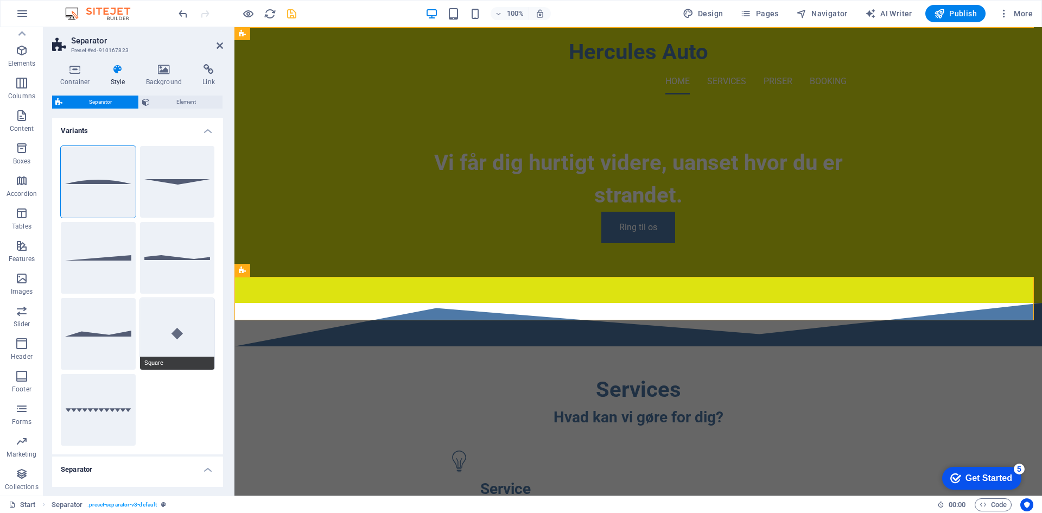
click at [170, 301] on button "Square" at bounding box center [177, 334] width 75 height 72
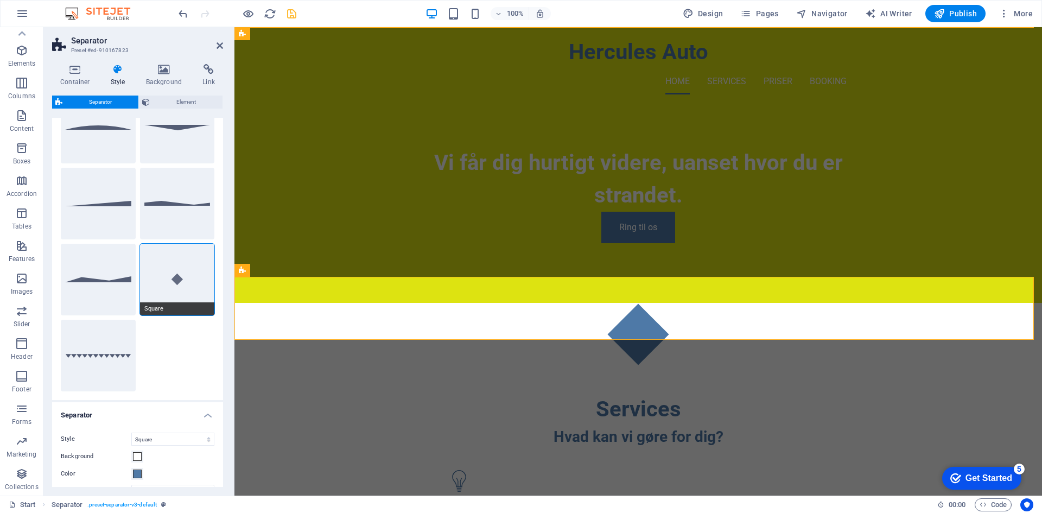
scroll to position [120, 0]
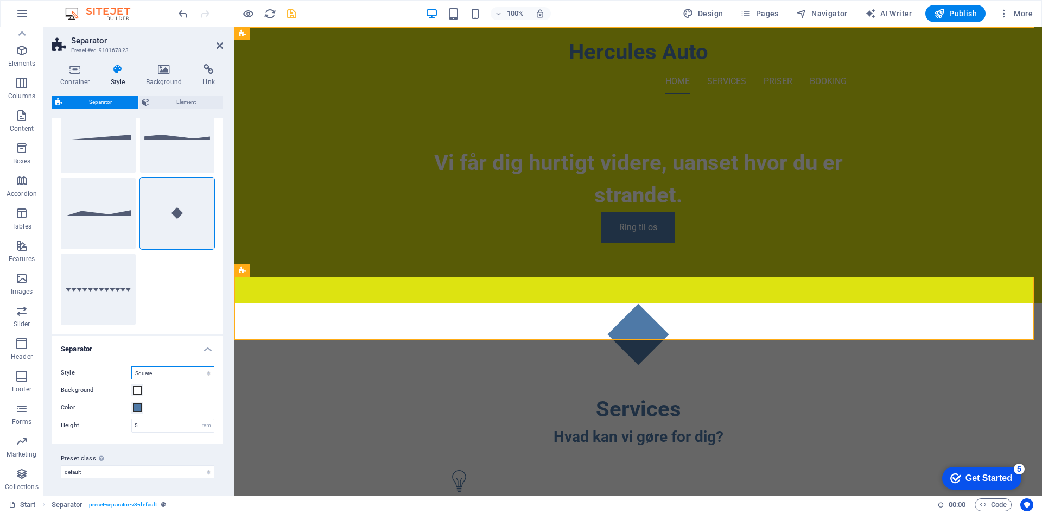
click at [180, 375] on select "Triangle Circle Diagonal Zigzag Polygon 1 Polygon 2 Square" at bounding box center [172, 372] width 83 height 13
click at [131, 366] on select "Triangle Circle Diagonal Zigzag Polygon 1 Polygon 2 Square" at bounding box center [172, 372] width 83 height 13
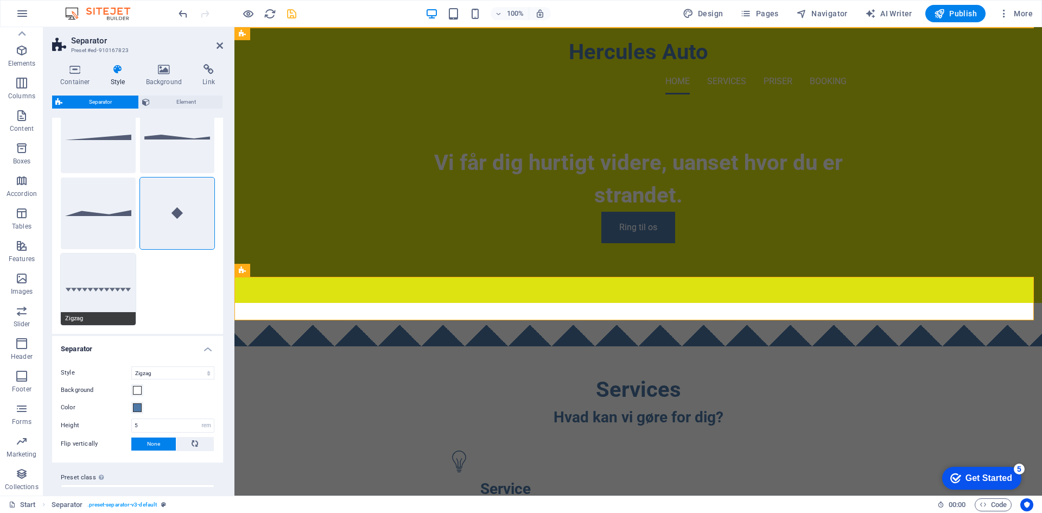
click at [110, 277] on button "Zigzag" at bounding box center [98, 289] width 75 height 72
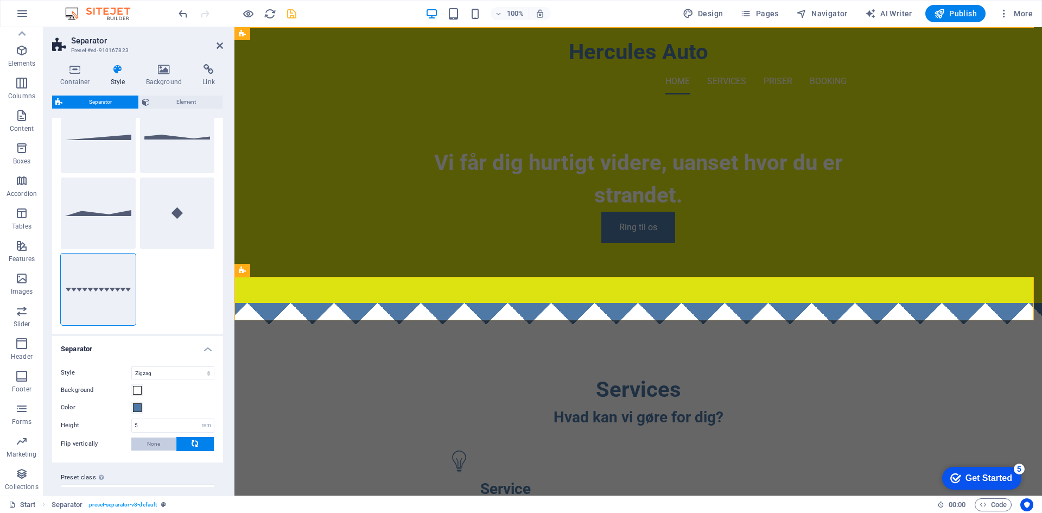
click at [155, 442] on span "None" at bounding box center [153, 443] width 13 height 13
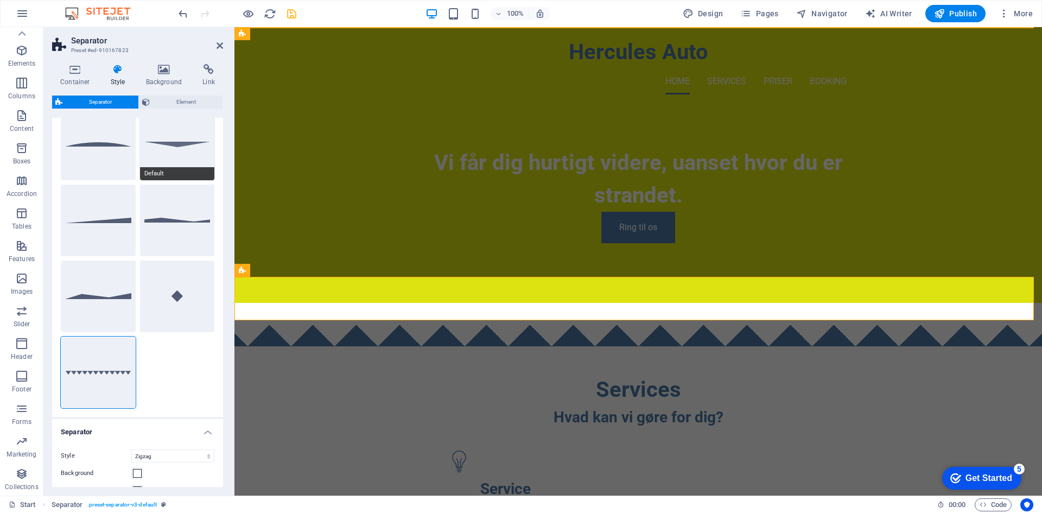
scroll to position [12, 0]
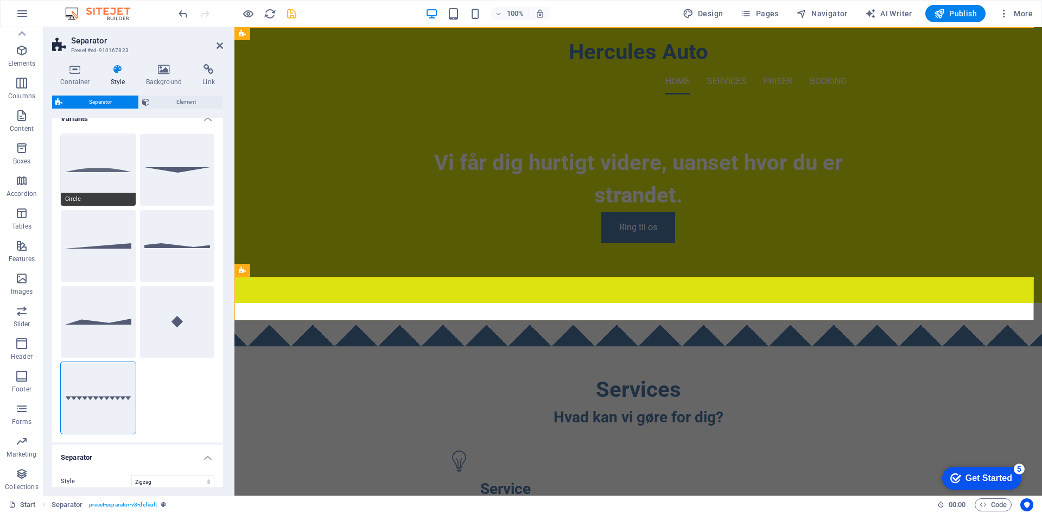
click at [97, 191] on button "Circle" at bounding box center [98, 170] width 75 height 72
select select "circle"
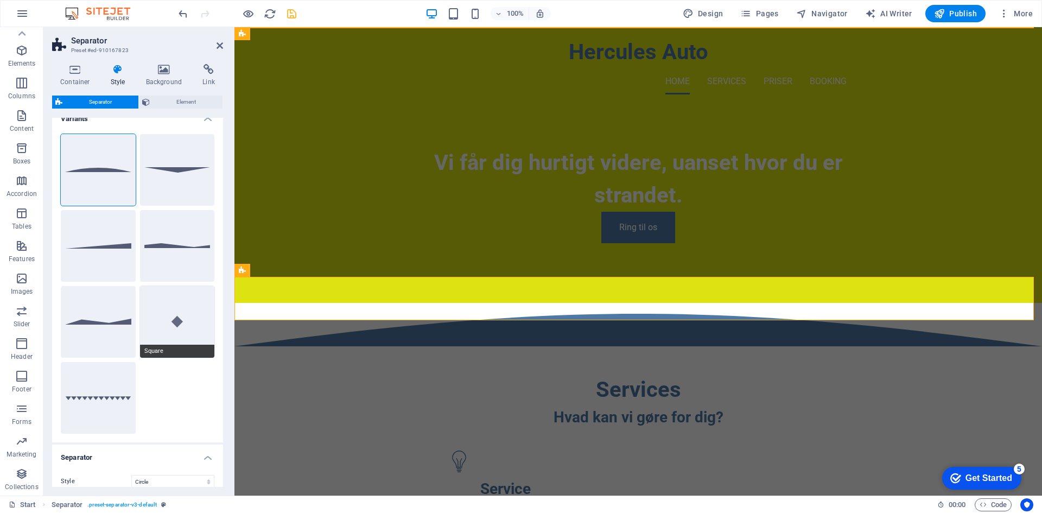
scroll to position [139, 0]
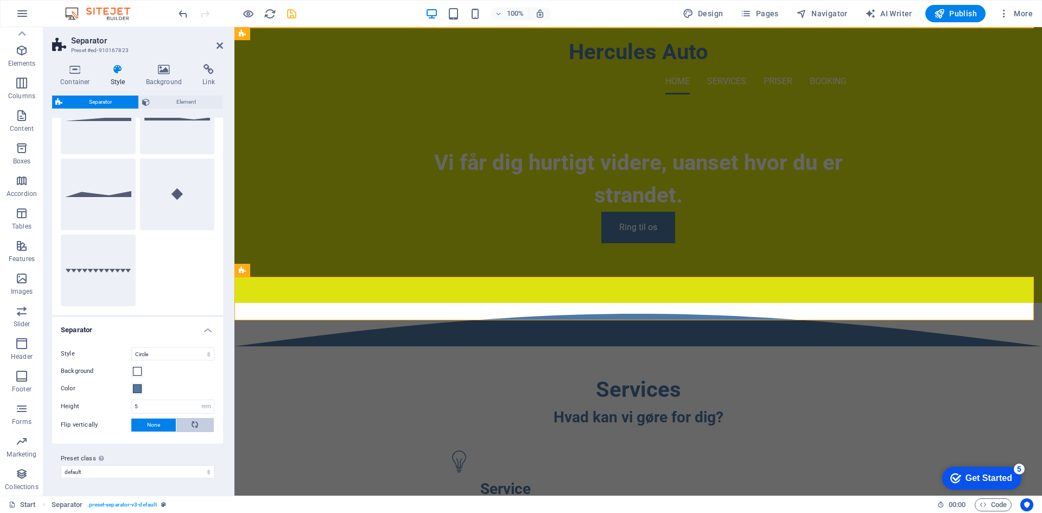
click at [195, 428] on span at bounding box center [194, 425] width 7 height 14
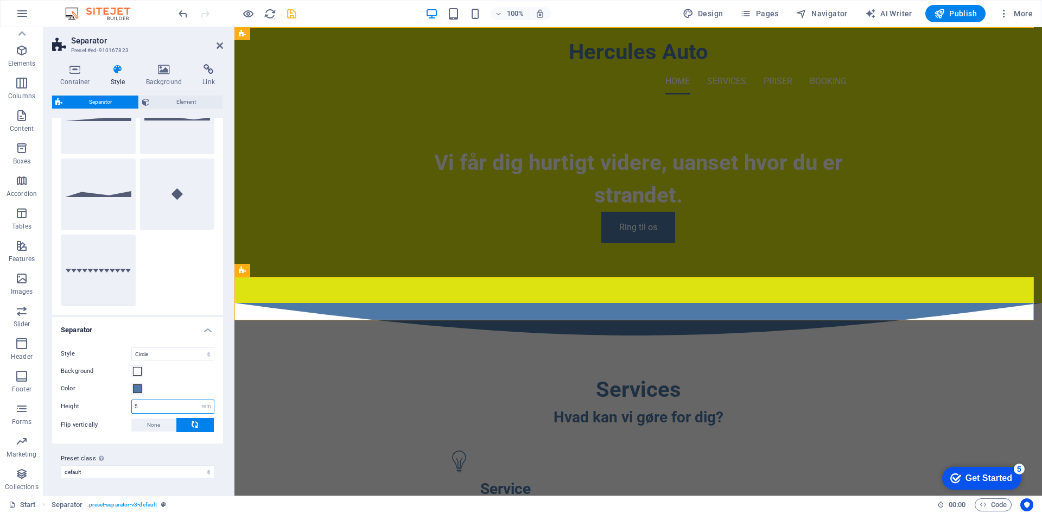
drag, startPoint x: 159, startPoint y: 408, endPoint x: 137, endPoint y: 407, distance: 22.8
click at [138, 408] on input "5" at bounding box center [173, 406] width 82 height 13
type input "2"
click at [134, 389] on span at bounding box center [137, 388] width 9 height 9
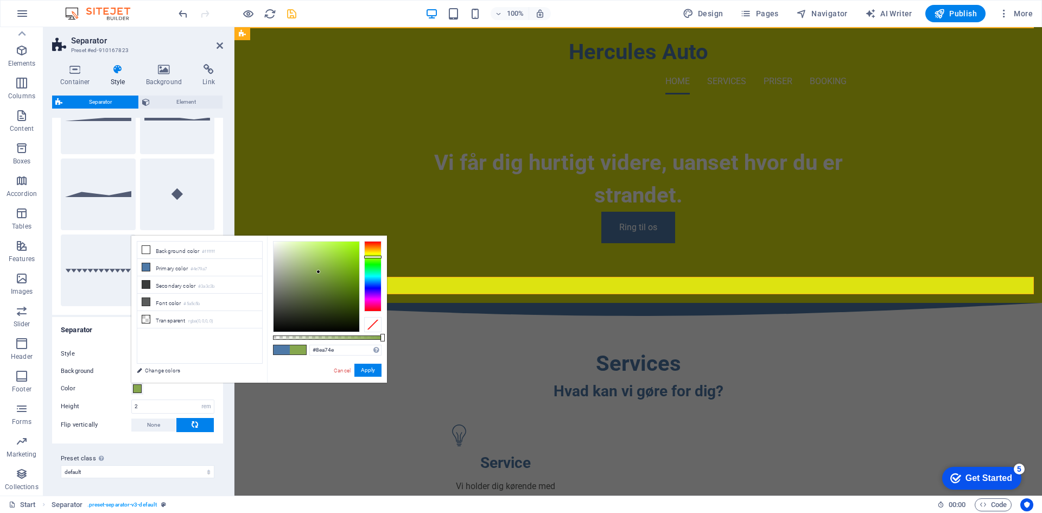
type input "#92a74e"
drag, startPoint x: 375, startPoint y: 269, endPoint x: 379, endPoint y: 255, distance: 14.1
click at [379, 255] on div at bounding box center [372, 276] width 17 height 71
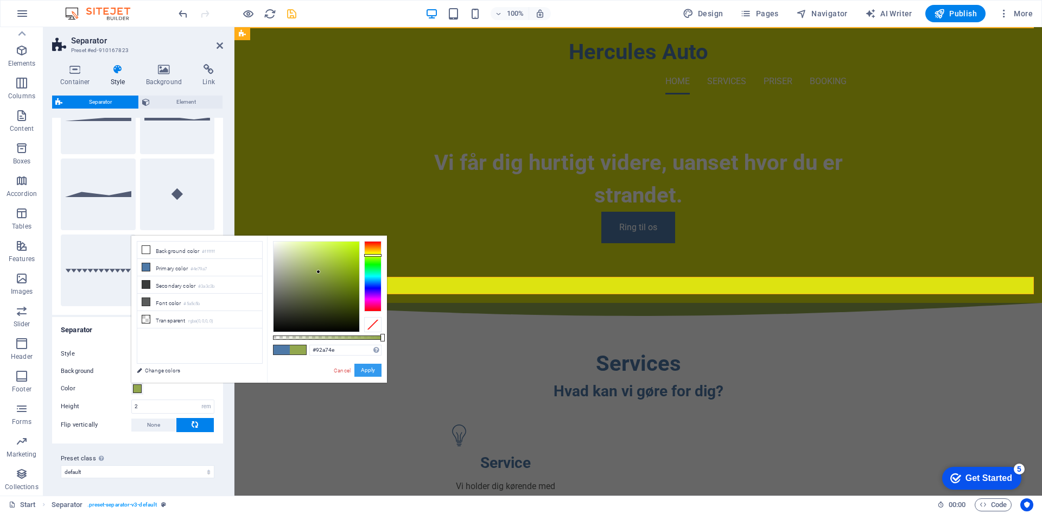
click at [371, 372] on button "Apply" at bounding box center [367, 369] width 27 height 13
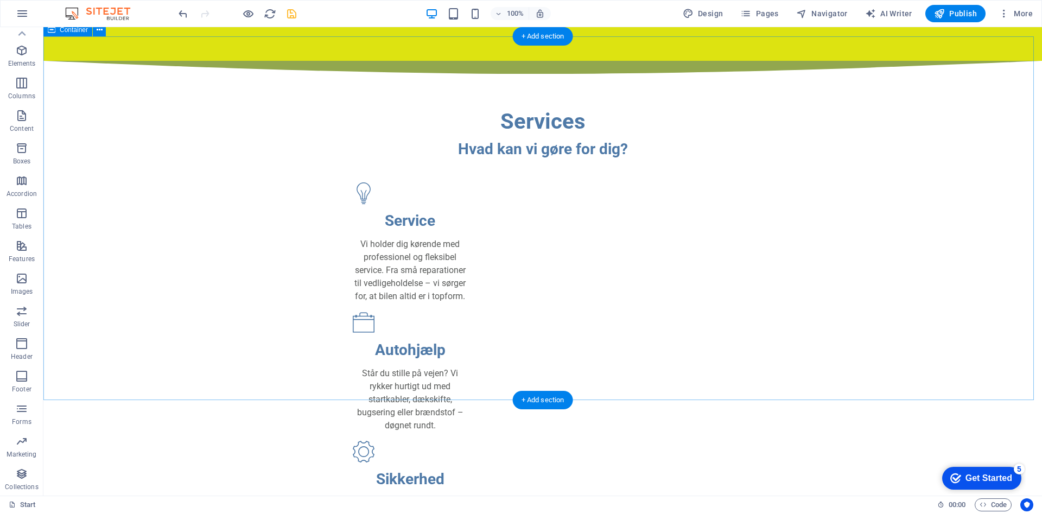
scroll to position [260, 0]
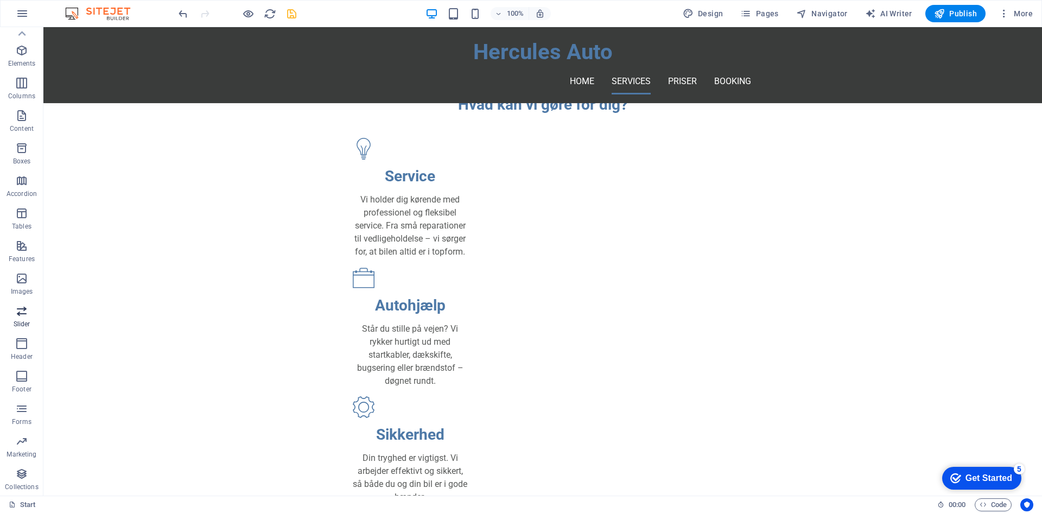
click at [23, 320] on p "Slider" at bounding box center [22, 324] width 17 height 9
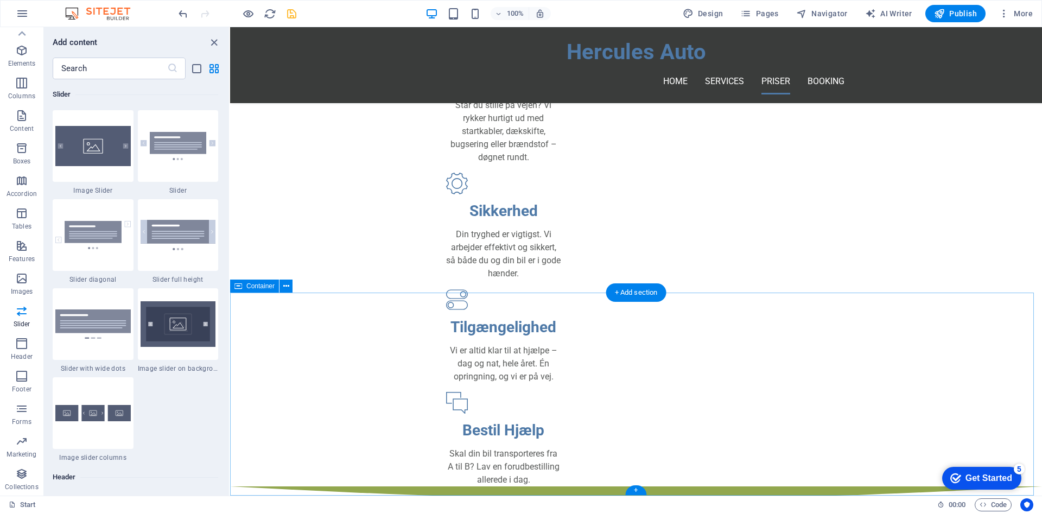
scroll to position [640, 0]
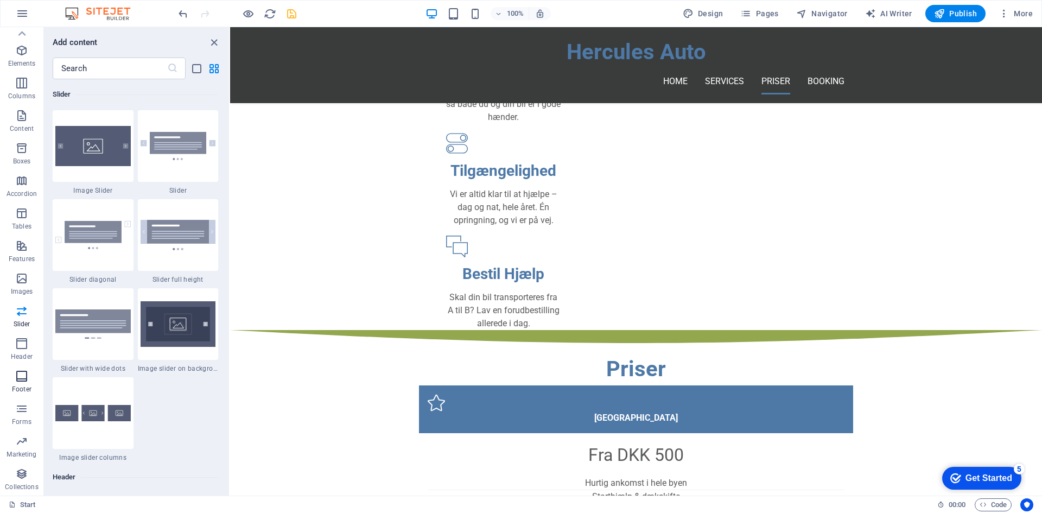
click at [27, 382] on span "Footer" at bounding box center [21, 382] width 43 height 26
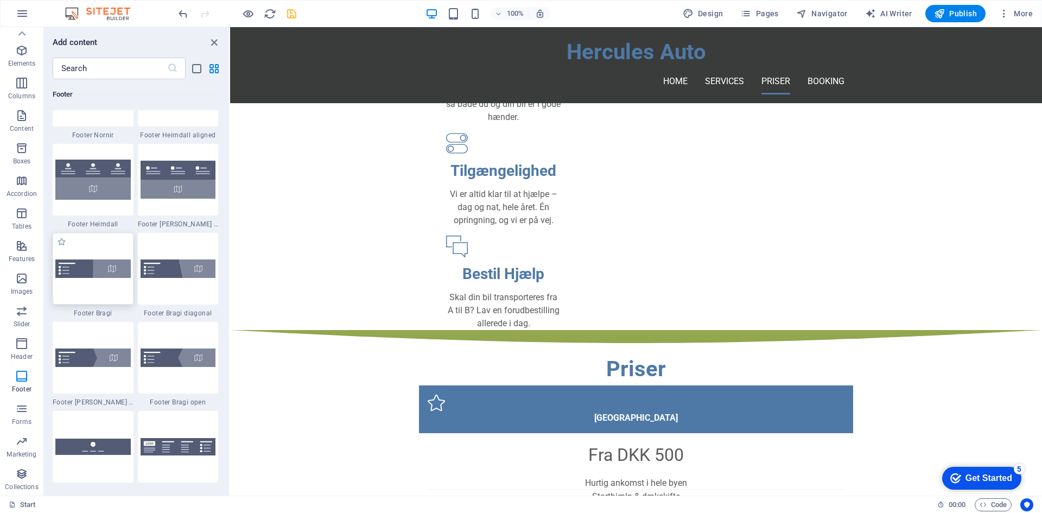
scroll to position [7344, 0]
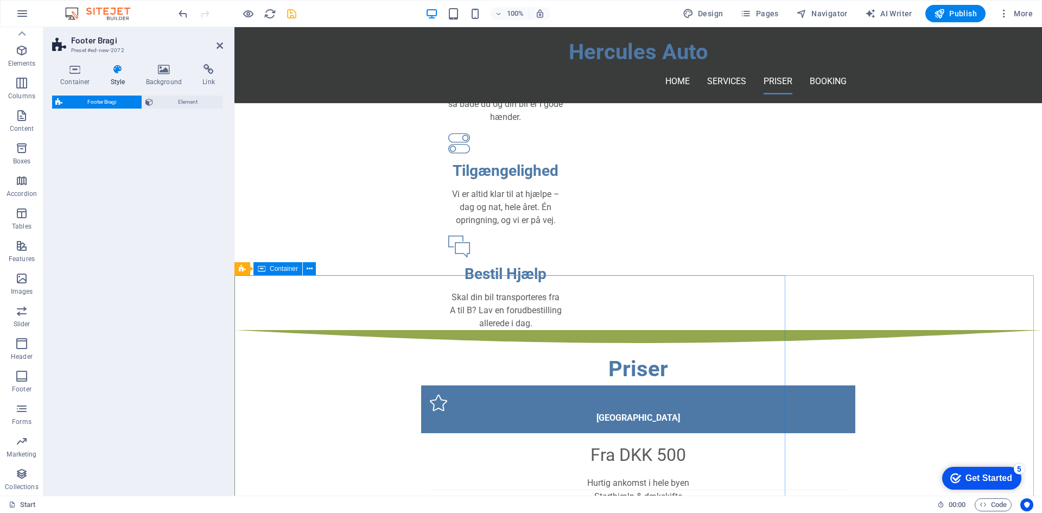
select select "%"
select select "rem"
select select "px"
select select "rem"
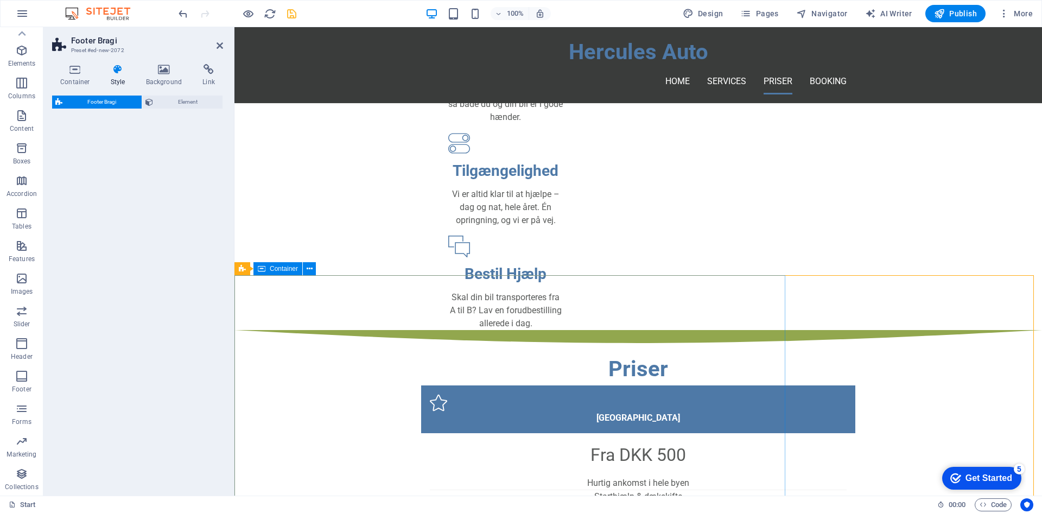
select select "rem"
select select "preset-footer-bragi-v3-triangle-invert"
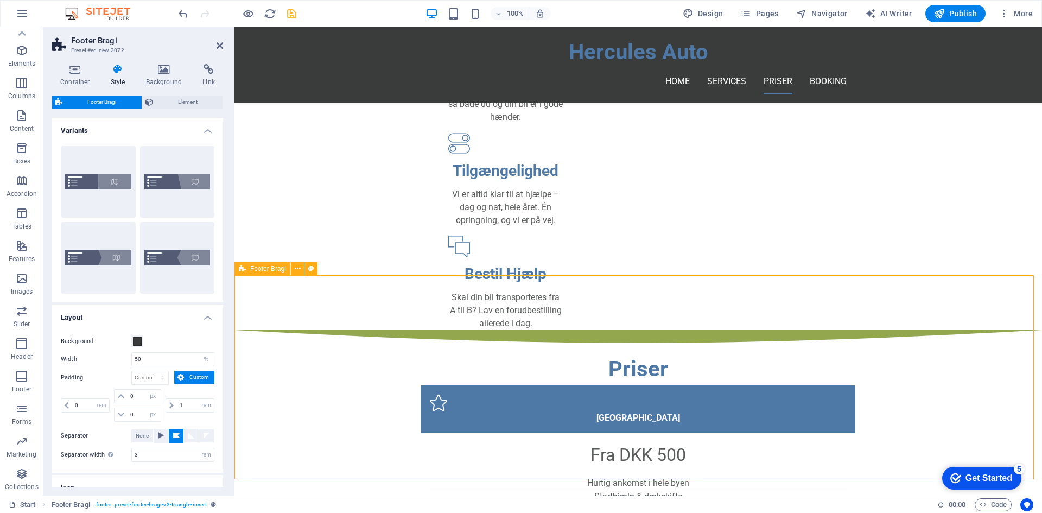
click at [272, 271] on span "Footer Bragi" at bounding box center [268, 268] width 36 height 7
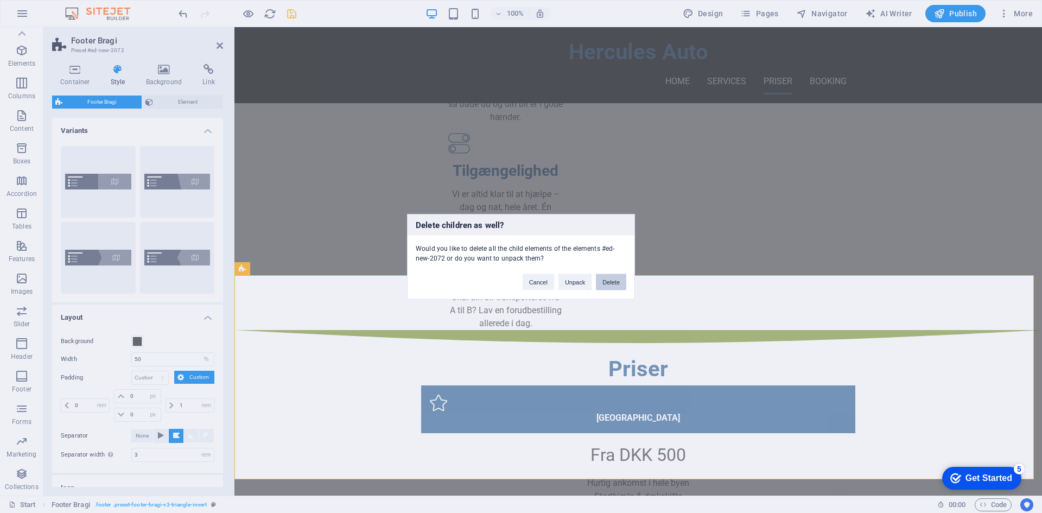
click at [616, 285] on button "Delete" at bounding box center [611, 281] width 30 height 16
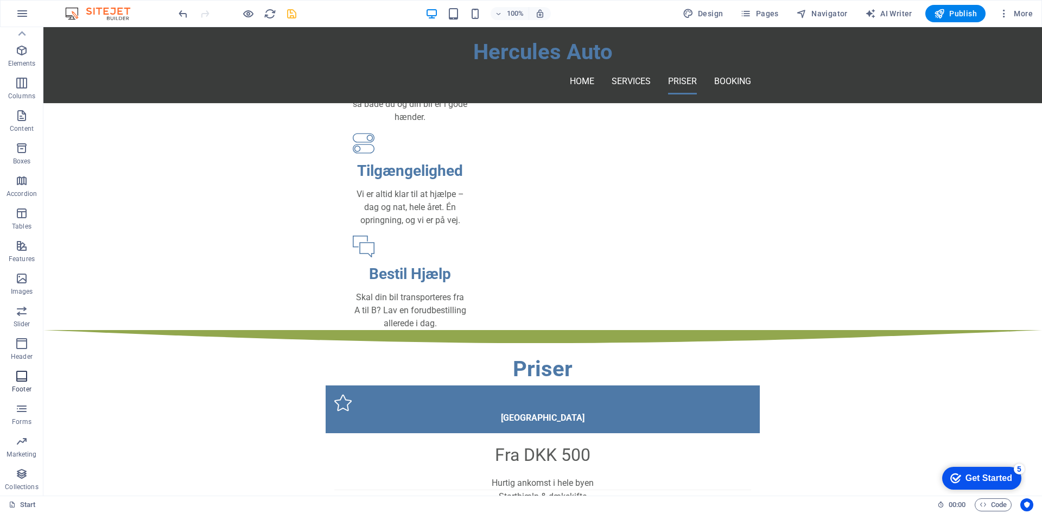
click at [25, 374] on icon "button" at bounding box center [21, 375] width 13 height 13
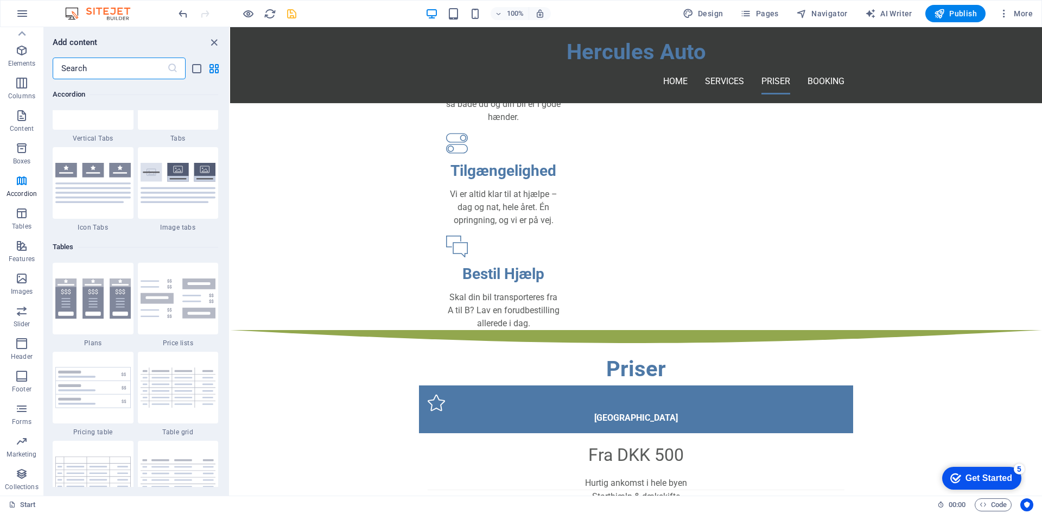
scroll to position [3601, 0]
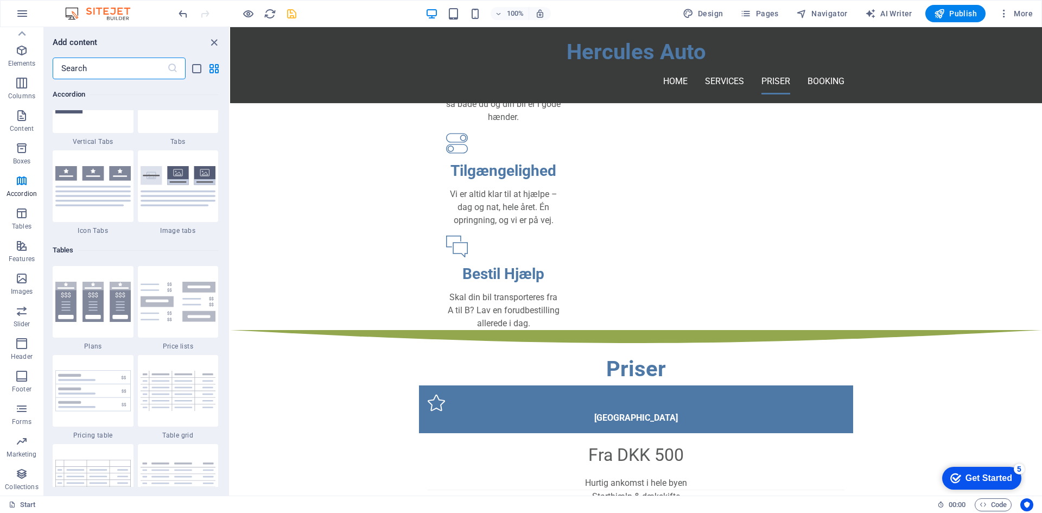
click at [289, 17] on icon "save" at bounding box center [291, 14] width 12 height 12
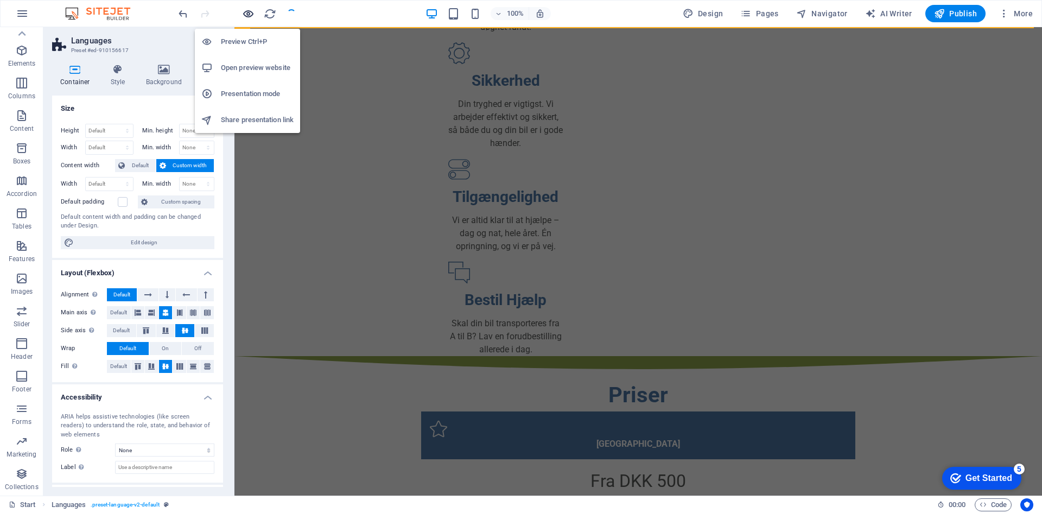
scroll to position [0, 0]
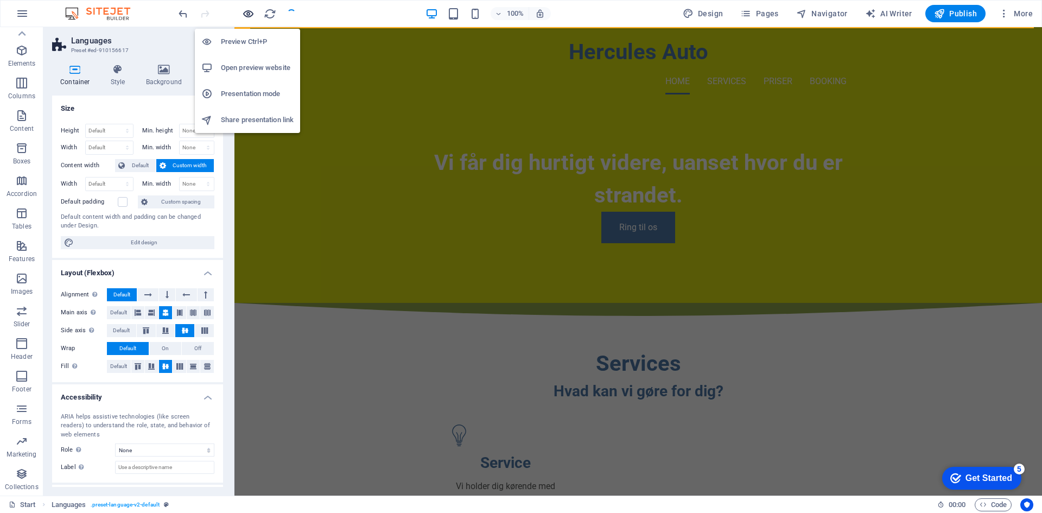
click at [251, 15] on icon "button" at bounding box center [248, 14] width 12 height 12
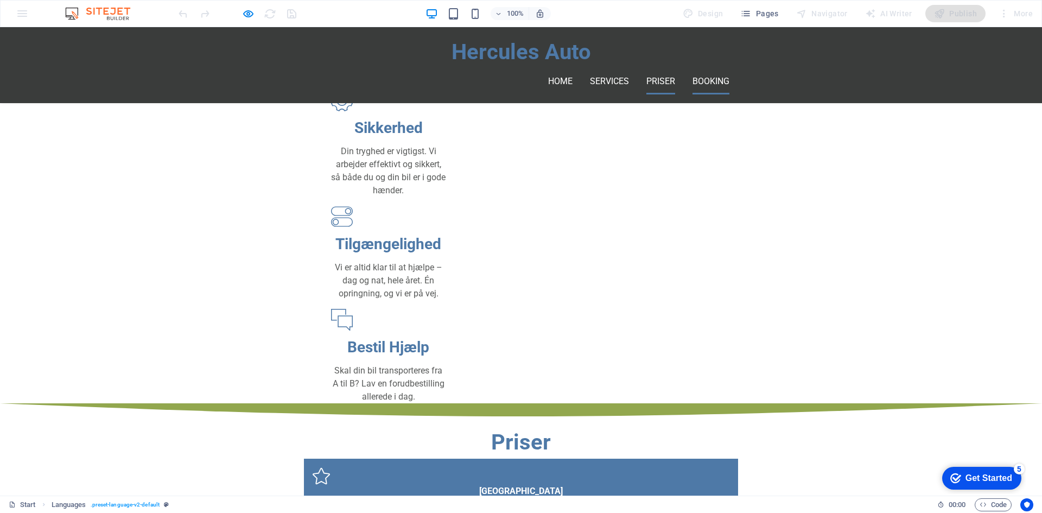
scroll to position [640, 0]
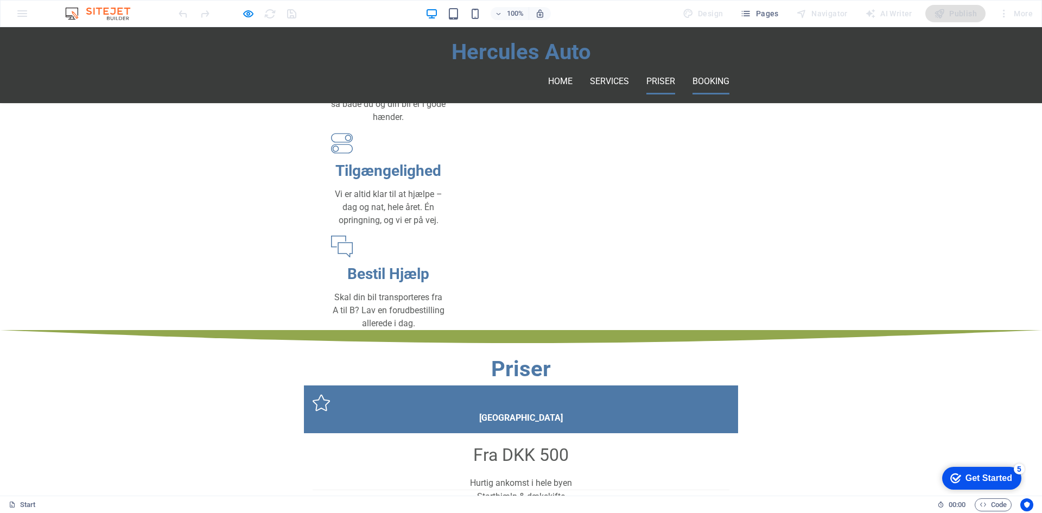
click at [700, 68] on link "Booking" at bounding box center [710, 81] width 37 height 26
click at [696, 68] on link "Booking" at bounding box center [710, 81] width 37 height 26
click at [608, 68] on link "Services" at bounding box center [609, 81] width 39 height 26
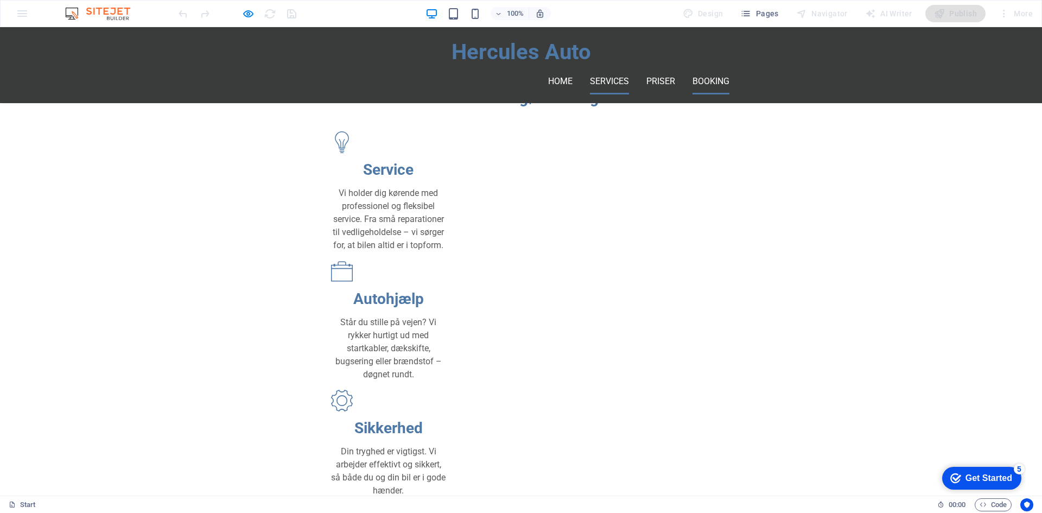
click at [693, 68] on link "Booking" at bounding box center [710, 81] width 37 height 26
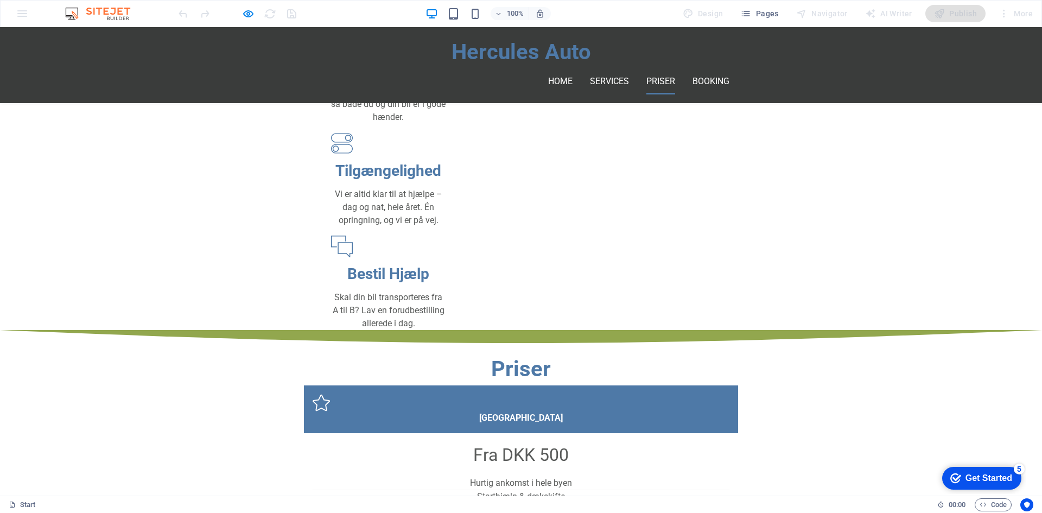
click at [240, 18] on div at bounding box center [237, 13] width 122 height 17
click at [242, 16] on icon "button" at bounding box center [248, 14] width 12 height 12
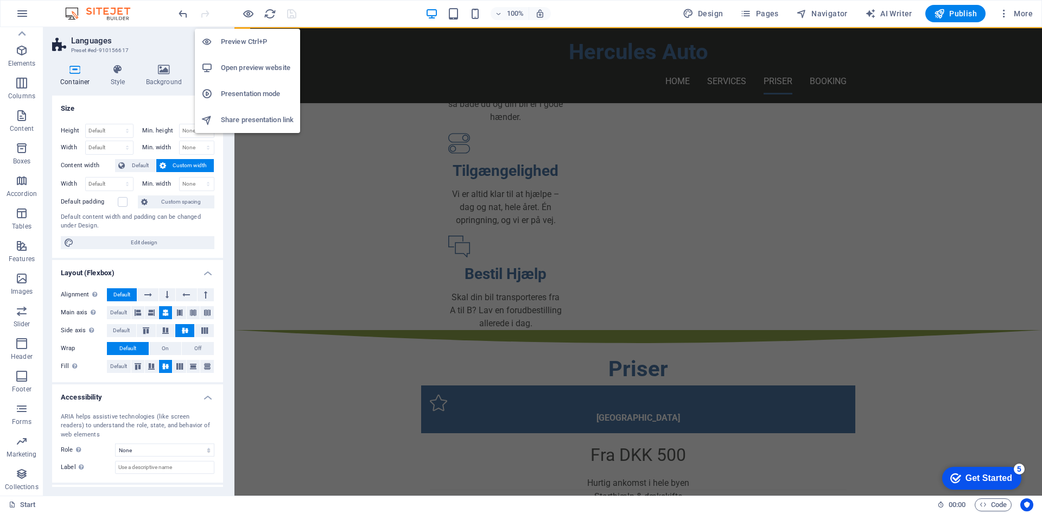
scroll to position [0, 0]
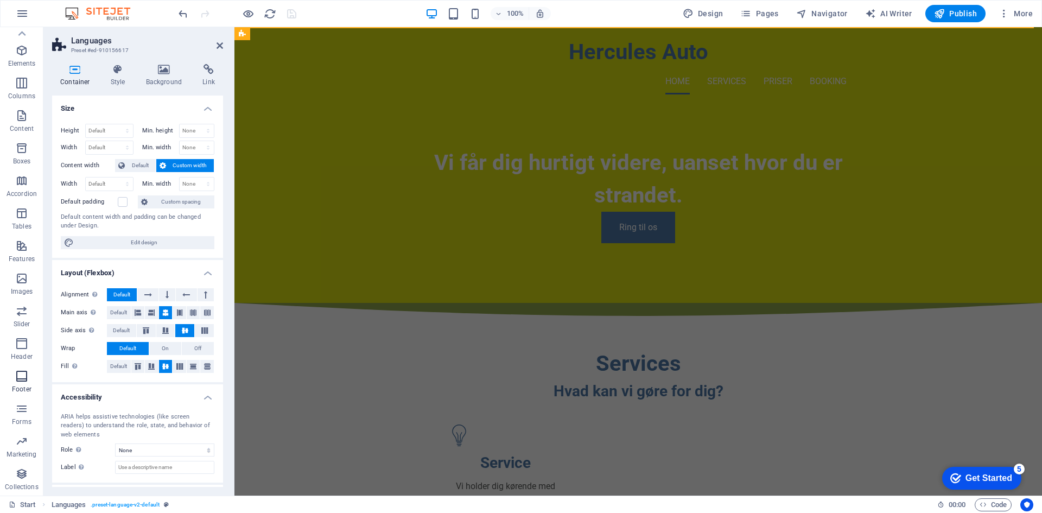
click at [24, 379] on icon "button" at bounding box center [21, 375] width 13 height 13
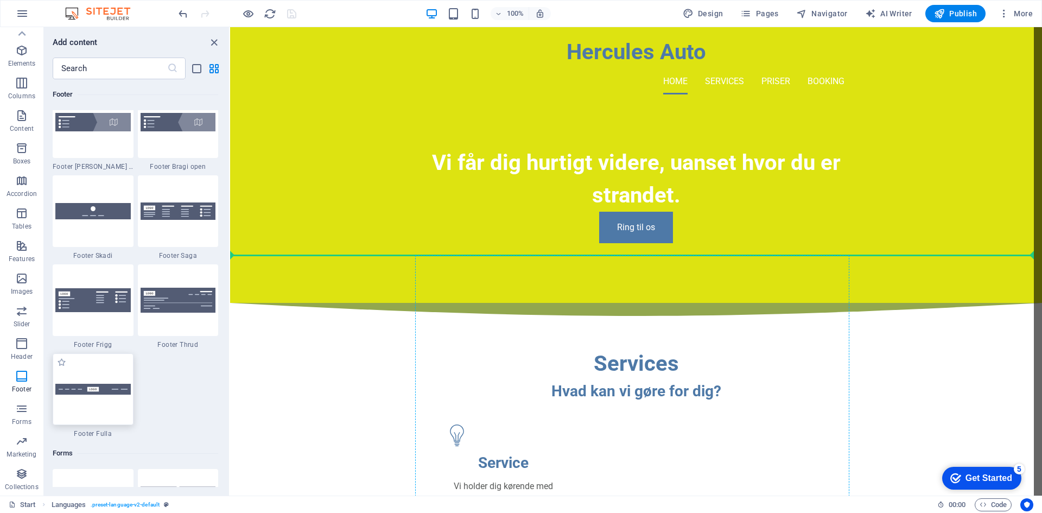
scroll to position [39, 0]
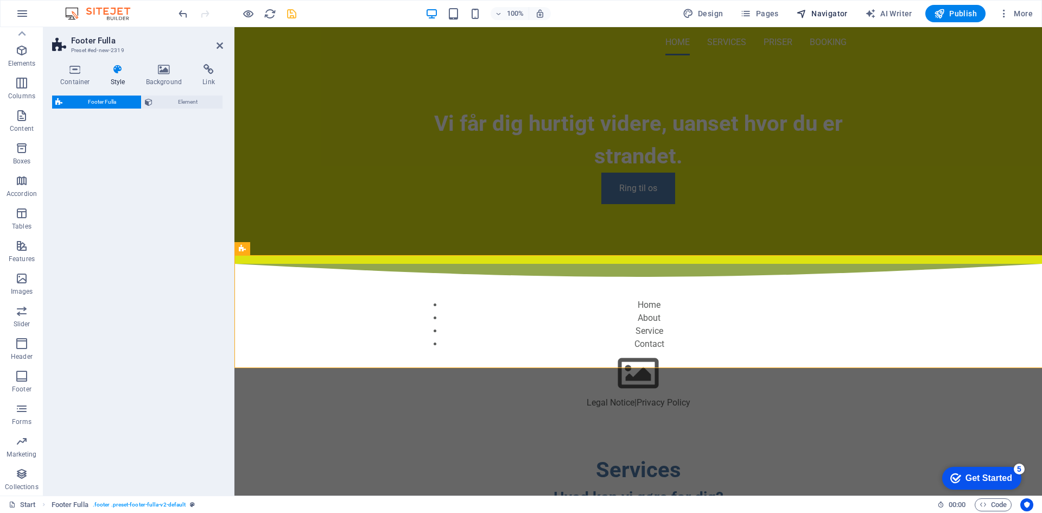
click at [824, 8] on span "Navigator" at bounding box center [822, 13] width 52 height 11
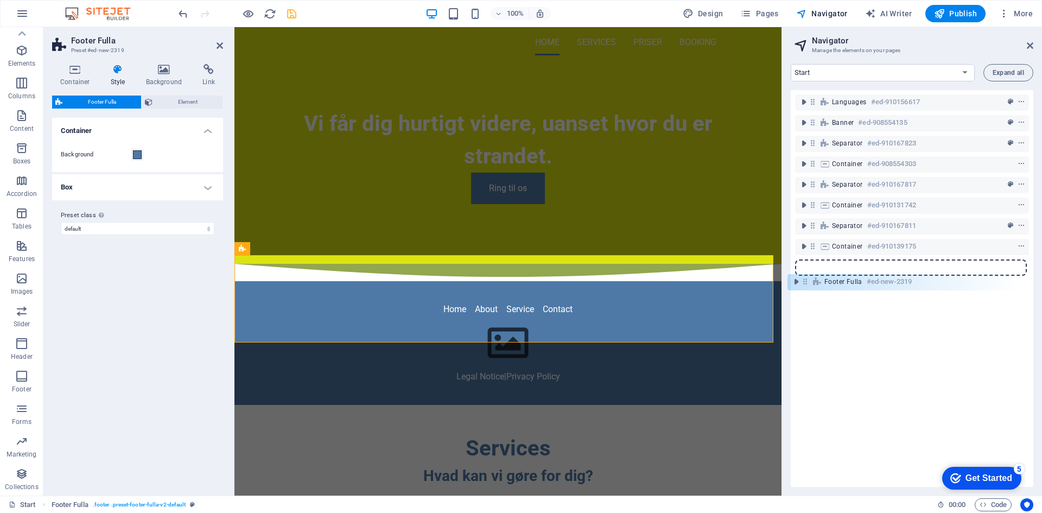
drag, startPoint x: 812, startPoint y: 163, endPoint x: 804, endPoint y: 285, distance: 122.8
click at [804, 285] on div "Languages #ed-910156617 Banner #ed-908554135 Separator #ed-910167823 Footer Ful…" at bounding box center [911, 288] width 242 height 397
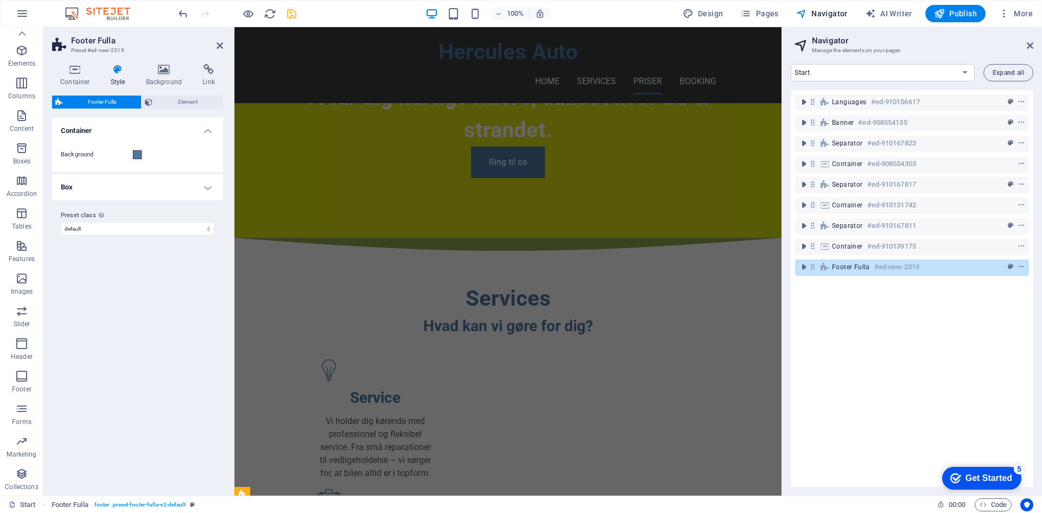
scroll to position [727, 0]
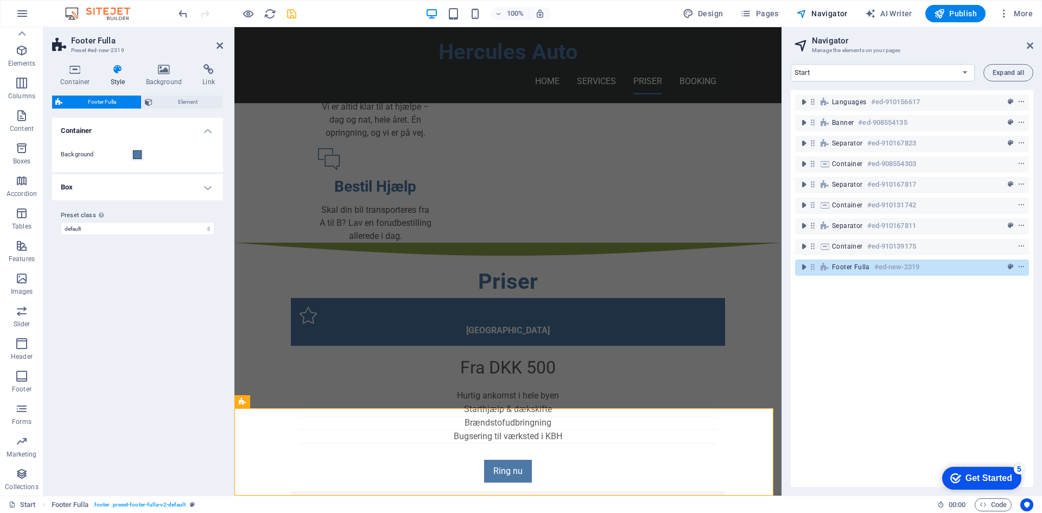
click at [294, 16] on icon "save" at bounding box center [291, 14] width 12 height 12
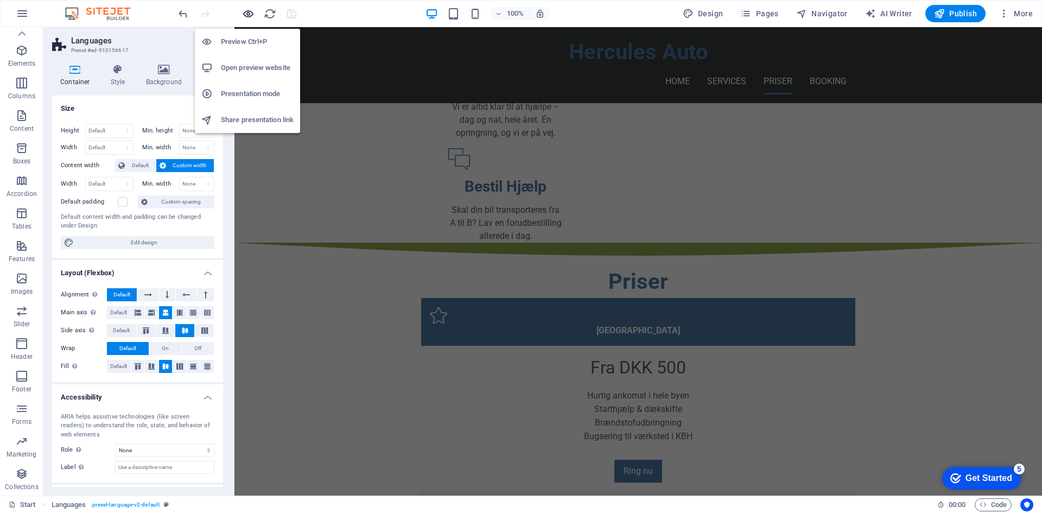
click at [245, 11] on icon "button" at bounding box center [248, 14] width 12 height 12
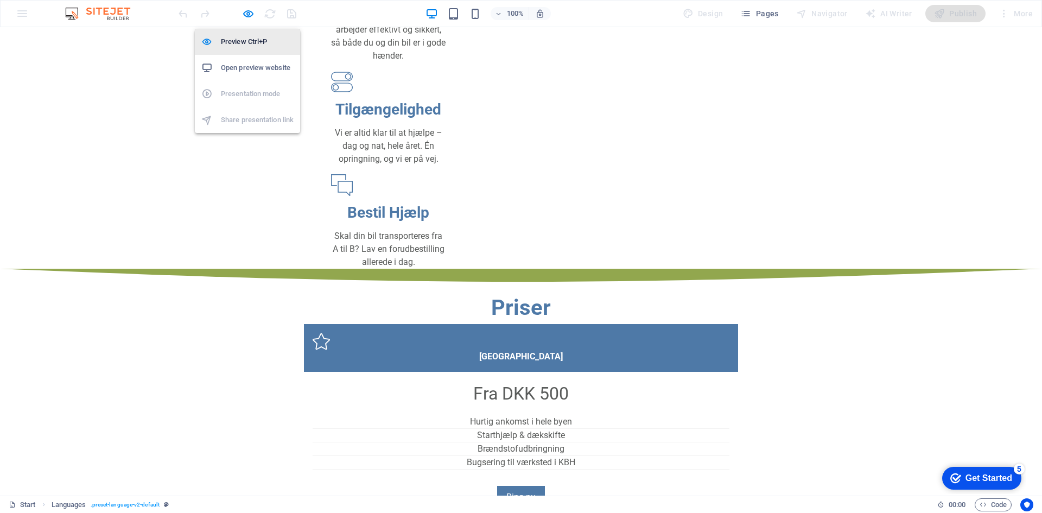
scroll to position [0, 0]
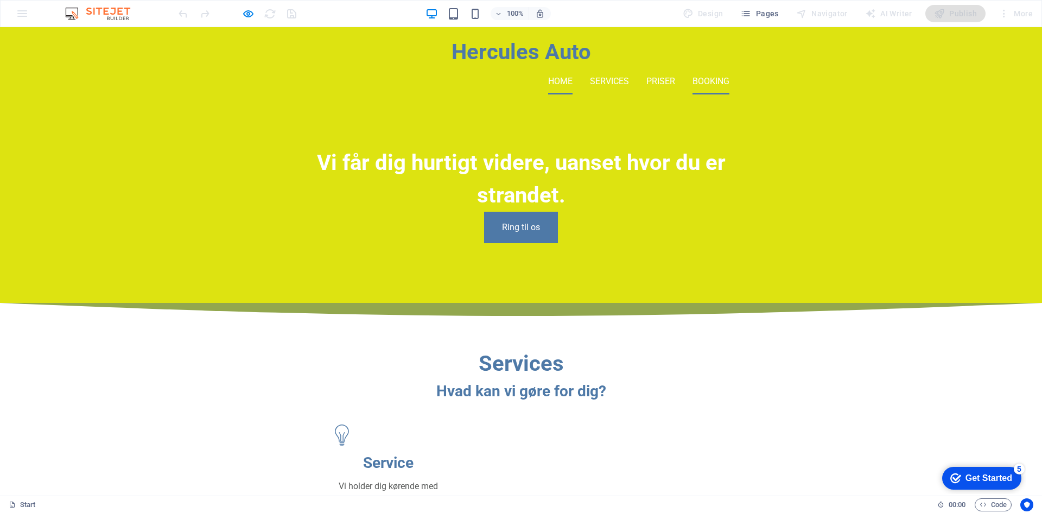
click at [694, 68] on link "Booking" at bounding box center [710, 81] width 37 height 26
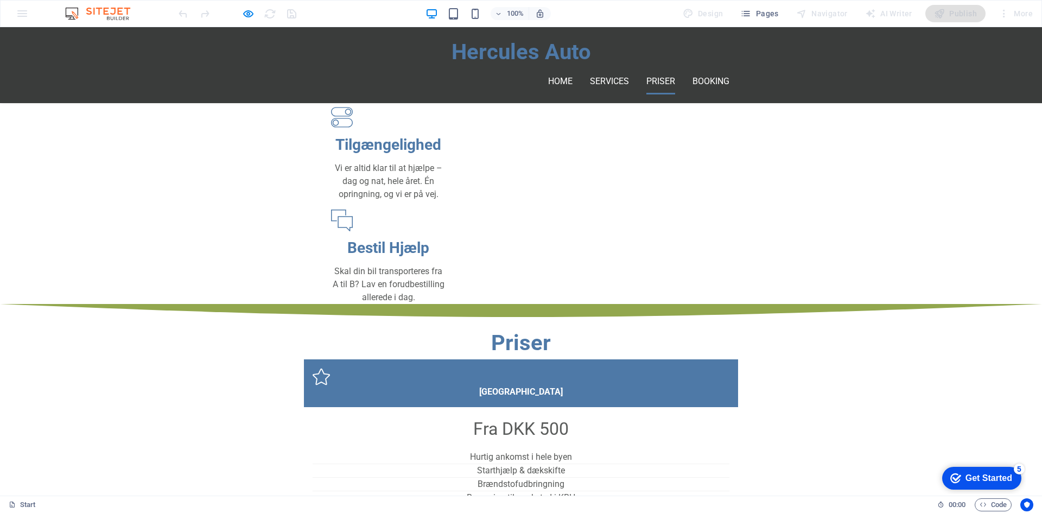
scroll to position [727, 0]
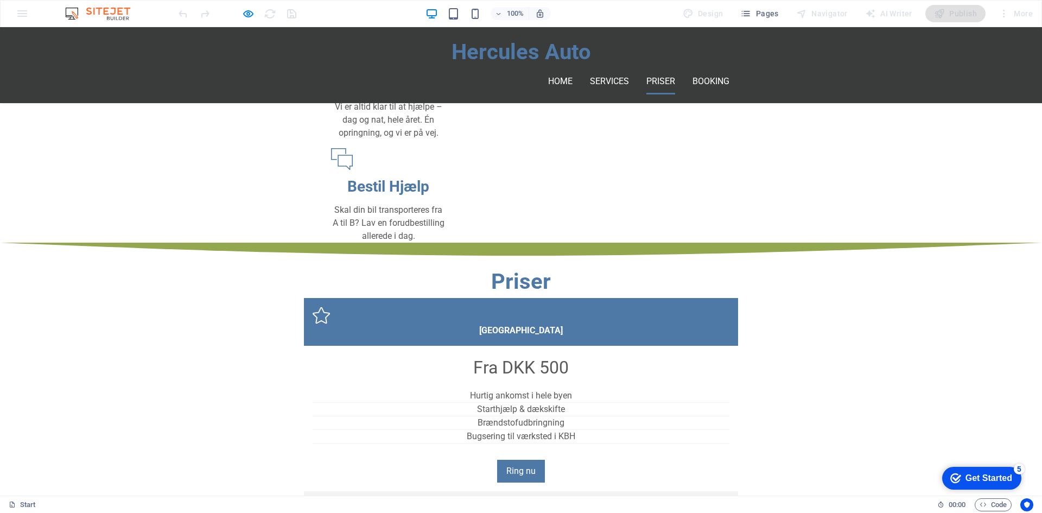
click at [1020, 469] on div "5" at bounding box center [1018, 468] width 11 height 11
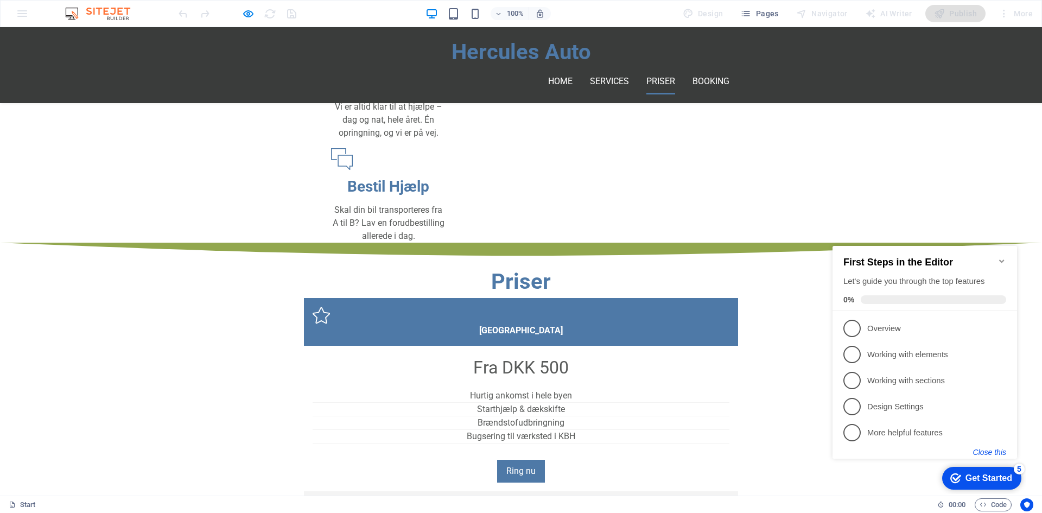
click at [994, 453] on button "Close this" at bounding box center [989, 452] width 33 height 9
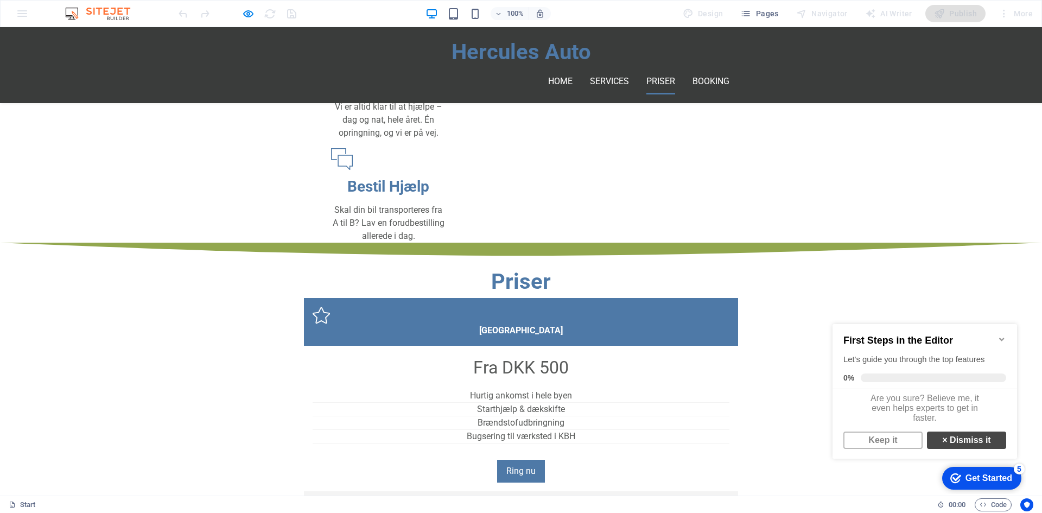
click at [972, 449] on link "× Dismiss it" at bounding box center [966, 439] width 79 height 17
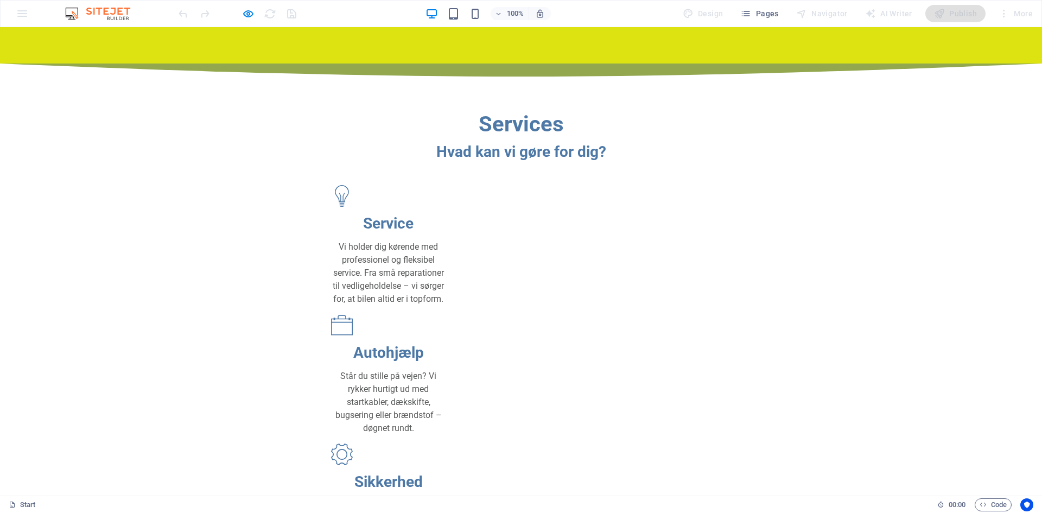
scroll to position [0, 0]
